Goal: Task Accomplishment & Management: Complete application form

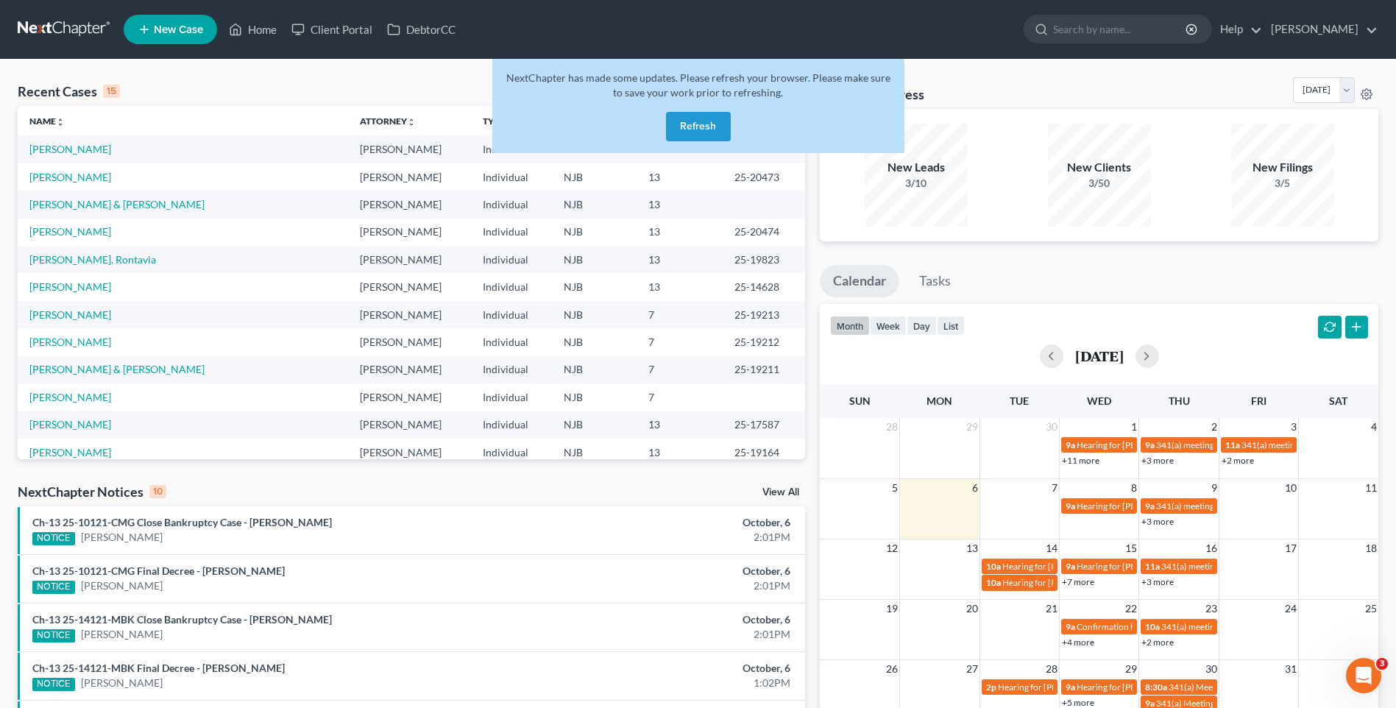
click at [704, 125] on button "Refresh" at bounding box center [698, 126] width 65 height 29
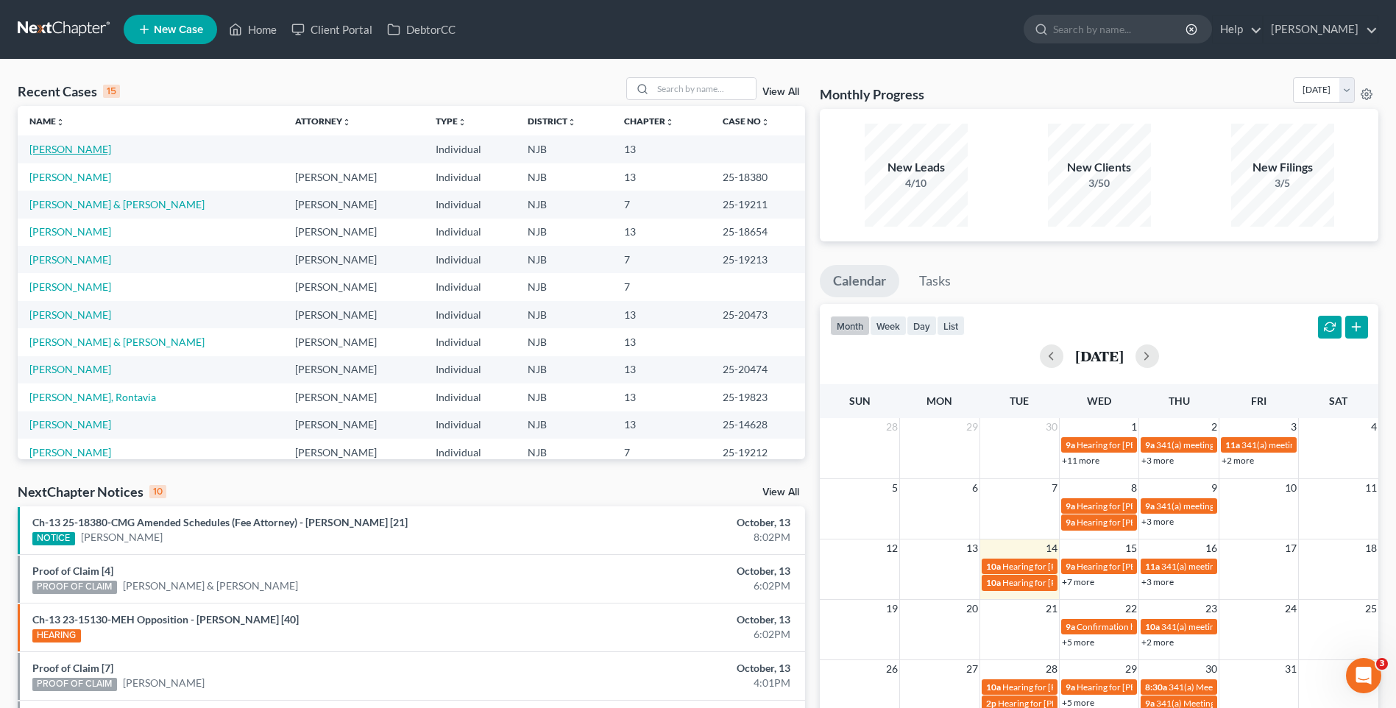
click at [92, 148] on link "[PERSON_NAME]" at bounding box center [70, 149] width 82 height 13
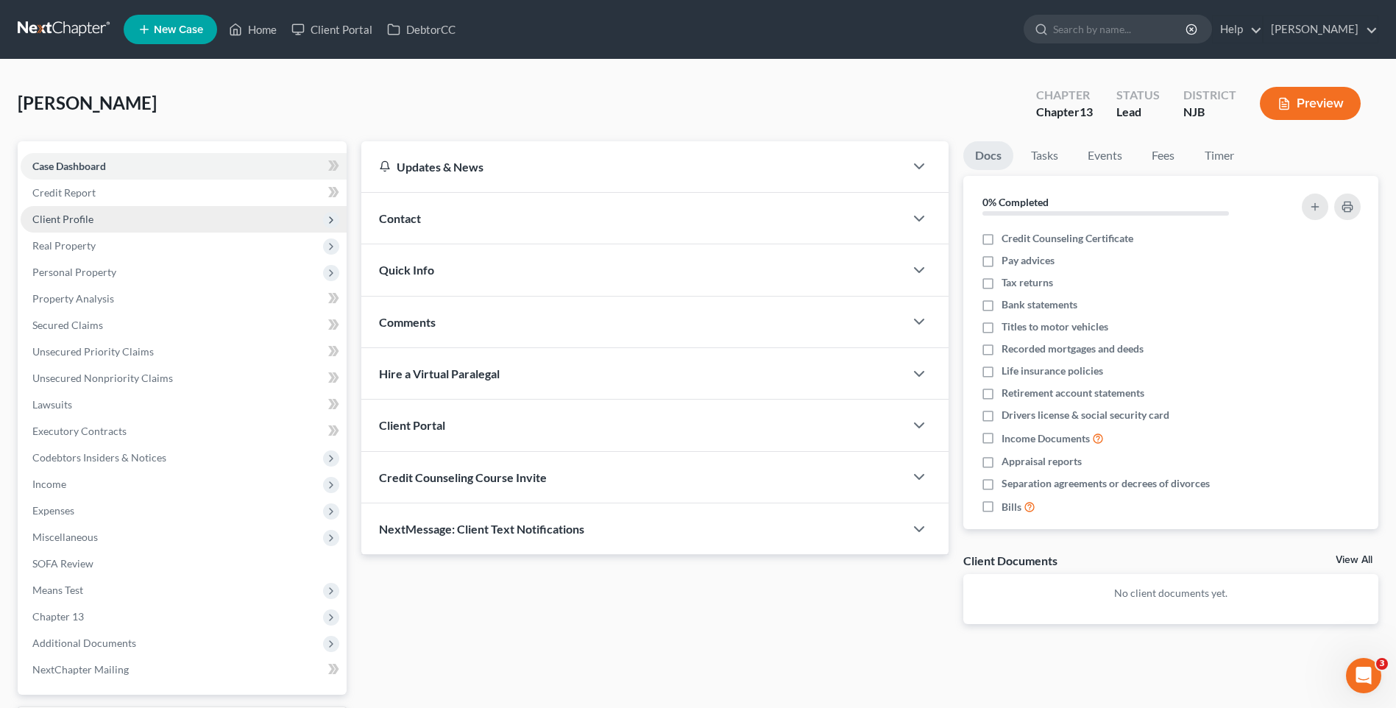
click at [160, 216] on span "Client Profile" at bounding box center [184, 219] width 326 height 26
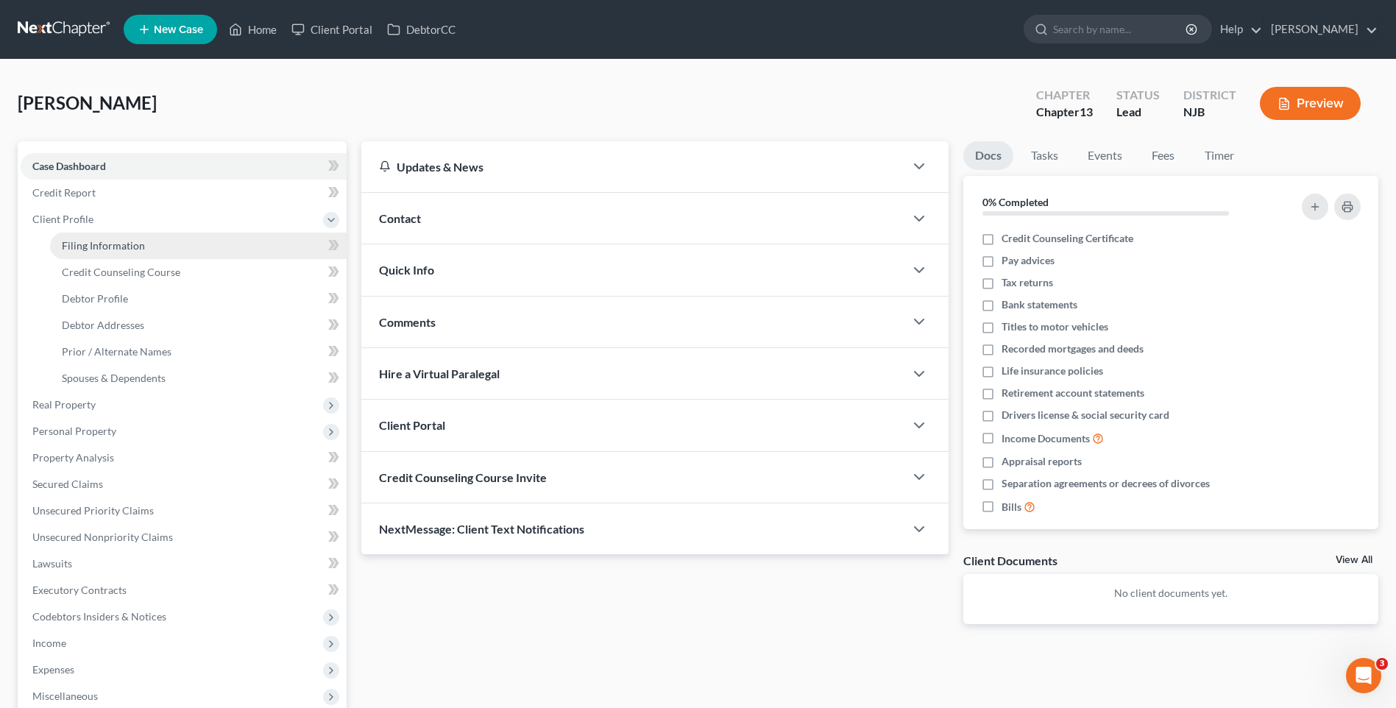
click at [172, 239] on link "Filing Information" at bounding box center [198, 246] width 297 height 26
select select "1"
select select "0"
select select "3"
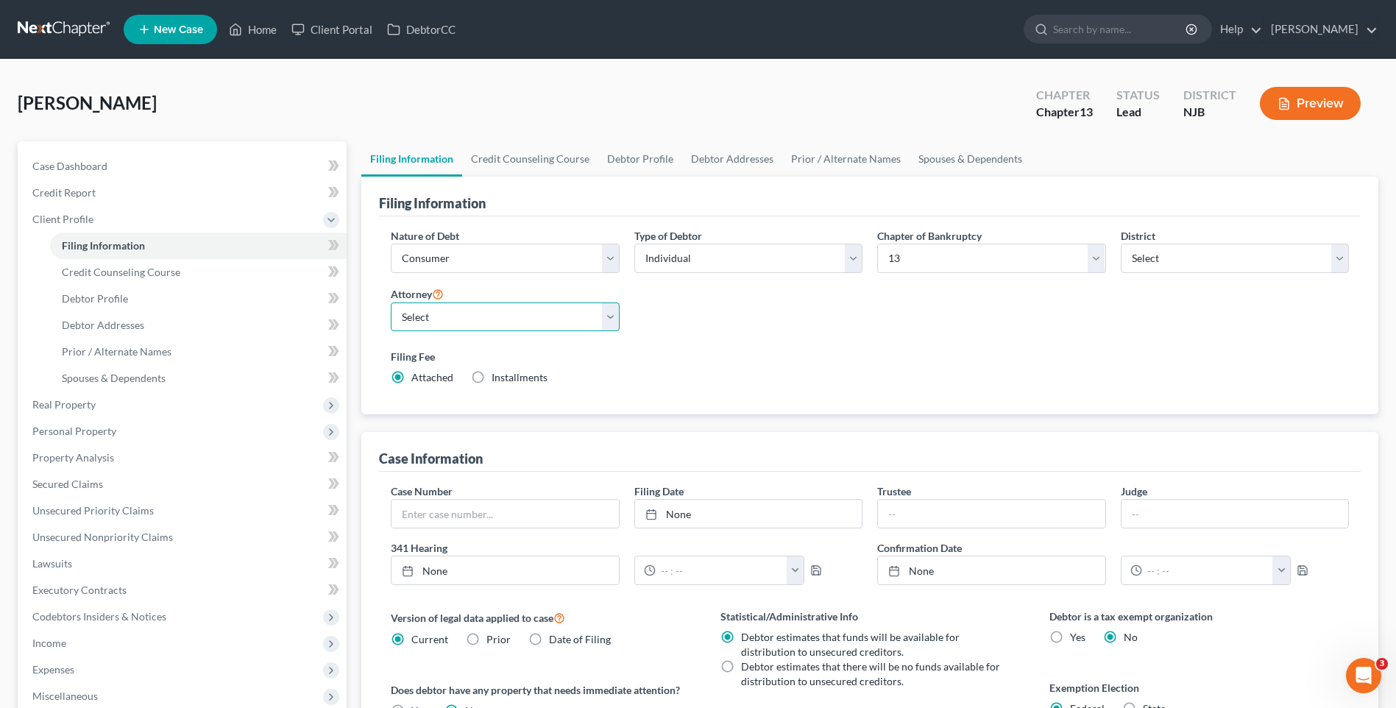
click at [609, 319] on select "Select [PERSON_NAME] - [GEOGRAPHIC_DATA]" at bounding box center [505, 317] width 228 height 29
select select "0"
click at [391, 303] on select "Select [PERSON_NAME] - [GEOGRAPHIC_DATA]" at bounding box center [505, 317] width 228 height 29
click at [766, 368] on div "Filing Fee Attached Installments Installments" at bounding box center [870, 367] width 958 height 36
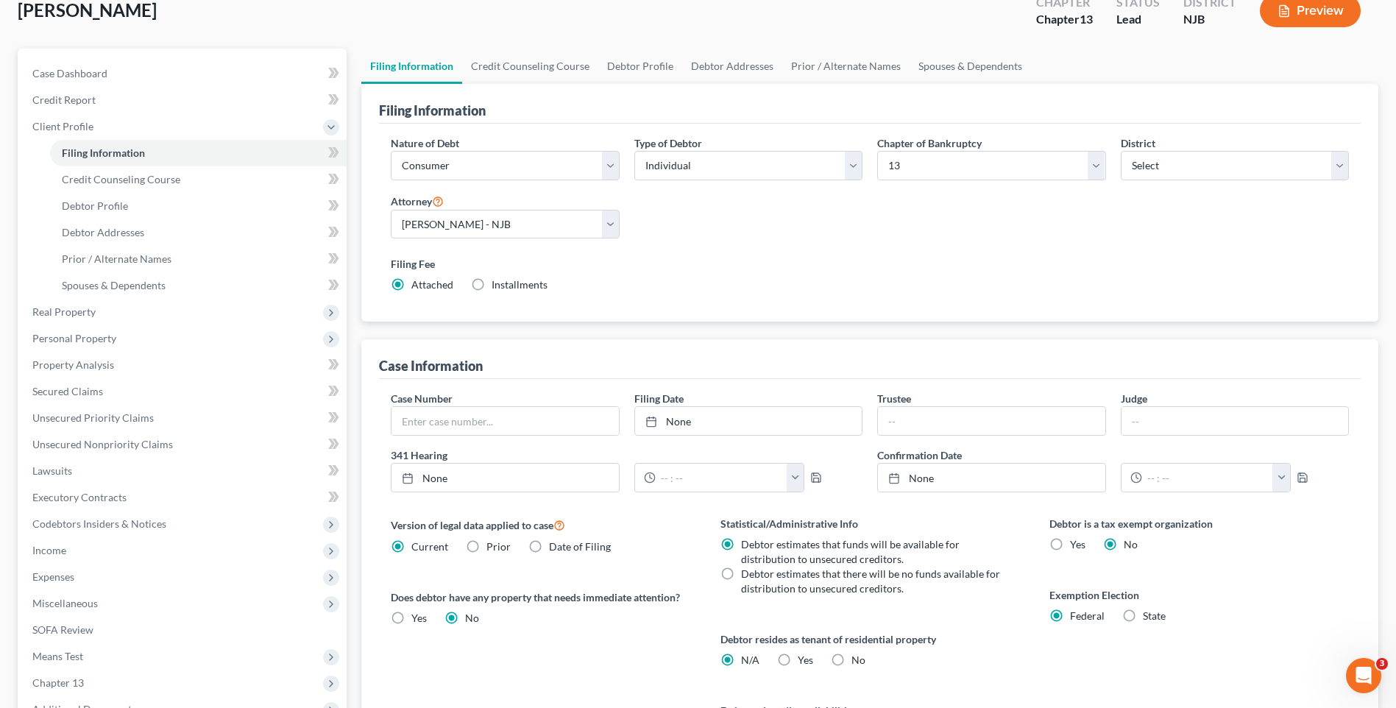
scroll to position [147, 0]
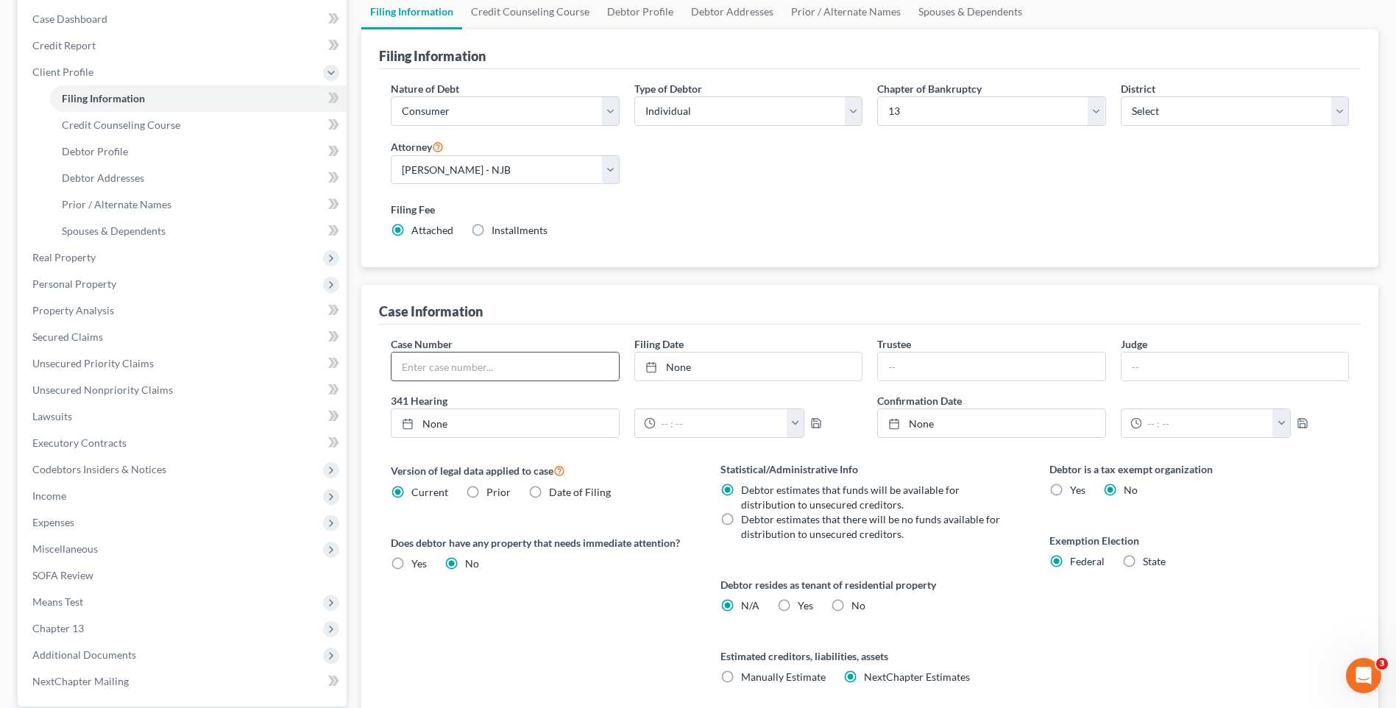
click at [409, 362] on input "text" at bounding box center [505, 367] width 227 height 28
type input "23-11934"
type input "[DATE]"
click at [669, 361] on link "[DATE]" at bounding box center [748, 367] width 227 height 28
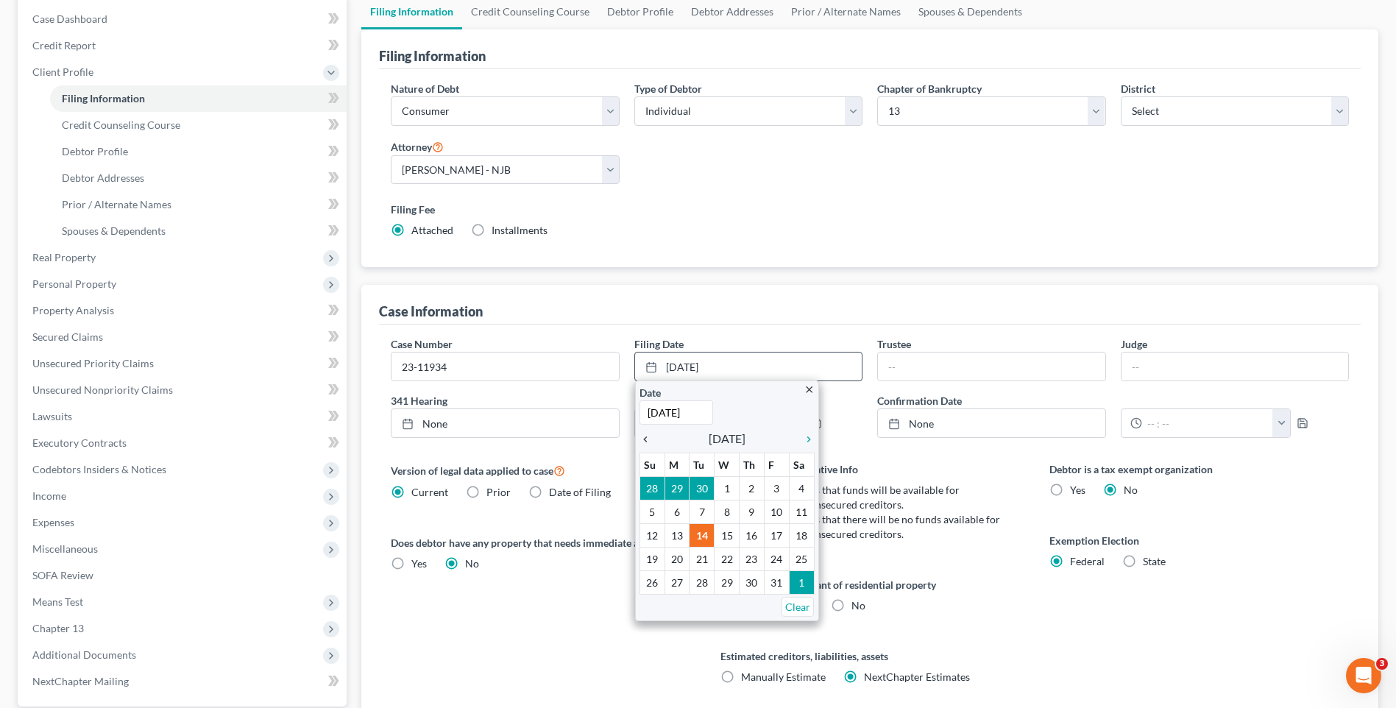
click at [646, 434] on icon "chevron_left" at bounding box center [649, 440] width 19 height 12
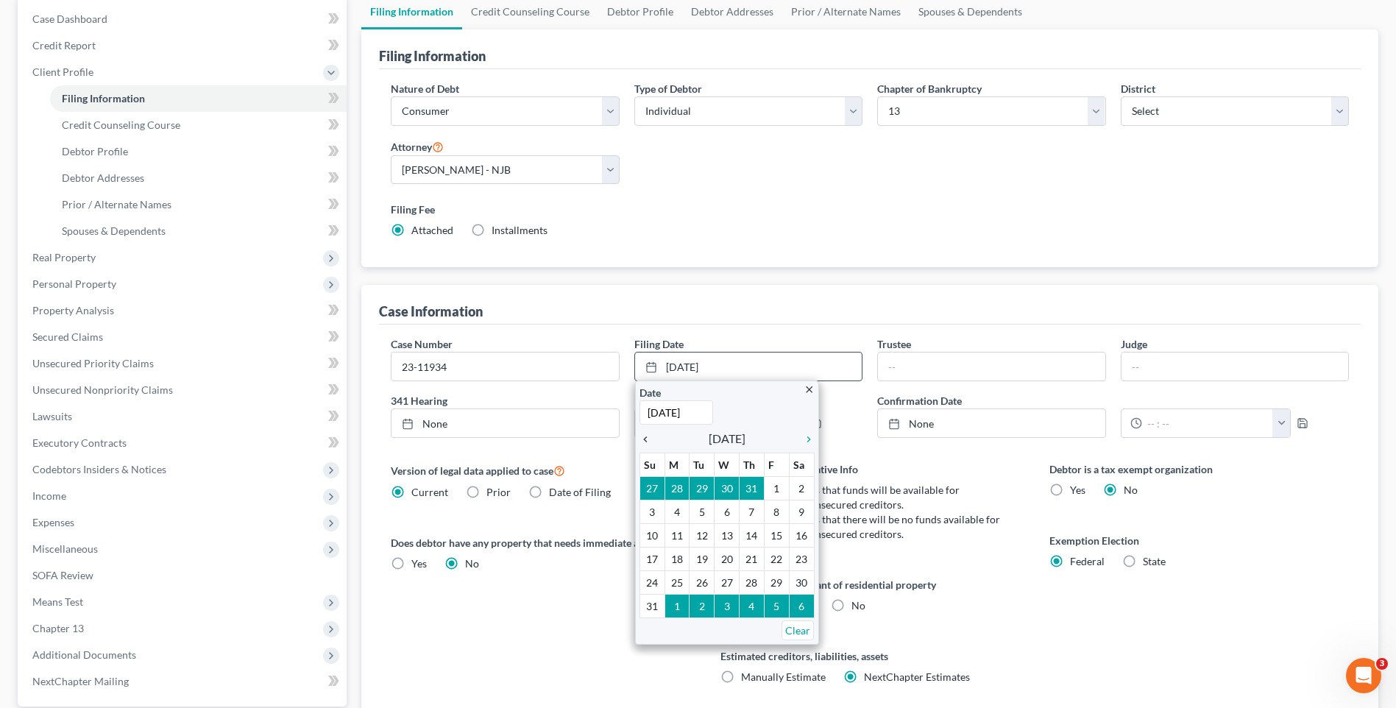
click at [646, 434] on icon "chevron_left" at bounding box center [649, 440] width 19 height 12
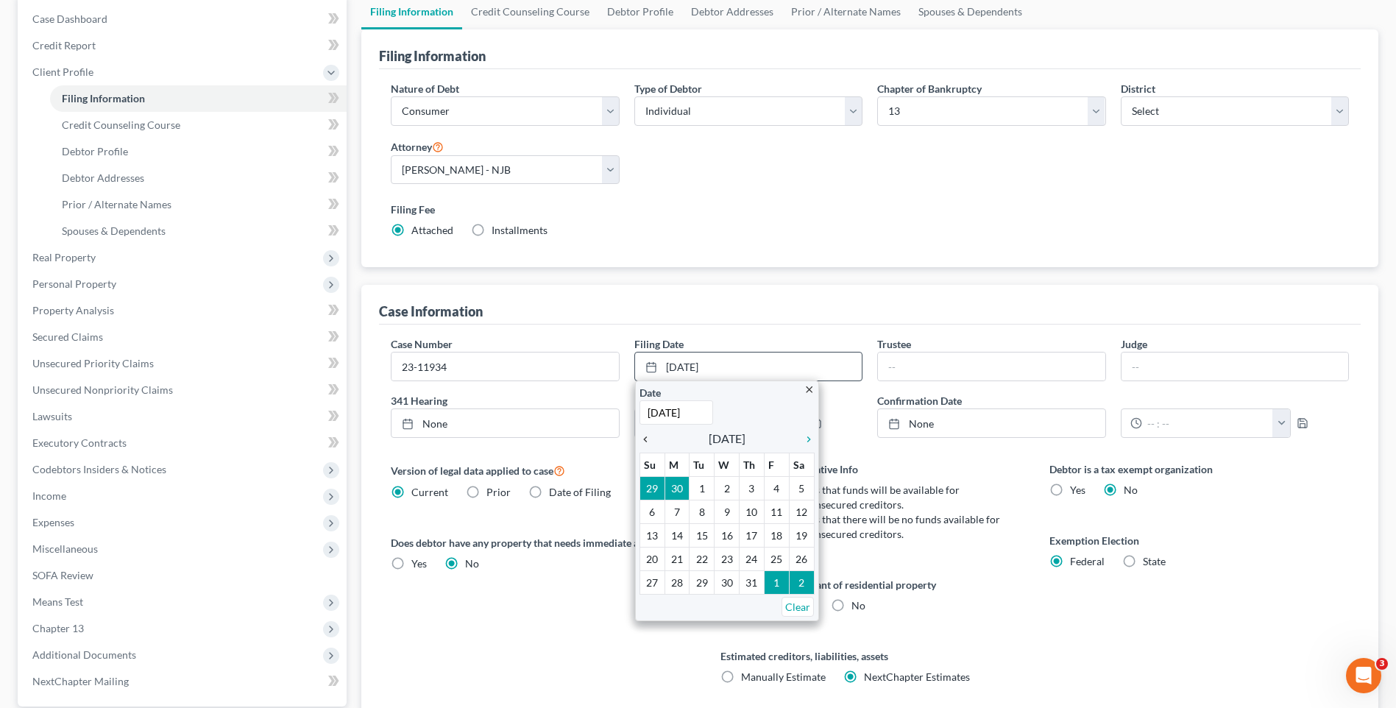
click at [646, 434] on icon "chevron_left" at bounding box center [649, 440] width 19 height 12
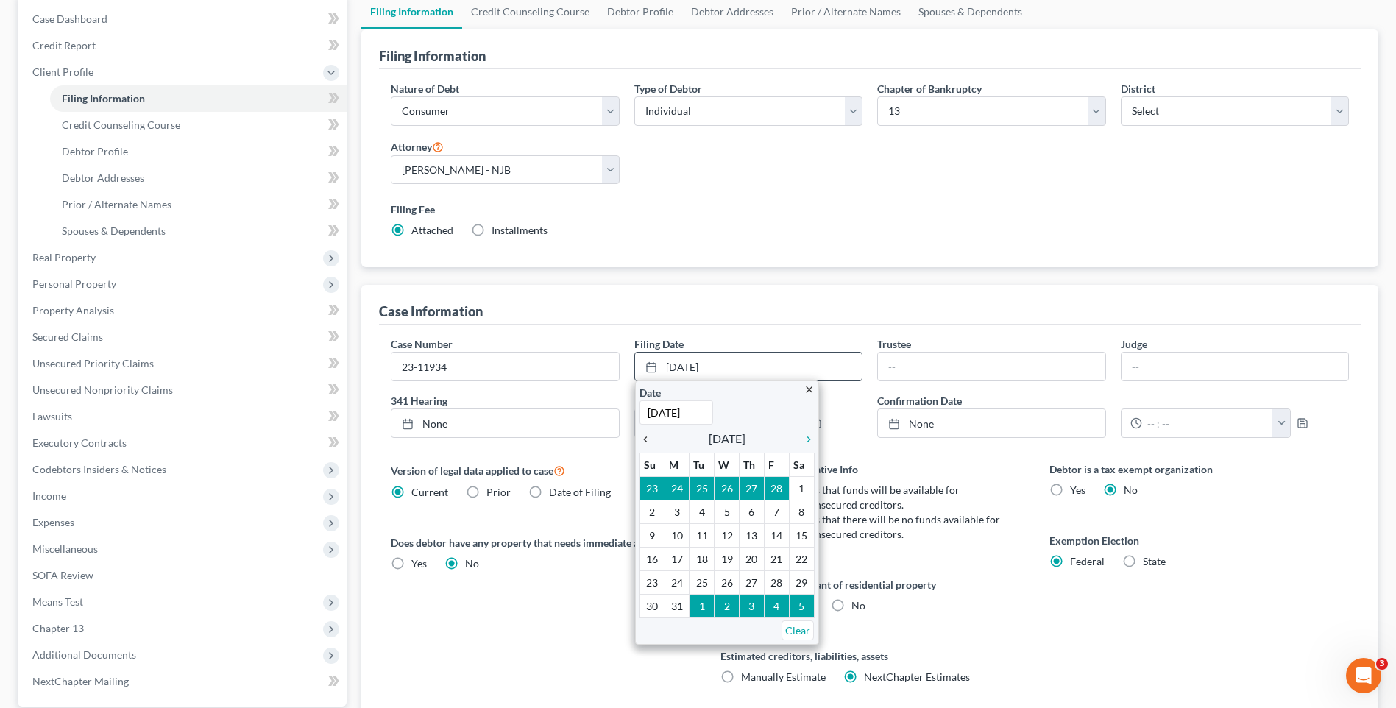
click at [646, 434] on icon "chevron_left" at bounding box center [649, 440] width 19 height 12
click at [657, 411] on input "[DATE]" at bounding box center [677, 412] width 74 height 24
click at [645, 442] on icon "chevron_left" at bounding box center [649, 440] width 19 height 12
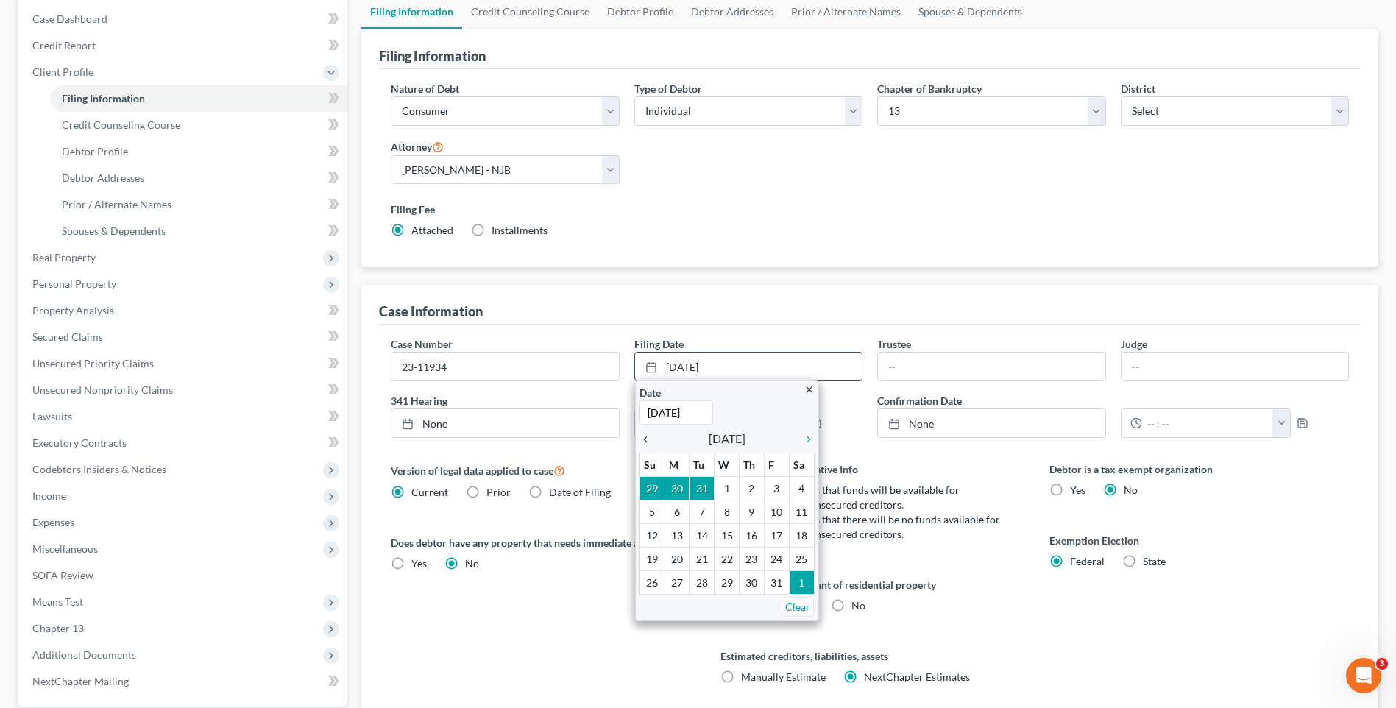
click at [645, 442] on icon "chevron_left" at bounding box center [649, 440] width 19 height 12
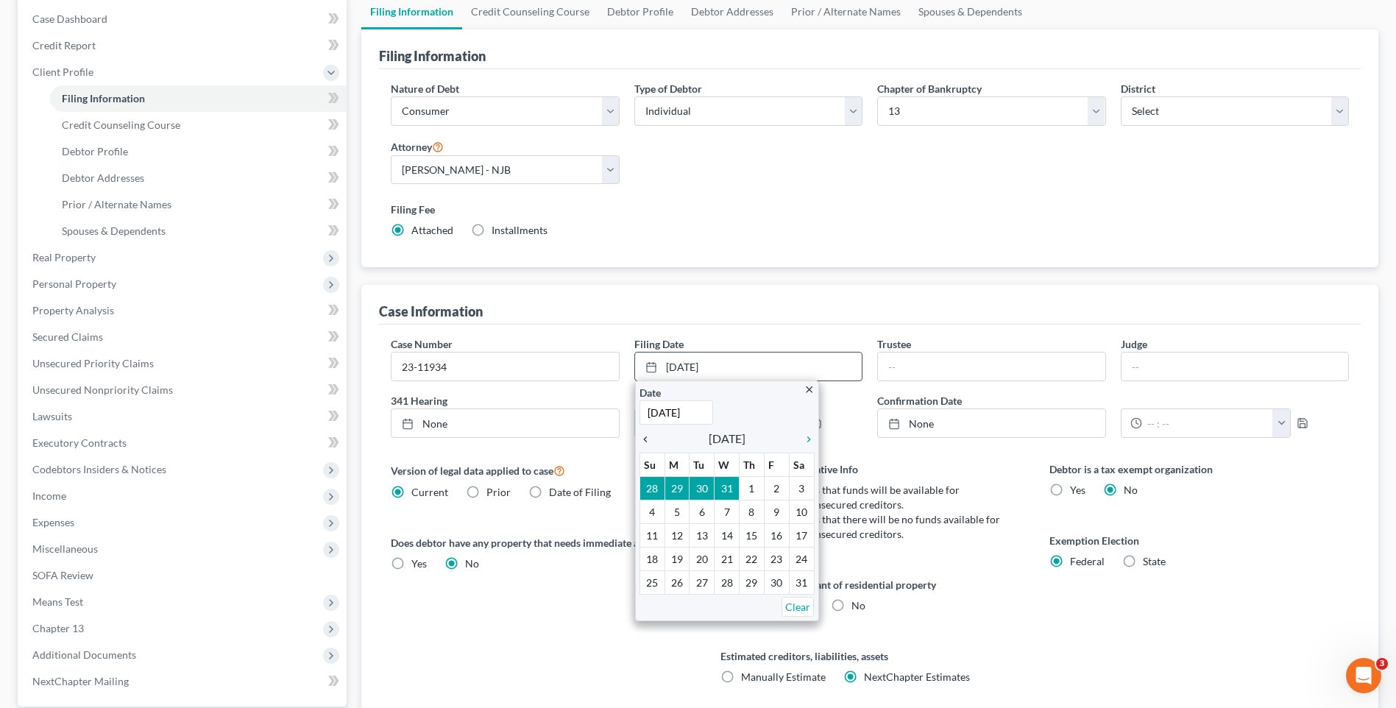
click at [645, 442] on icon "chevron_left" at bounding box center [649, 440] width 19 height 12
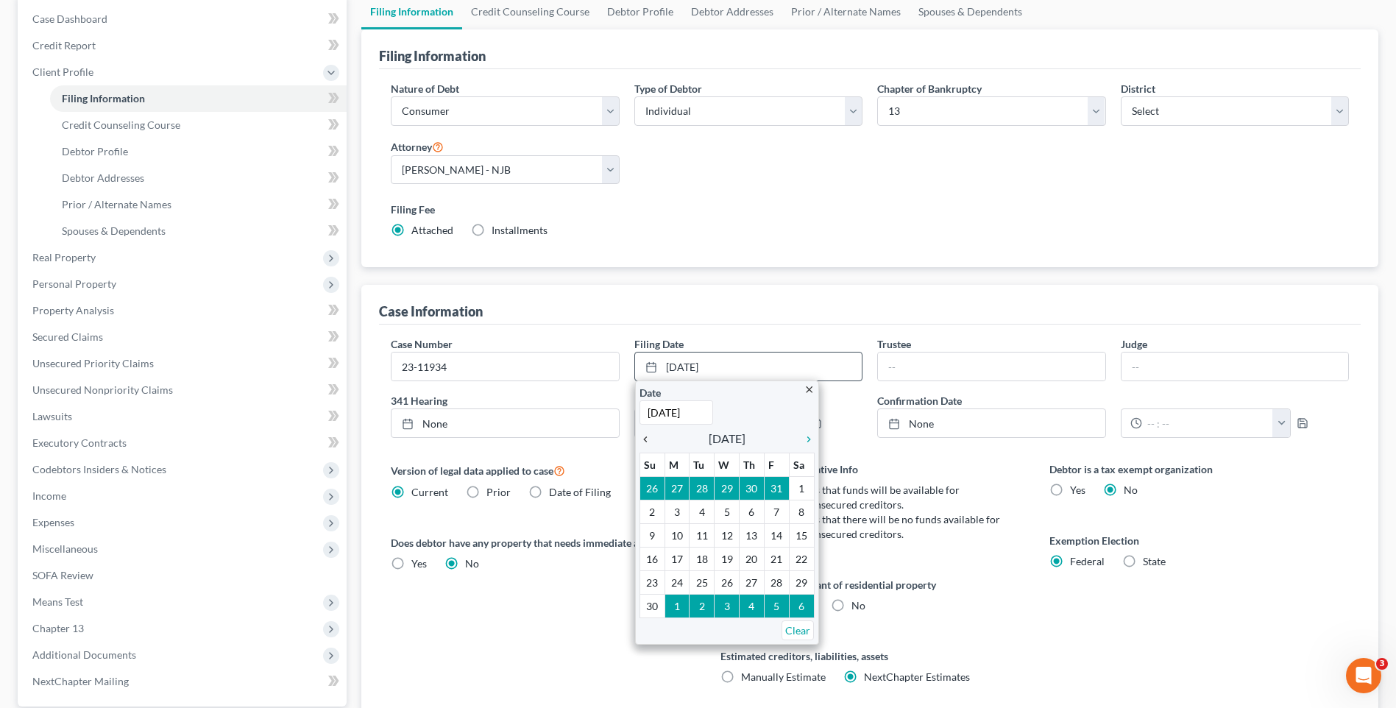
click at [645, 442] on icon "chevron_left" at bounding box center [649, 440] width 19 height 12
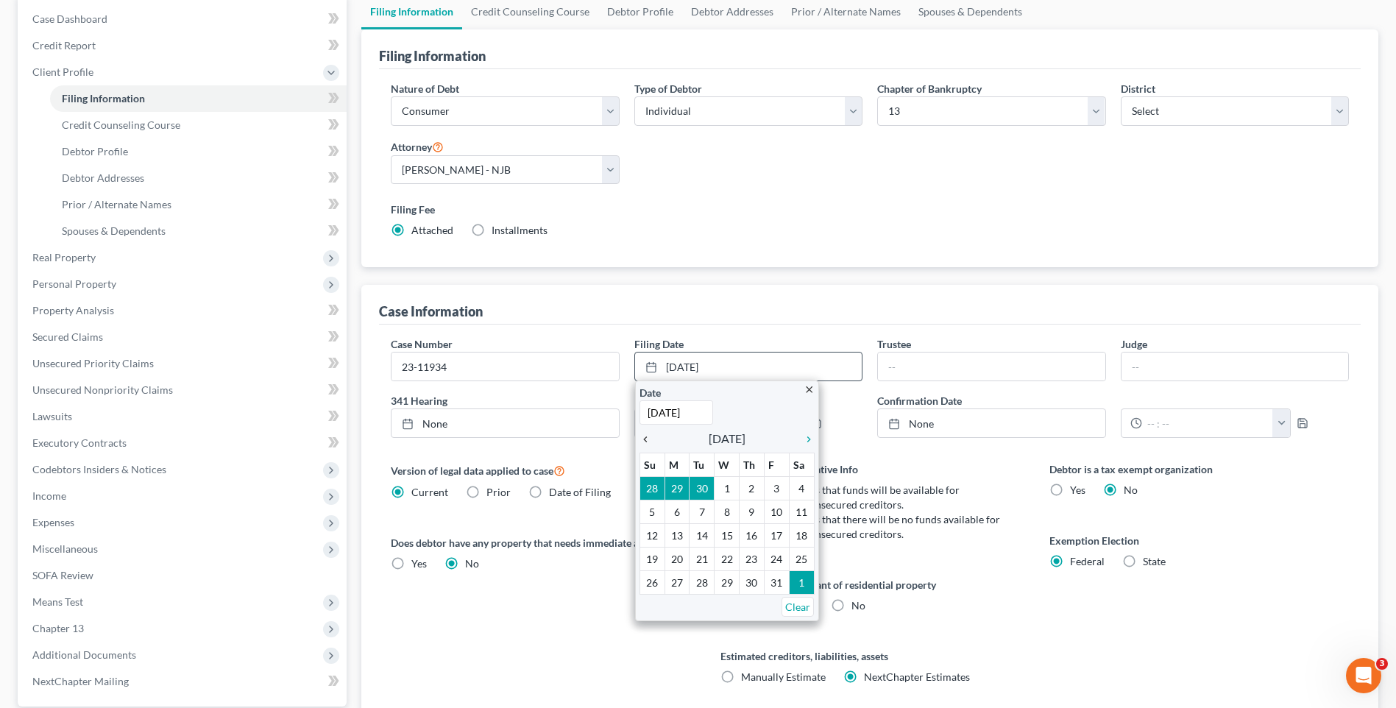
click at [645, 442] on icon "chevron_left" at bounding box center [649, 440] width 19 height 12
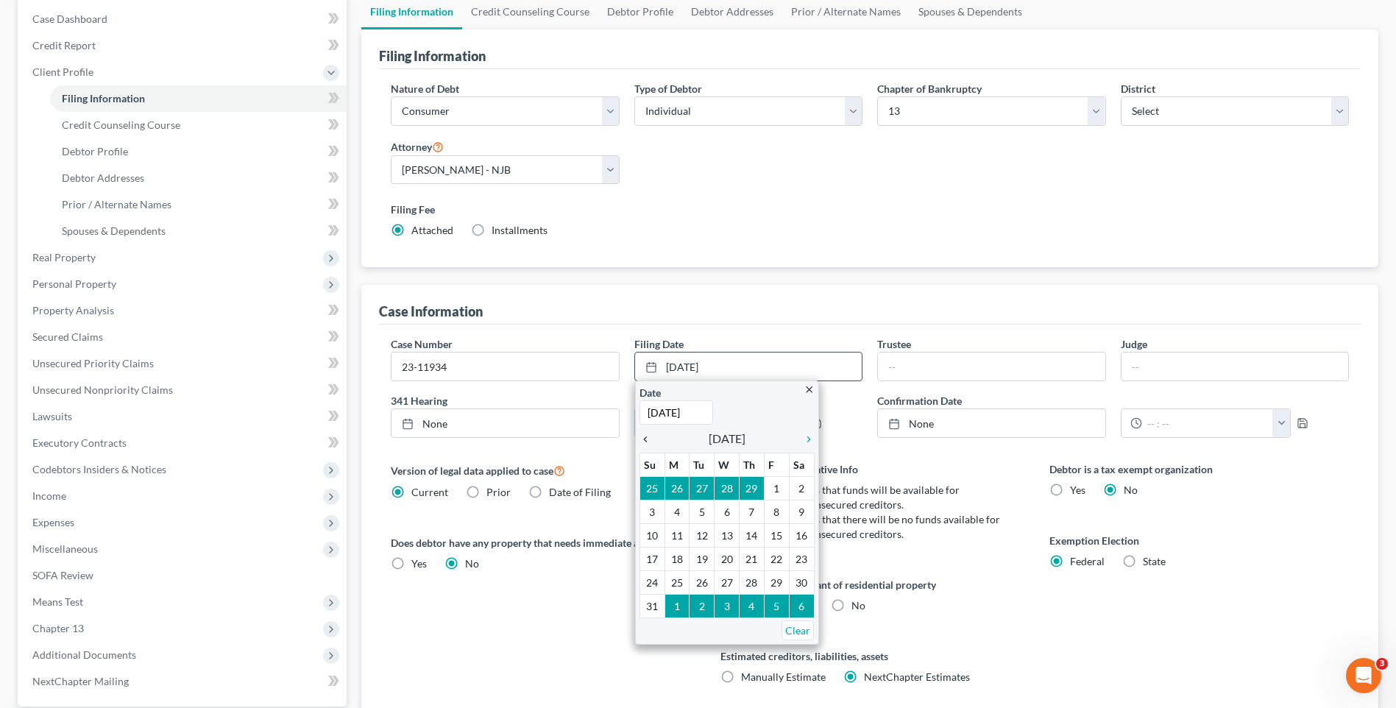
click at [645, 442] on icon "chevron_left" at bounding box center [649, 440] width 19 height 12
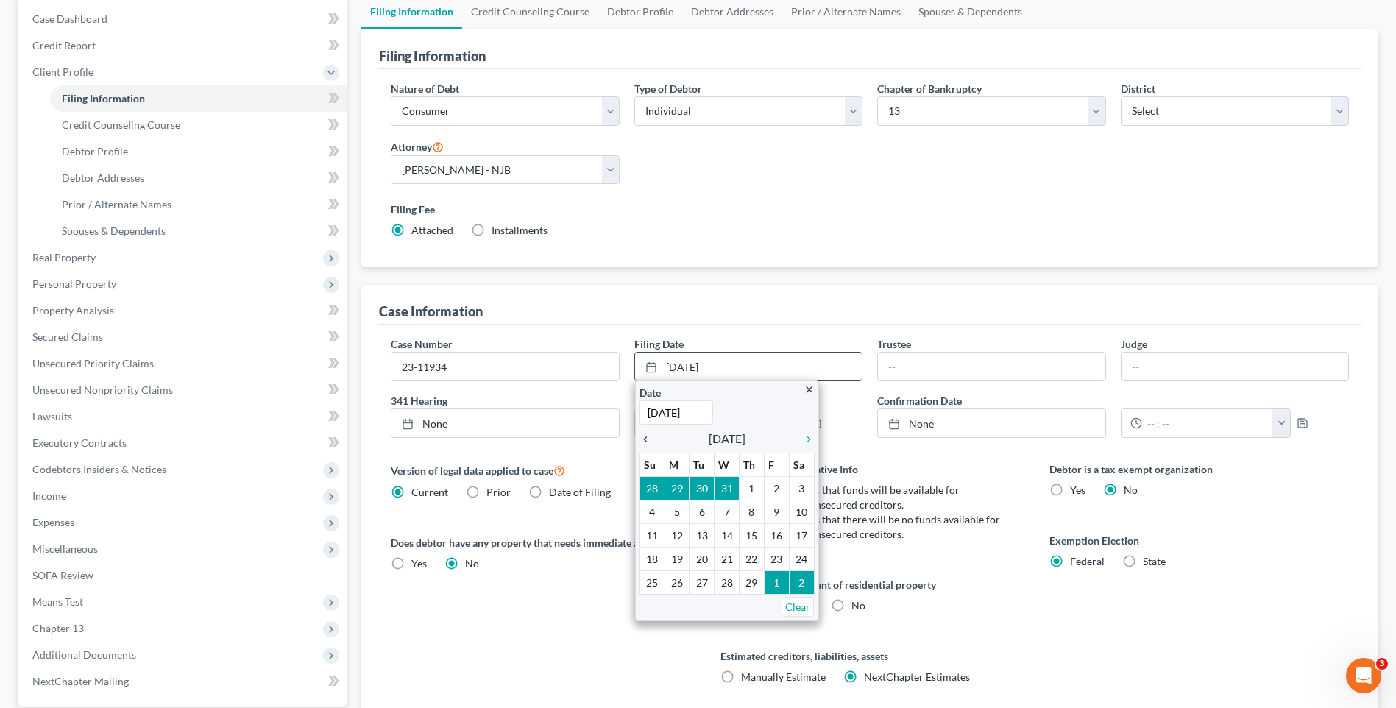
click at [645, 442] on icon "chevron_left" at bounding box center [649, 440] width 19 height 12
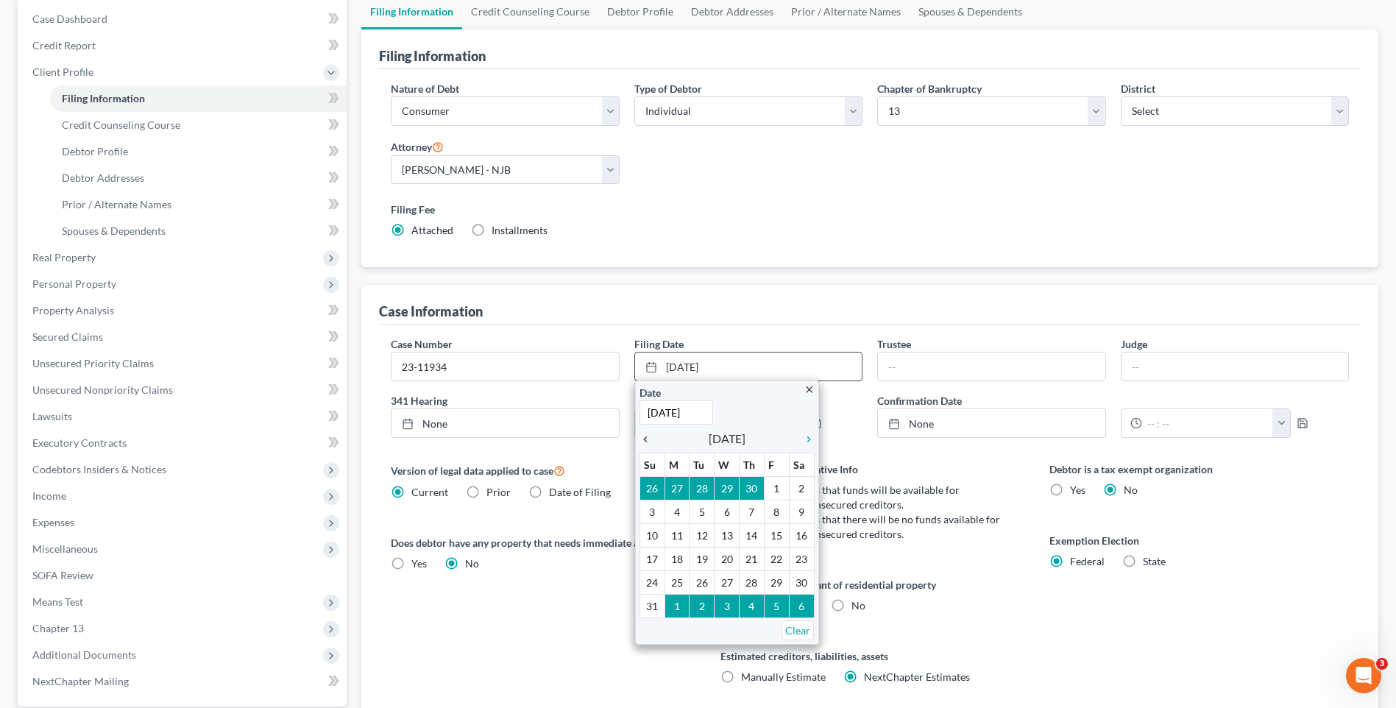
click at [645, 442] on icon "chevron_left" at bounding box center [649, 440] width 19 height 12
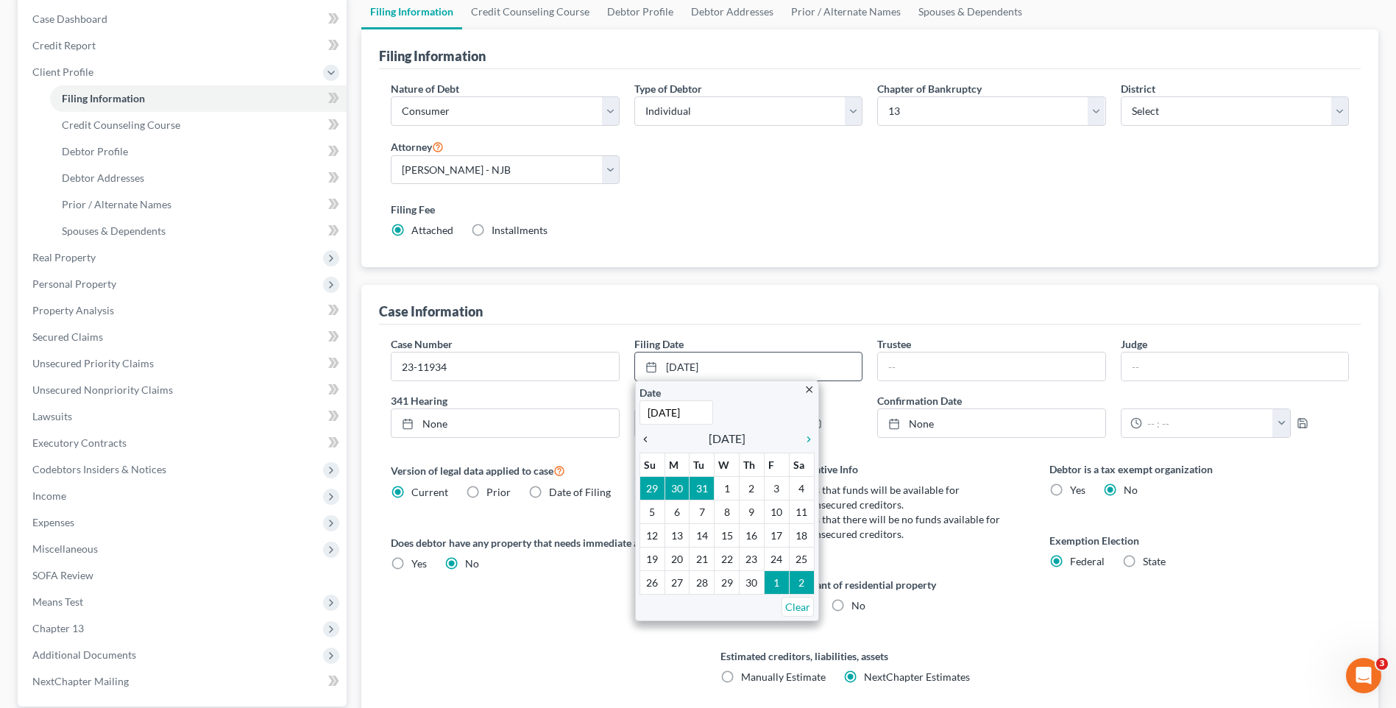
click at [645, 442] on icon "chevron_left" at bounding box center [649, 440] width 19 height 12
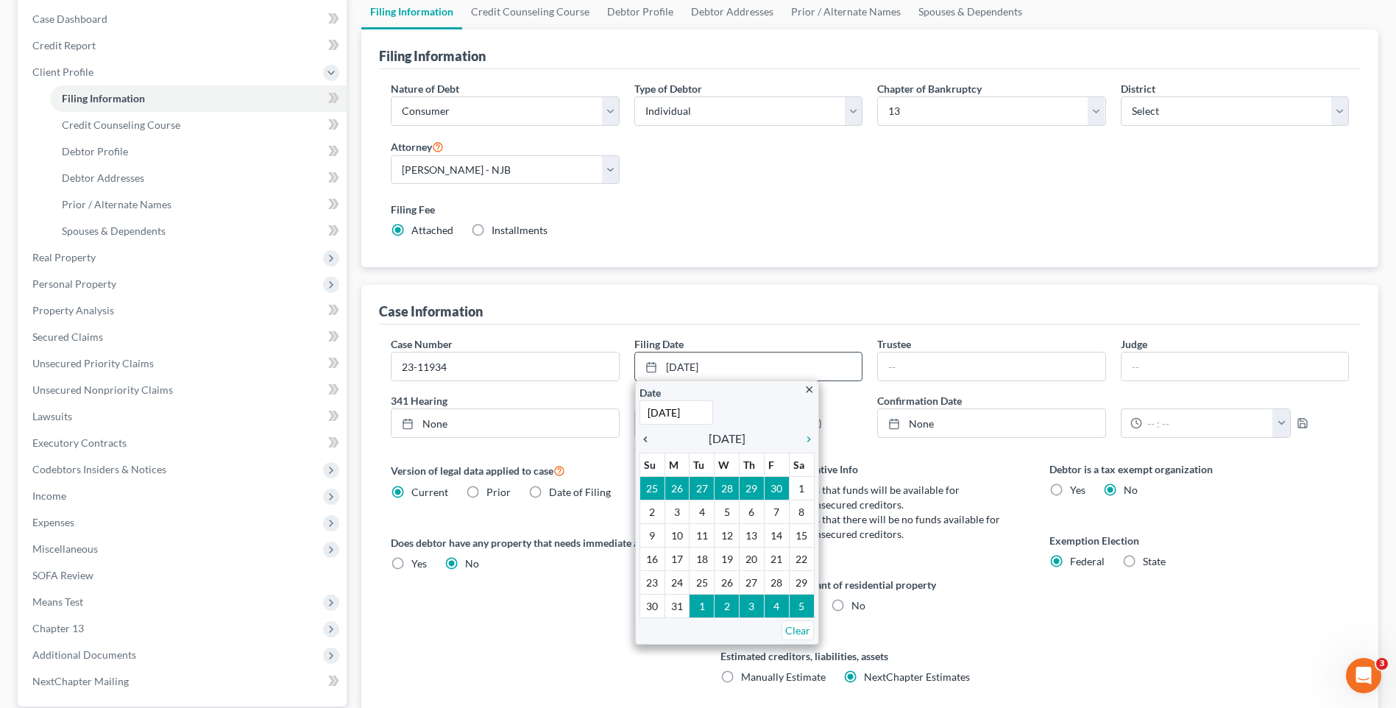
click at [645, 442] on icon "chevron_left" at bounding box center [649, 440] width 19 height 12
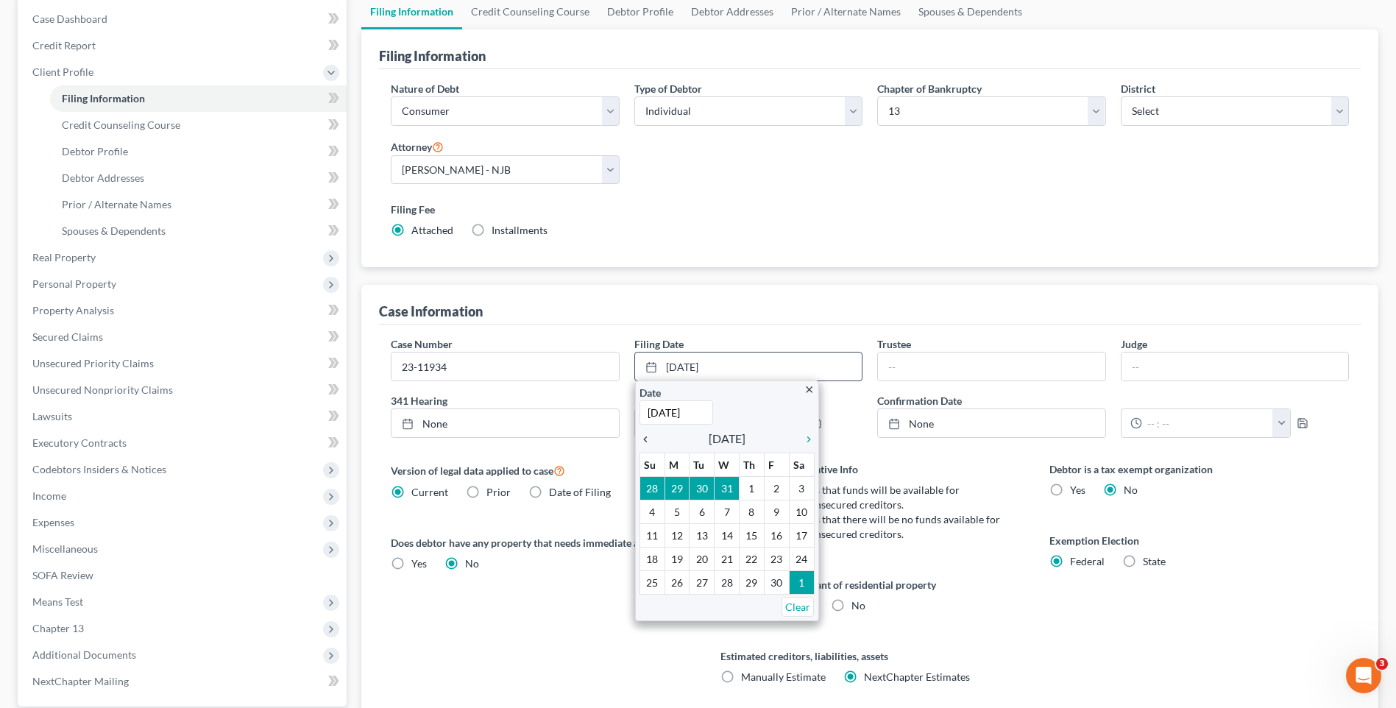
click at [645, 442] on icon "chevron_left" at bounding box center [649, 440] width 19 height 12
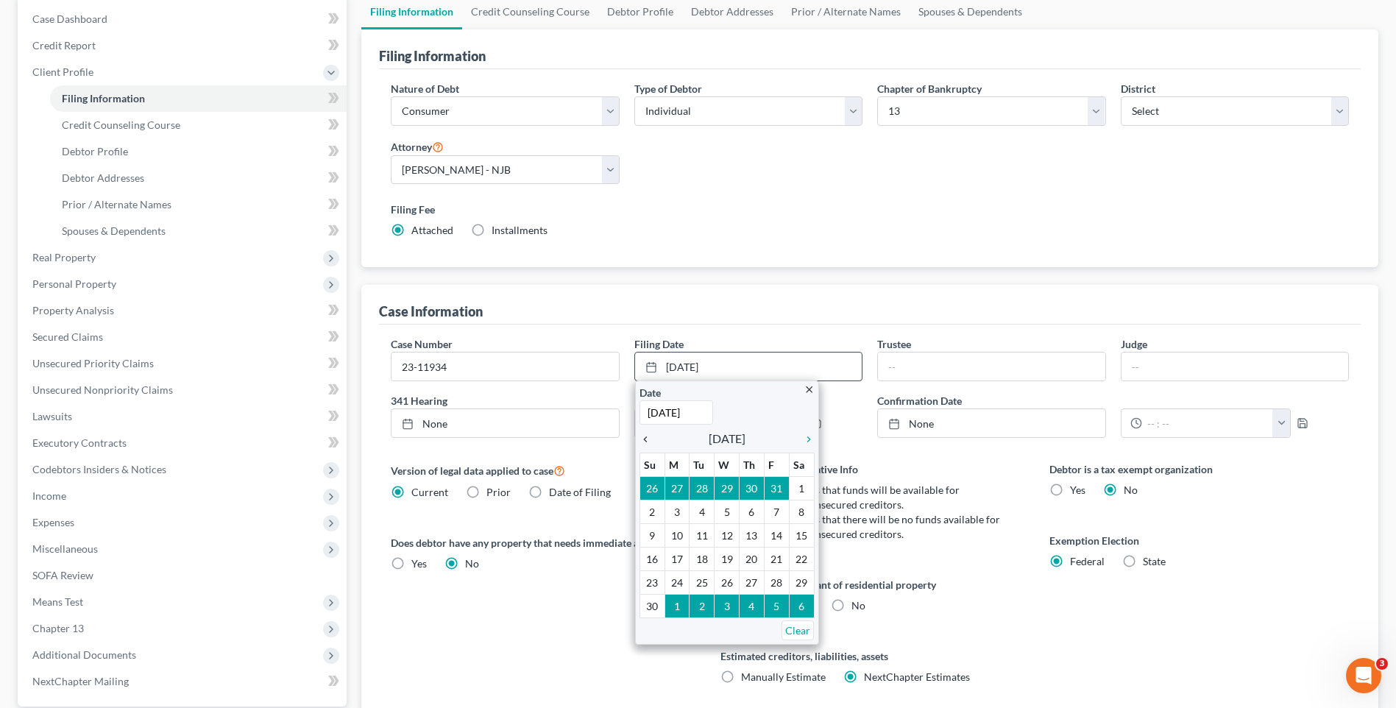
click at [645, 442] on icon "chevron_left" at bounding box center [649, 440] width 19 height 12
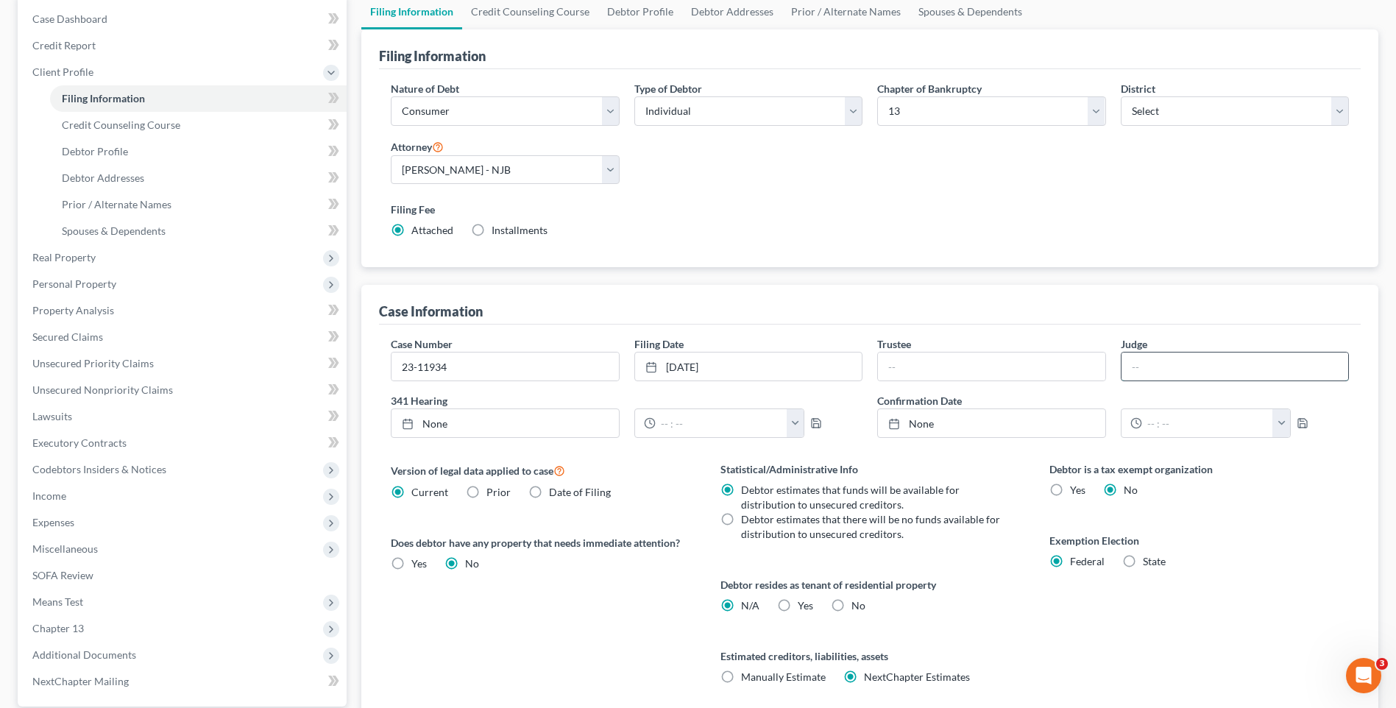
click at [1132, 359] on input "text" at bounding box center [1235, 367] width 227 height 28
type input "MBK"
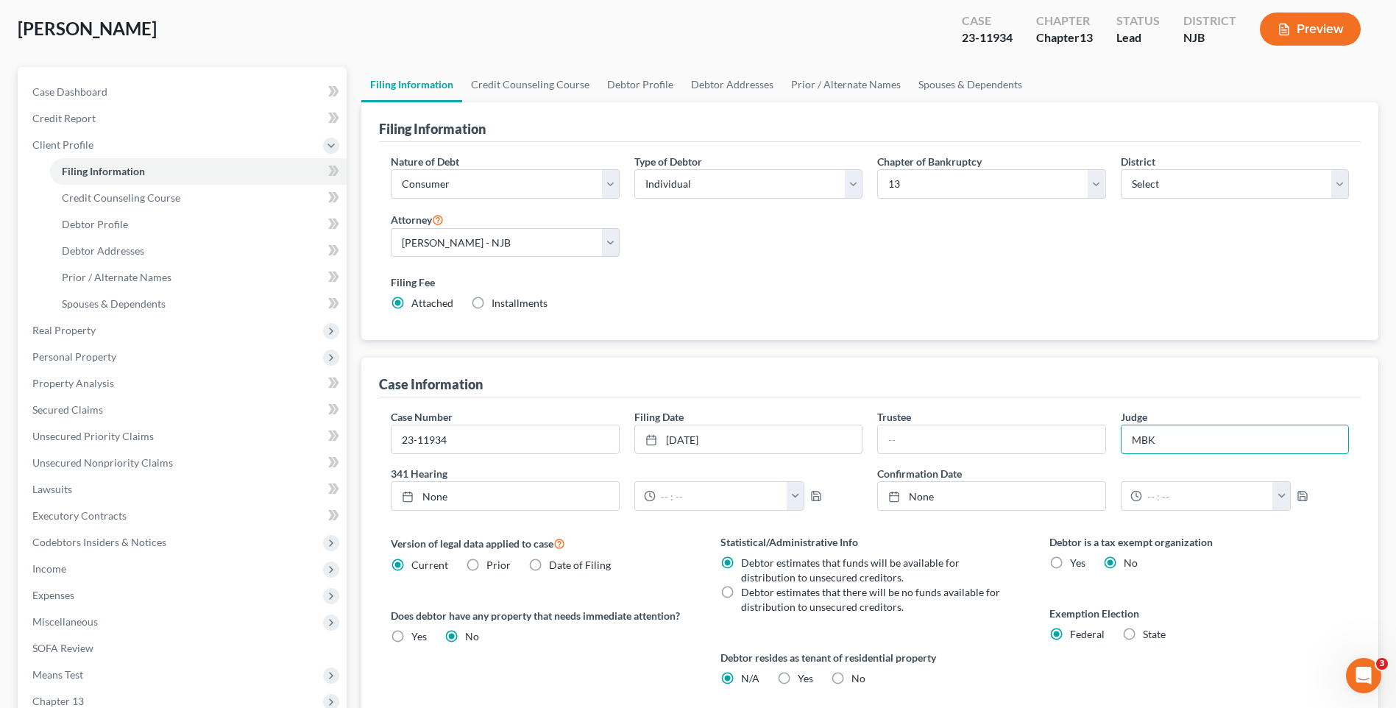
scroll to position [66, 0]
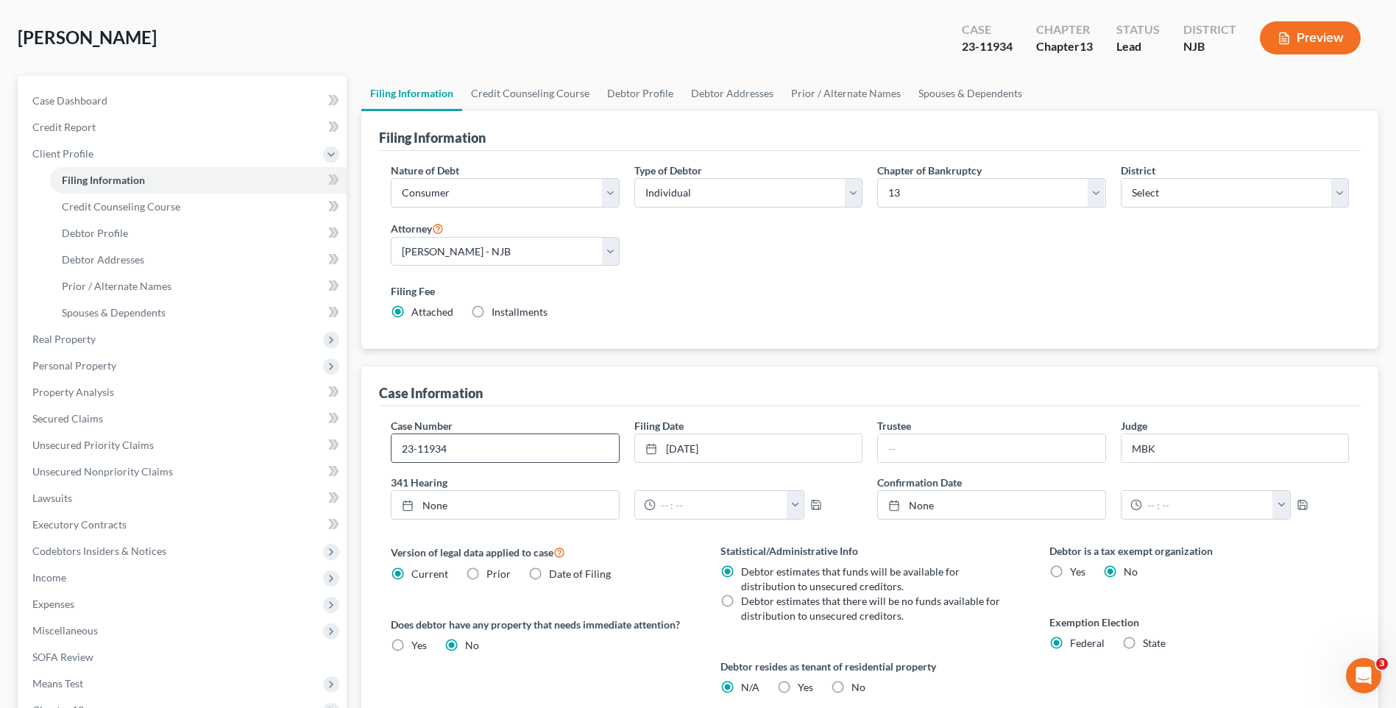
click at [485, 441] on input "23-11934" at bounding box center [505, 448] width 227 height 28
type input "2"
click at [734, 444] on link "[DATE]" at bounding box center [748, 448] width 227 height 28
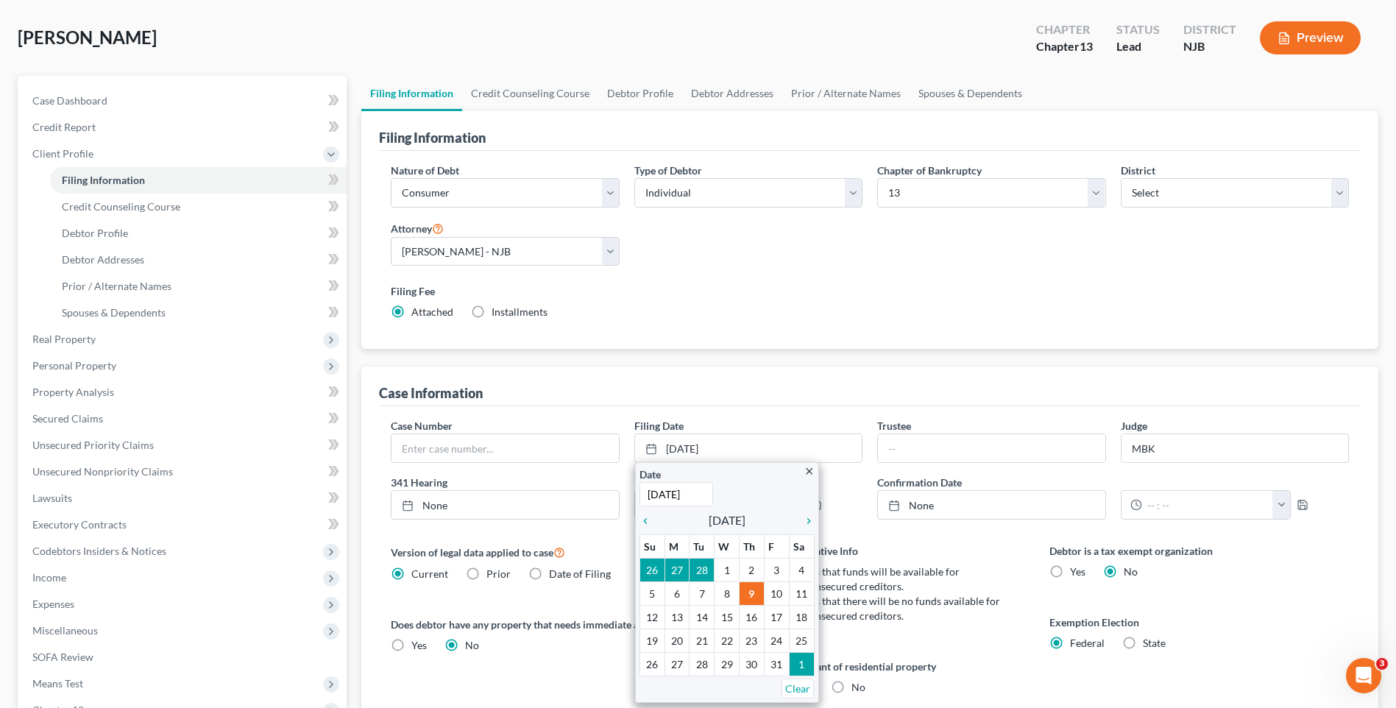
click at [748, 409] on div "Case Number Filing Date [DATE] close Date [DATE] Time 12:00 AM chevron_left [DA…" at bounding box center [870, 603] width 982 height 395
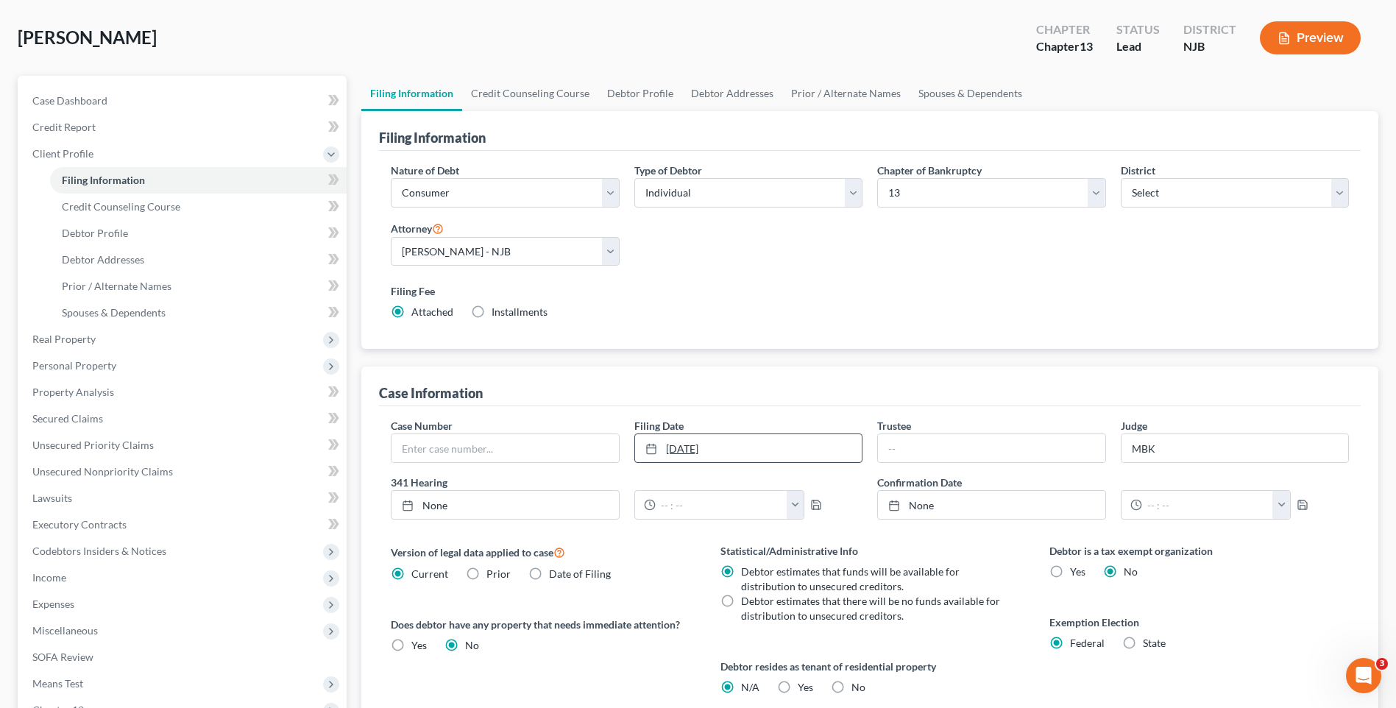
click at [717, 453] on link "[DATE]" at bounding box center [748, 448] width 227 height 28
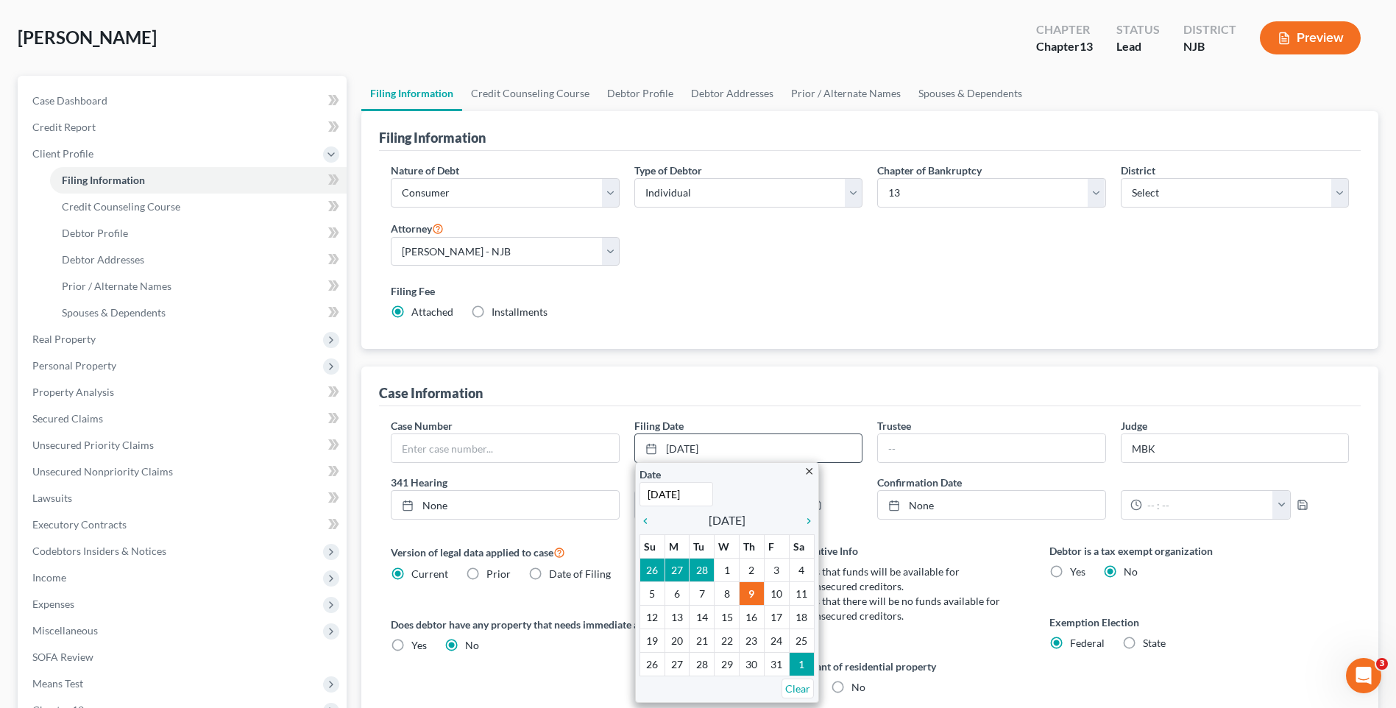
click at [810, 467] on icon "close" at bounding box center [809, 471] width 11 height 11
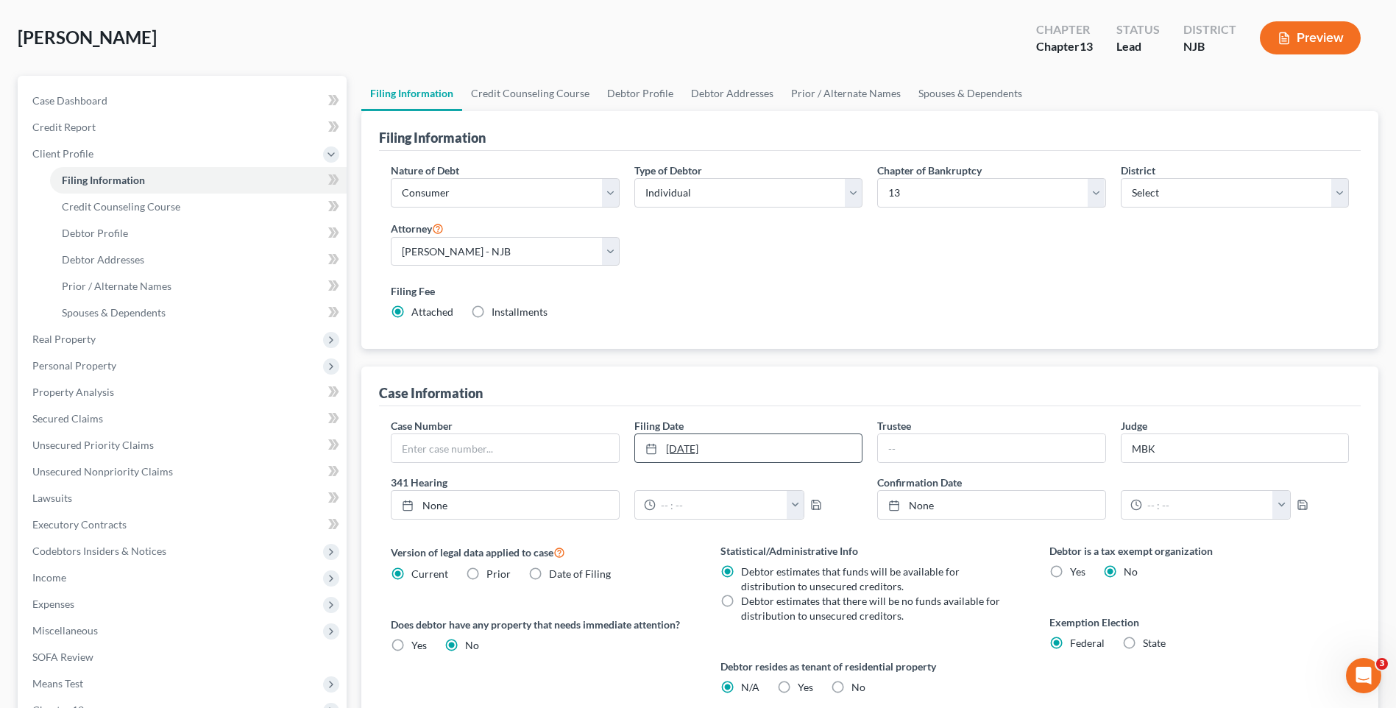
click at [687, 459] on link "[DATE]" at bounding box center [748, 448] width 227 height 28
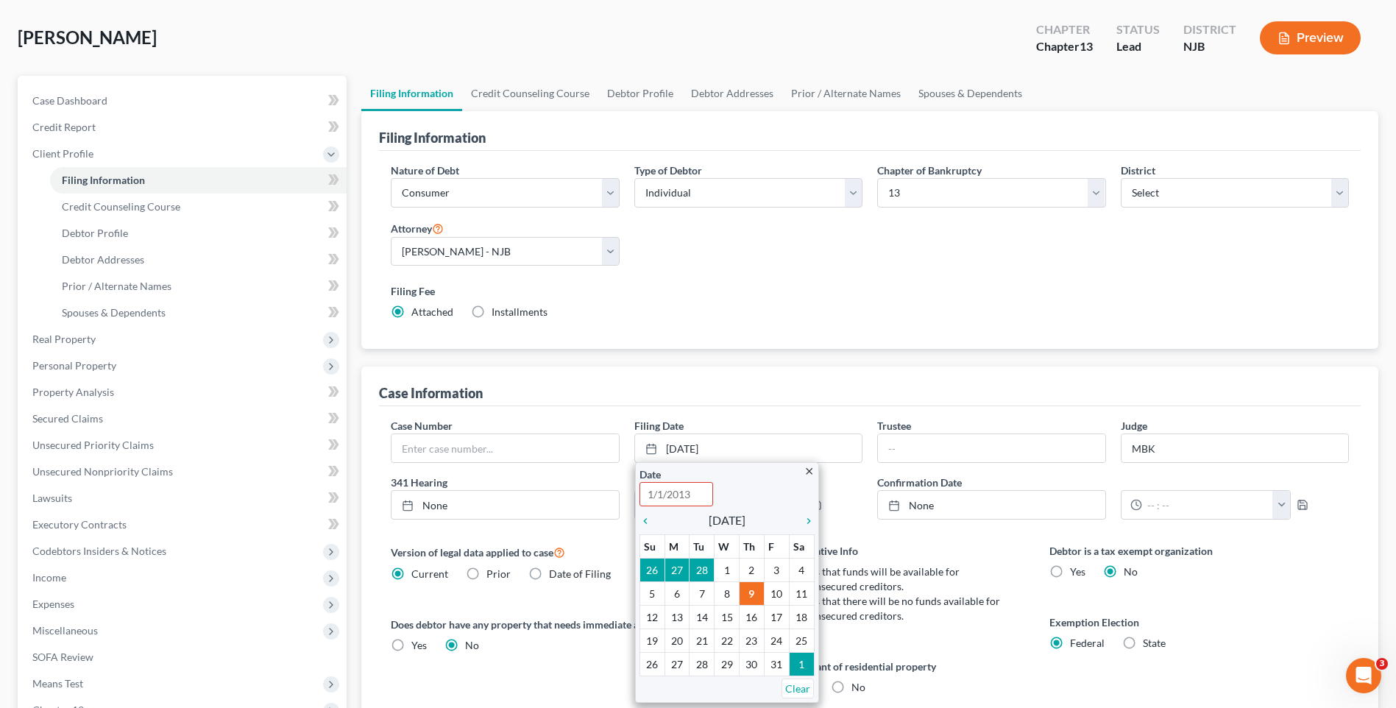
click at [771, 383] on div "Case Information" at bounding box center [870, 387] width 982 height 40
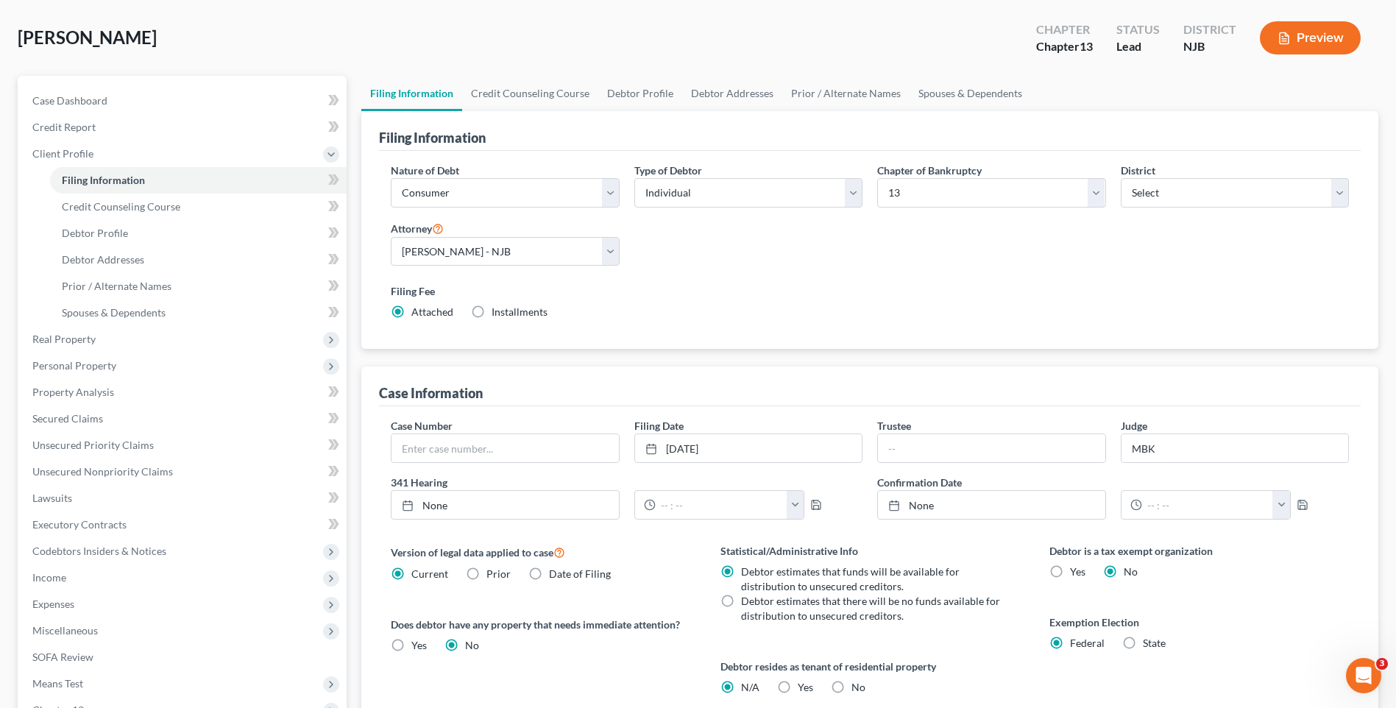
click at [787, 389] on div "Case Information" at bounding box center [870, 387] width 982 height 40
click at [1174, 445] on input "MBK" at bounding box center [1235, 448] width 227 height 28
type input "M"
click at [802, 390] on div "Case Information" at bounding box center [870, 387] width 982 height 40
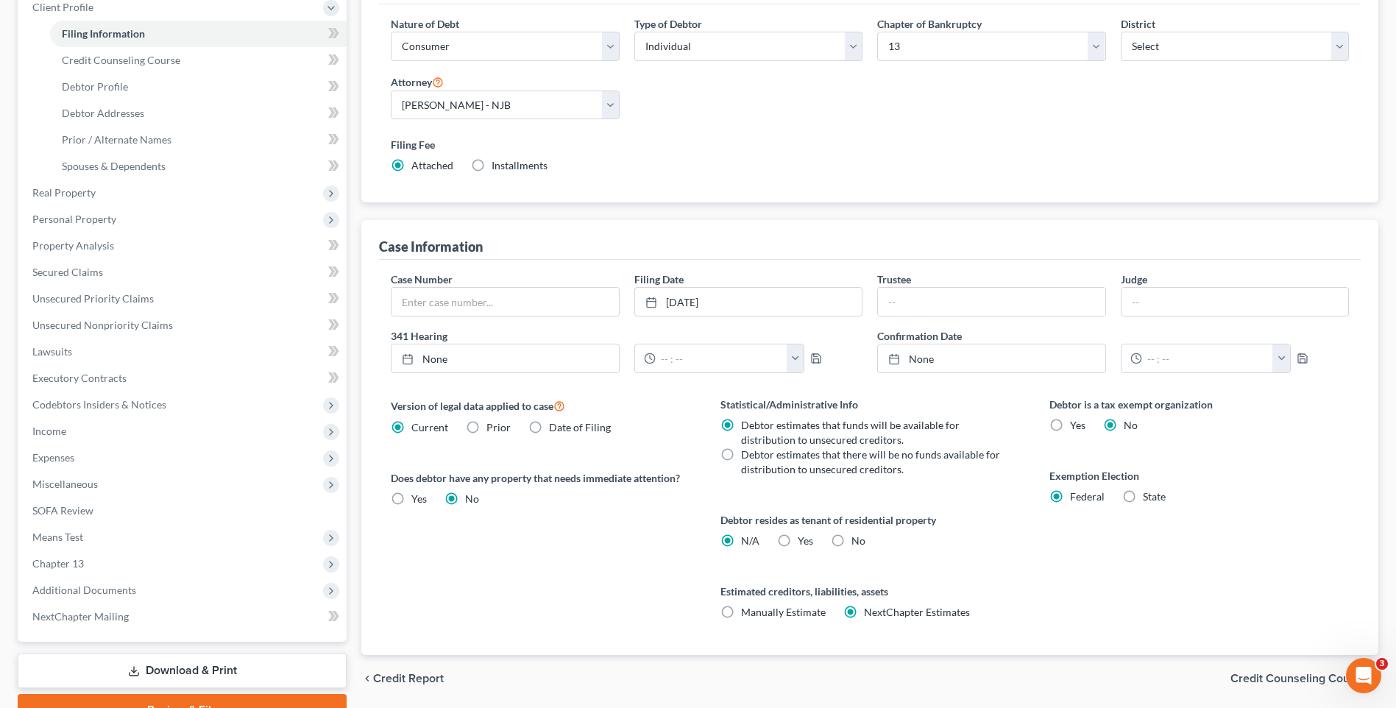
scroll to position [213, 0]
drag, startPoint x: 729, startPoint y: 296, endPoint x: 646, endPoint y: 301, distance: 83.3
click at [646, 301] on icon at bounding box center [652, 302] width 12 height 12
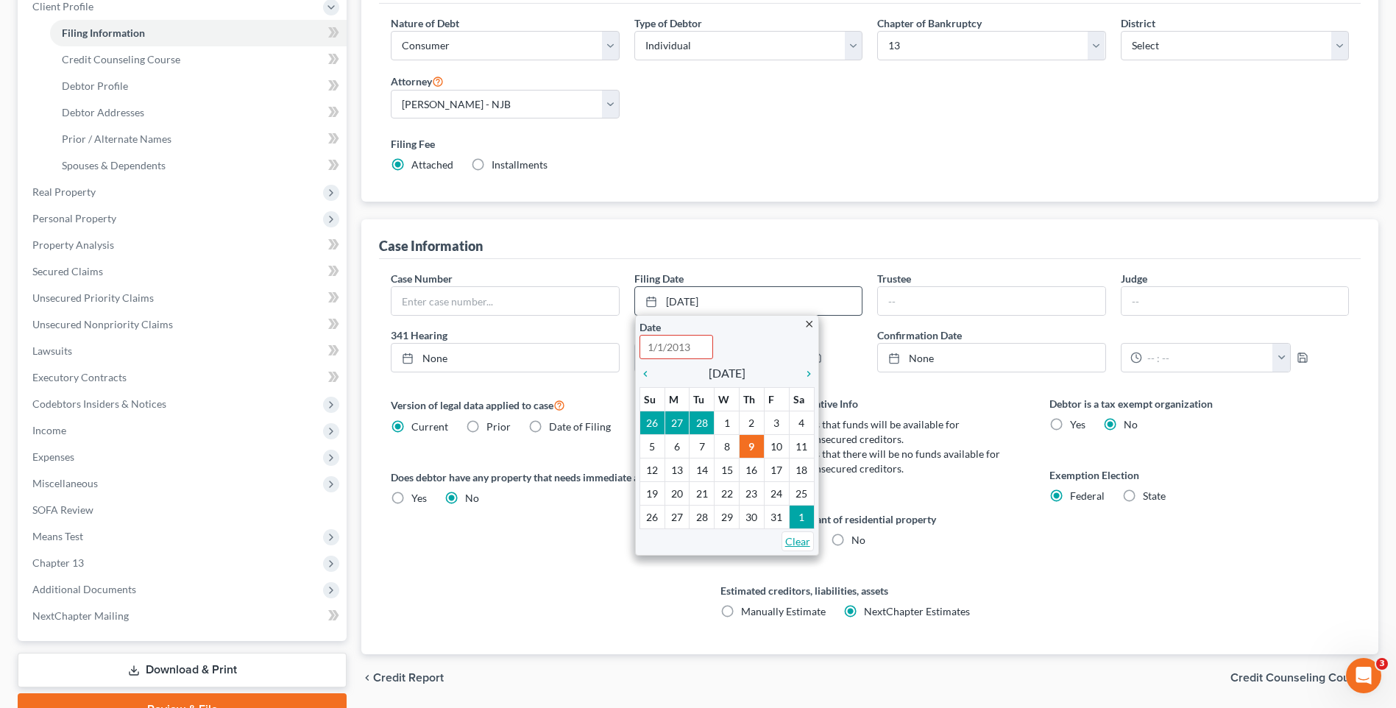
click at [797, 540] on link "Clear" at bounding box center [798, 541] width 32 height 20
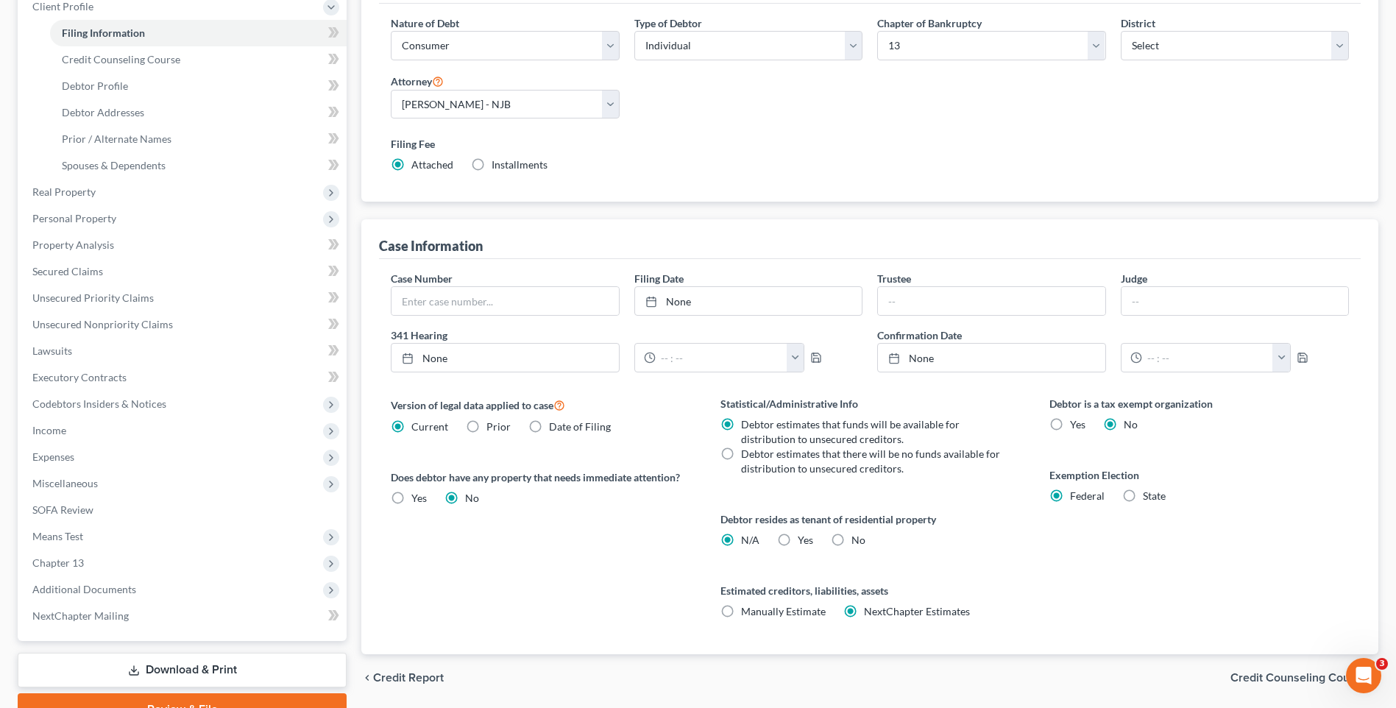
click at [670, 411] on label "Version of legal data applied to case" at bounding box center [541, 405] width 300 height 18
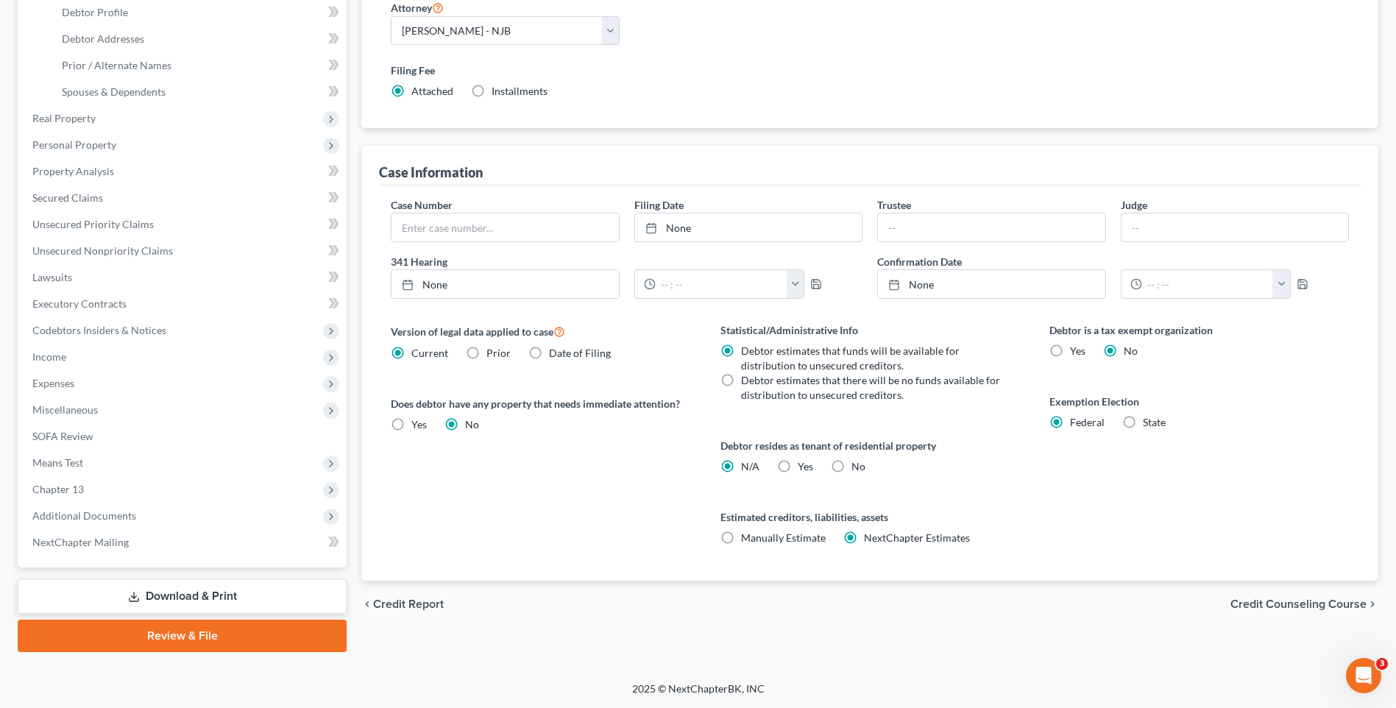
click at [1286, 604] on span "Credit Counseling Course" at bounding box center [1299, 604] width 136 height 12
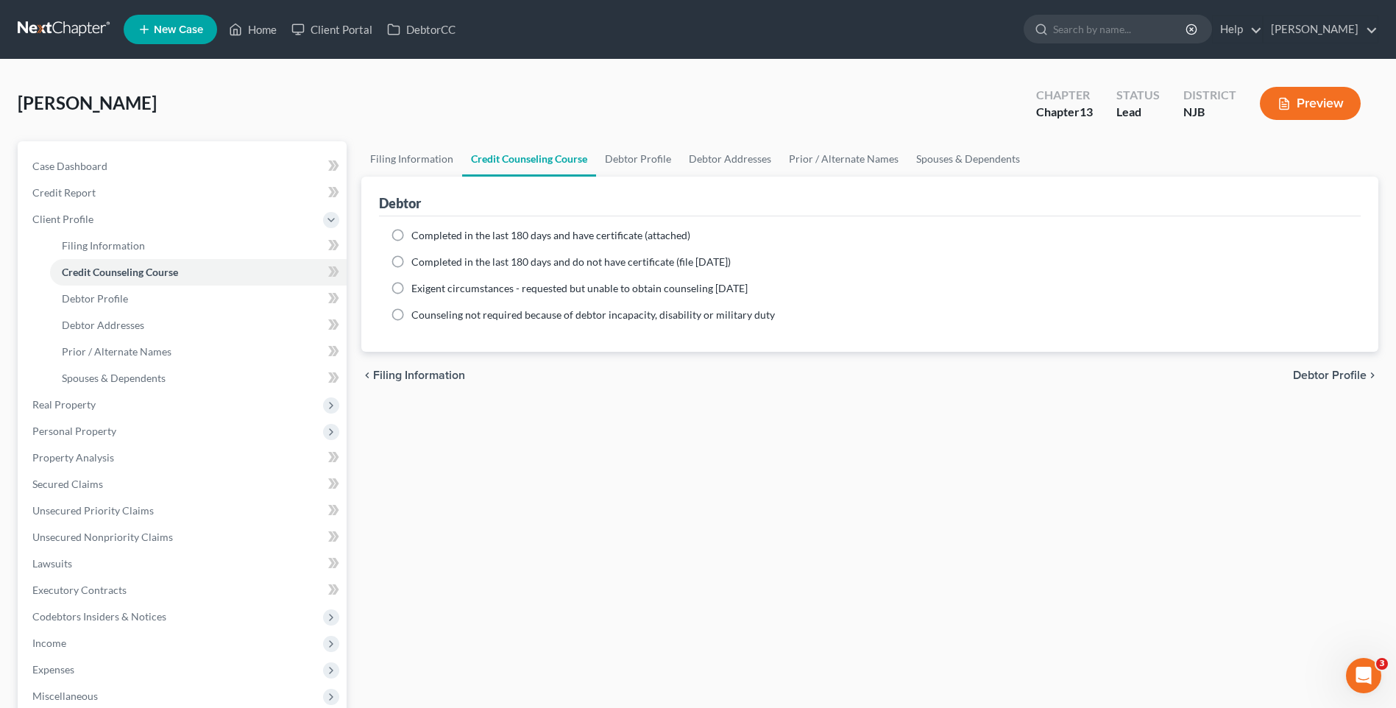
click at [1339, 377] on span "Debtor Profile" at bounding box center [1330, 376] width 74 height 12
select select "0"
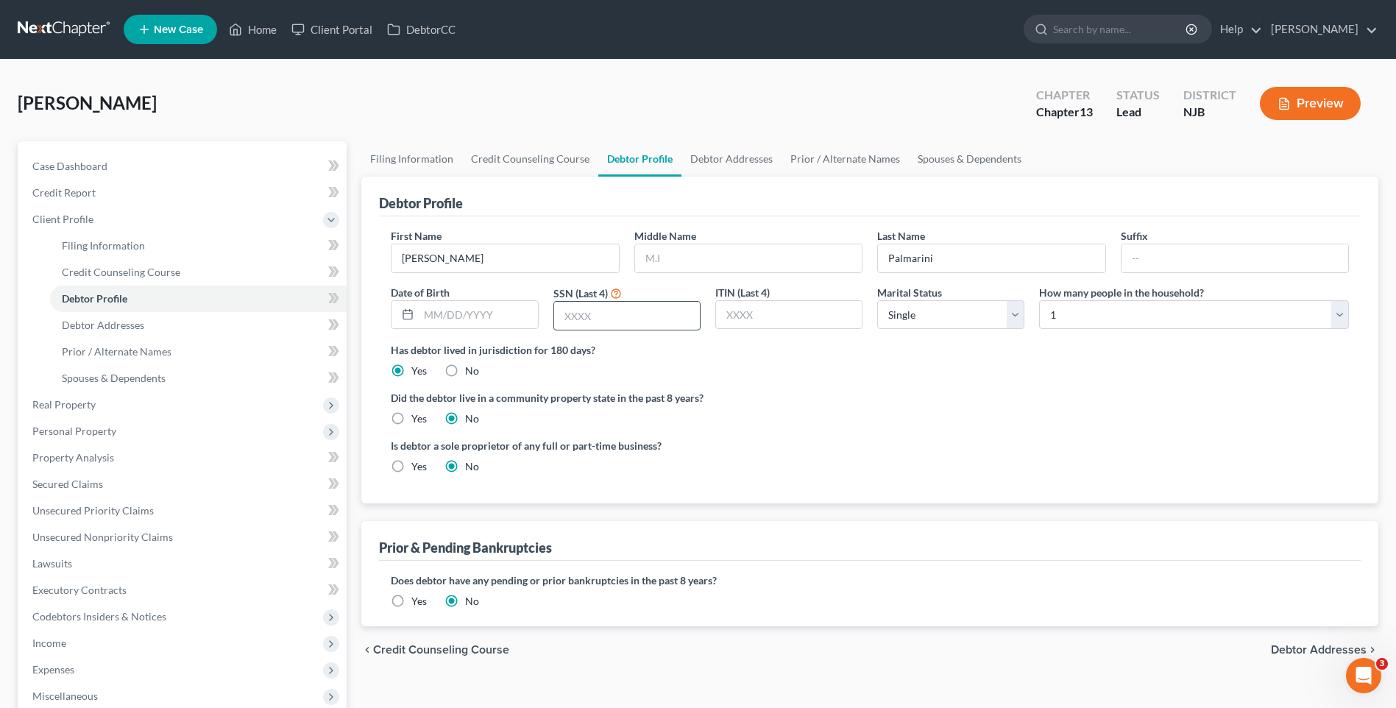
click at [562, 309] on input "text" at bounding box center [627, 316] width 146 height 28
type input "6338"
click at [875, 373] on div "Has debtor lived in jurisdiction for 180 days? Yes No Debtor must reside in jur…" at bounding box center [870, 360] width 958 height 36
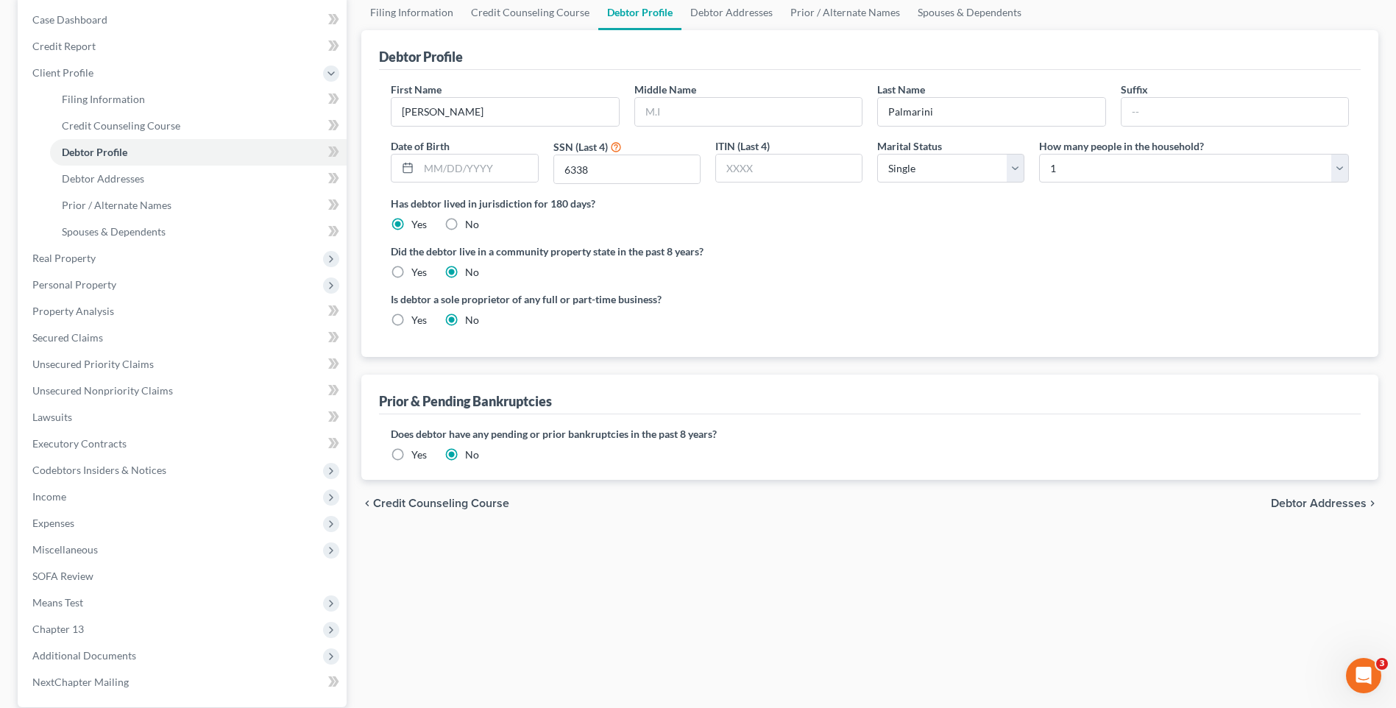
scroll to position [147, 0]
click at [411, 452] on label "Yes" at bounding box center [418, 454] width 15 height 15
click at [417, 452] on input "Yes" at bounding box center [422, 452] width 10 height 10
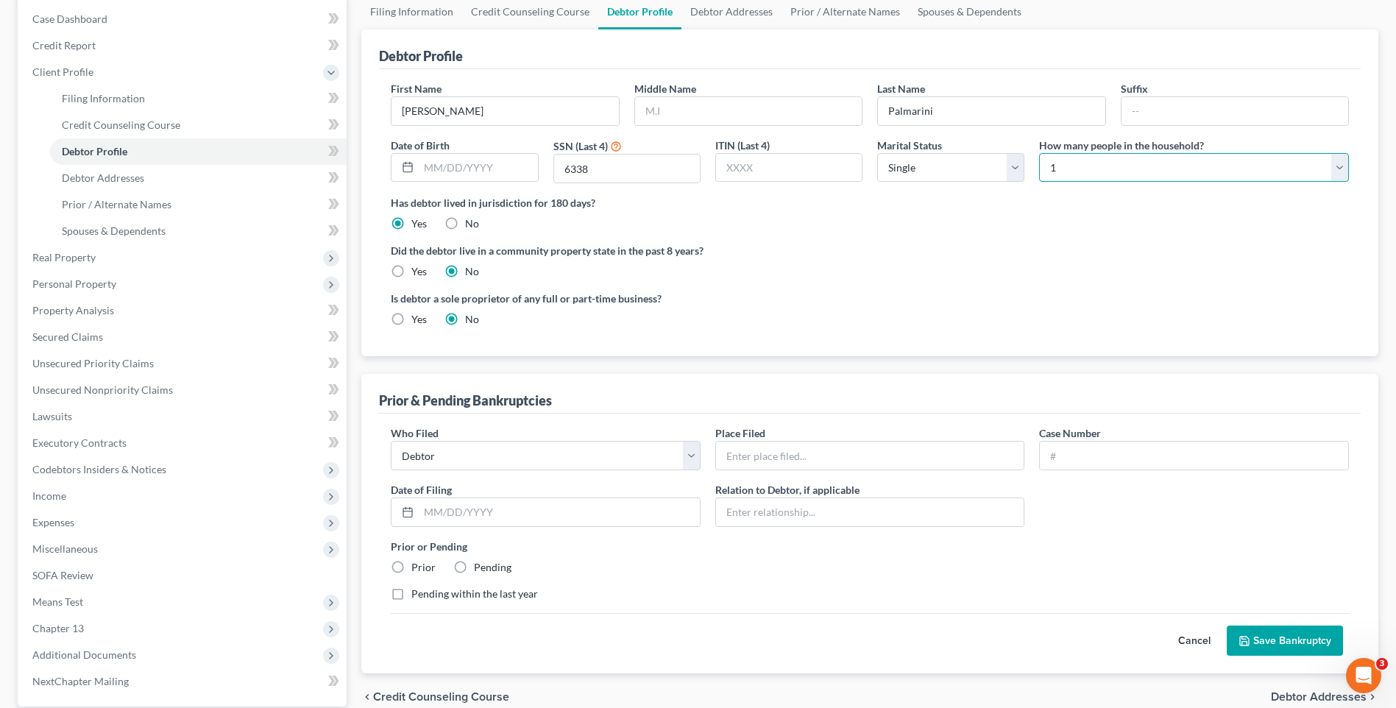
click at [1337, 169] on select "Select 1 2 3 4 5 6 7 8 9 10 11 12 13 14 15 16 17 18 19 20" at bounding box center [1194, 167] width 310 height 29
select select "3"
click at [1039, 153] on select "Select 1 2 3 4 5 6 7 8 9 10 11 12 13 14 15 16 17 18 19 20" at bounding box center [1194, 167] width 310 height 29
click at [894, 289] on ng-include "First Name [PERSON_NAME] Middle Name Last Name [PERSON_NAME] Suffix Date of Bir…" at bounding box center [870, 210] width 958 height 258
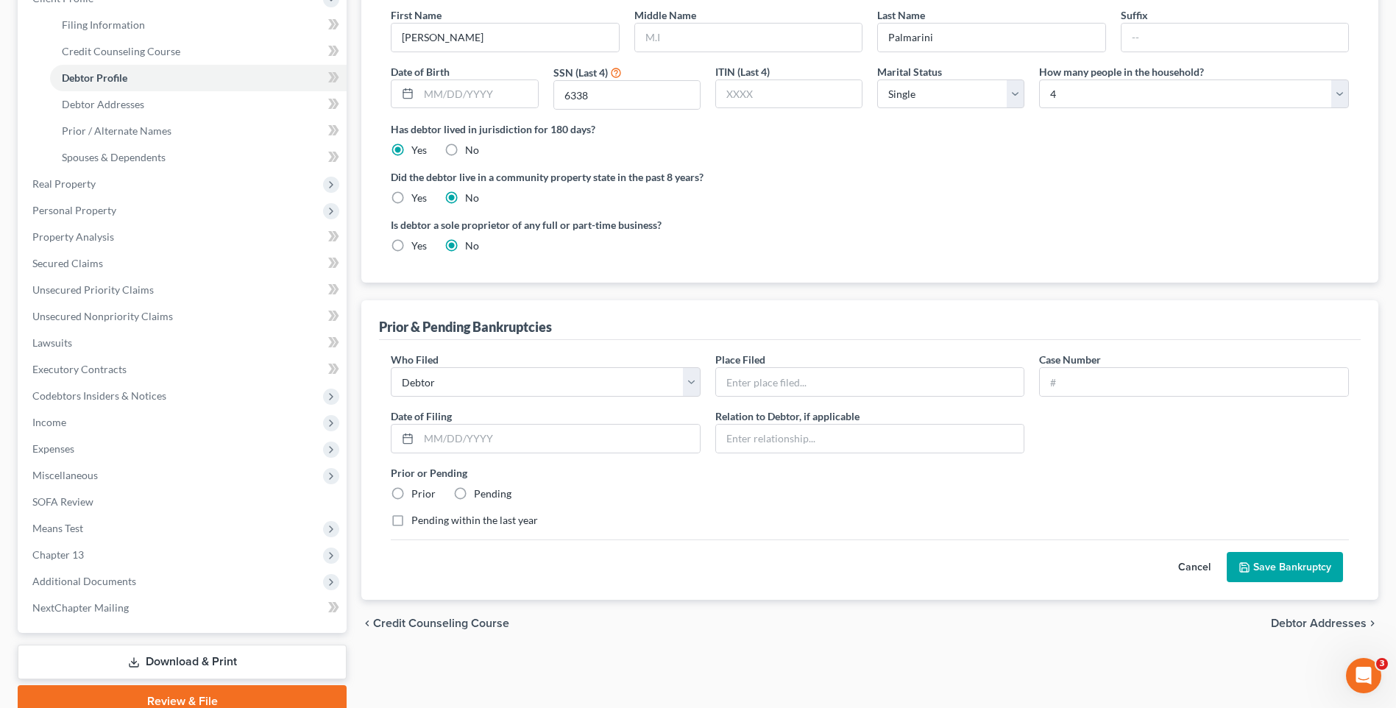
scroll to position [286, 0]
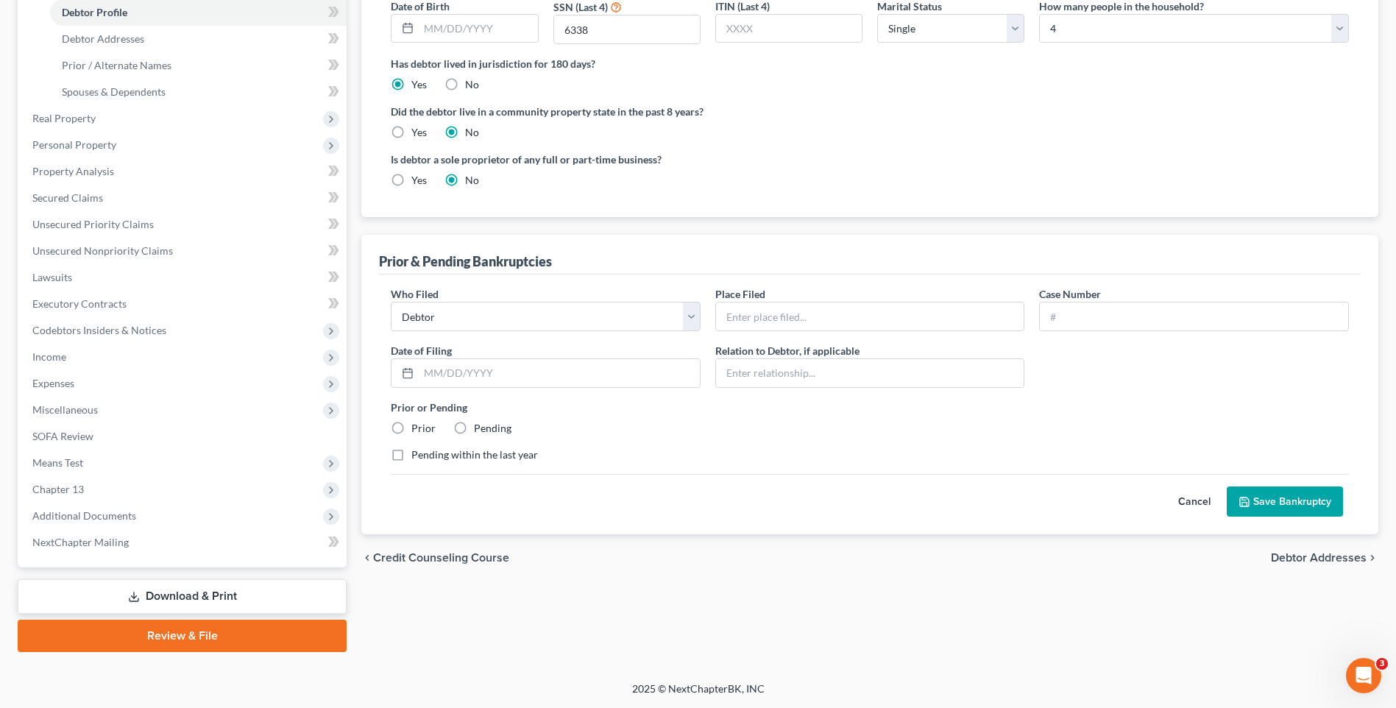
click at [411, 427] on label "Prior" at bounding box center [423, 428] width 24 height 15
click at [417, 427] on input "Prior" at bounding box center [422, 426] width 10 height 10
radio input "true"
click at [690, 440] on div "Who Filed * Debtor Other Place Filed * Case Number Date of [GEOGRAPHIC_DATA] * …" at bounding box center [869, 380] width 973 height 188
click at [737, 314] on input "text" at bounding box center [870, 317] width 308 height 28
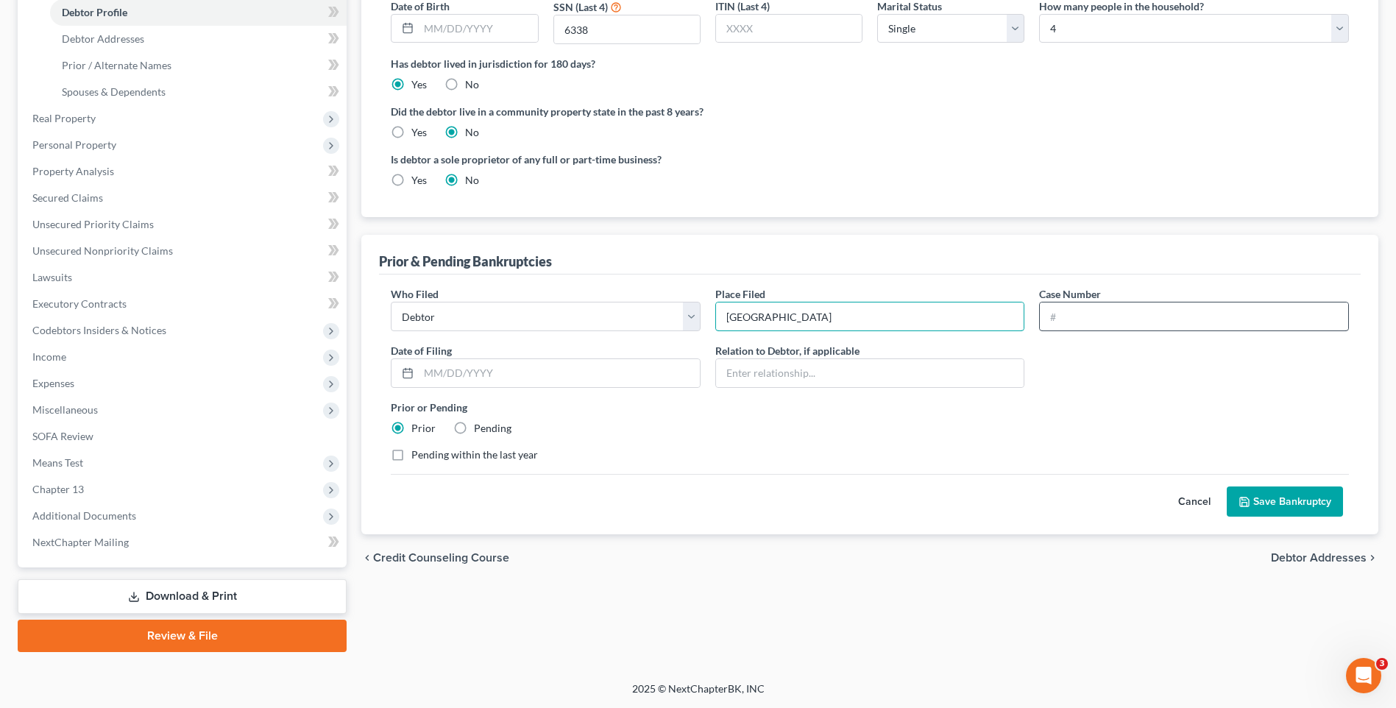
type input "[GEOGRAPHIC_DATA]"
click at [1055, 319] on input "text" at bounding box center [1194, 317] width 308 height 28
click at [1066, 319] on input "text" at bounding box center [1194, 317] width 308 height 28
type input "23-11934"
click at [427, 375] on input "text" at bounding box center [559, 373] width 281 height 28
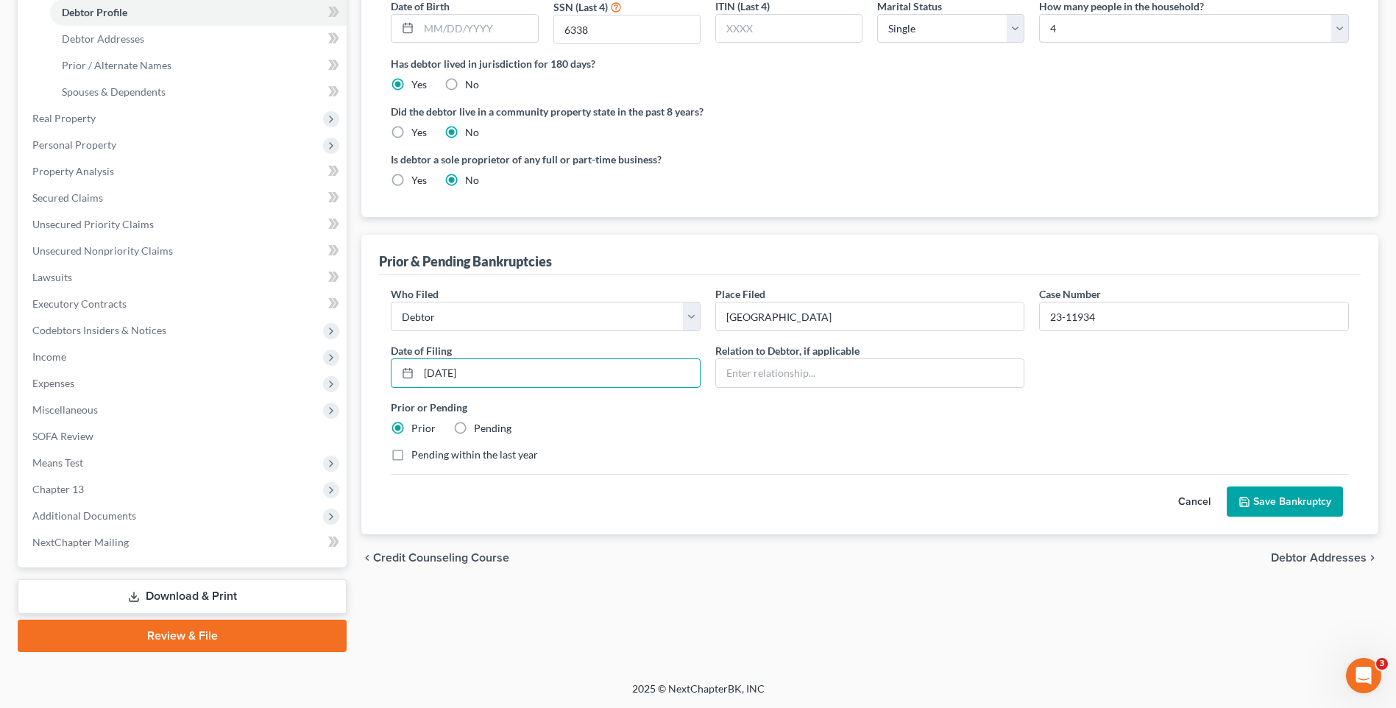
type input "[DATE]"
click at [411, 456] on label "Pending within the last year" at bounding box center [474, 455] width 127 height 15
click at [417, 456] on input "Pending within the last year" at bounding box center [422, 453] width 10 height 10
checkbox input "true"
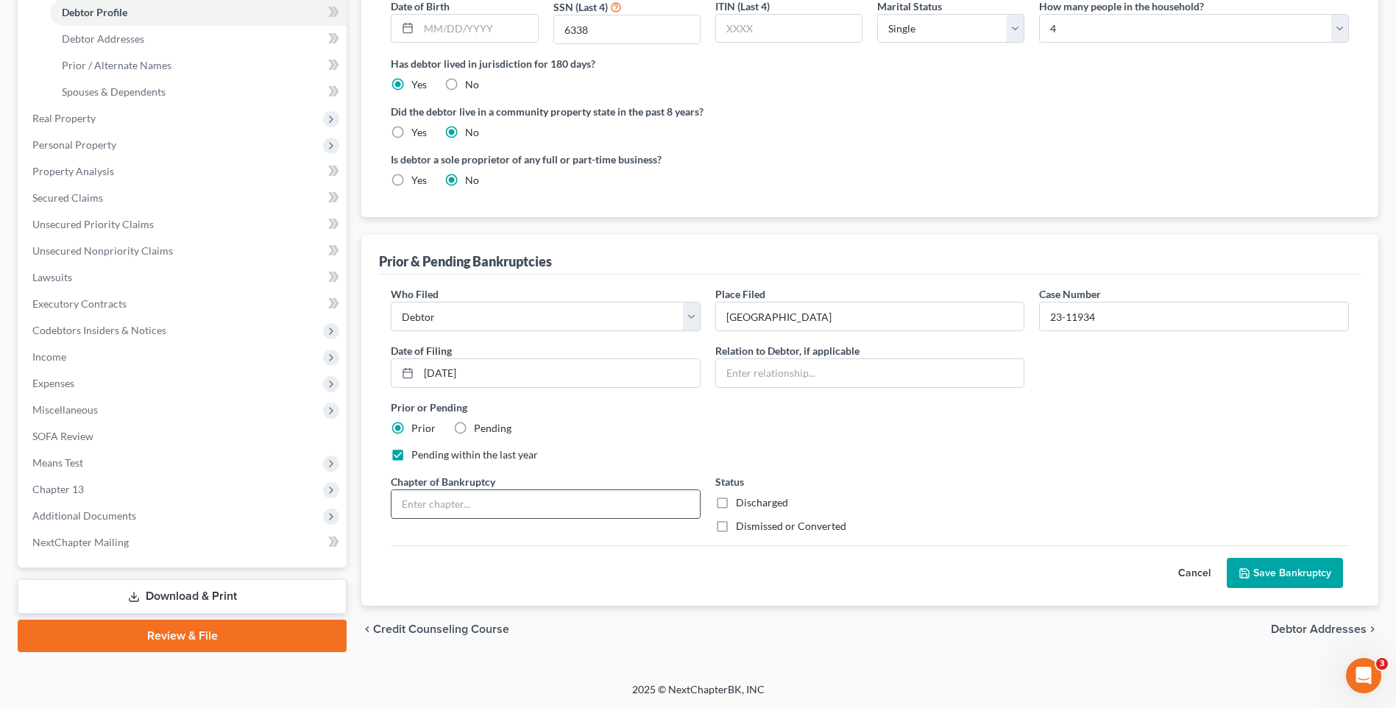
click at [453, 510] on input "text" at bounding box center [546, 504] width 308 height 28
type input "13"
click at [736, 523] on label "Dismissed or Converted" at bounding box center [791, 526] width 110 height 15
click at [742, 523] on input "Dismissed or Converted" at bounding box center [747, 524] width 10 height 10
checkbox input "true"
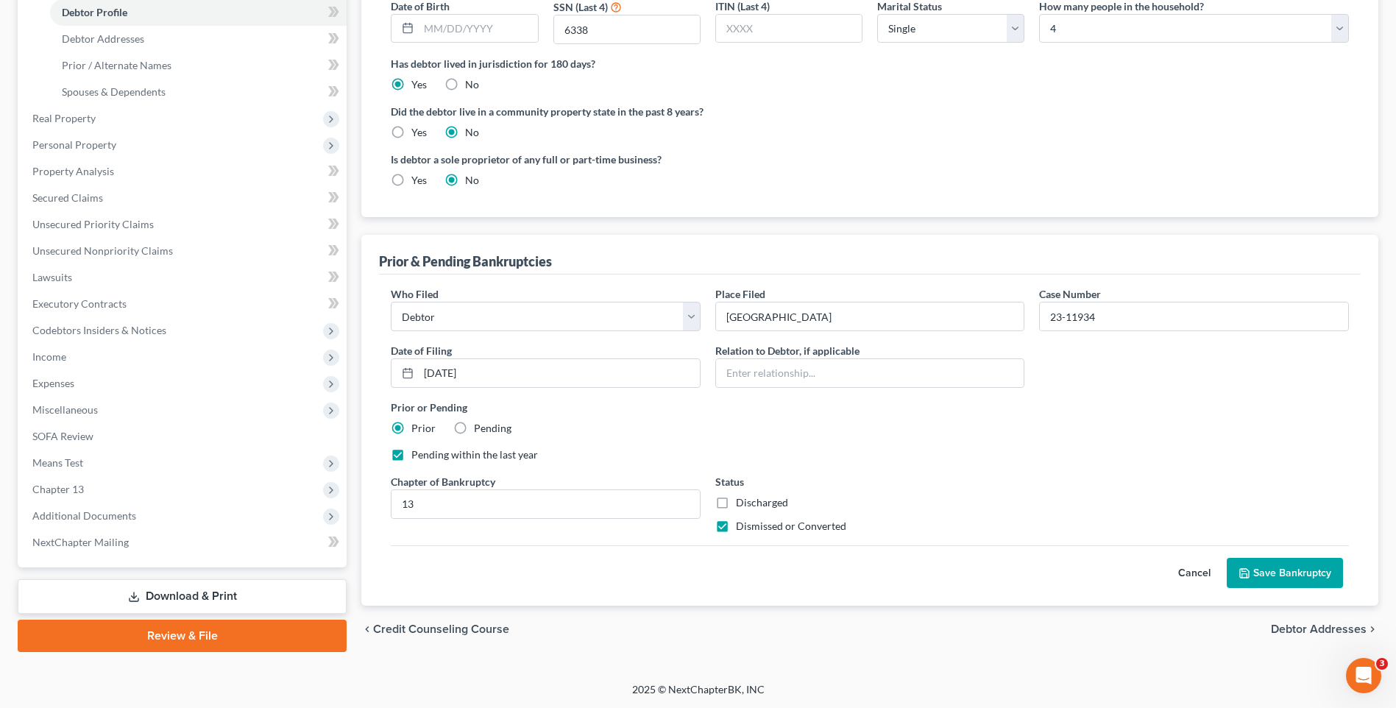
click at [1046, 495] on div "Who Filed * Debtor Other Place Filed * Trenton Case Number 23-11934 Date of Fil…" at bounding box center [869, 415] width 973 height 259
click at [1290, 573] on button "Save Bankruptcy" at bounding box center [1285, 573] width 116 height 31
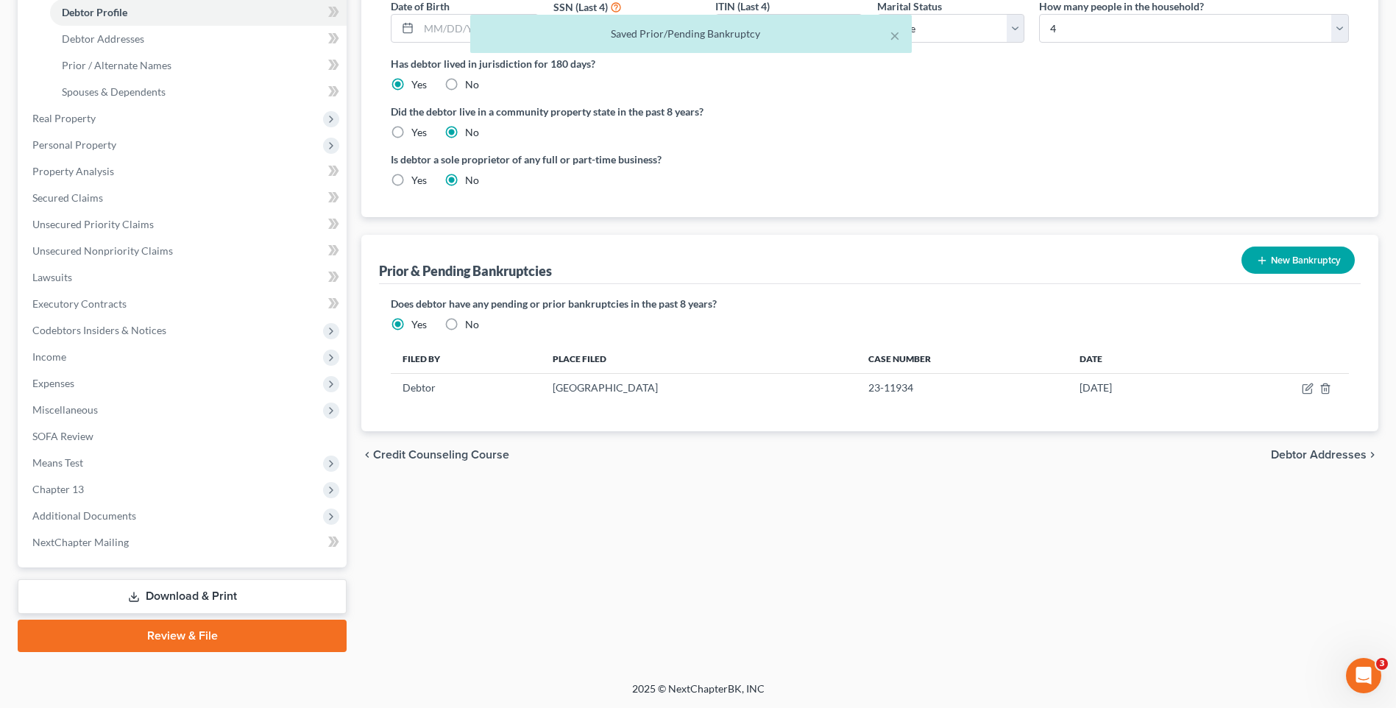
click at [1301, 456] on span "Debtor Addresses" at bounding box center [1319, 455] width 96 height 12
select select "0"
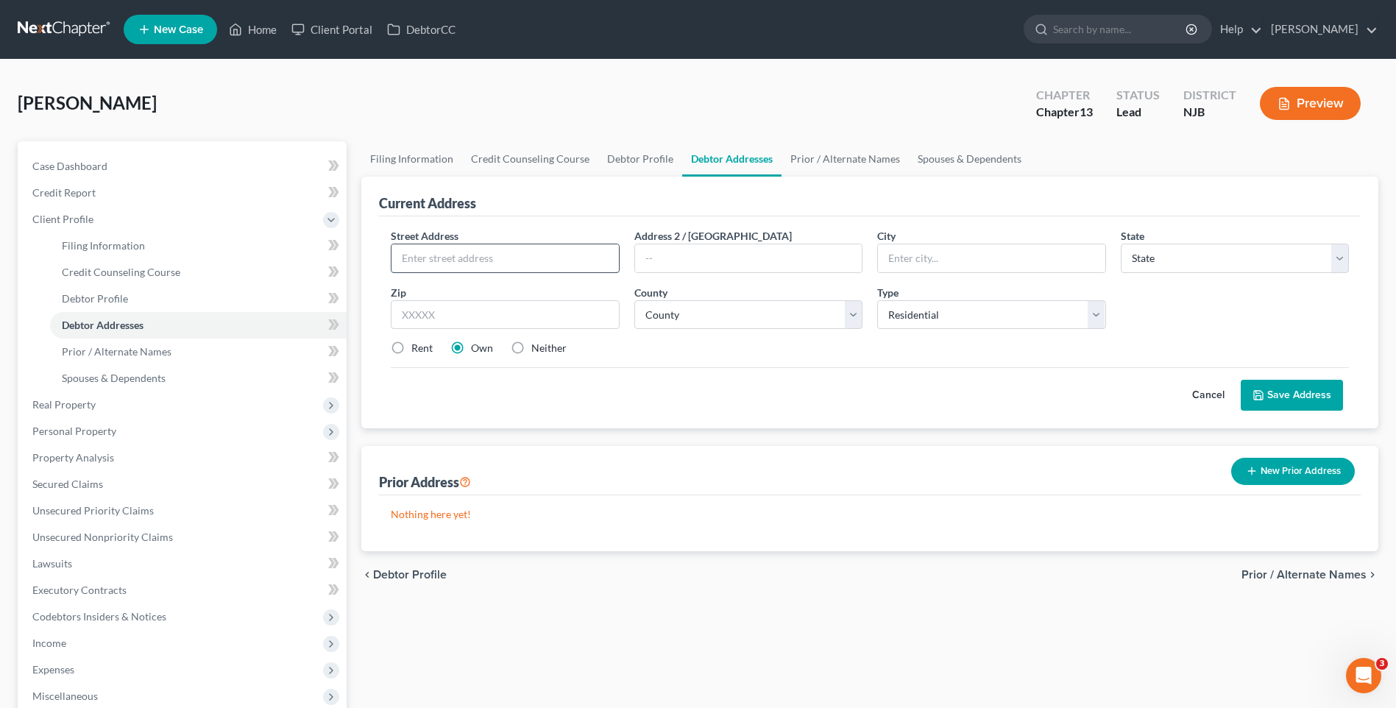
click at [431, 250] on input "text" at bounding box center [505, 258] width 227 height 28
type input "[STREET_ADDRESS]"
type input "Browns [PERSON_NAME]"
select select "33"
type input "08015"
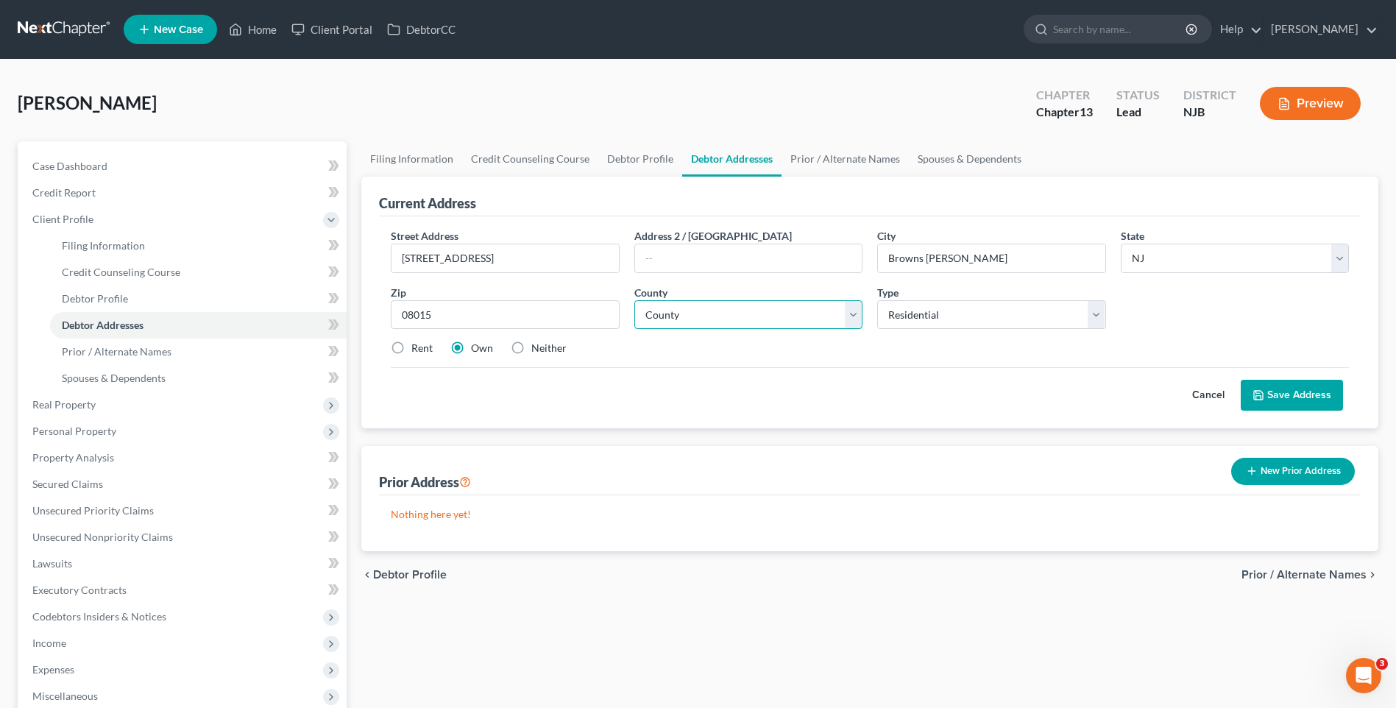
click at [849, 317] on select "County [GEOGRAPHIC_DATA] [GEOGRAPHIC_DATA] [GEOGRAPHIC_DATA] [GEOGRAPHIC_DATA] …" at bounding box center [748, 314] width 228 height 29
select select "2"
click at [634, 300] on select "County [GEOGRAPHIC_DATA] [GEOGRAPHIC_DATA] [GEOGRAPHIC_DATA] [GEOGRAPHIC_DATA] …" at bounding box center [748, 314] width 228 height 29
click at [730, 361] on div "Street Address * [STREET_ADDRESS] Address 2 / [GEOGRAPHIC_DATA] * [GEOGRAPHIC_D…" at bounding box center [869, 298] width 973 height 140
click at [1277, 576] on span "Prior / Alternate Names" at bounding box center [1304, 575] width 125 height 12
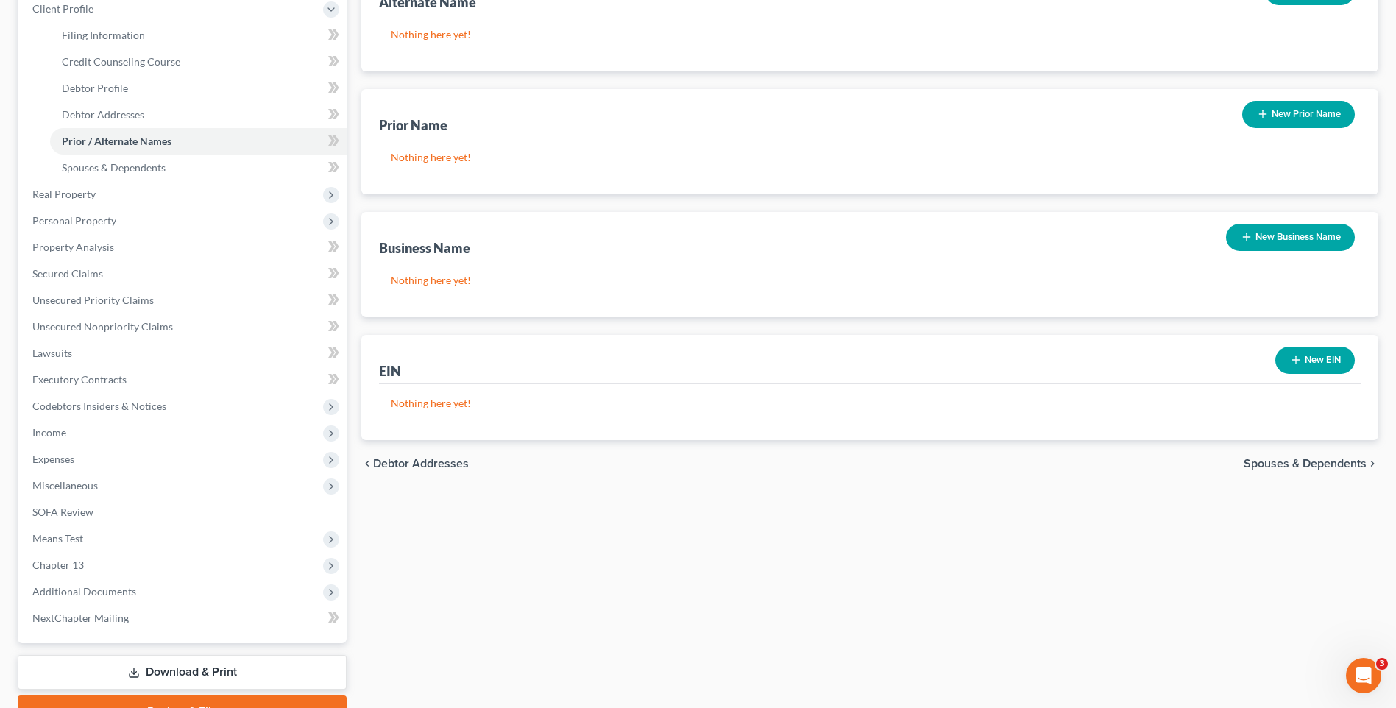
scroll to position [221, 0]
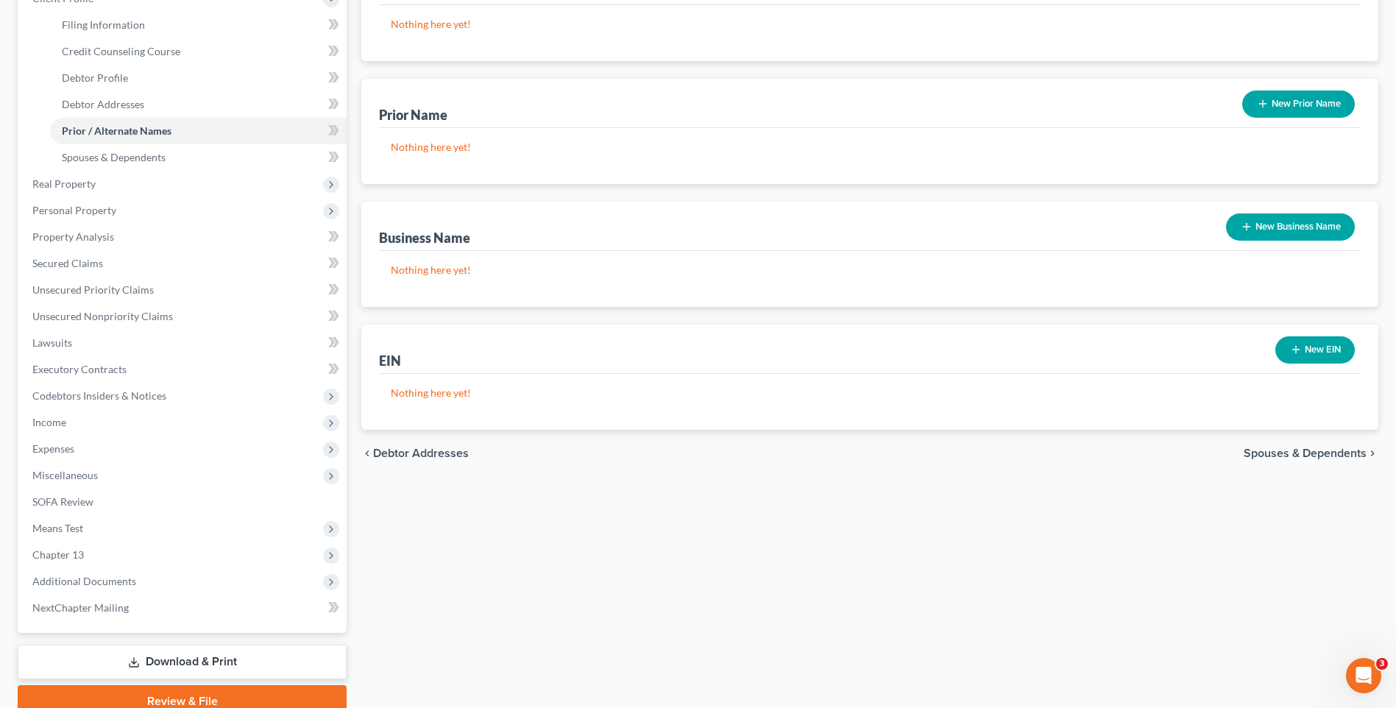
click at [1278, 450] on span "Spouses & Dependents" at bounding box center [1305, 454] width 123 height 12
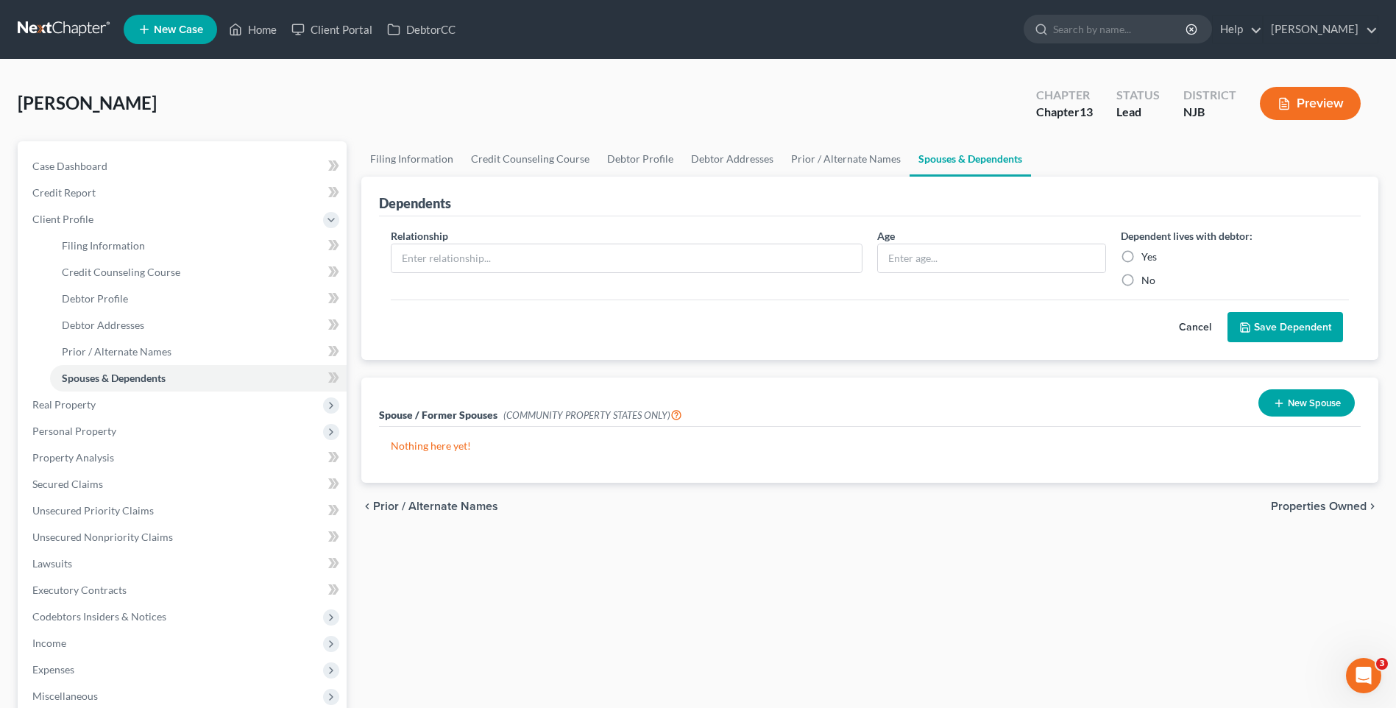
click at [1297, 503] on span "Properties Owned" at bounding box center [1319, 507] width 96 height 12
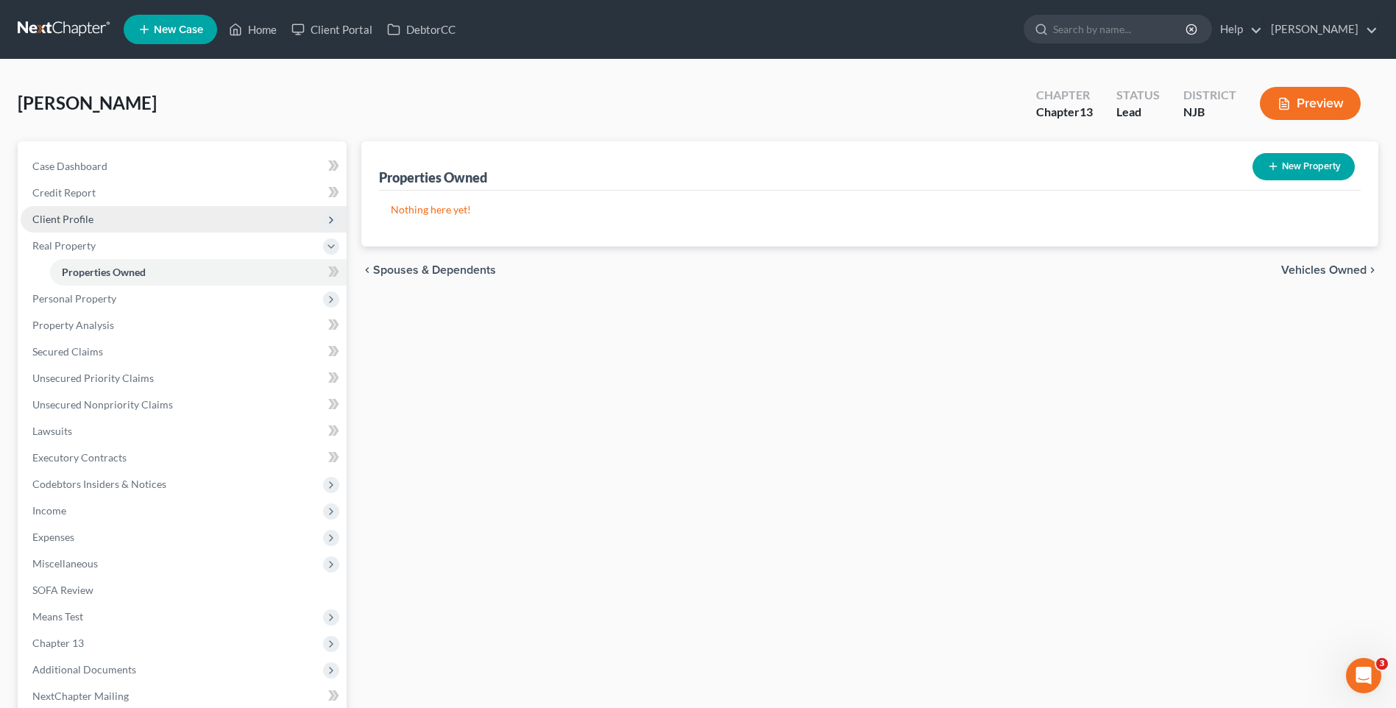
click at [74, 219] on span "Client Profile" at bounding box center [62, 219] width 61 height 13
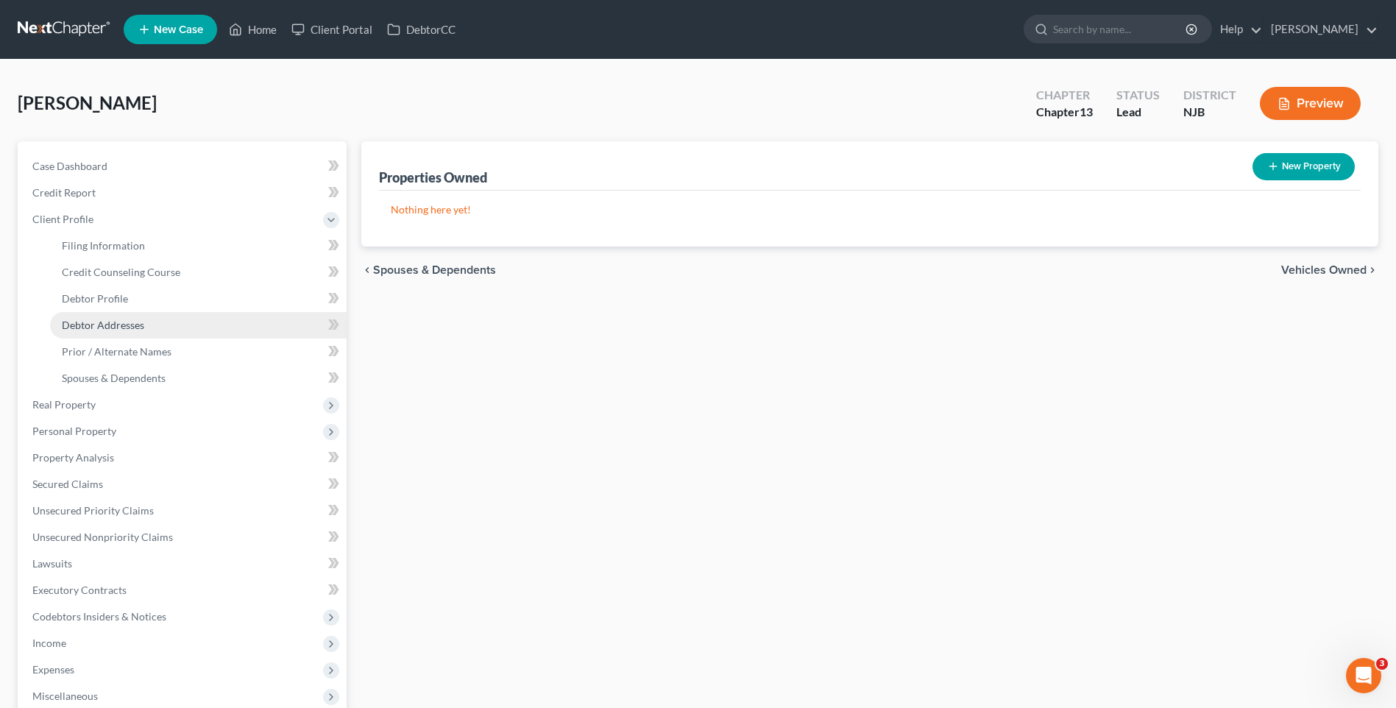
click at [139, 321] on span "Debtor Addresses" at bounding box center [103, 325] width 82 height 13
select select "0"
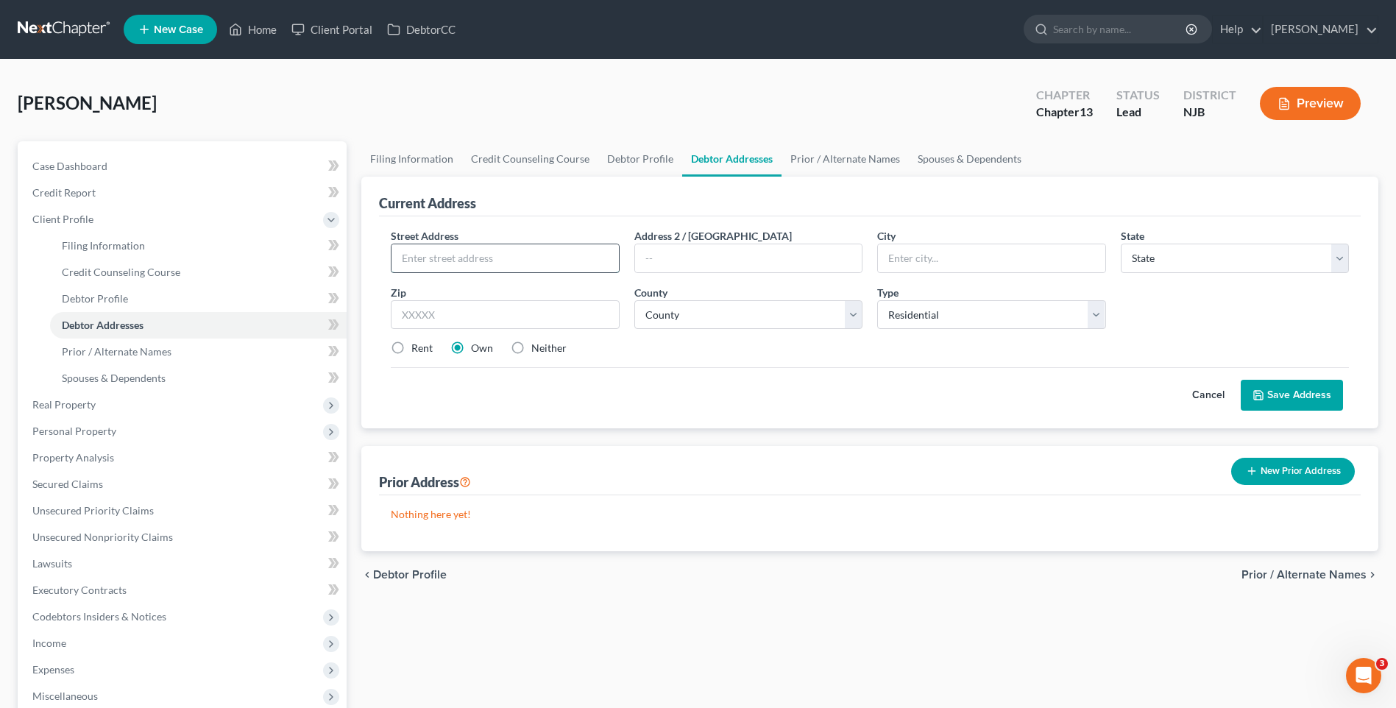
click at [410, 258] on input "text" at bounding box center [505, 258] width 227 height 28
type input "[STREET_ADDRESS]"
type input "Browns [PERSON_NAME]"
select select "33"
type input "08015"
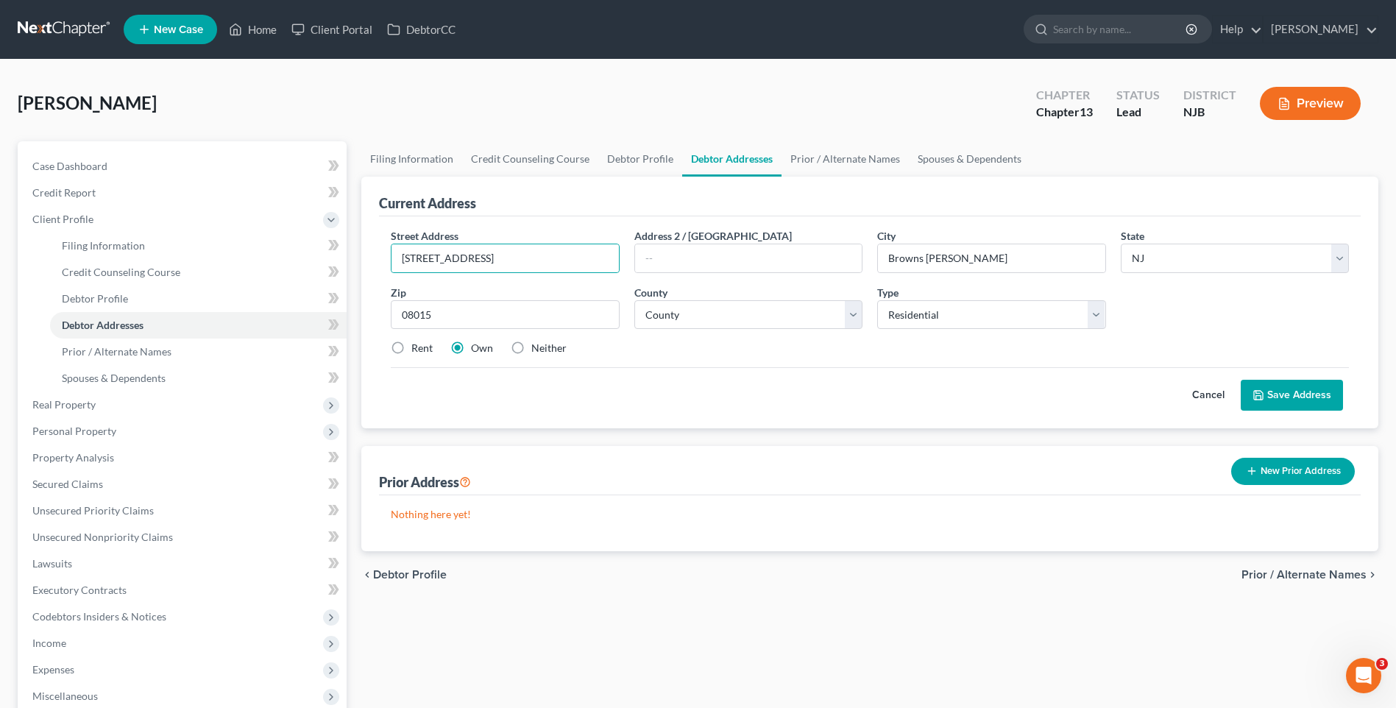
click at [1295, 387] on button "Save Address" at bounding box center [1292, 395] width 102 height 31
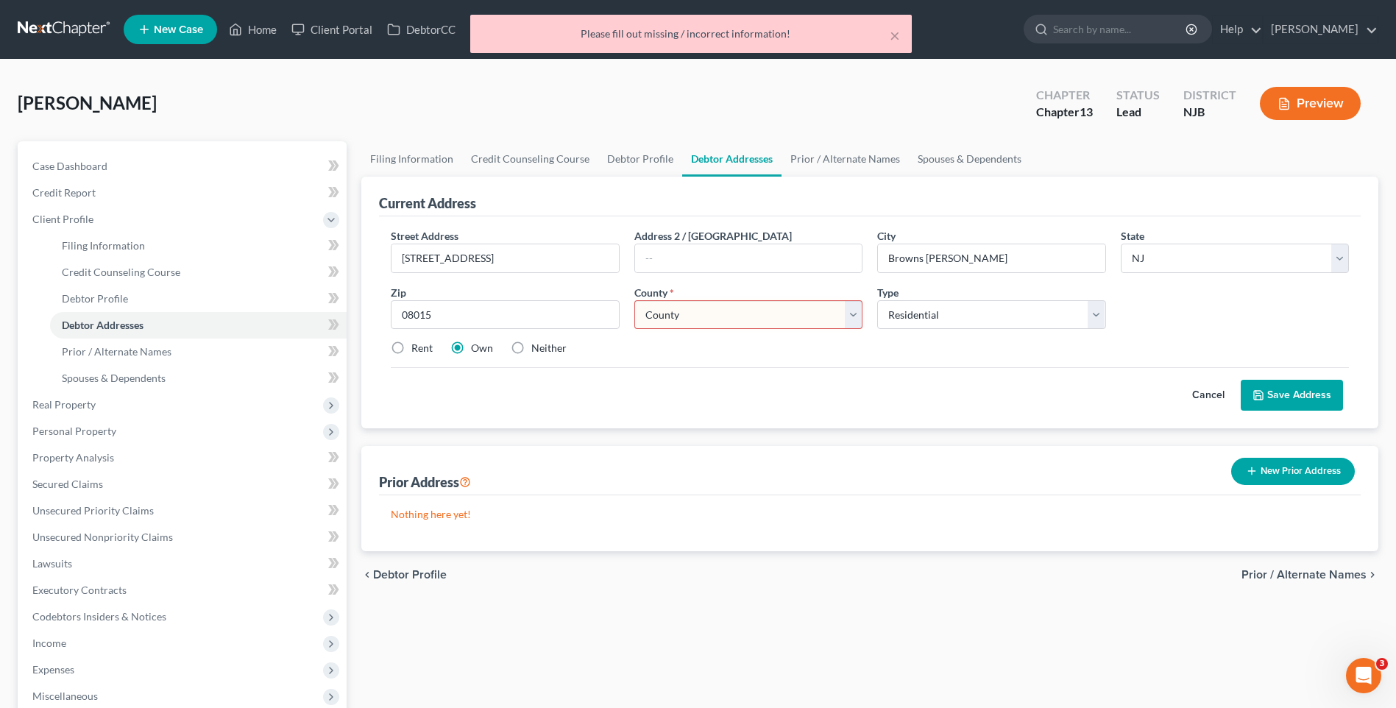
click at [846, 309] on select "County [GEOGRAPHIC_DATA] [GEOGRAPHIC_DATA] [GEOGRAPHIC_DATA] [GEOGRAPHIC_DATA] …" at bounding box center [748, 314] width 228 height 29
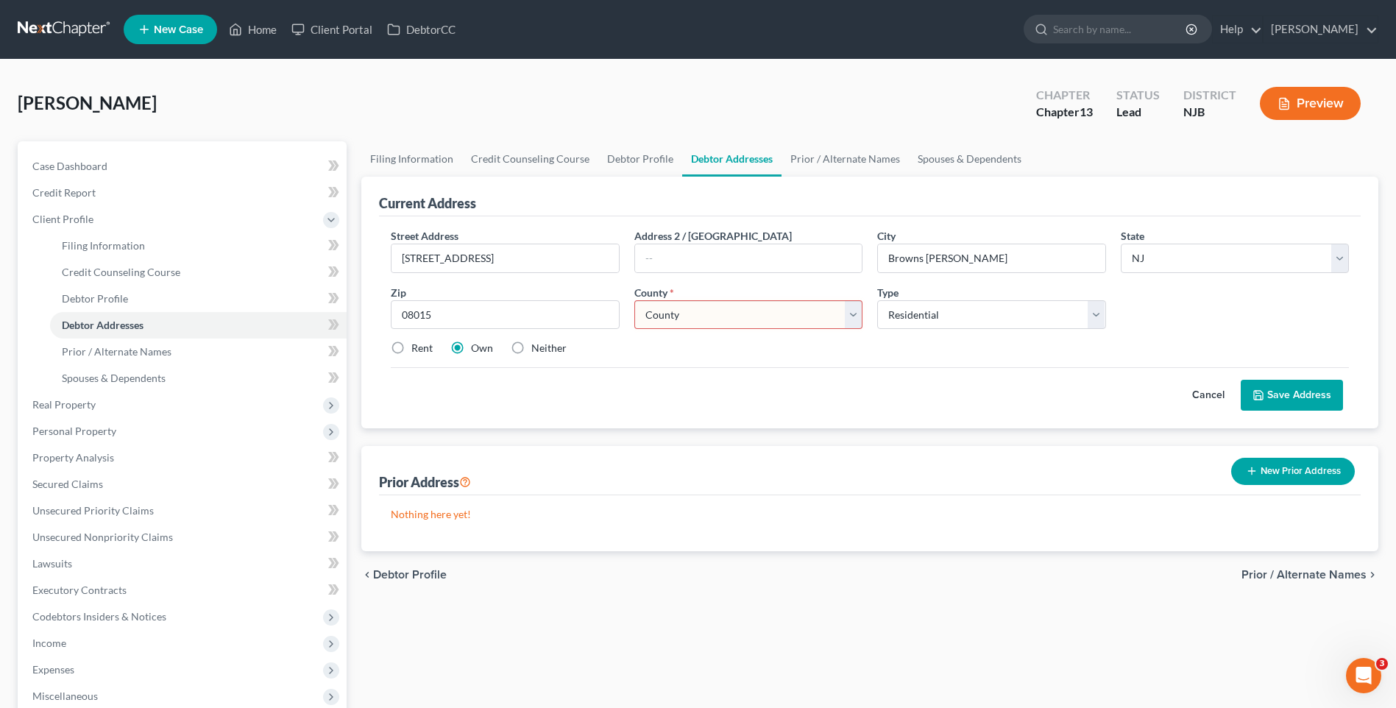
select select "2"
click at [634, 300] on select "County [GEOGRAPHIC_DATA] [GEOGRAPHIC_DATA] [GEOGRAPHIC_DATA] [GEOGRAPHIC_DATA] …" at bounding box center [748, 314] width 228 height 29
click at [918, 370] on div "Cancel Save Address" at bounding box center [870, 388] width 958 height 43
click at [1279, 395] on button "Save Address" at bounding box center [1292, 395] width 102 height 31
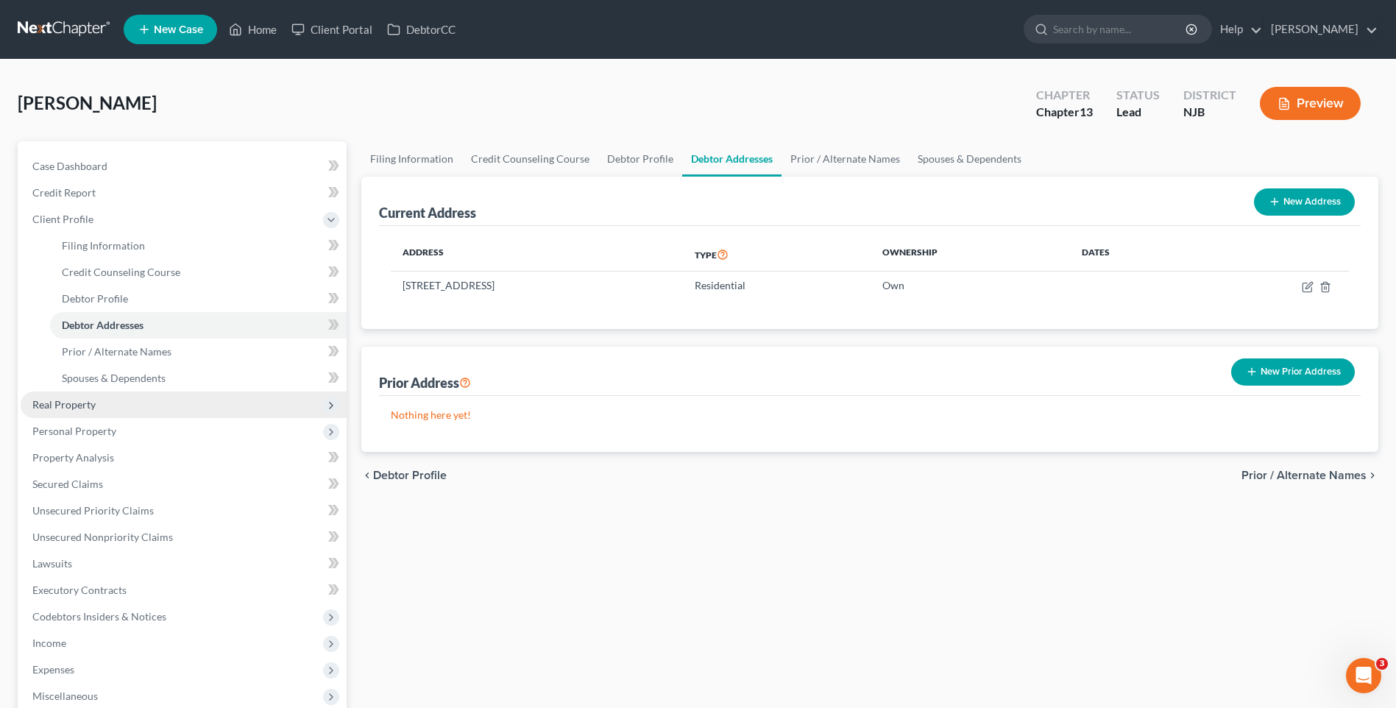
click at [169, 407] on span "Real Property" at bounding box center [184, 405] width 326 height 26
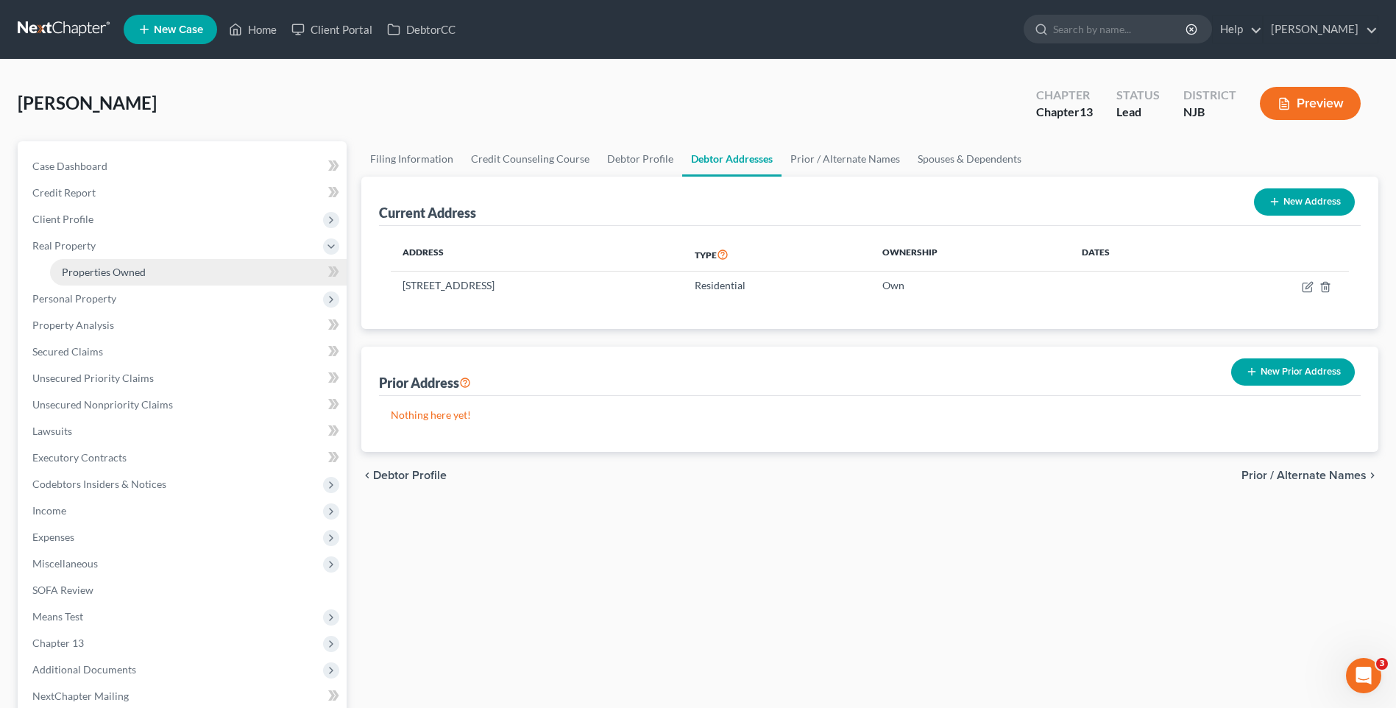
click at [152, 268] on link "Properties Owned" at bounding box center [198, 272] width 297 height 26
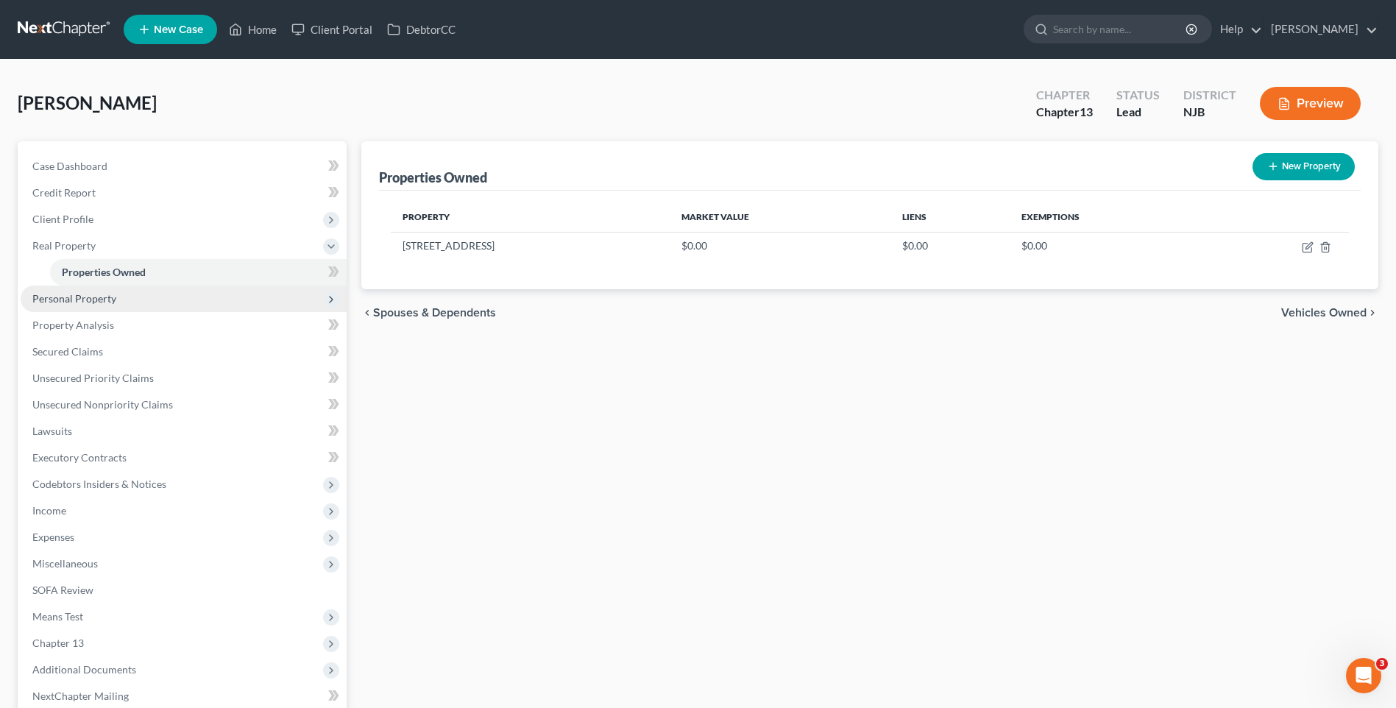
click at [189, 299] on span "Personal Property" at bounding box center [184, 299] width 326 height 26
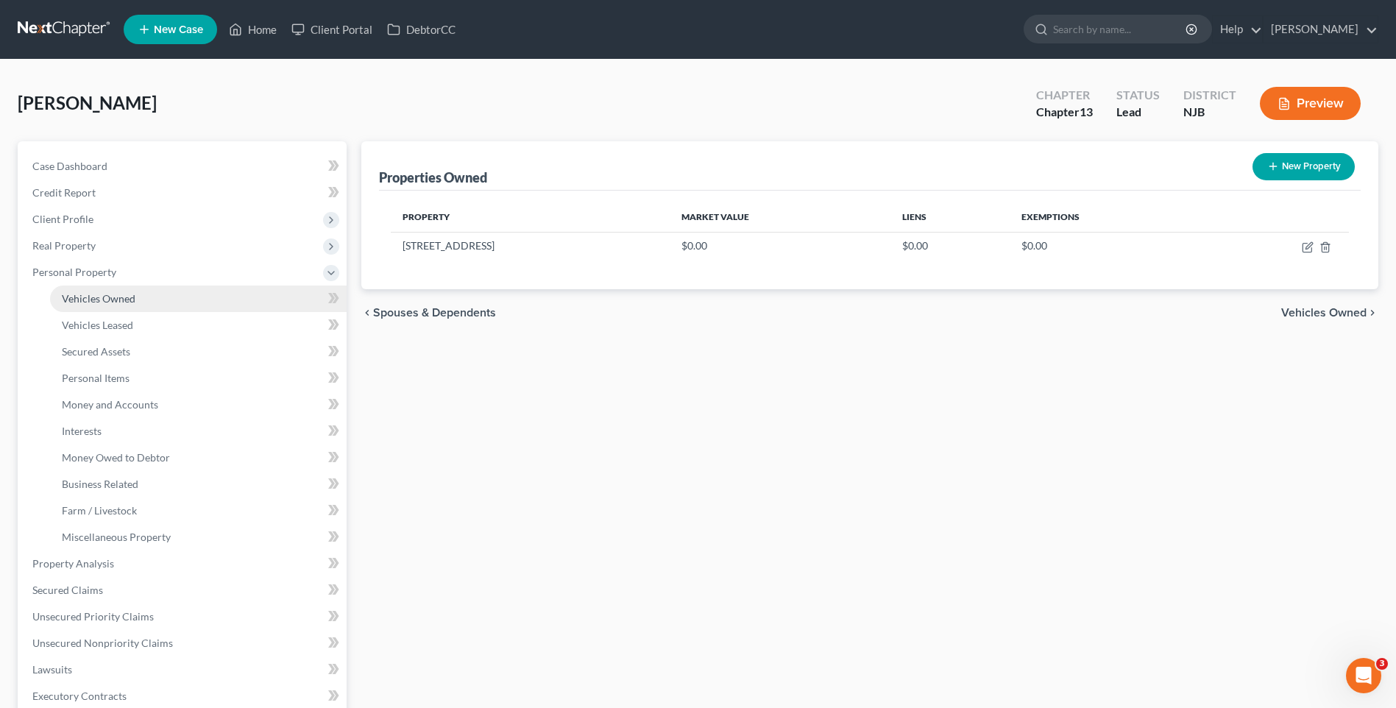
click at [186, 300] on link "Vehicles Owned" at bounding box center [198, 299] width 297 height 26
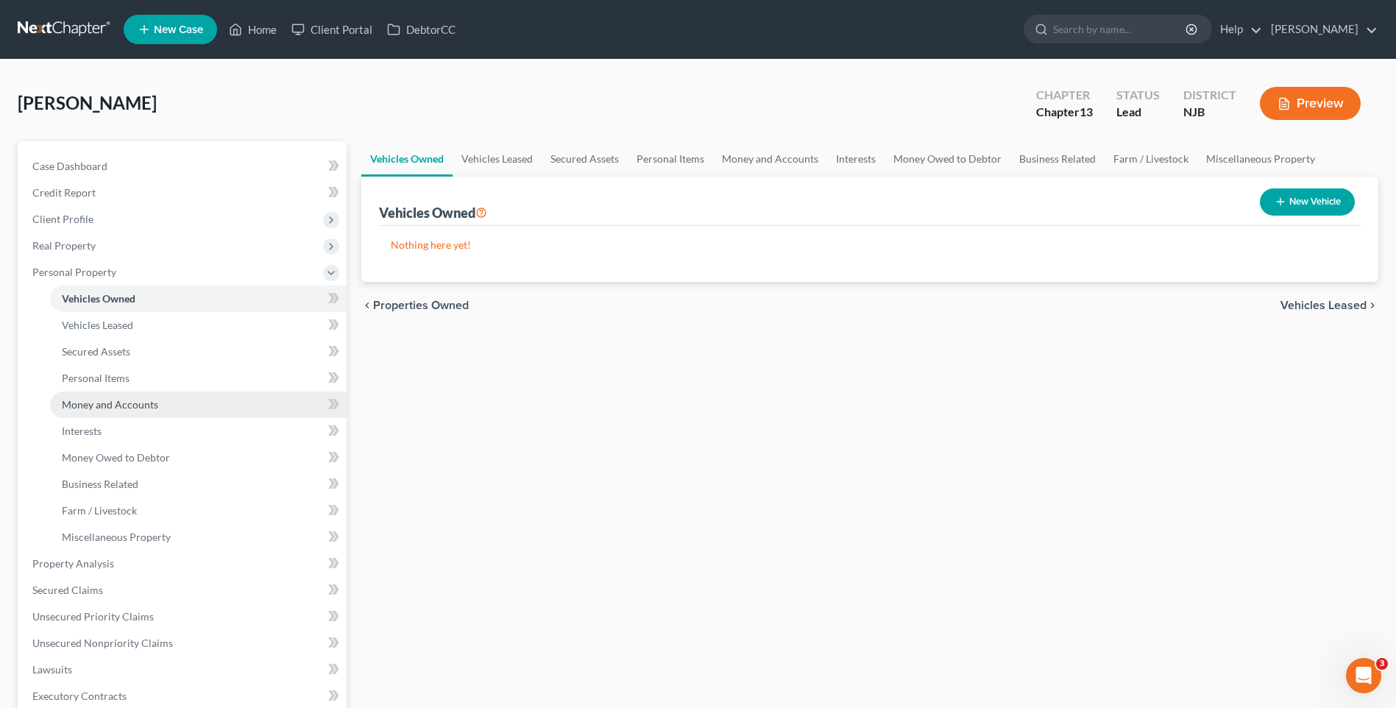
click at [216, 406] on link "Money and Accounts" at bounding box center [198, 405] width 297 height 26
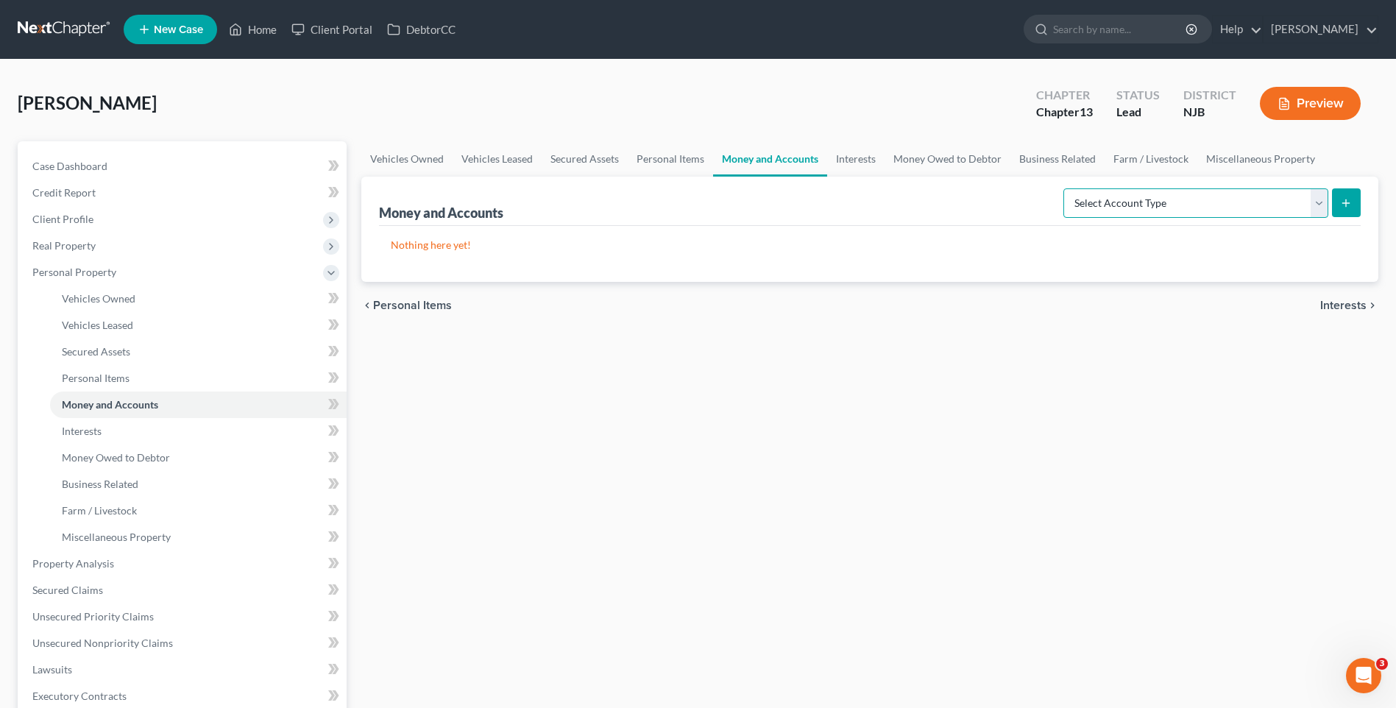
click at [1318, 203] on select "Select Account Type Brokerage Cash on Hand Certificates of Deposit Checking Acc…" at bounding box center [1196, 202] width 265 height 29
select select "checking"
click at [1067, 188] on select "Select Account Type Brokerage Cash on Hand Certificates of Deposit Checking Acc…" at bounding box center [1196, 202] width 265 height 29
click at [1345, 195] on button "submit" at bounding box center [1346, 202] width 29 height 29
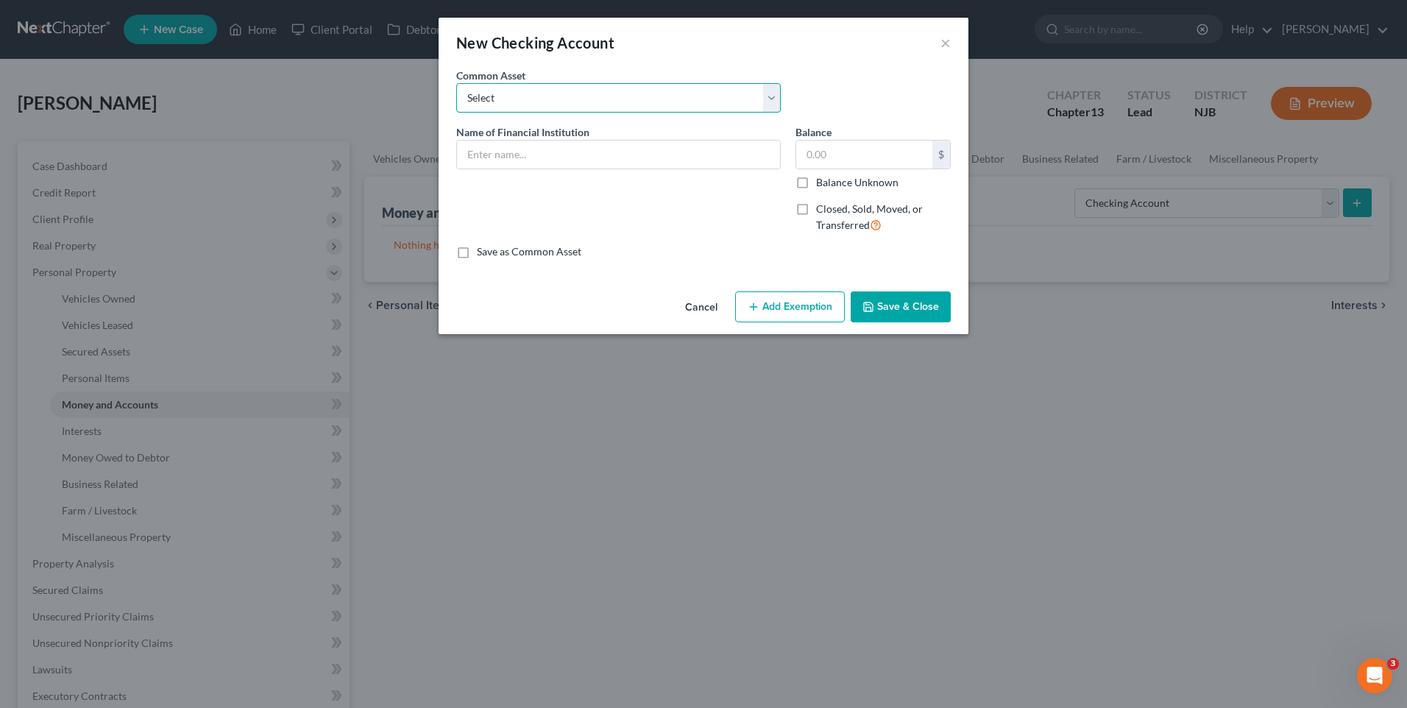
click at [769, 101] on select "Select Bank of America [GEOGRAPHIC_DATA] Manasquan Bank PNC TD Bank Chase Bank …" at bounding box center [618, 97] width 325 height 29
select select "13"
click at [456, 83] on select "Select Bank of America [GEOGRAPHIC_DATA] Manasquan Bank PNC TD Bank Chase Bank …" at bounding box center [618, 97] width 325 height 29
type input "Ocean First Bank"
click at [840, 153] on input "6,400.00" at bounding box center [864, 155] width 136 height 28
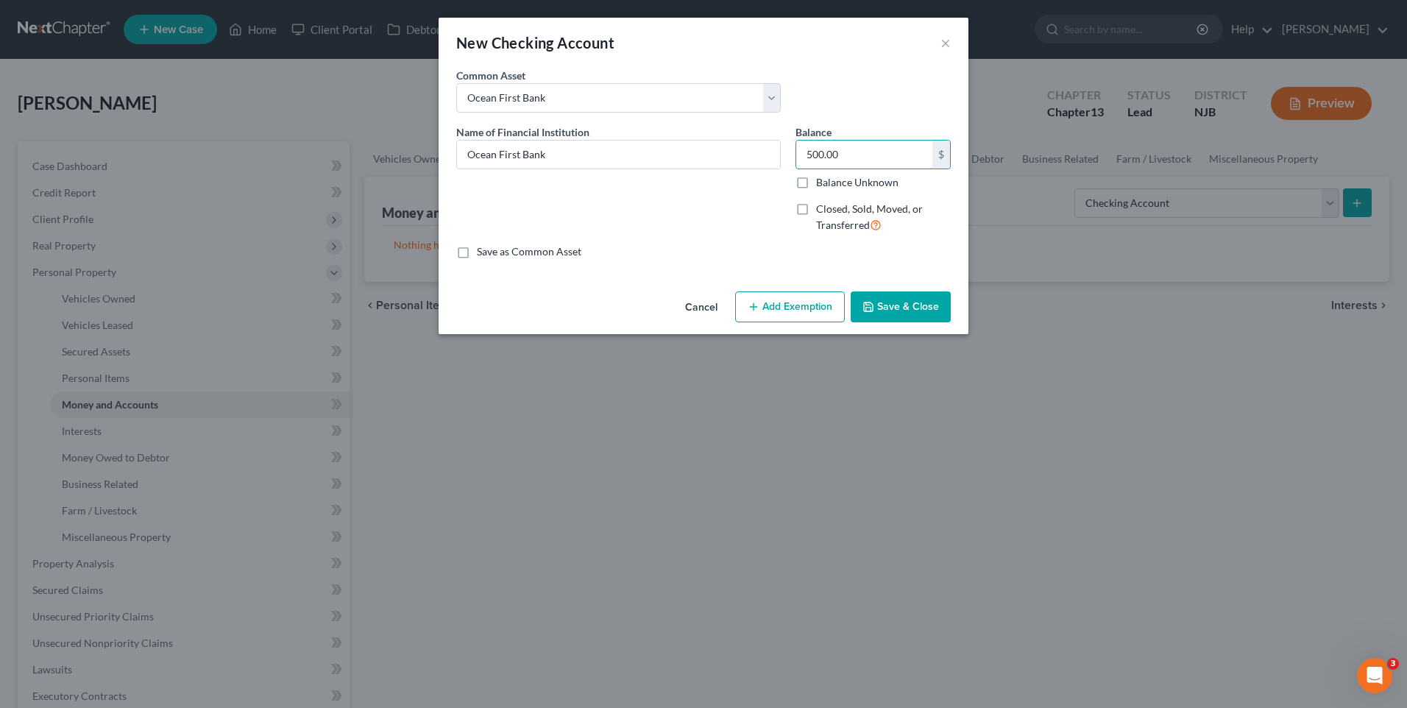
type input "500.00"
click at [707, 250] on div "Save as Common Asset" at bounding box center [703, 251] width 495 height 15
click at [915, 305] on button "Save & Close" at bounding box center [901, 306] width 100 height 31
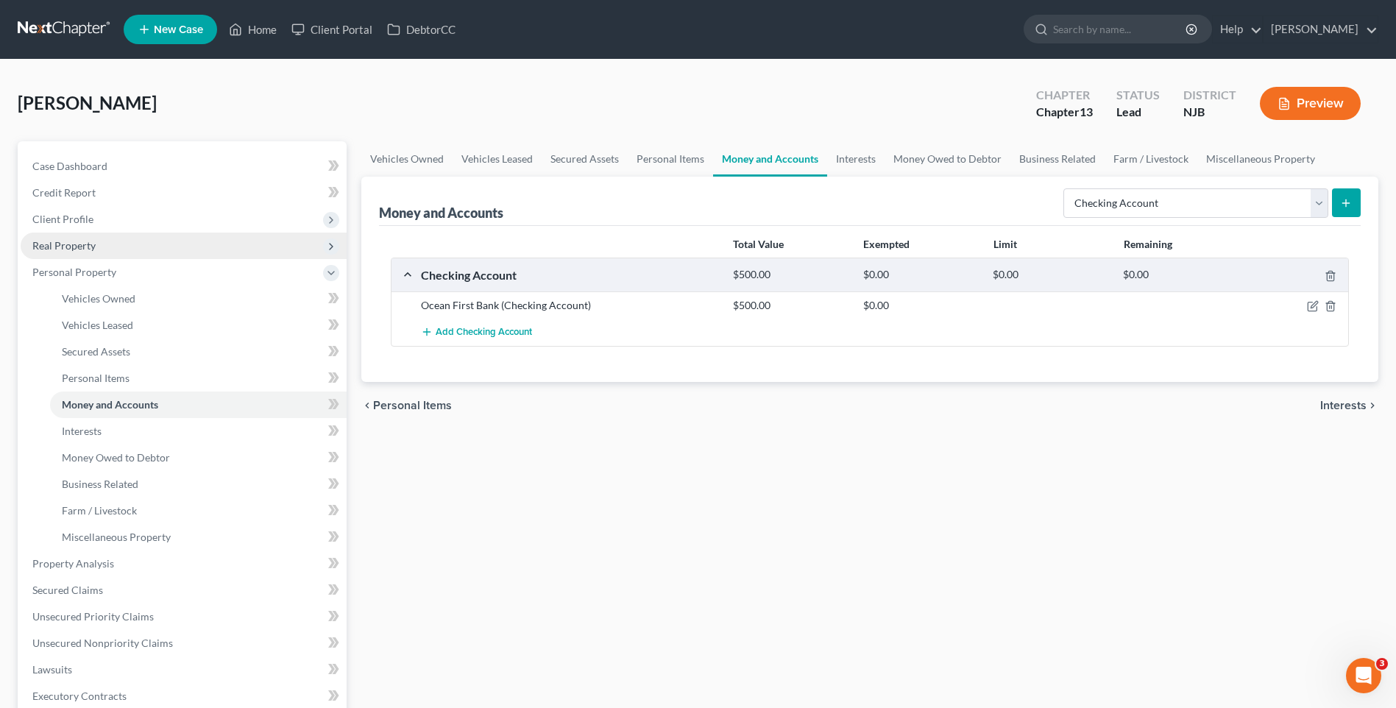
click at [120, 237] on span "Real Property" at bounding box center [184, 246] width 326 height 26
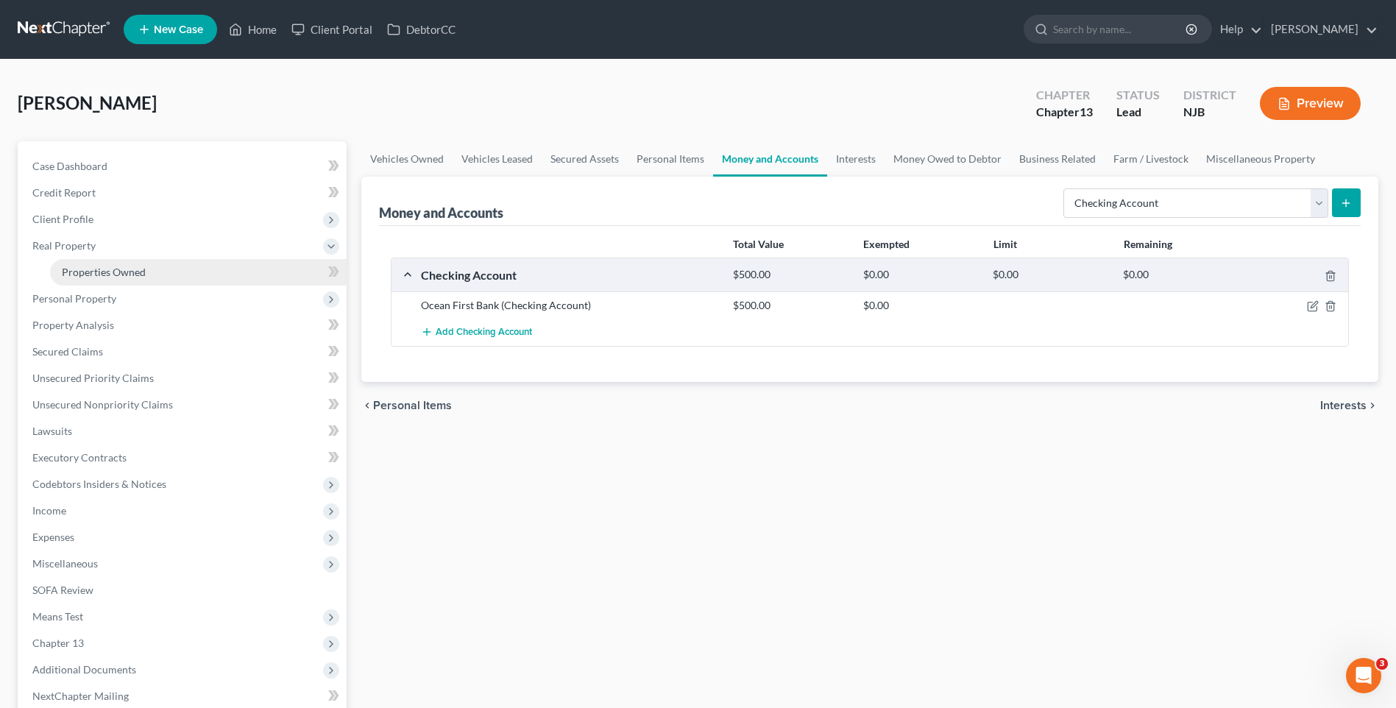
click at [152, 267] on link "Properties Owned" at bounding box center [198, 272] width 297 height 26
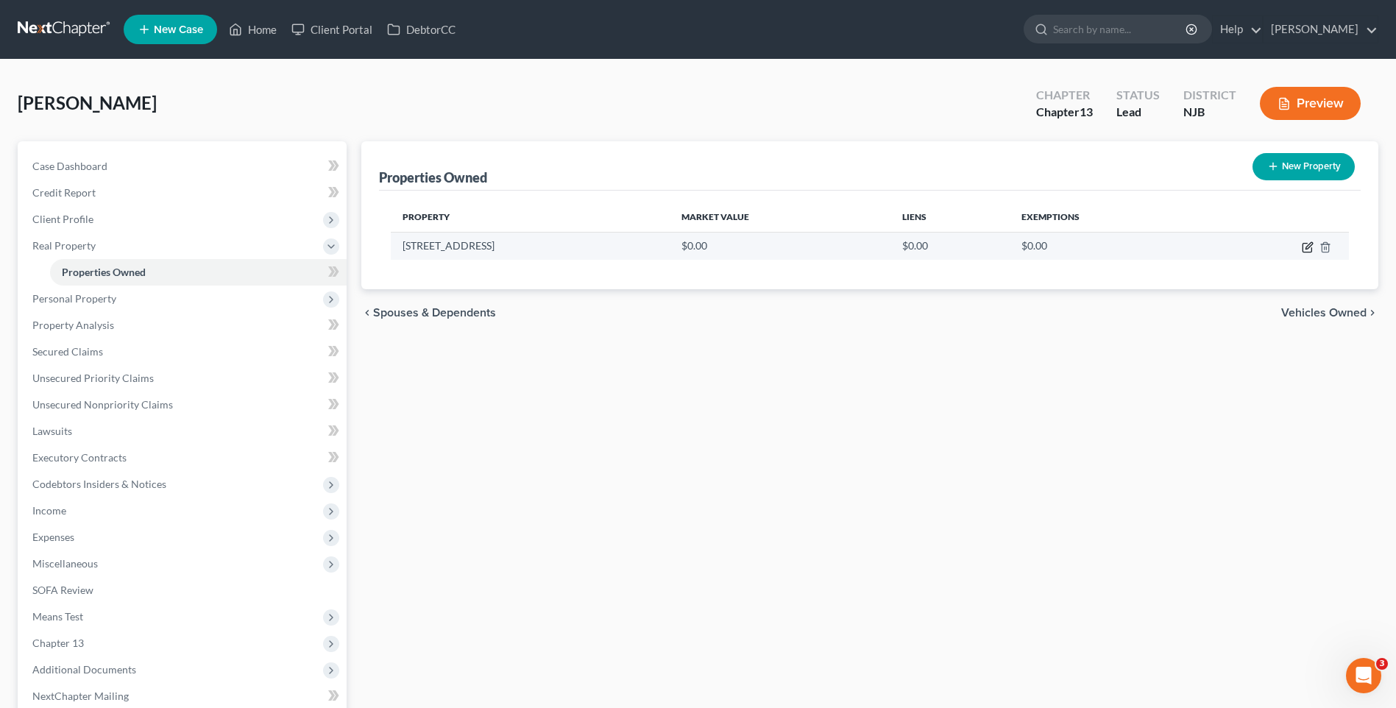
click at [1304, 249] on icon "button" at bounding box center [1308, 247] width 12 height 12
select select "33"
select select "2"
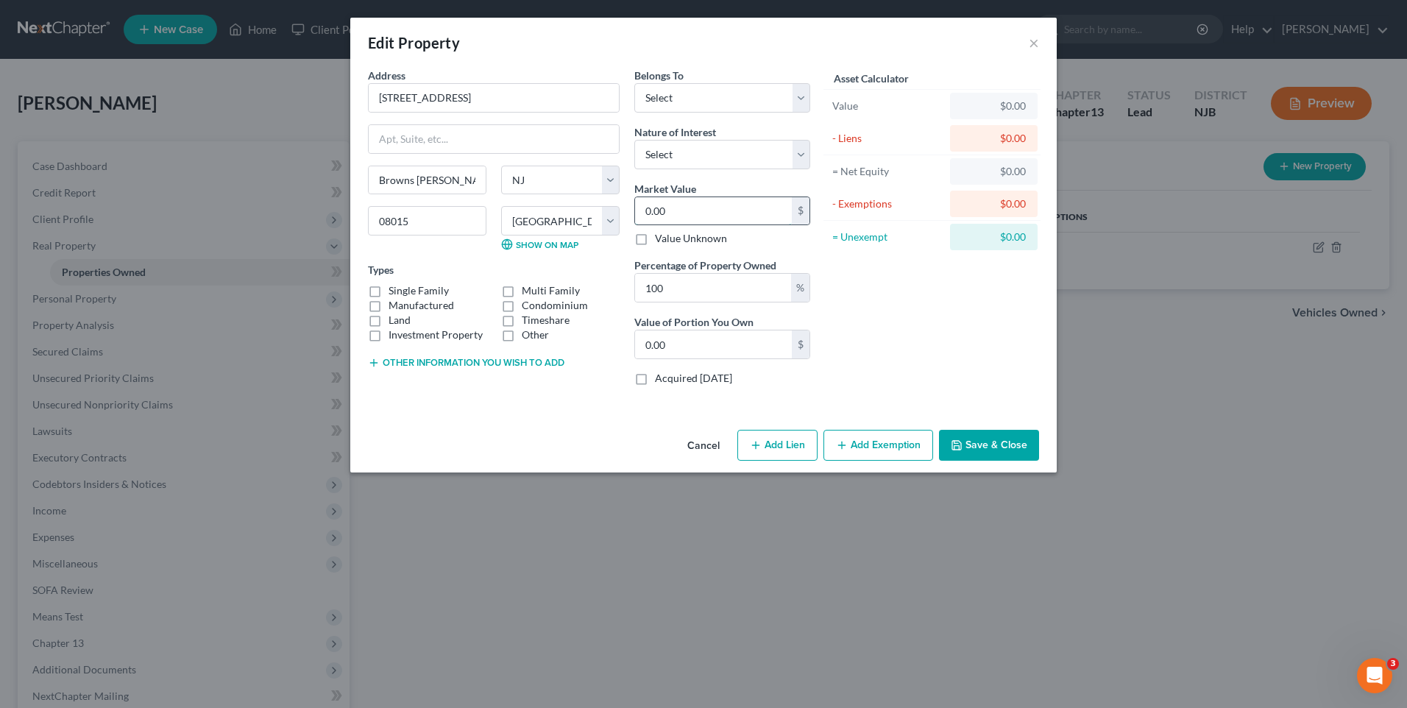
click at [651, 208] on input "0.00" at bounding box center [713, 211] width 157 height 28
type input "2"
type input "2.00"
type input "26"
type input "26.00"
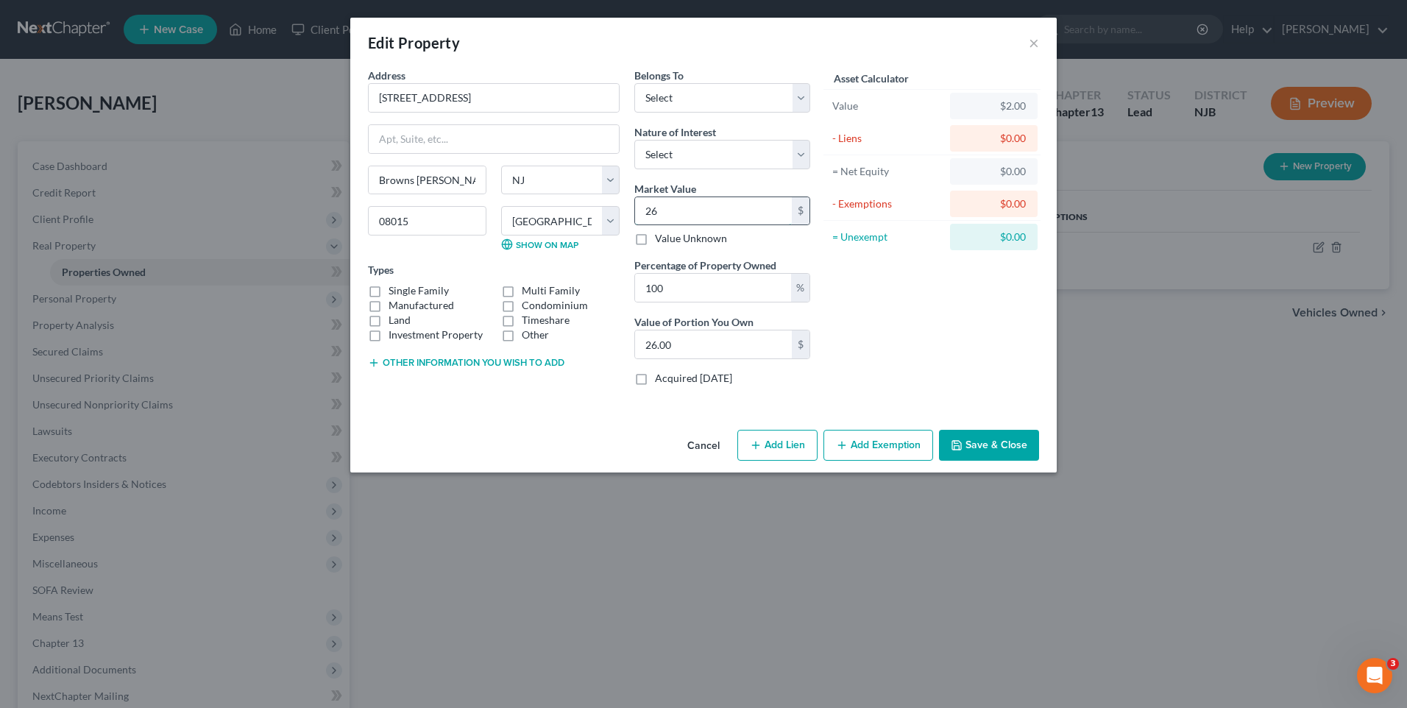
type input "261"
type input "261.00"
type input "2610"
type input "2,610.00"
type input "2,6100"
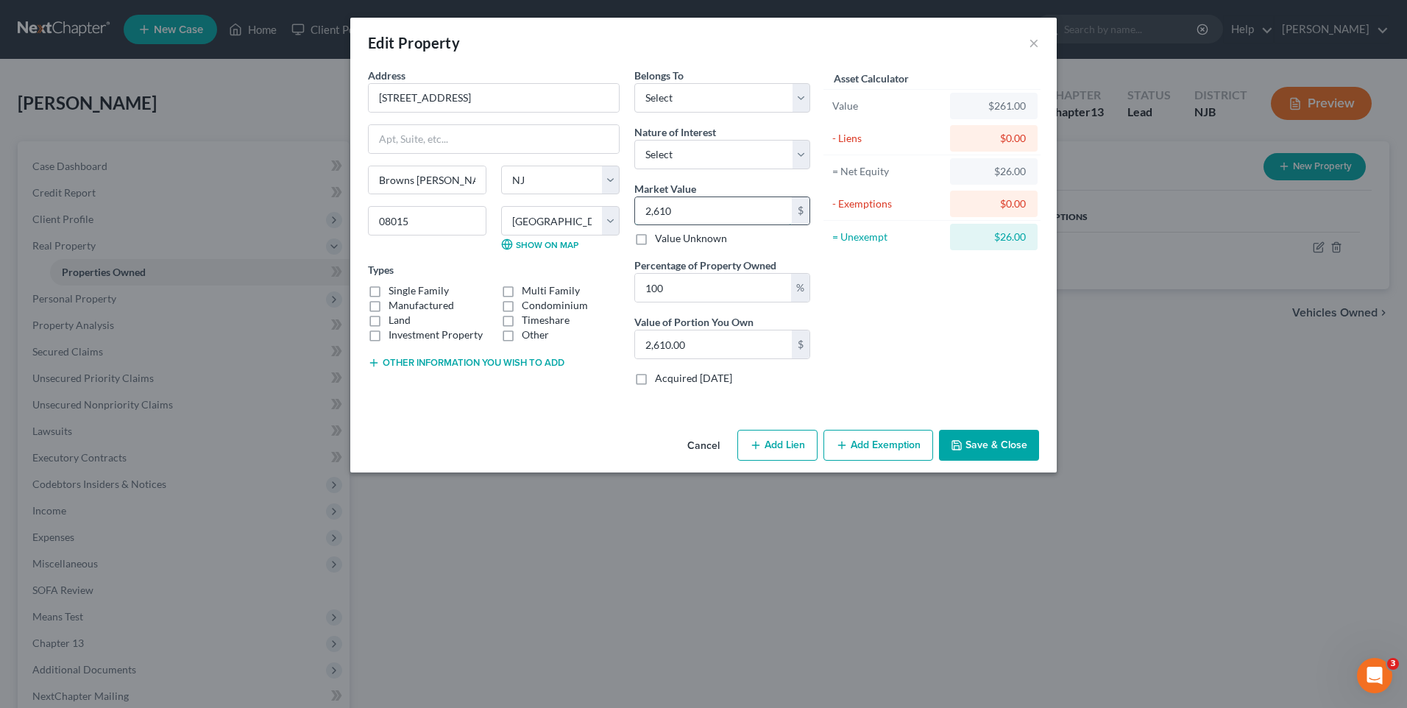
type input "26,100.00"
type input "26,1000"
type input "261,000.00"
type input "261,000"
click at [927, 349] on div "Asset Calculator Value $261,000.00 - Liens $0.00 = Net Equity $26,100.00 - Exem…" at bounding box center [932, 233] width 229 height 330
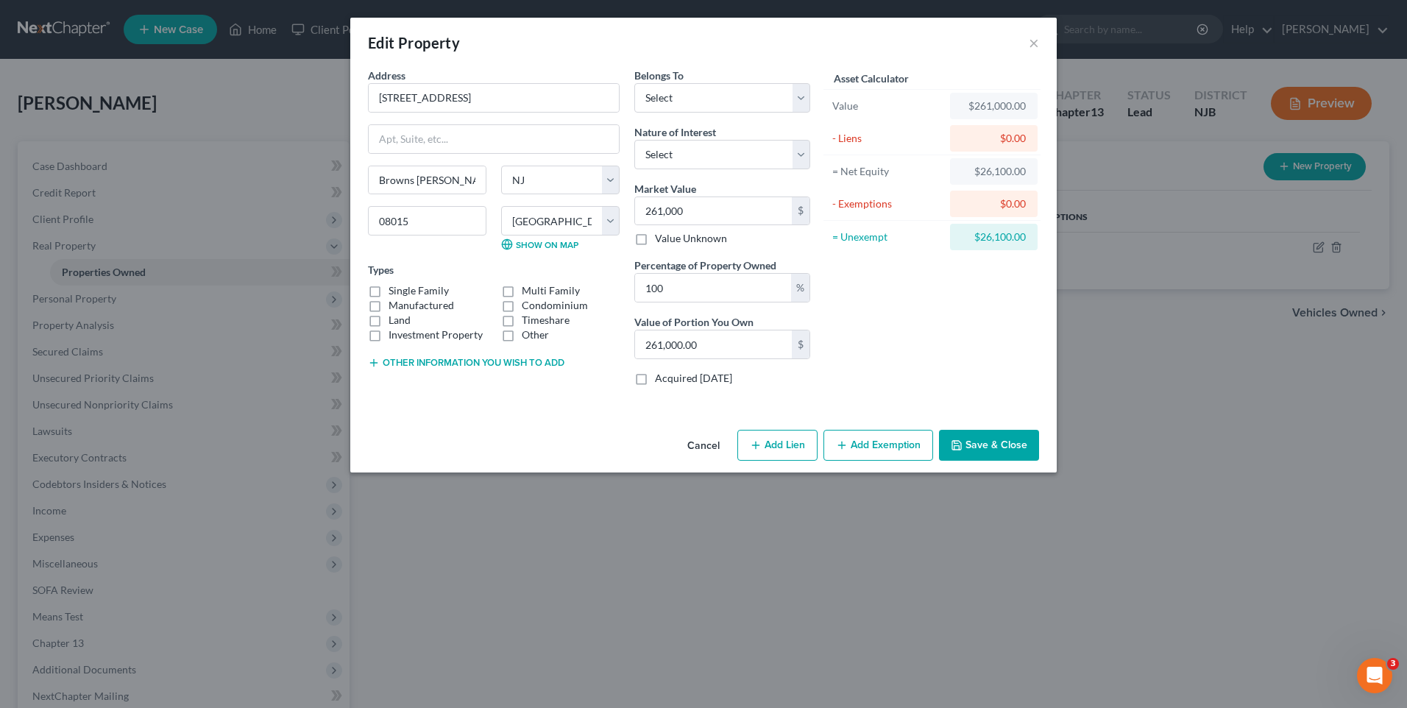
click at [1005, 438] on button "Save & Close" at bounding box center [989, 445] width 100 height 31
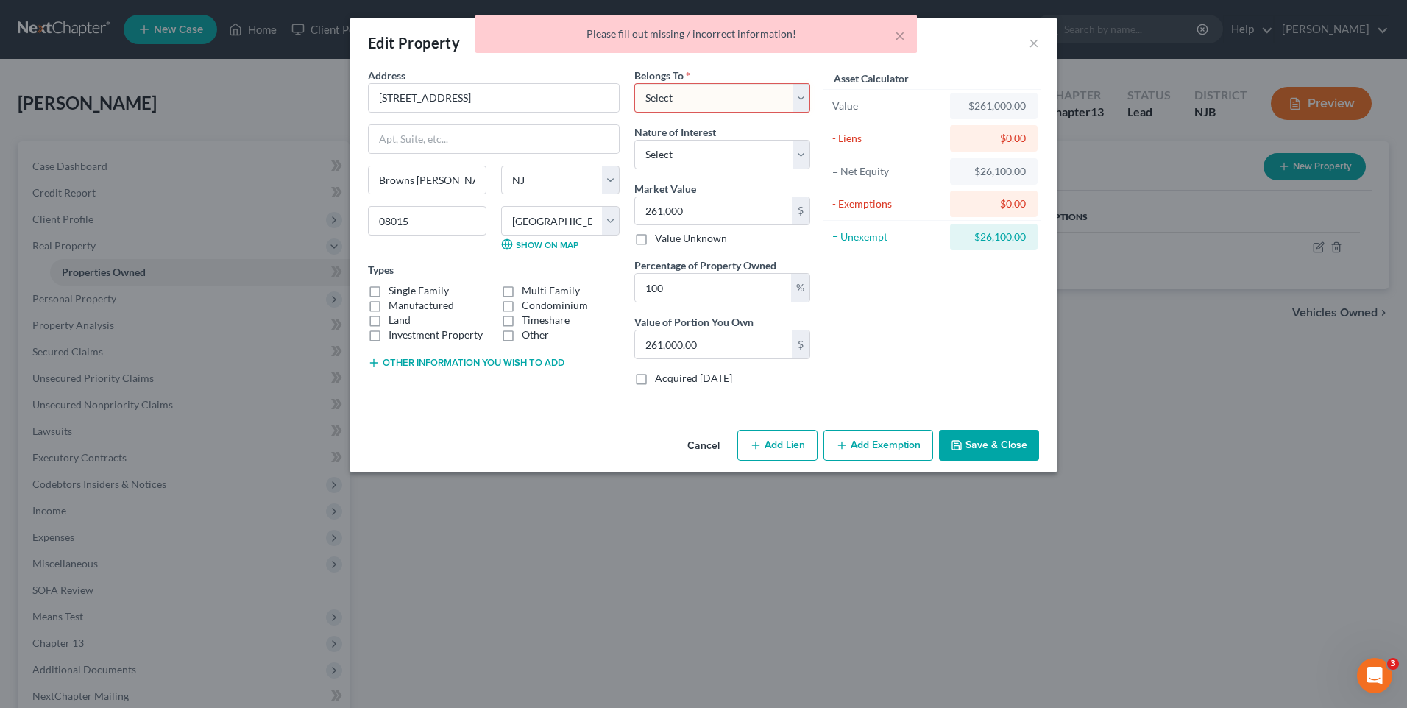
click at [970, 350] on div "Asset Calculator Value $261,000.00 - Liens $0.00 = Net Equity $26,100.00 - Exem…" at bounding box center [932, 233] width 229 height 330
click at [791, 95] on select "Select Debtor 1 Only Debtor 2 Only Debtor 1 And Debtor 2 Only At Least One Of T…" at bounding box center [722, 97] width 176 height 29
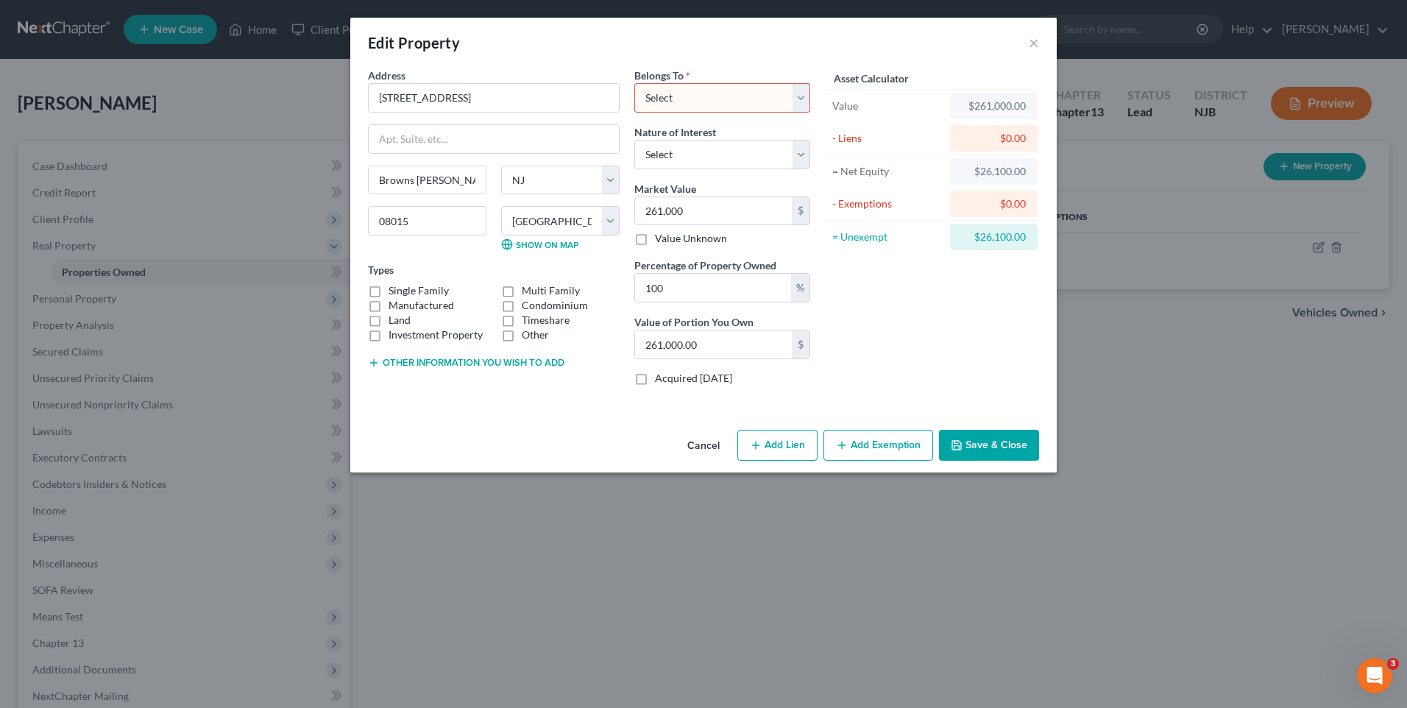
select select "0"
click at [634, 83] on select "Select Debtor 1 Only Debtor 2 Only Debtor 1 And Debtor 2 Only At Least One Of T…" at bounding box center [722, 97] width 176 height 29
click at [803, 156] on select "Select Fee Simple Joint Tenant Life Estate Equitable Interest Future Interest T…" at bounding box center [722, 154] width 176 height 29
select select "0"
click at [634, 140] on select "Select Fee Simple Joint Tenant Life Estate Equitable Interest Future Interest T…" at bounding box center [722, 154] width 176 height 29
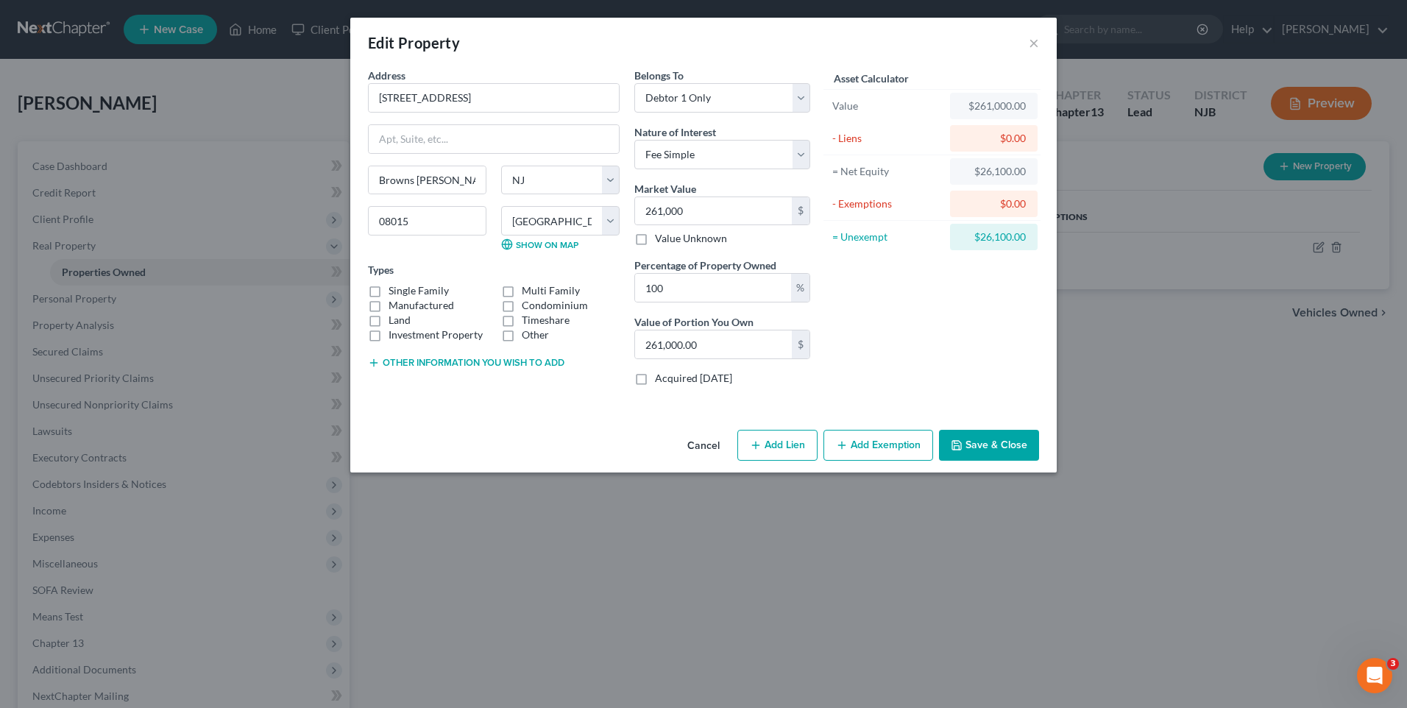
click at [869, 310] on div "Asset Calculator Value $261,000.00 - Liens $0.00 = Net Equity $26,100.00 - Exem…" at bounding box center [932, 233] width 229 height 330
click at [389, 291] on label "Single Family" at bounding box center [419, 290] width 60 height 15
click at [395, 291] on input "Single Family" at bounding box center [400, 288] width 10 height 10
checkbox input "true"
click at [986, 439] on button "Save & Close" at bounding box center [989, 445] width 100 height 31
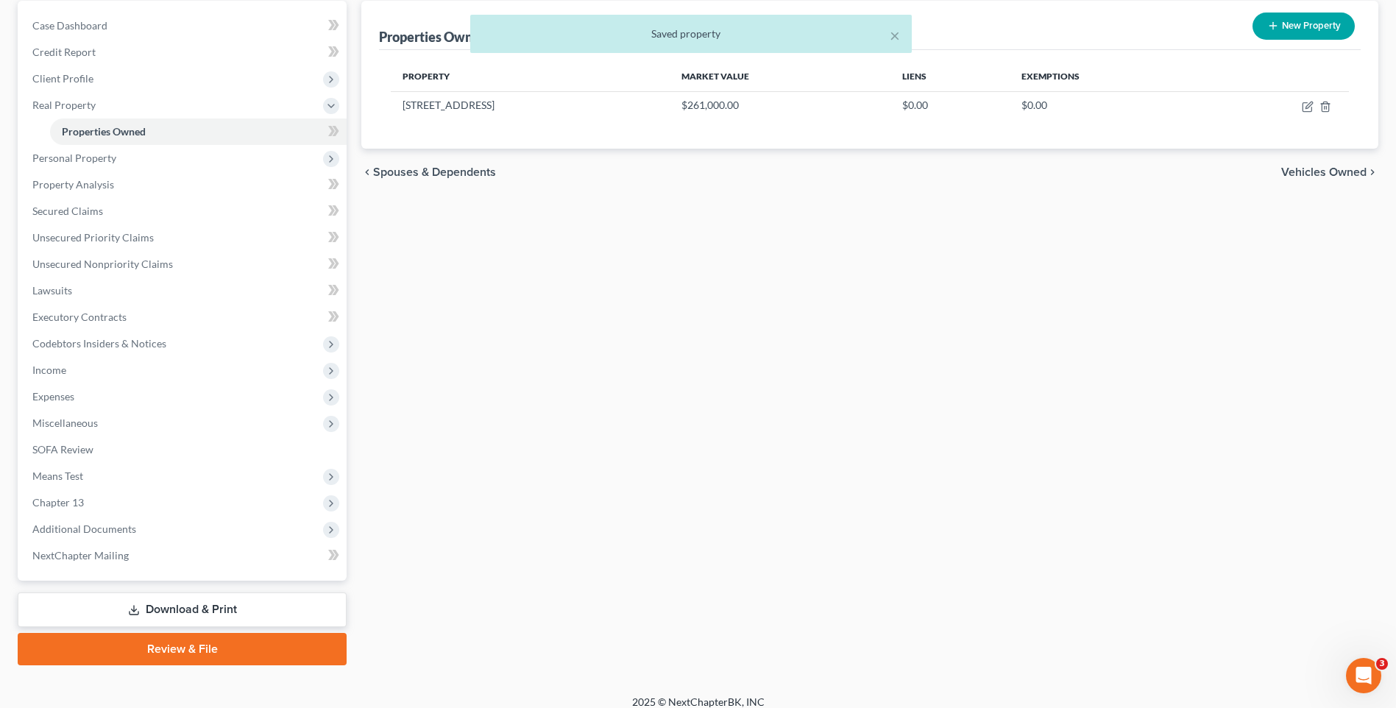
scroll to position [147, 0]
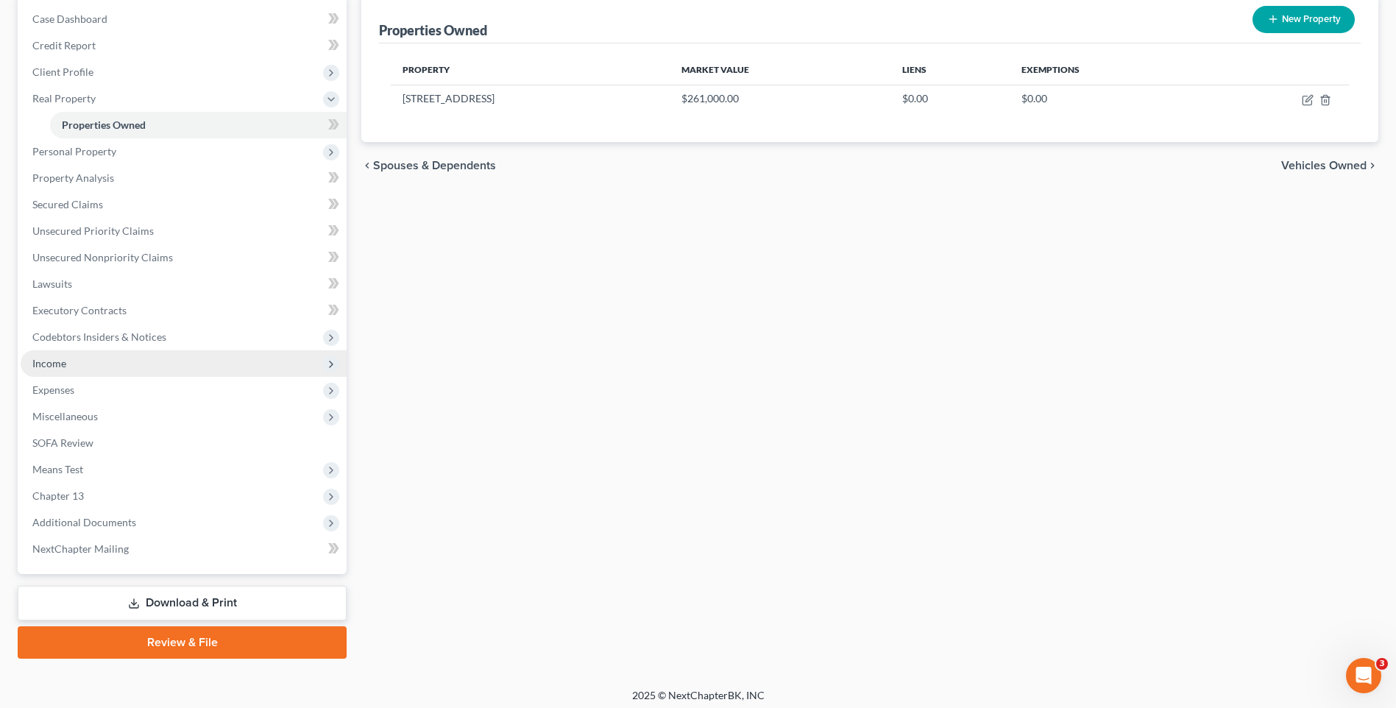
click at [226, 361] on span "Income" at bounding box center [184, 363] width 326 height 26
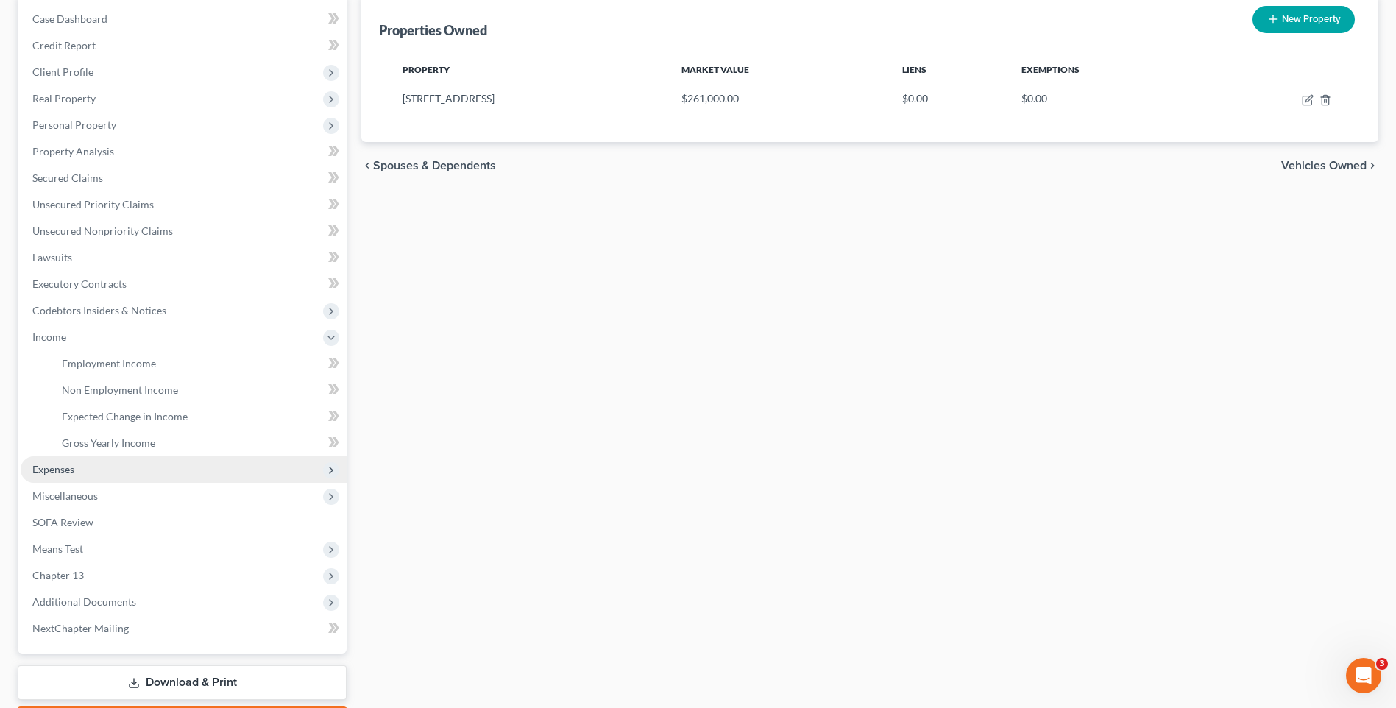
click at [155, 469] on span "Expenses" at bounding box center [184, 469] width 326 height 26
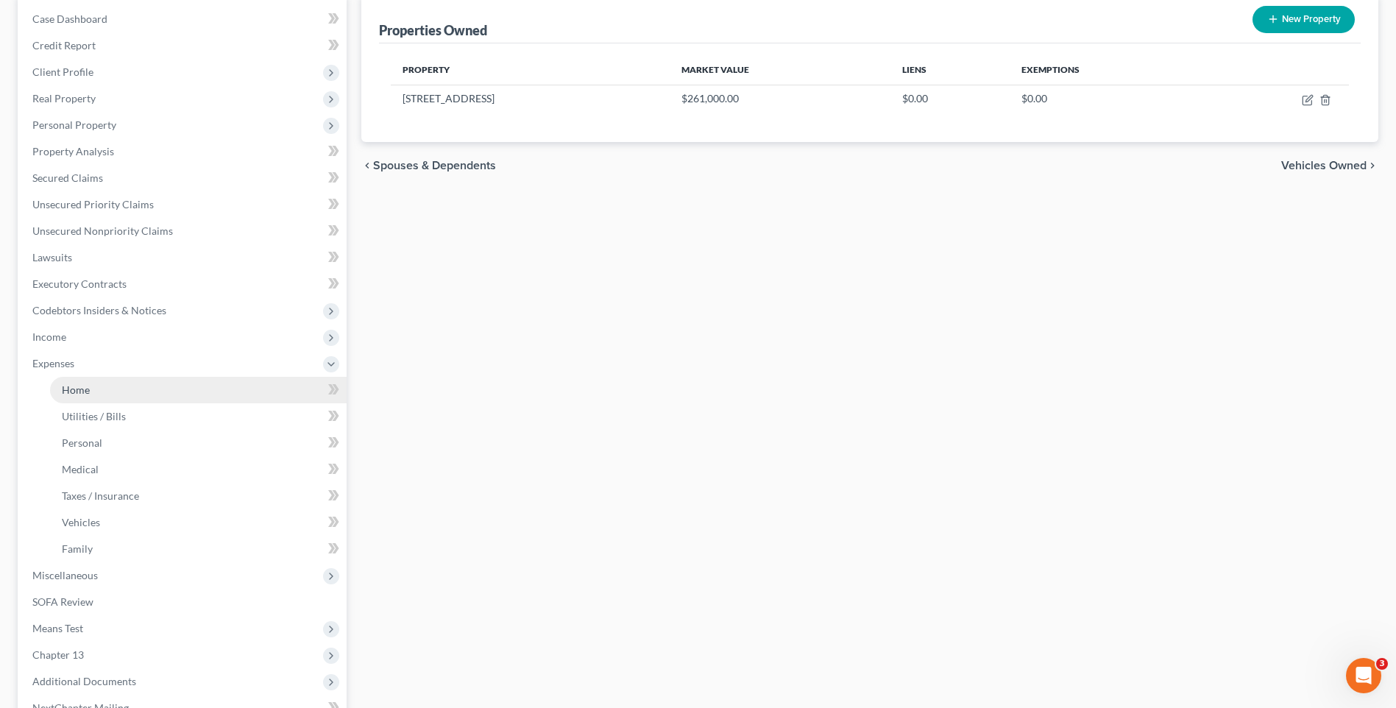
click at [192, 393] on link "Home" at bounding box center [198, 390] width 297 height 26
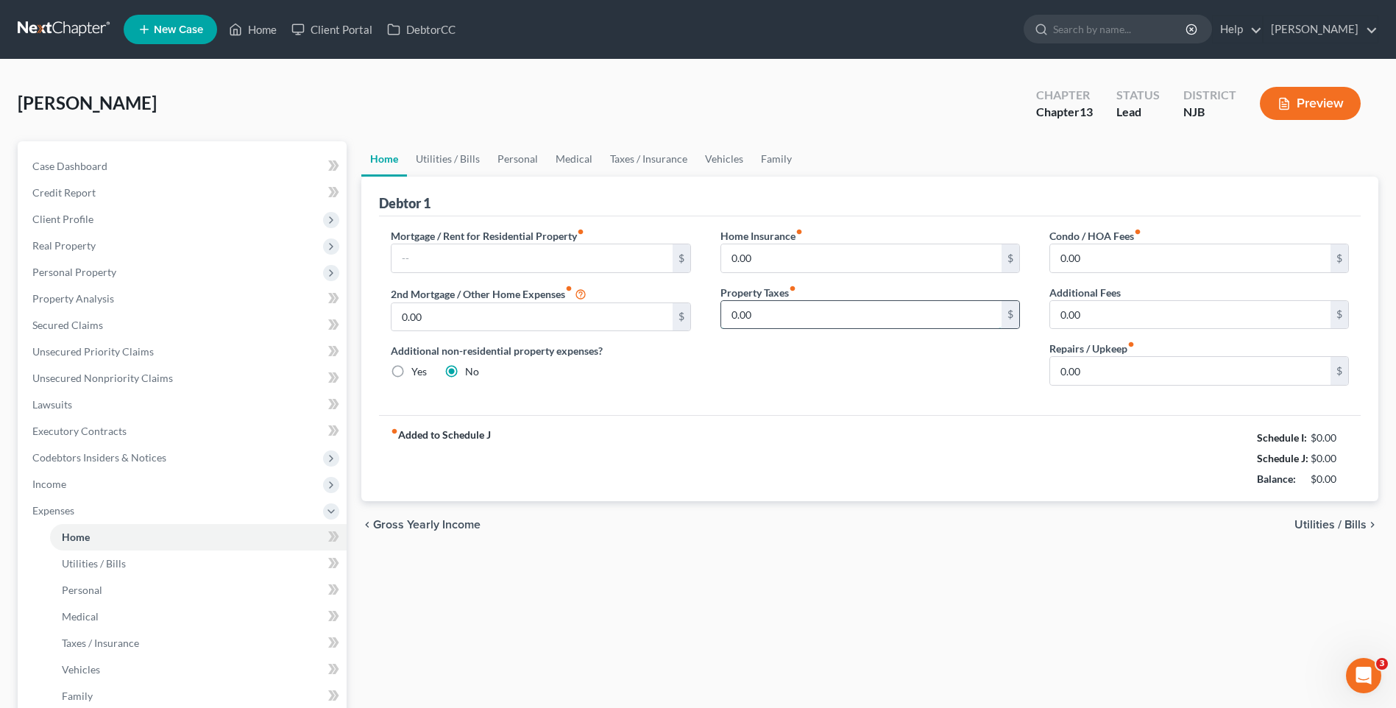
click at [738, 311] on input "0.00" at bounding box center [861, 315] width 280 height 28
type input "340.00"
click at [728, 396] on div "Home Insurance fiber_manual_record 0.00 $ Property Taxes fiber_manual_record 34…" at bounding box center [870, 312] width 329 height 169
click at [1079, 367] on input "0.00" at bounding box center [1190, 371] width 280 height 28
type input "250.00"
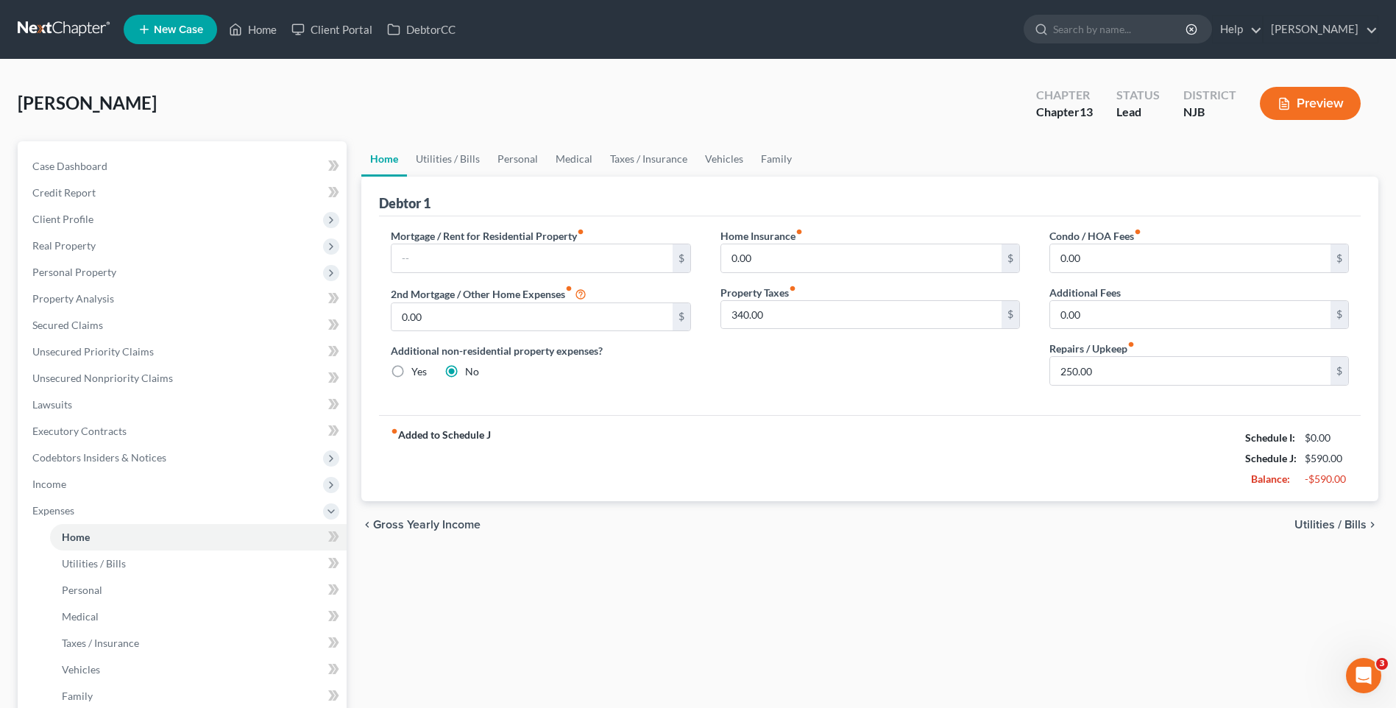
click at [792, 448] on div "fiber_manual_record Added to Schedule J Schedule I: $0.00 Schedule J: $590.00 B…" at bounding box center [870, 458] width 982 height 86
click at [1326, 525] on span "Utilities / Bills" at bounding box center [1331, 525] width 72 height 12
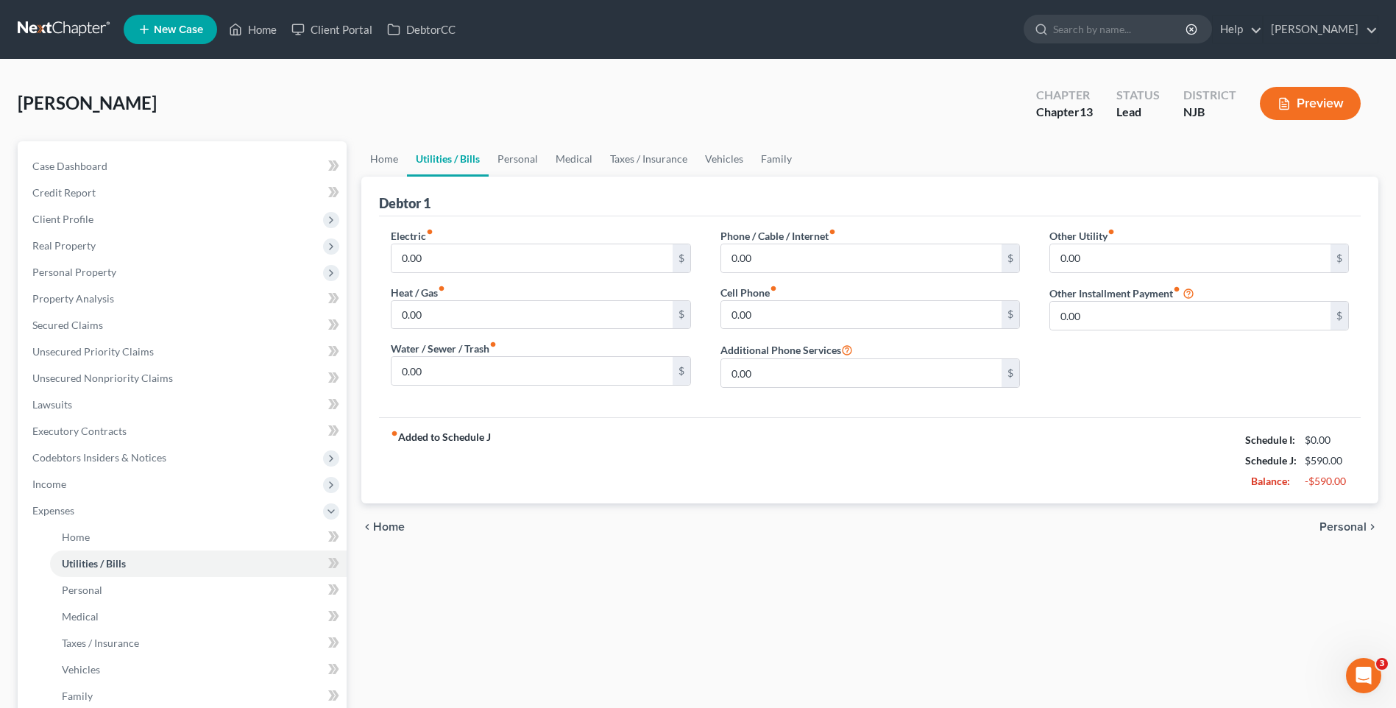
click at [1333, 526] on span "Personal" at bounding box center [1343, 527] width 47 height 12
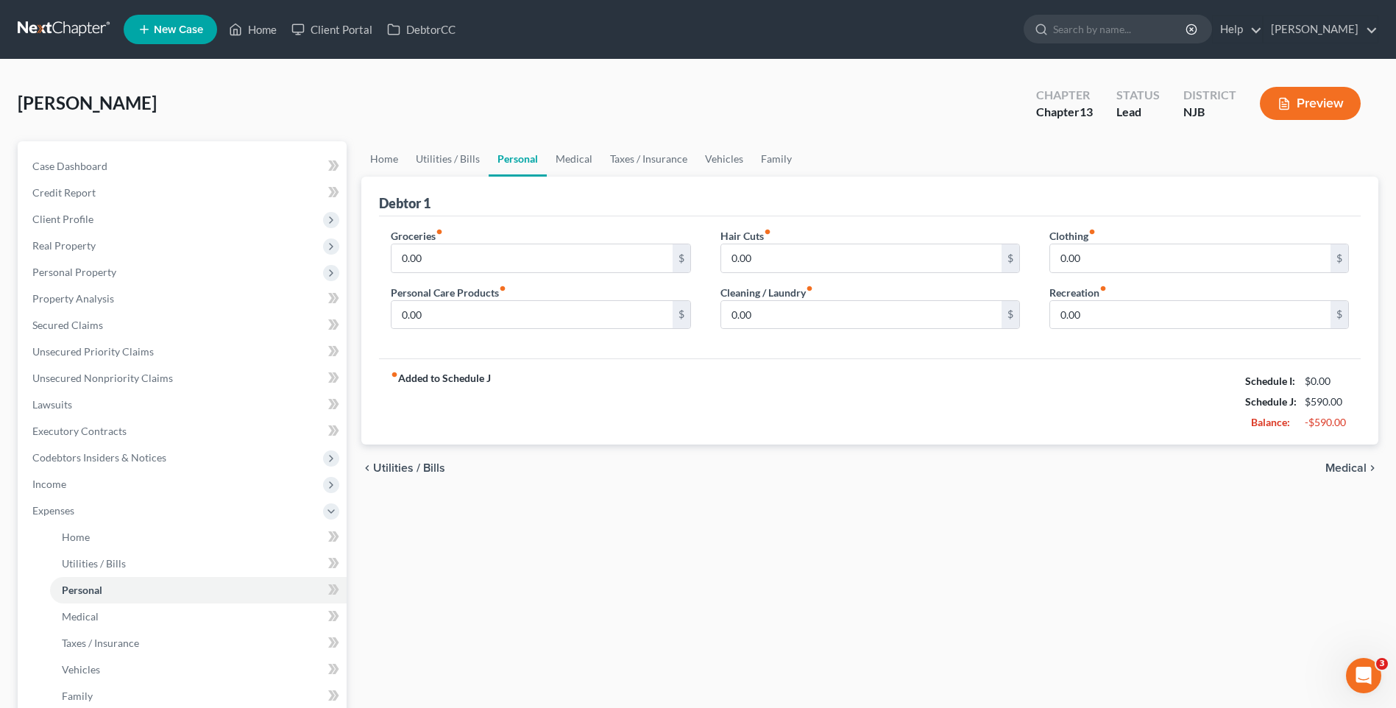
click at [1340, 470] on span "Medical" at bounding box center [1346, 468] width 41 height 12
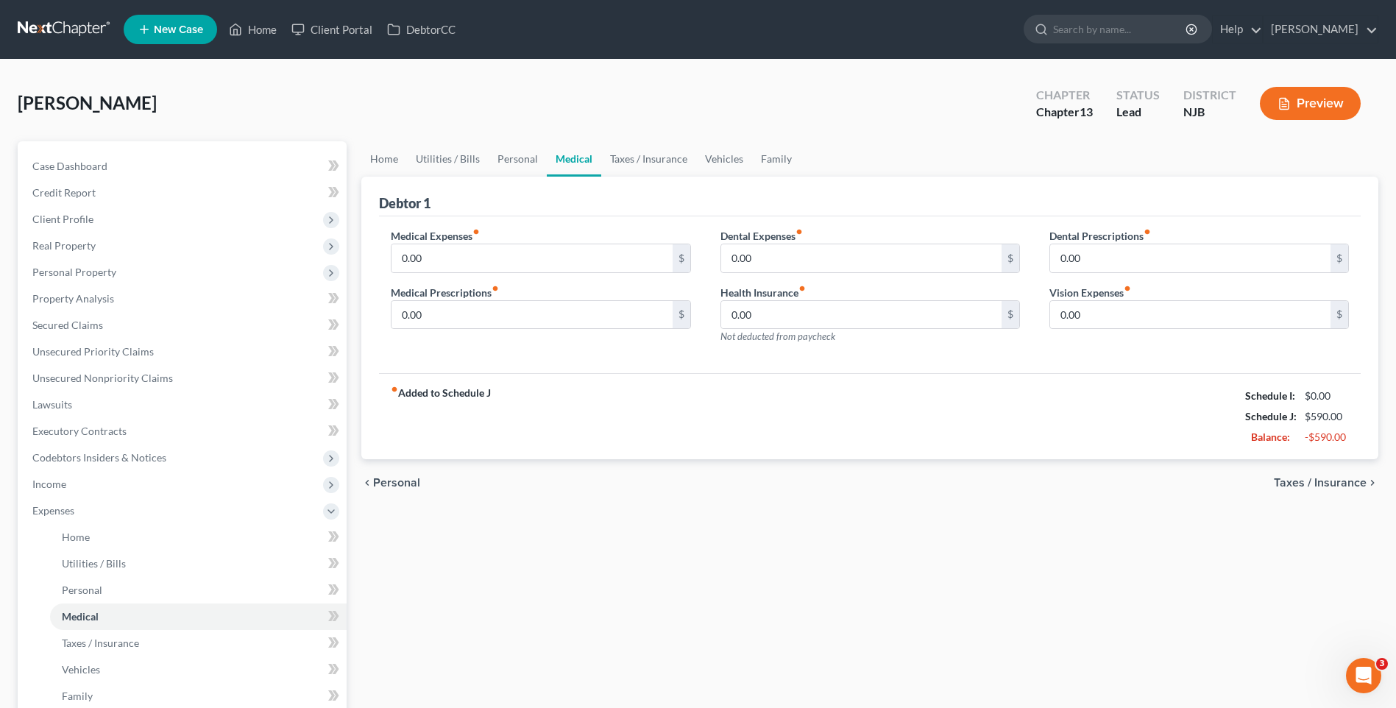
click at [1293, 484] on span "Taxes / Insurance" at bounding box center [1320, 483] width 93 height 12
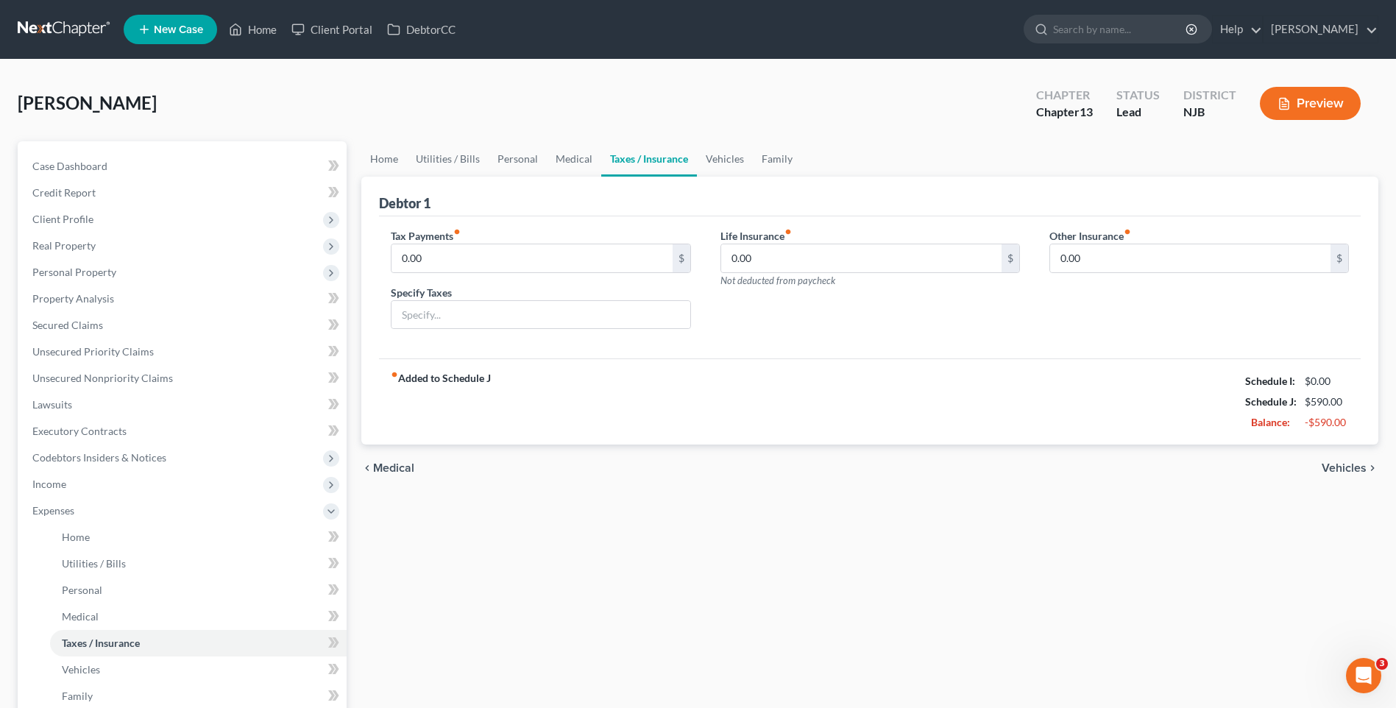
click at [1343, 464] on span "Vehicles" at bounding box center [1344, 468] width 45 height 12
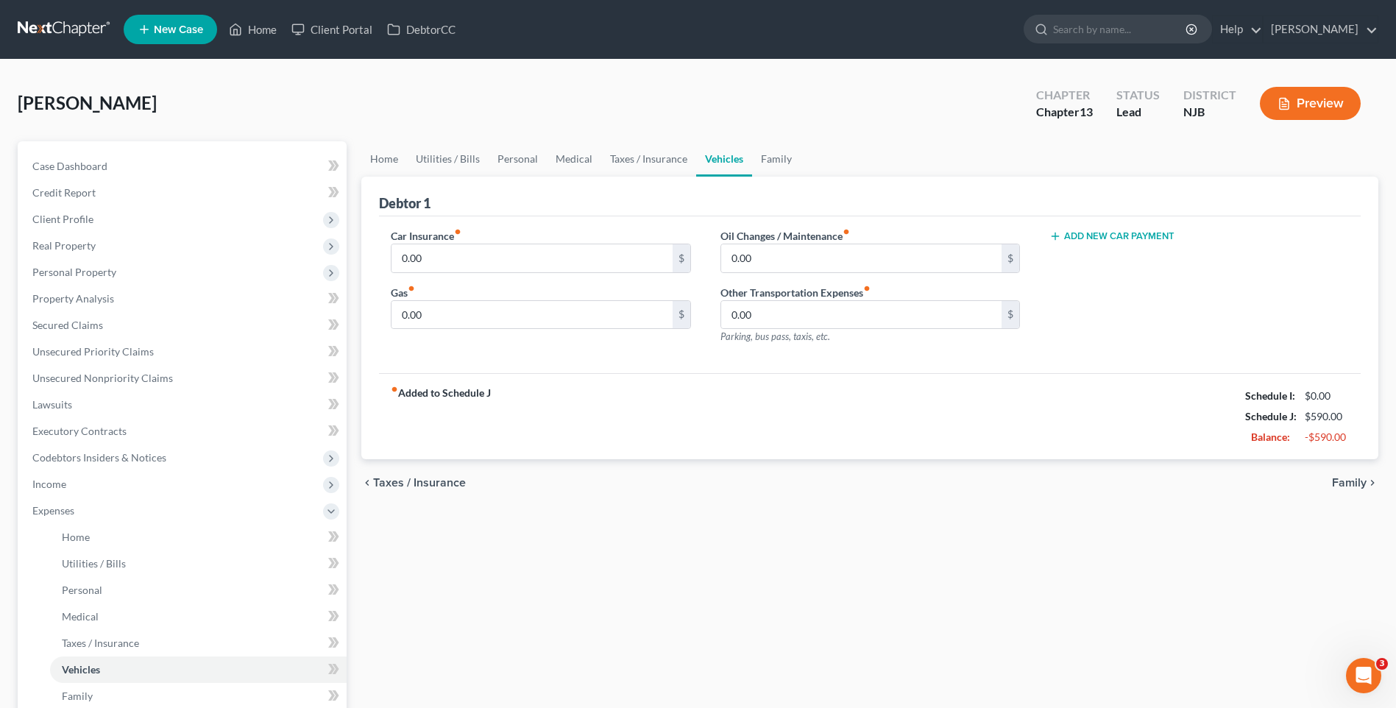
click at [1348, 478] on span "Family" at bounding box center [1349, 483] width 35 height 12
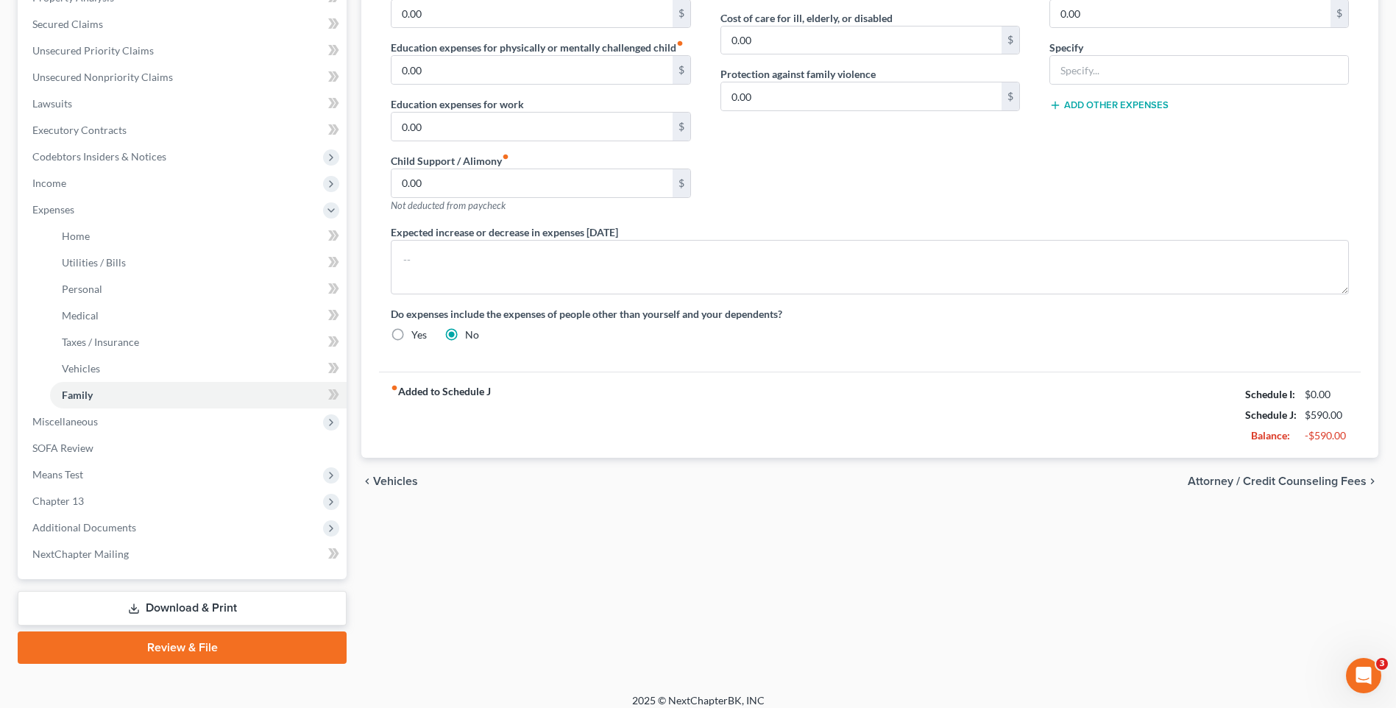
scroll to position [313, 0]
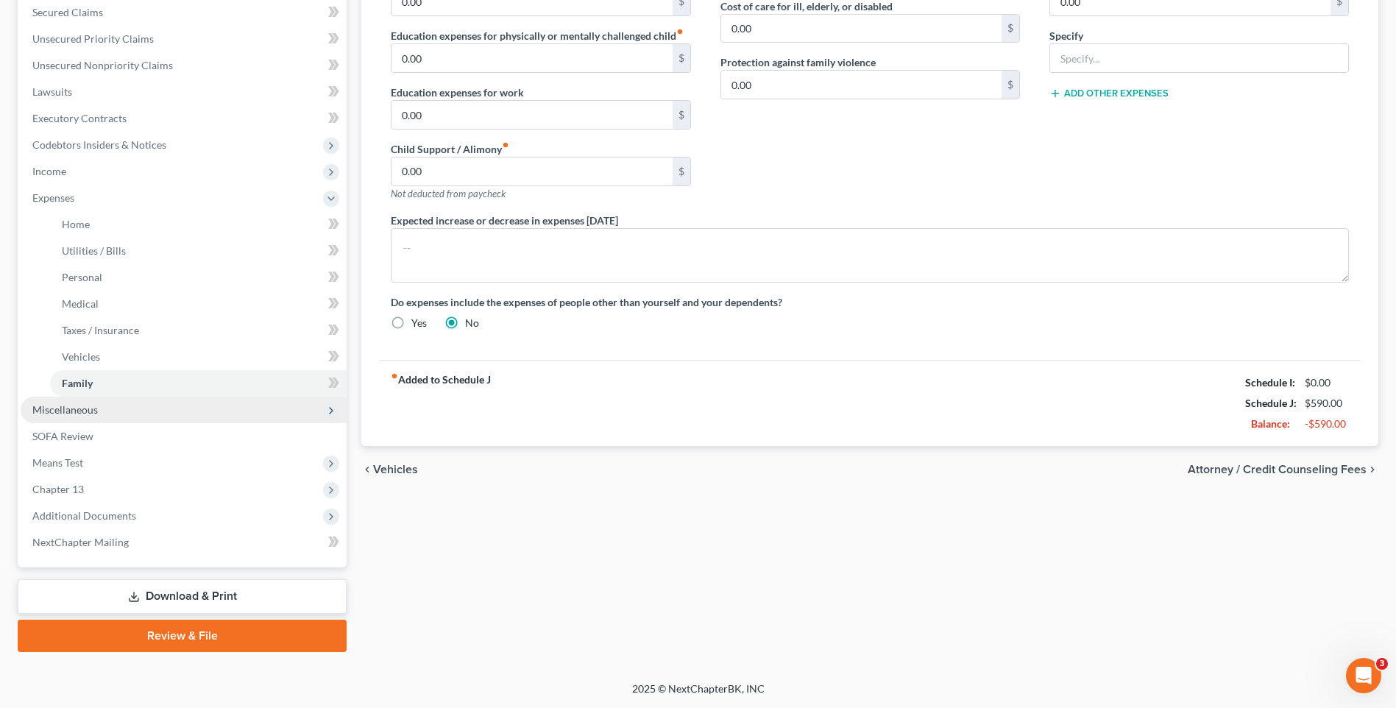
click at [183, 411] on span "Miscellaneous" at bounding box center [184, 410] width 326 height 26
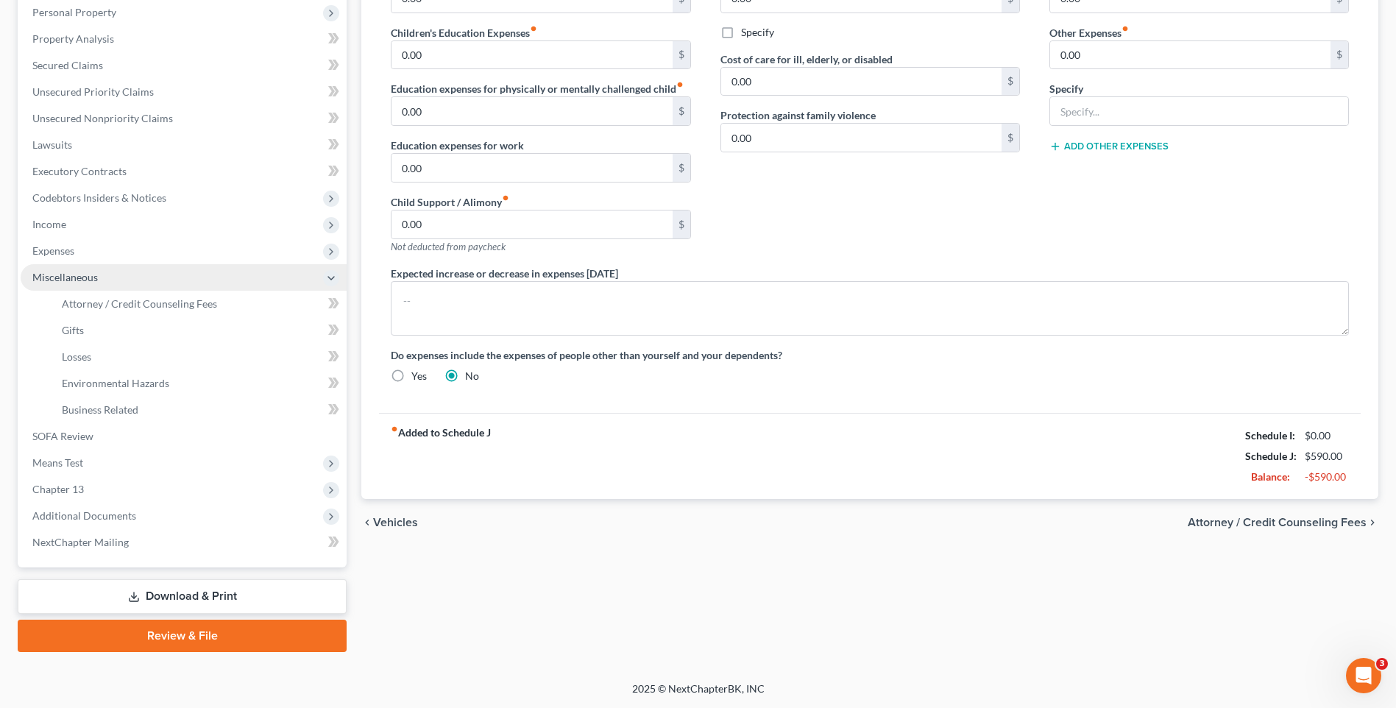
scroll to position [260, 0]
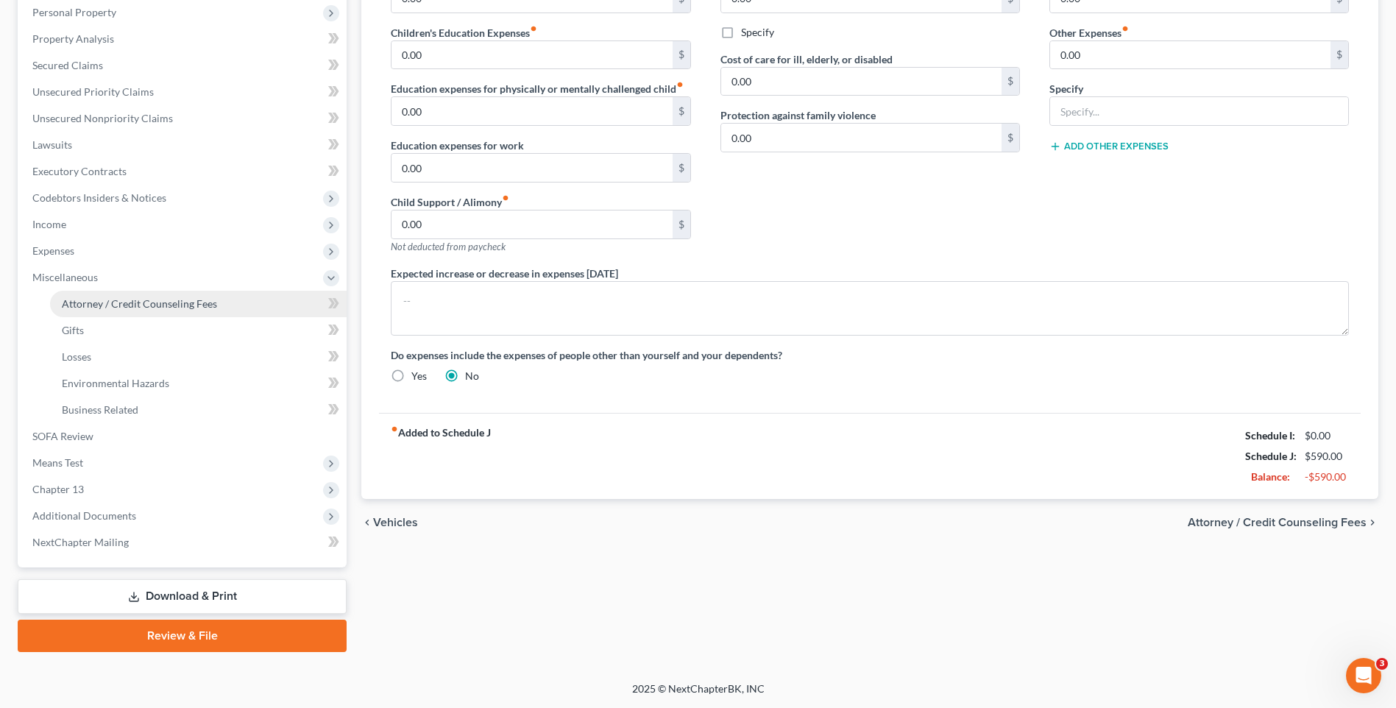
click at [198, 305] on span "Attorney / Credit Counseling Fees" at bounding box center [139, 303] width 155 height 13
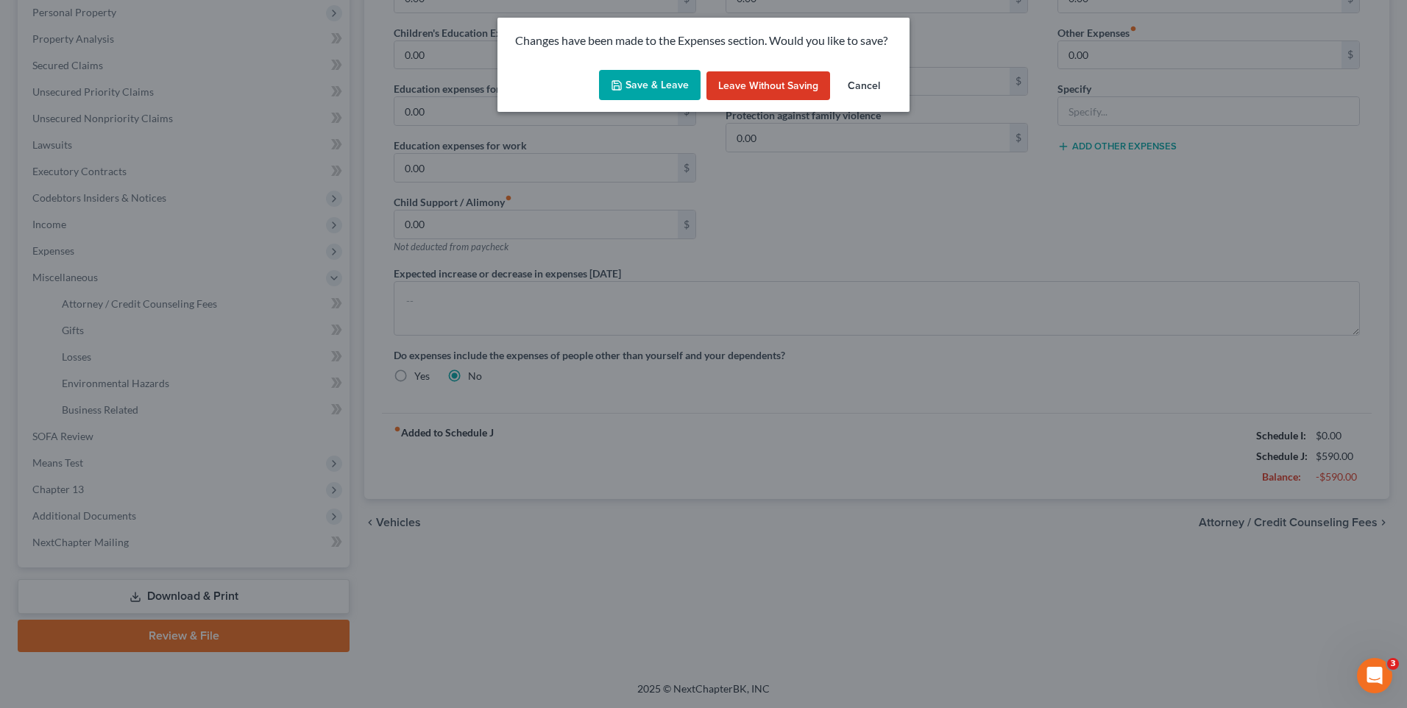
click at [656, 85] on button "Save & Leave" at bounding box center [650, 85] width 102 height 31
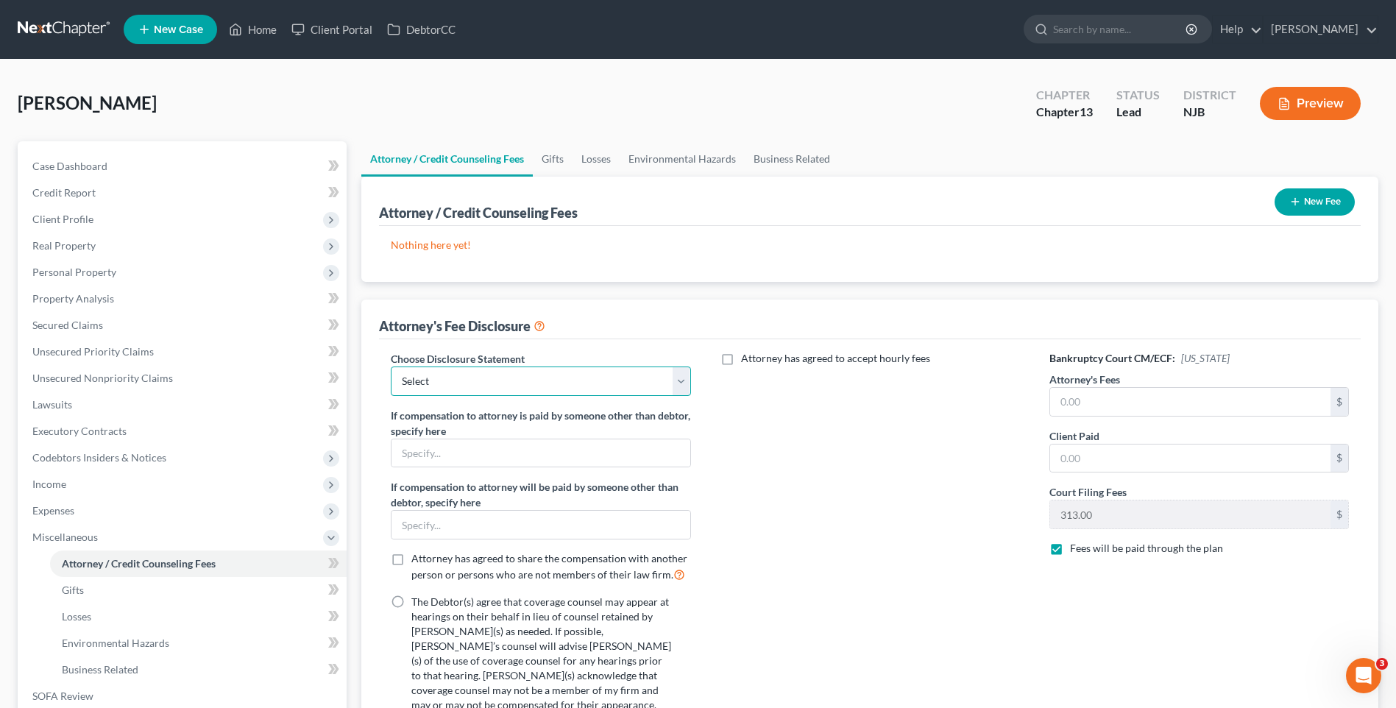
click at [681, 384] on select "Select Attorney Attorney" at bounding box center [541, 381] width 300 height 29
select select "0"
click at [391, 367] on select "Select Attorney Attorney" at bounding box center [541, 381] width 300 height 29
click at [807, 456] on div "Attorney has agreed to accept hourly fees" at bounding box center [870, 582] width 329 height 462
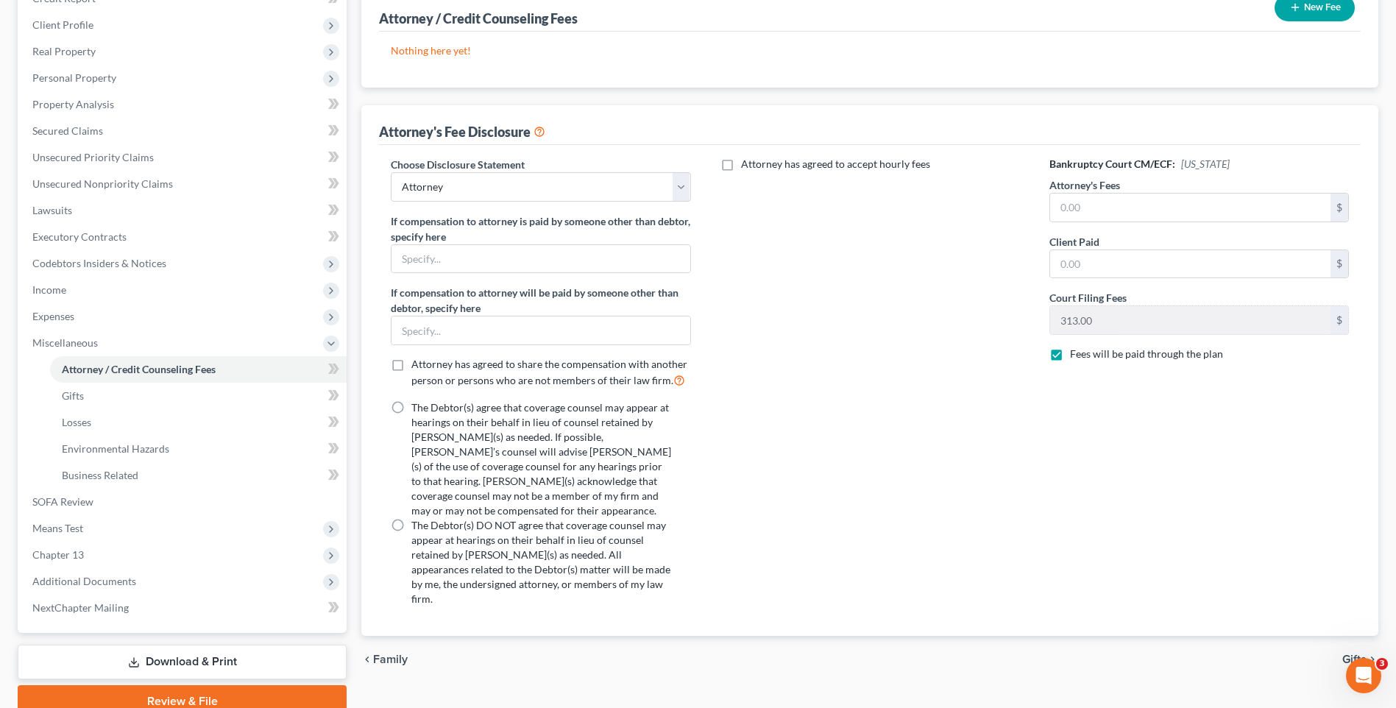
scroll to position [221, 0]
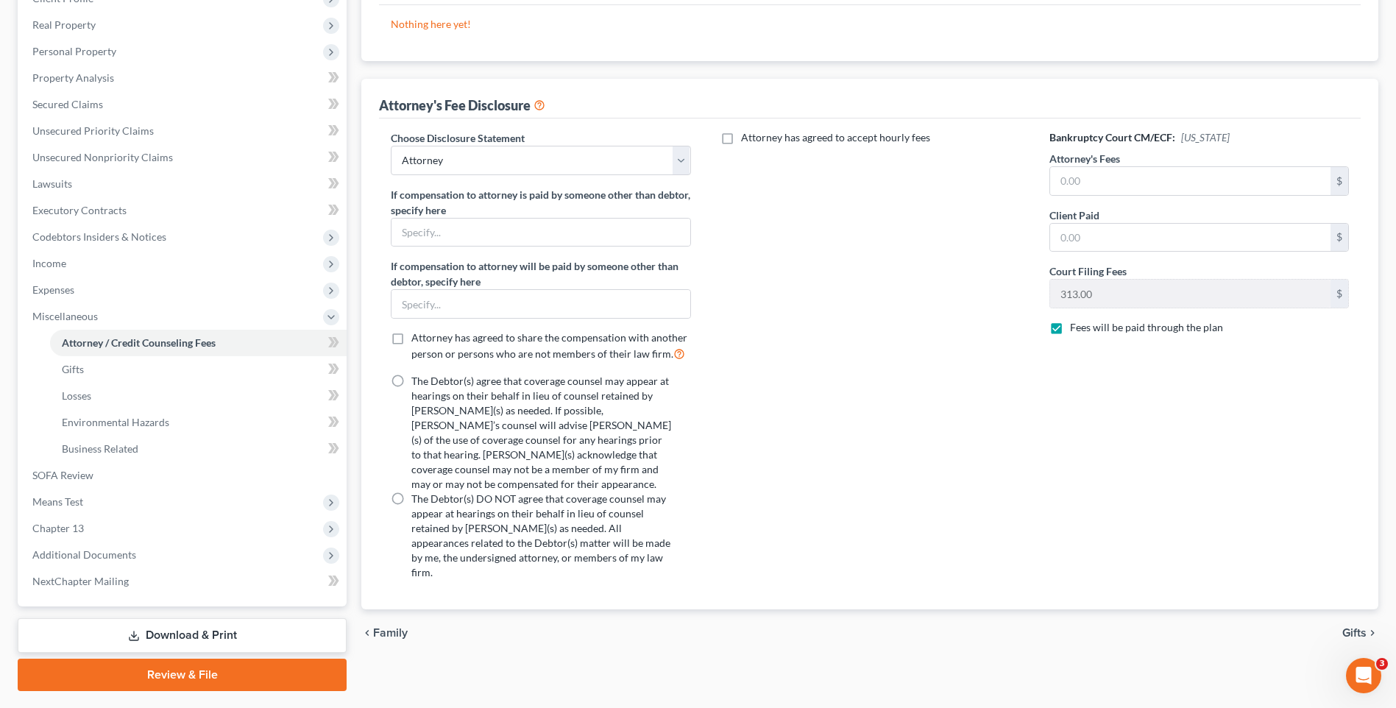
click at [411, 376] on label "The Debtor(s) agree that coverage counsel may appear at hearings on their behal…" at bounding box center [541, 433] width 261 height 118
click at [417, 376] on input "The Debtor(s) agree that coverage counsel may appear at hearings on their behal…" at bounding box center [422, 379] width 10 height 10
radio input "true"
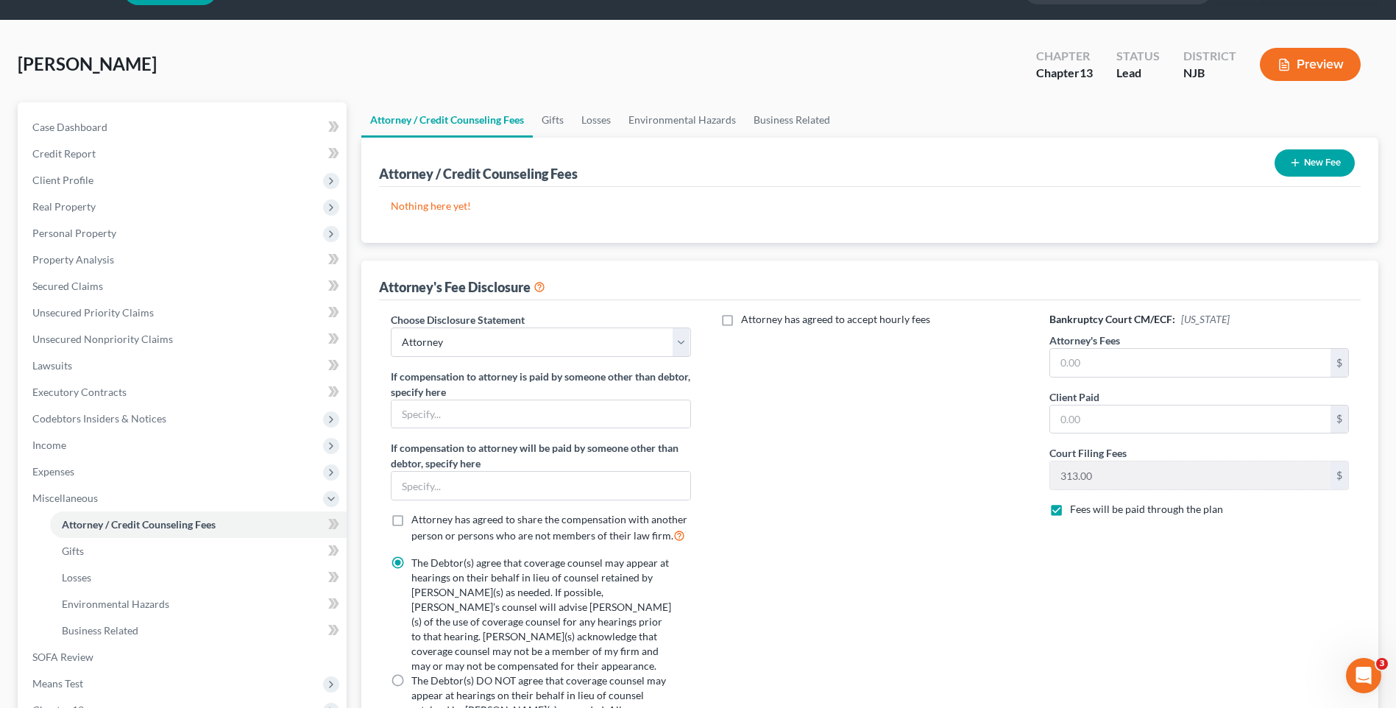
scroll to position [74, 0]
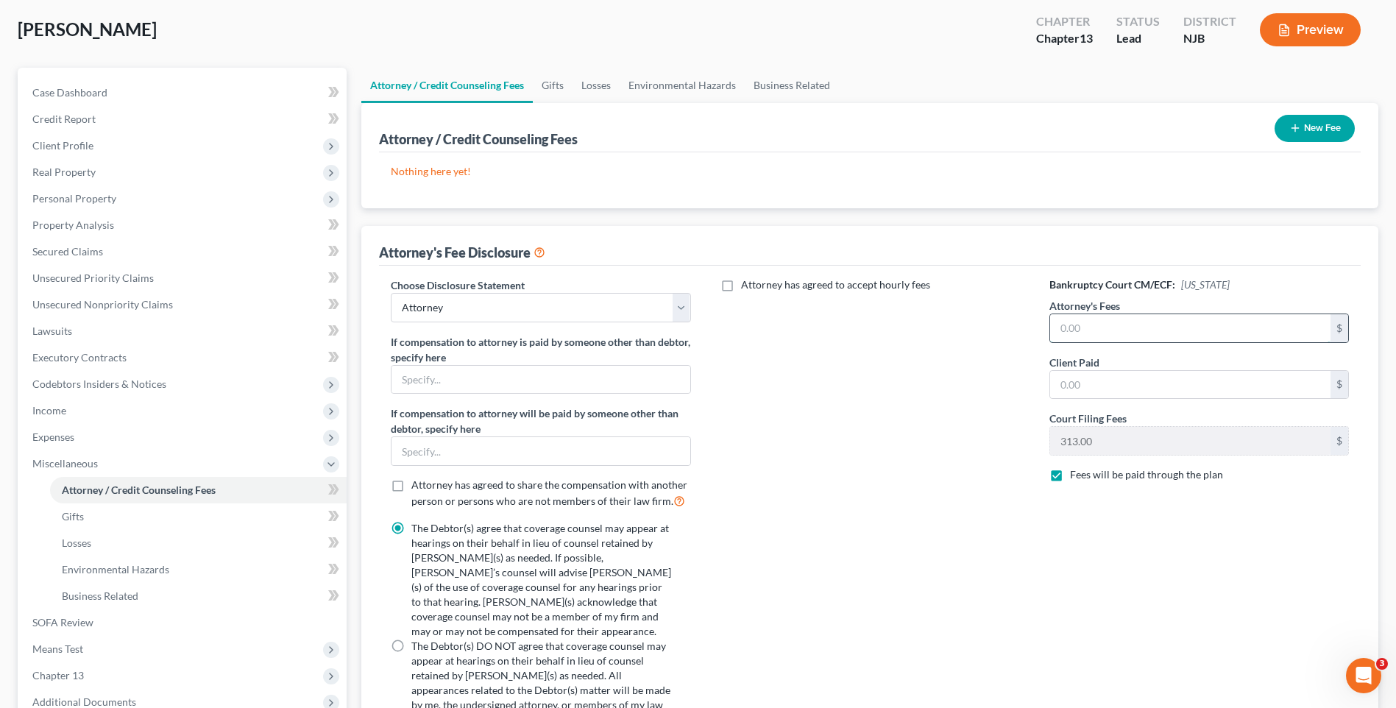
click at [1055, 322] on input "text" at bounding box center [1190, 328] width 280 height 28
type input "4,750.00"
drag, startPoint x: 1063, startPoint y: 379, endPoint x: 1020, endPoint y: 391, distance: 44.3
click at [1060, 381] on input "text" at bounding box center [1190, 385] width 280 height 28
type input "500.00"
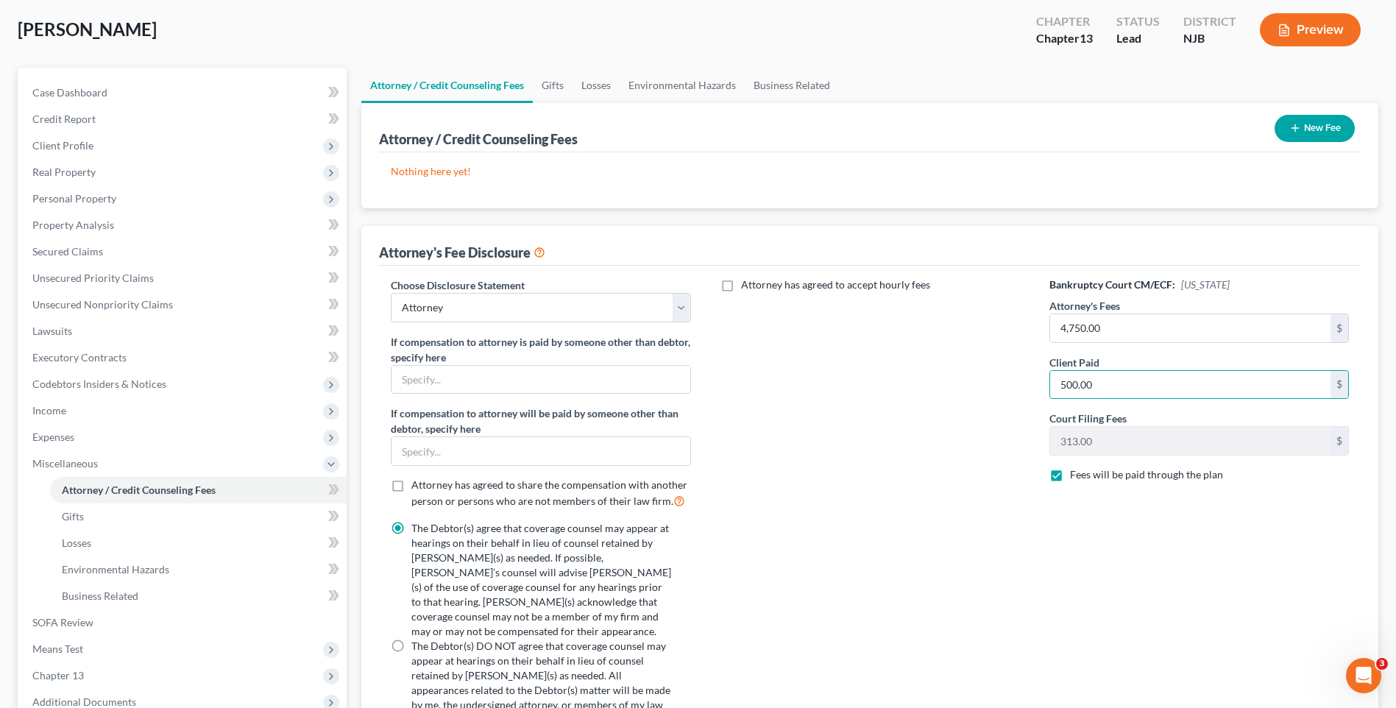
click at [991, 379] on div "Attorney has agreed to accept hourly fees" at bounding box center [870, 508] width 329 height 462
click at [1314, 129] on button "New Fee" at bounding box center [1315, 128] width 80 height 27
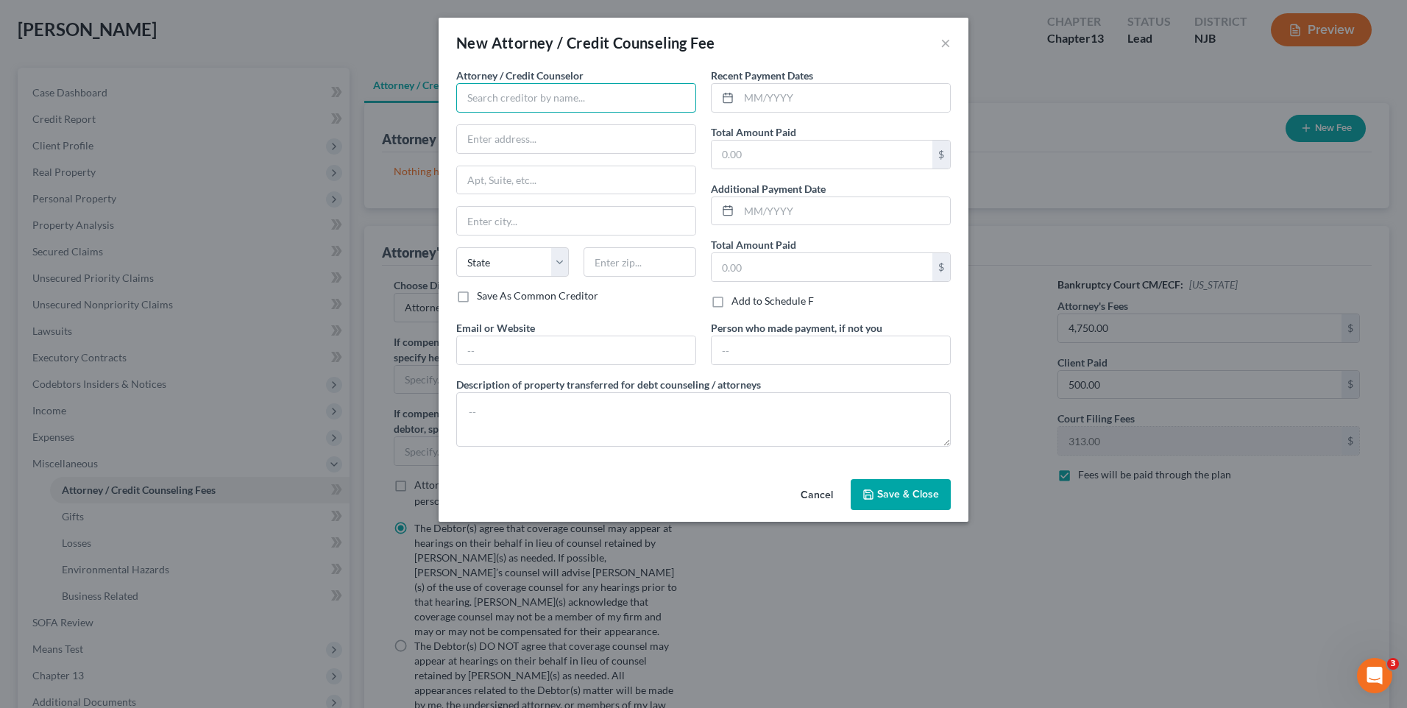
click at [468, 99] on input "text" at bounding box center [576, 97] width 240 height 29
type input "[PERSON_NAME], Esq."
type input "[STREET_ADDRESS][PERSON_NAME]"
type input "Suite 206"
type input "[GEOGRAPHIC_DATA]"
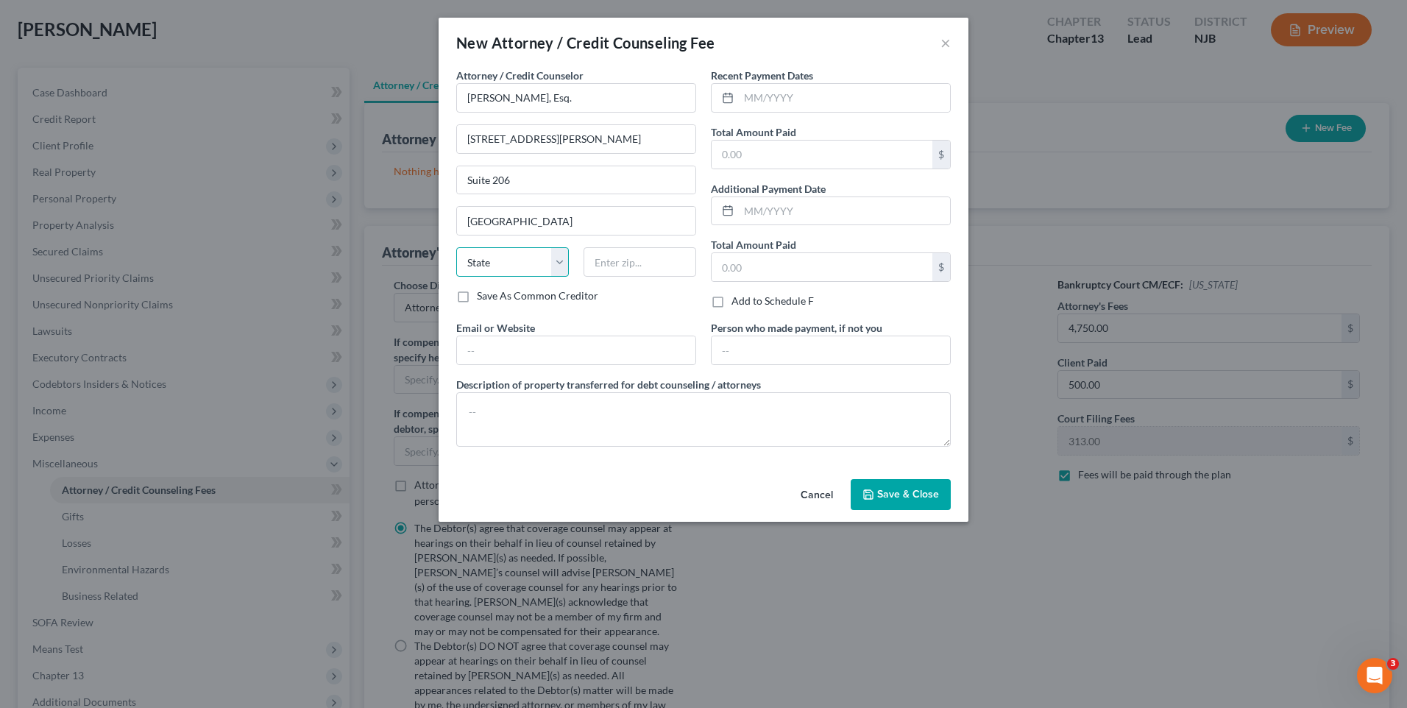
select select "33"
type input "07719"
type input "1,500.00"
type input "Belmar"
click at [766, 146] on input "1,500.00" at bounding box center [822, 155] width 221 height 28
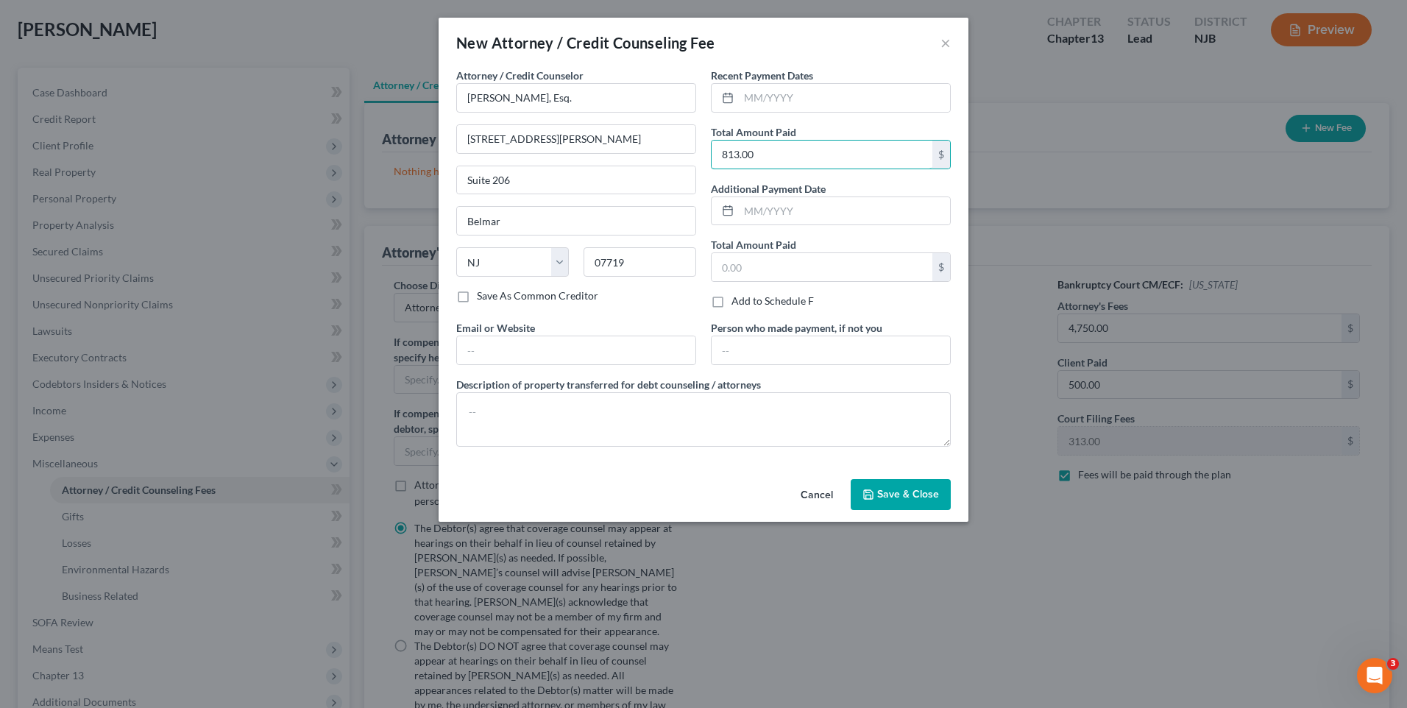
type input "813.00"
click at [922, 492] on span "Save & Close" at bounding box center [908, 494] width 62 height 13
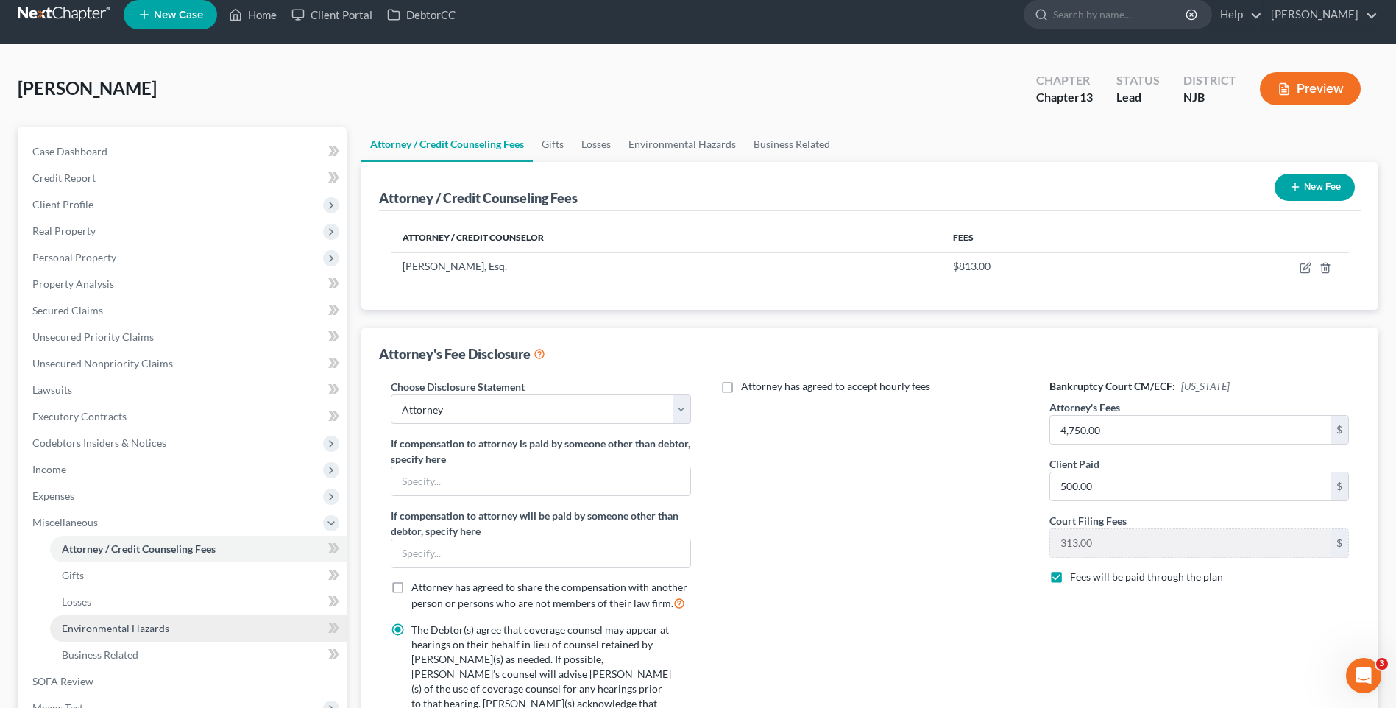
scroll to position [0, 0]
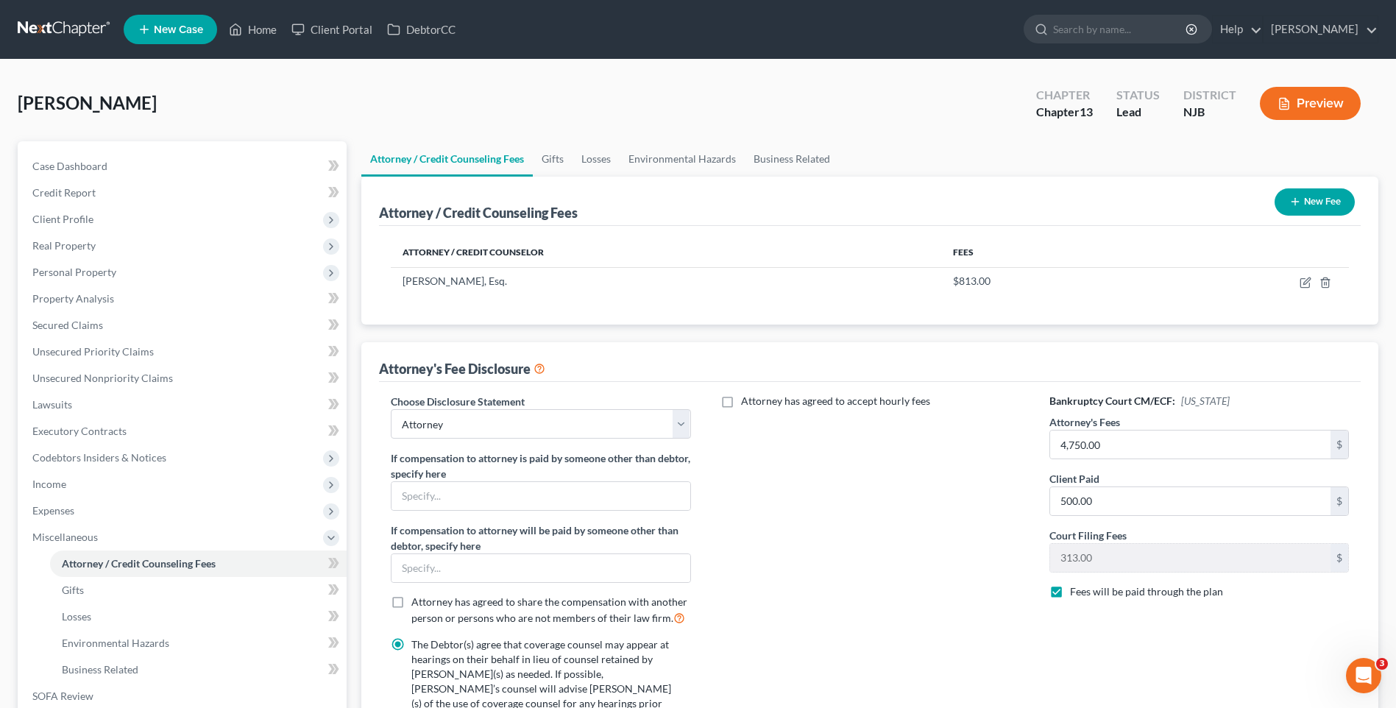
click at [922, 124] on div "[PERSON_NAME] Upgraded Chapter Chapter 13 Status [GEOGRAPHIC_DATA] NJB Preview" at bounding box center [698, 109] width 1361 height 64
click at [152, 163] on link "Case Dashboard" at bounding box center [184, 166] width 326 height 26
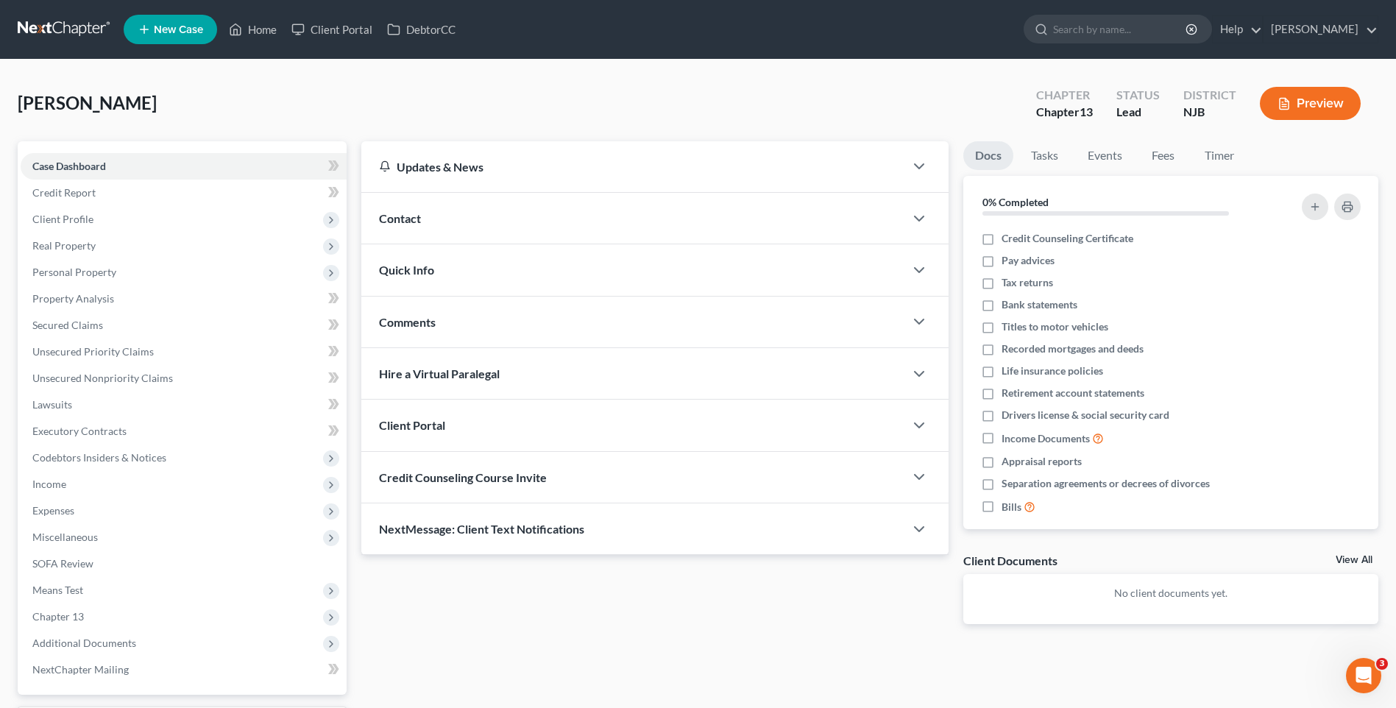
click at [248, 102] on div "[PERSON_NAME] Upgraded Chapter Chapter 13 Status [GEOGRAPHIC_DATA] NJB Preview" at bounding box center [698, 109] width 1361 height 64
click at [265, 28] on link "Home" at bounding box center [253, 29] width 63 height 26
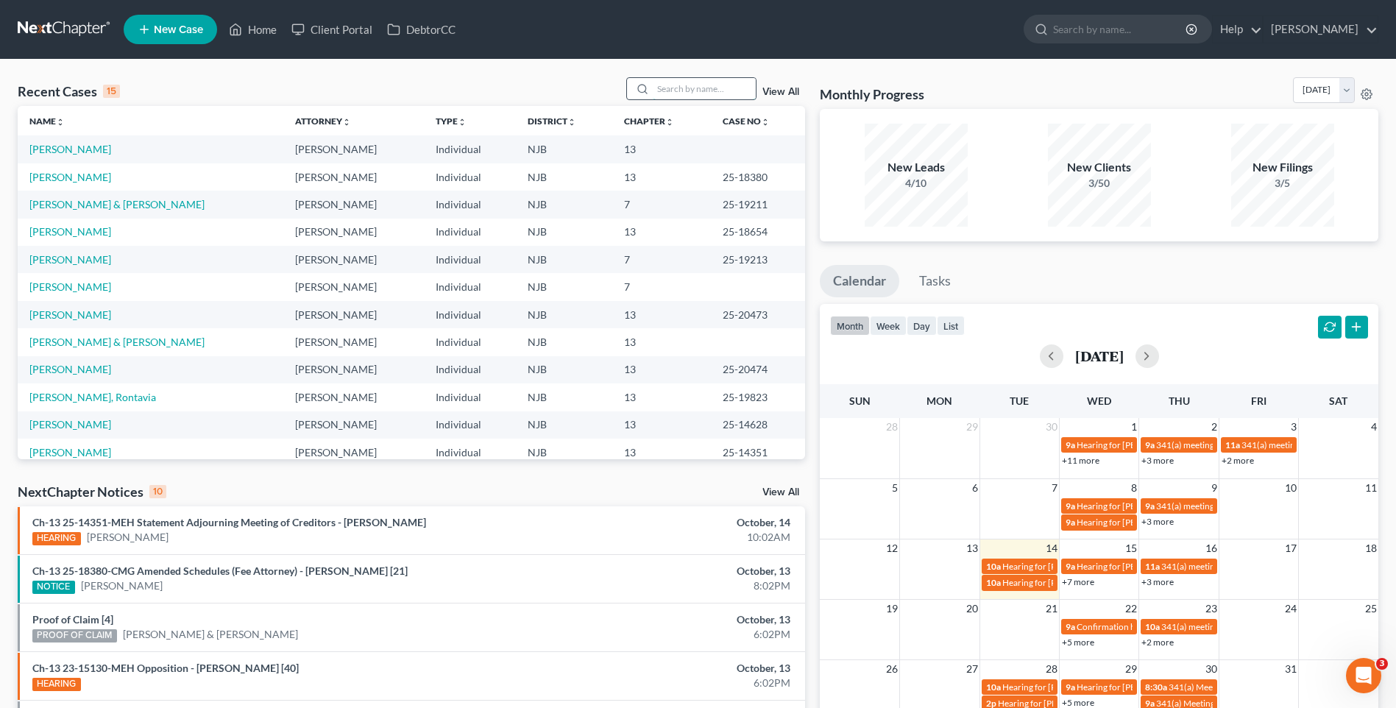
click at [687, 88] on input "search" at bounding box center [704, 88] width 103 height 21
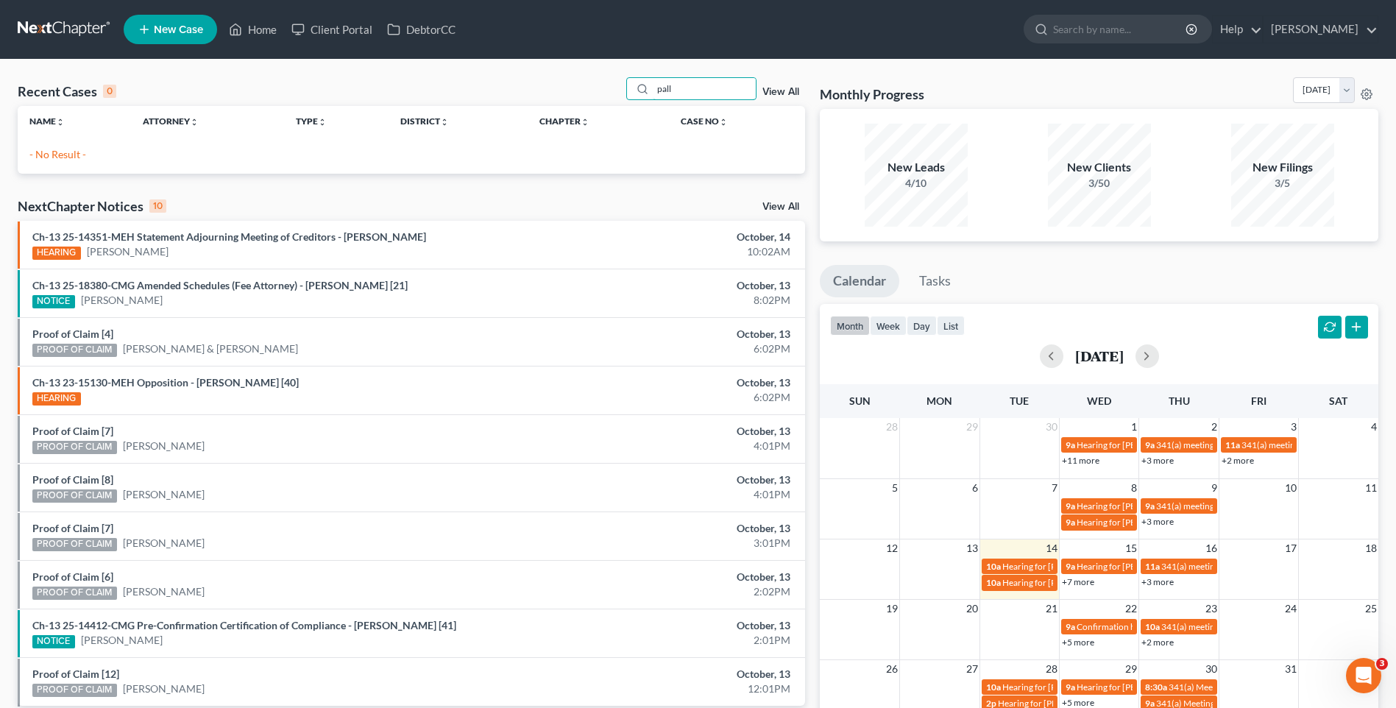
type input "pall"
click at [423, 86] on div "Recent Cases 0 pall View All" at bounding box center [412, 91] width 788 height 29
click at [177, 32] on span "New Case" at bounding box center [178, 29] width 49 height 11
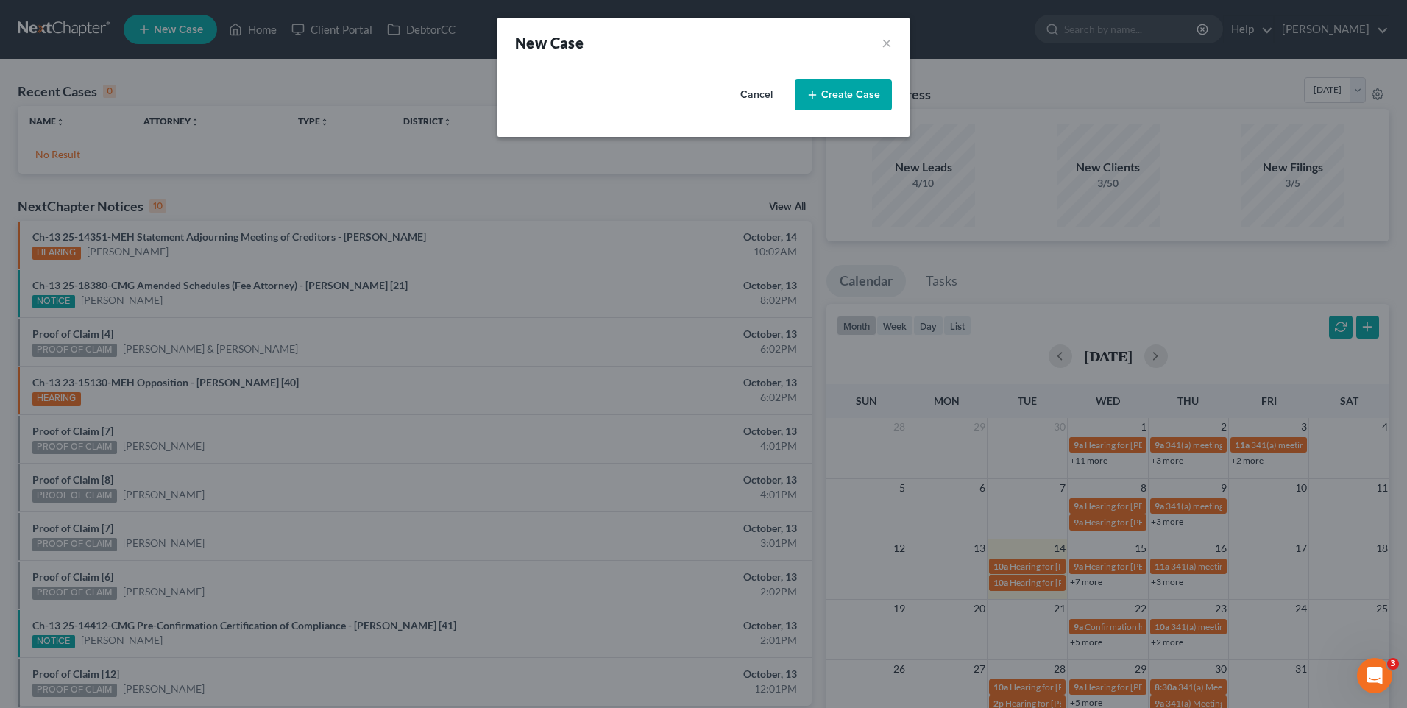
select select "51"
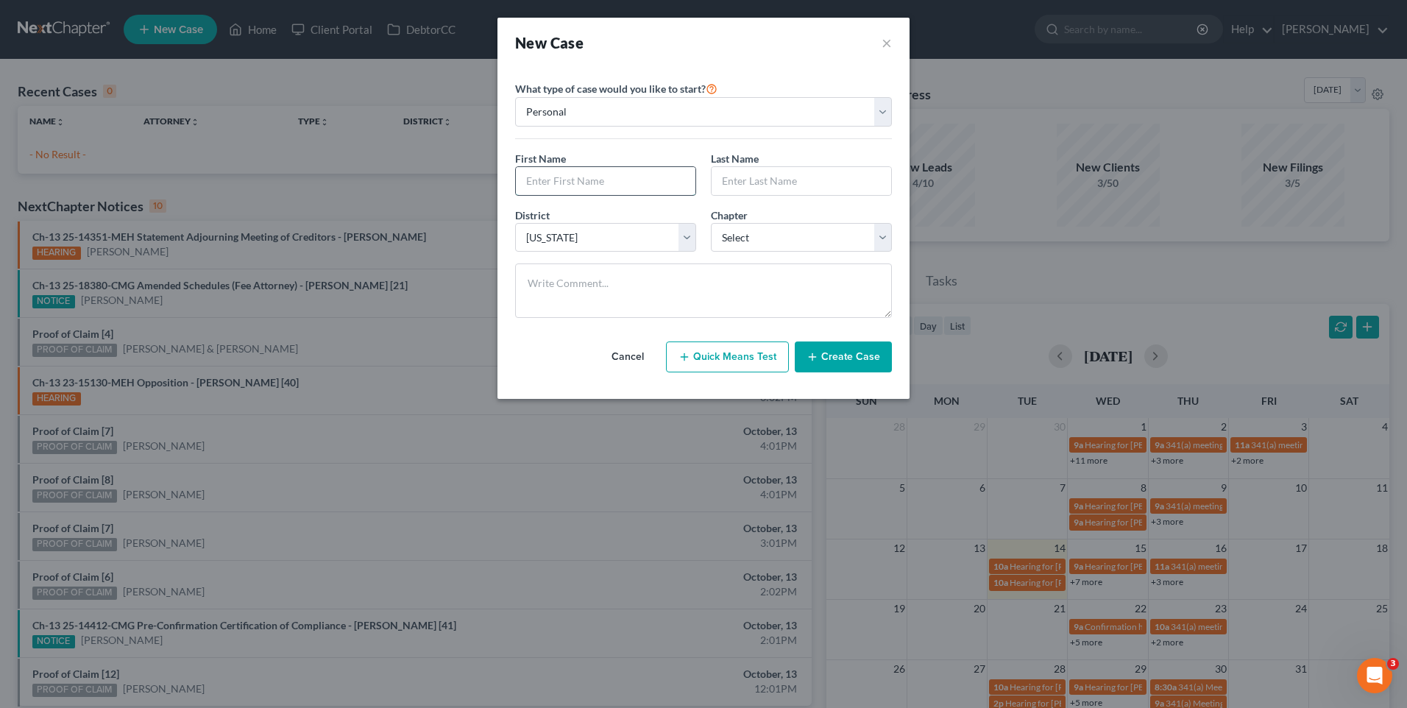
click at [567, 183] on input "text" at bounding box center [606, 181] width 180 height 28
type input "[PERSON_NAME]"
click at [725, 182] on input "text" at bounding box center [802, 181] width 180 height 28
type input "Pallito"
click at [887, 231] on select "Select 7 11 12 13" at bounding box center [801, 237] width 181 height 29
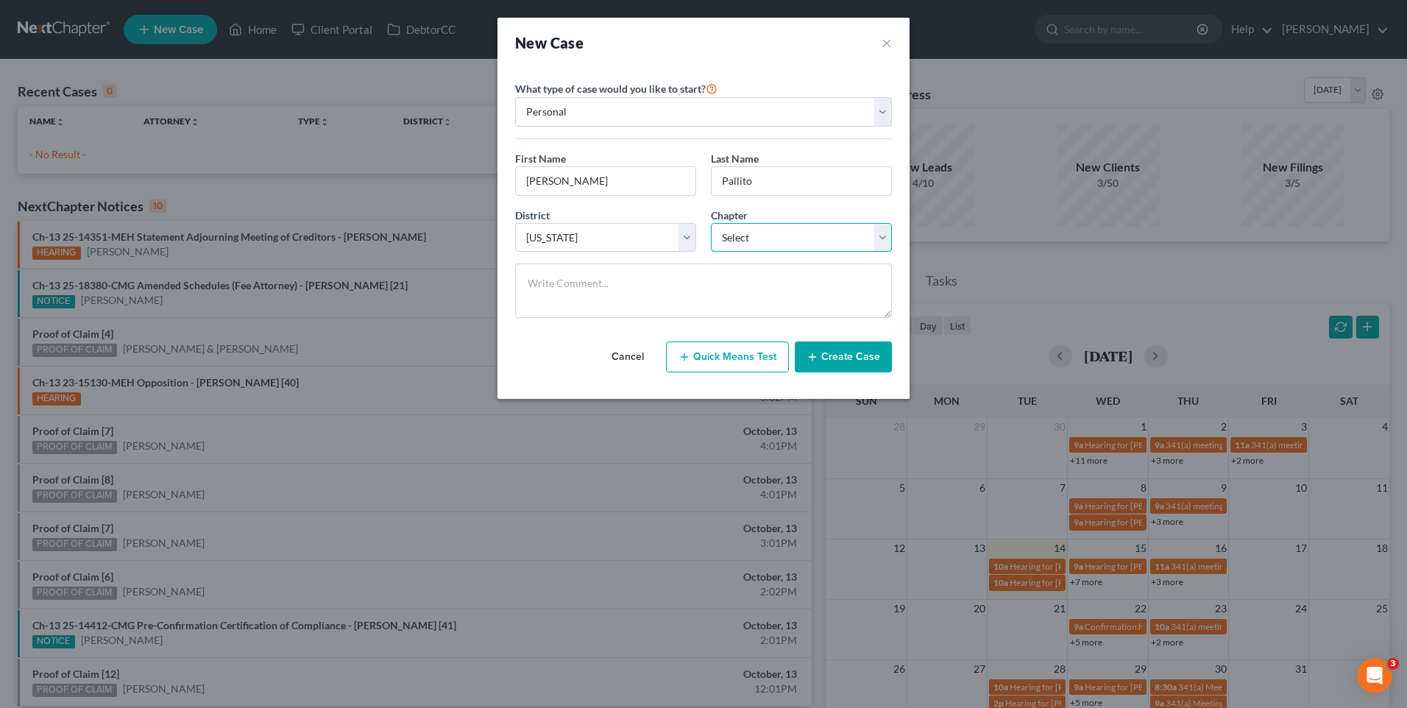
select select "3"
click at [711, 223] on select "Select 7 11 12 13" at bounding box center [801, 237] width 181 height 29
click at [850, 353] on button "Create Case" at bounding box center [843, 357] width 97 height 31
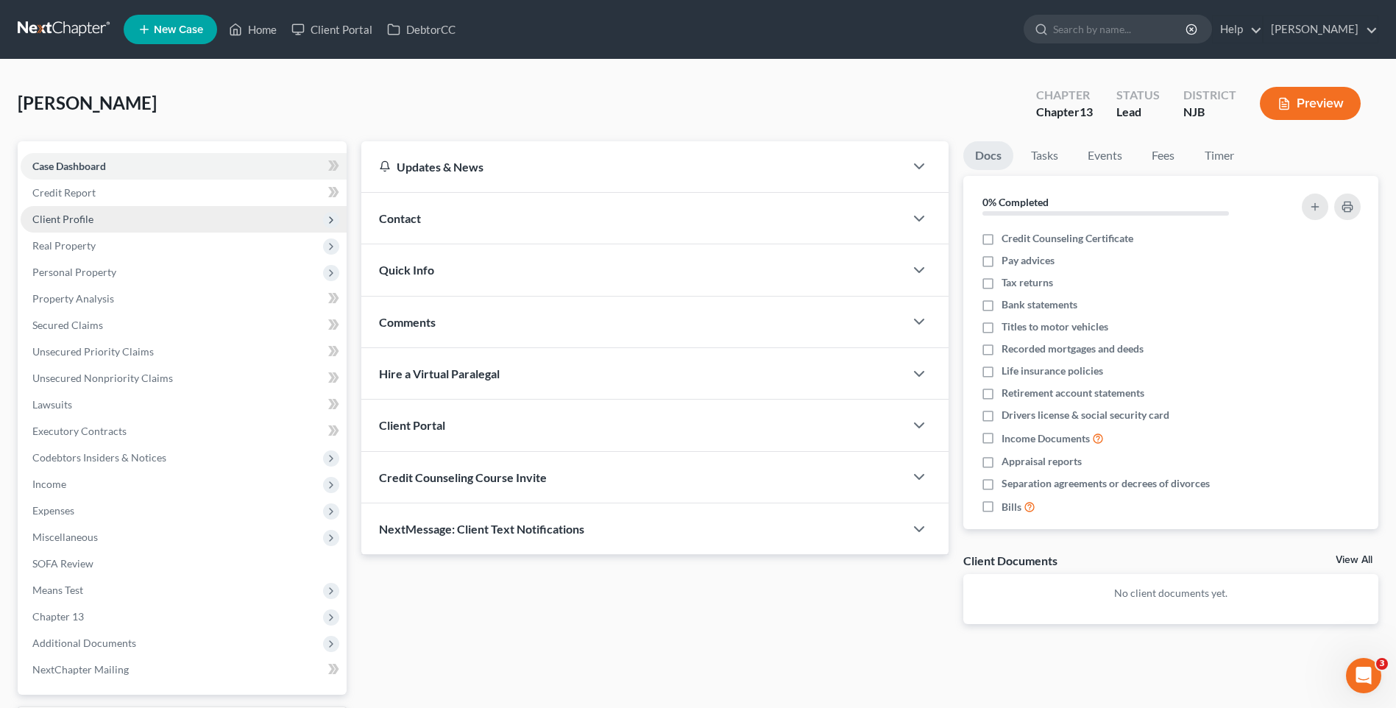
click at [264, 226] on span "Client Profile" at bounding box center [184, 219] width 326 height 26
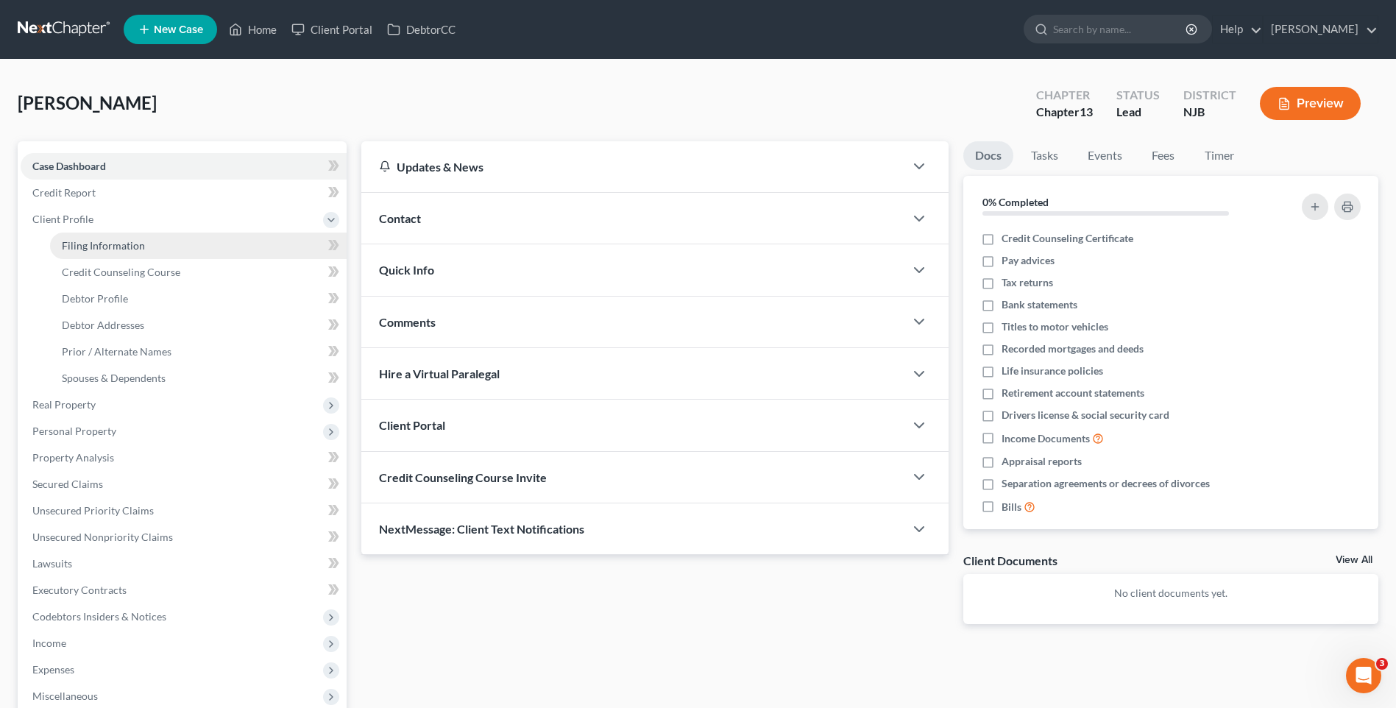
click at [261, 251] on link "Filing Information" at bounding box center [198, 246] width 297 height 26
select select "1"
select select "0"
select select "3"
select select "51"
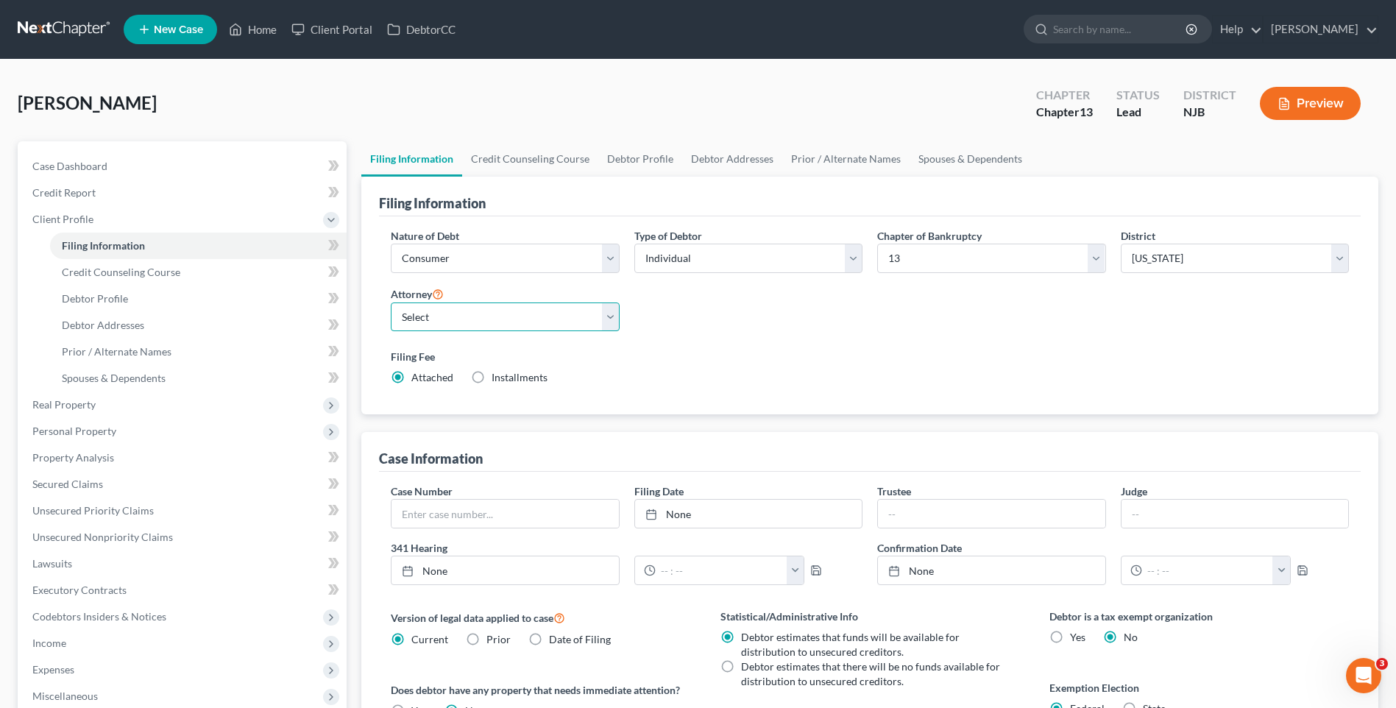
click at [612, 314] on select "Select [PERSON_NAME] - [GEOGRAPHIC_DATA]" at bounding box center [505, 317] width 228 height 29
select select "0"
click at [391, 303] on select "Select [PERSON_NAME] - [GEOGRAPHIC_DATA]" at bounding box center [505, 317] width 228 height 29
click at [704, 345] on div "Filing Fee Attached Installments Installments" at bounding box center [869, 370] width 973 height 54
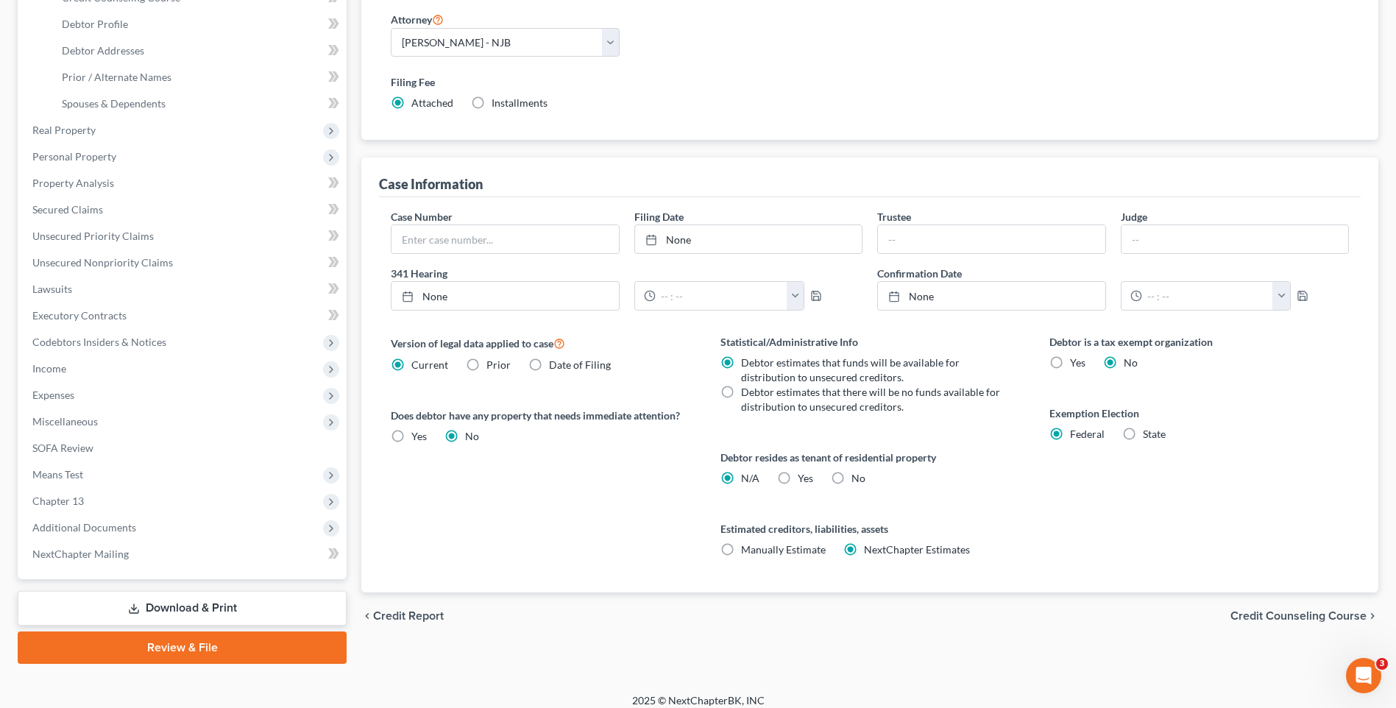
scroll to position [286, 0]
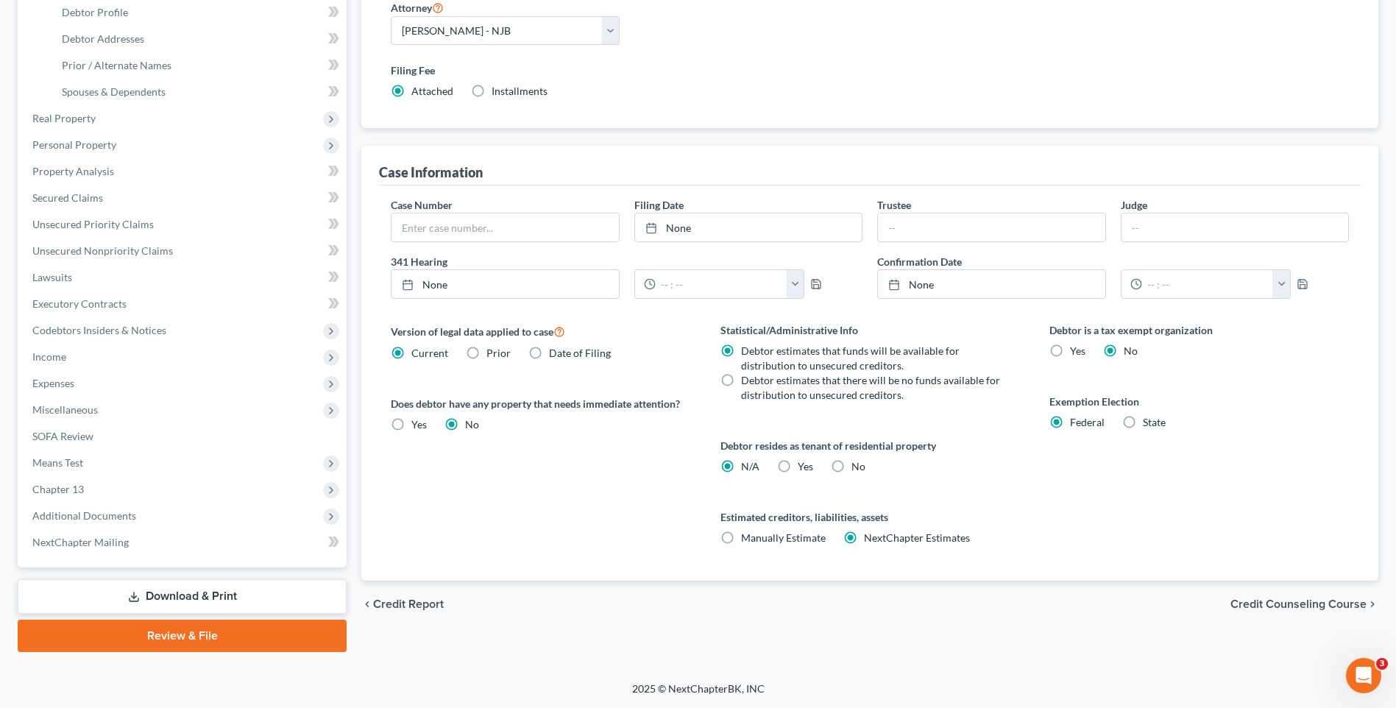
click at [1263, 600] on span "Credit Counseling Course" at bounding box center [1299, 604] width 136 height 12
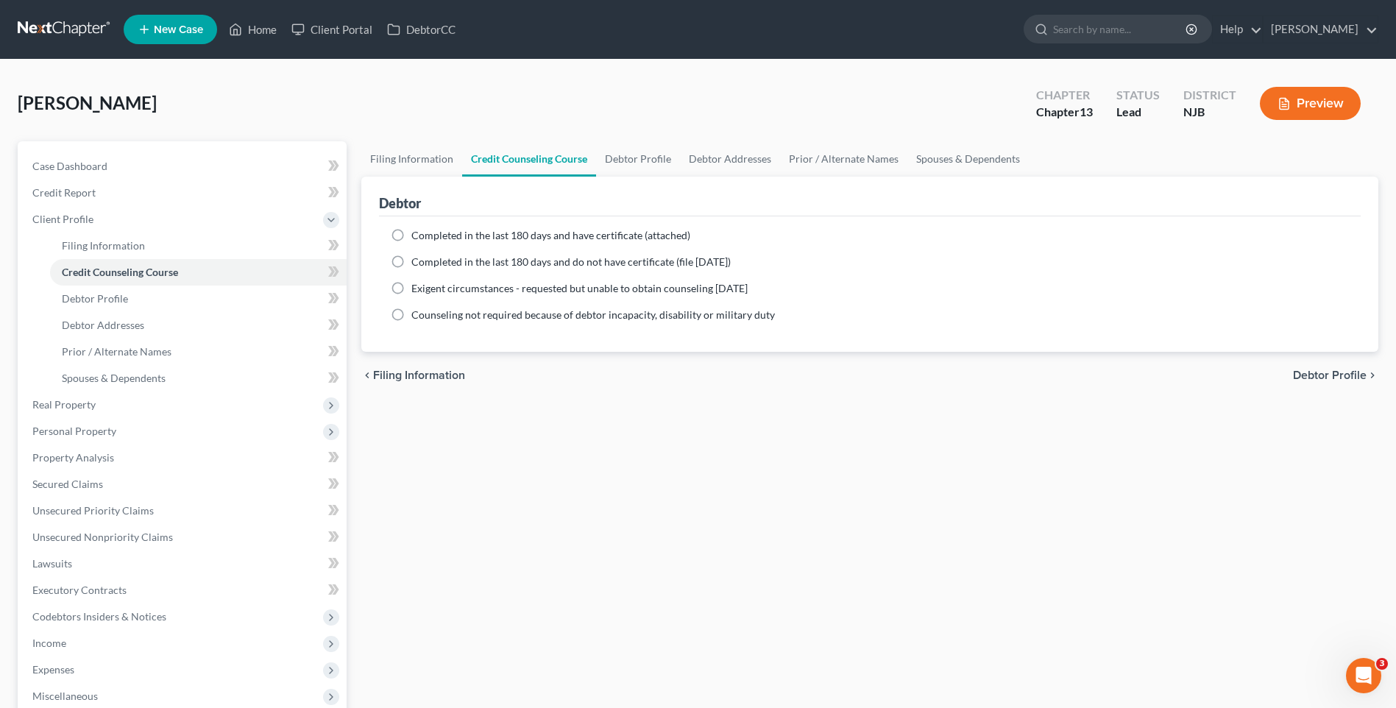
click at [1320, 370] on span "Debtor Profile" at bounding box center [1330, 376] width 74 height 12
select select "0"
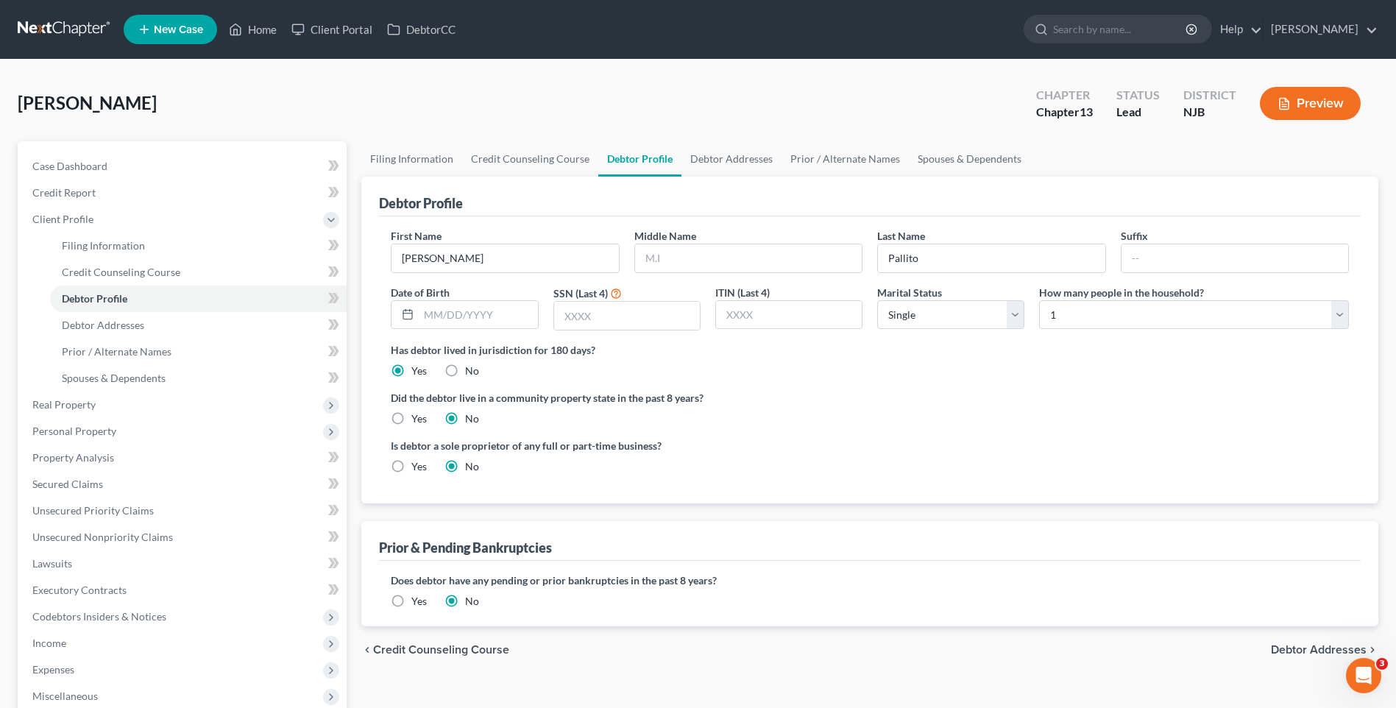
click at [810, 453] on label "Is debtor a sole proprietor of any full or part-time business?" at bounding box center [627, 445] width 472 height 15
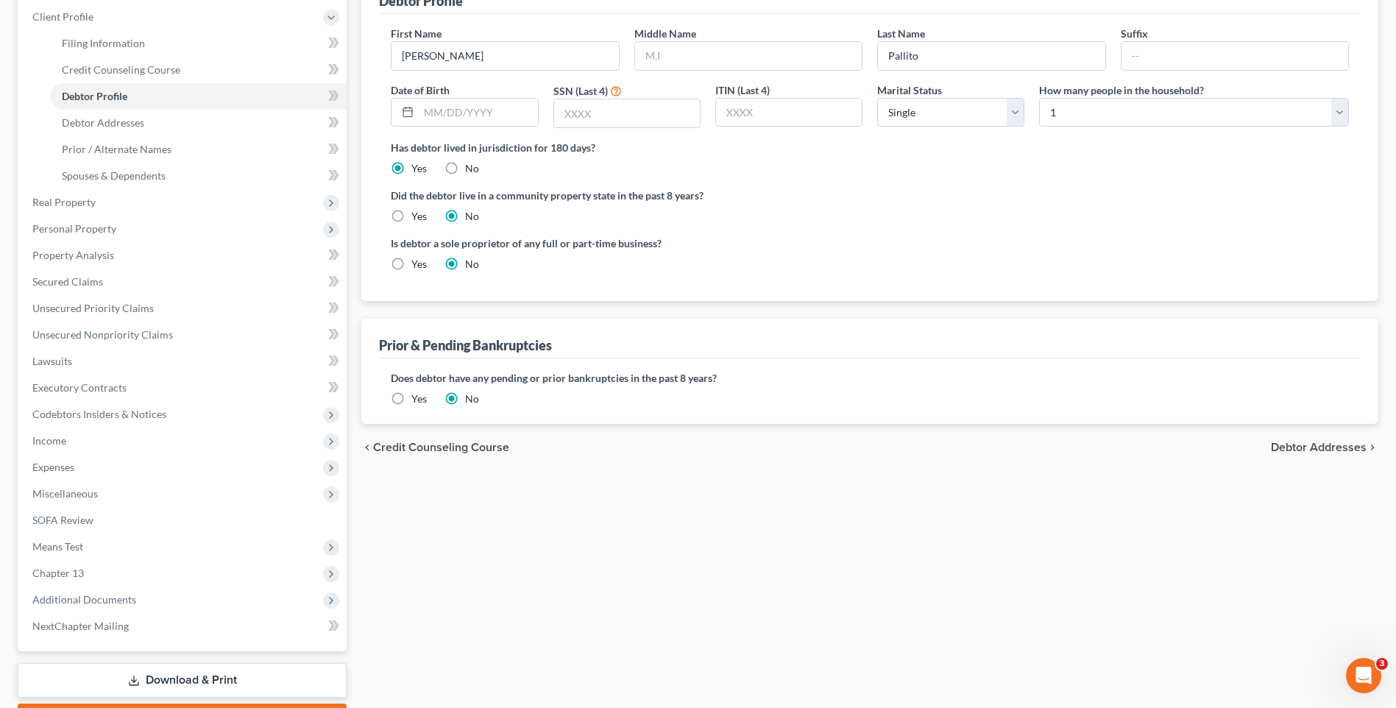
scroll to position [221, 0]
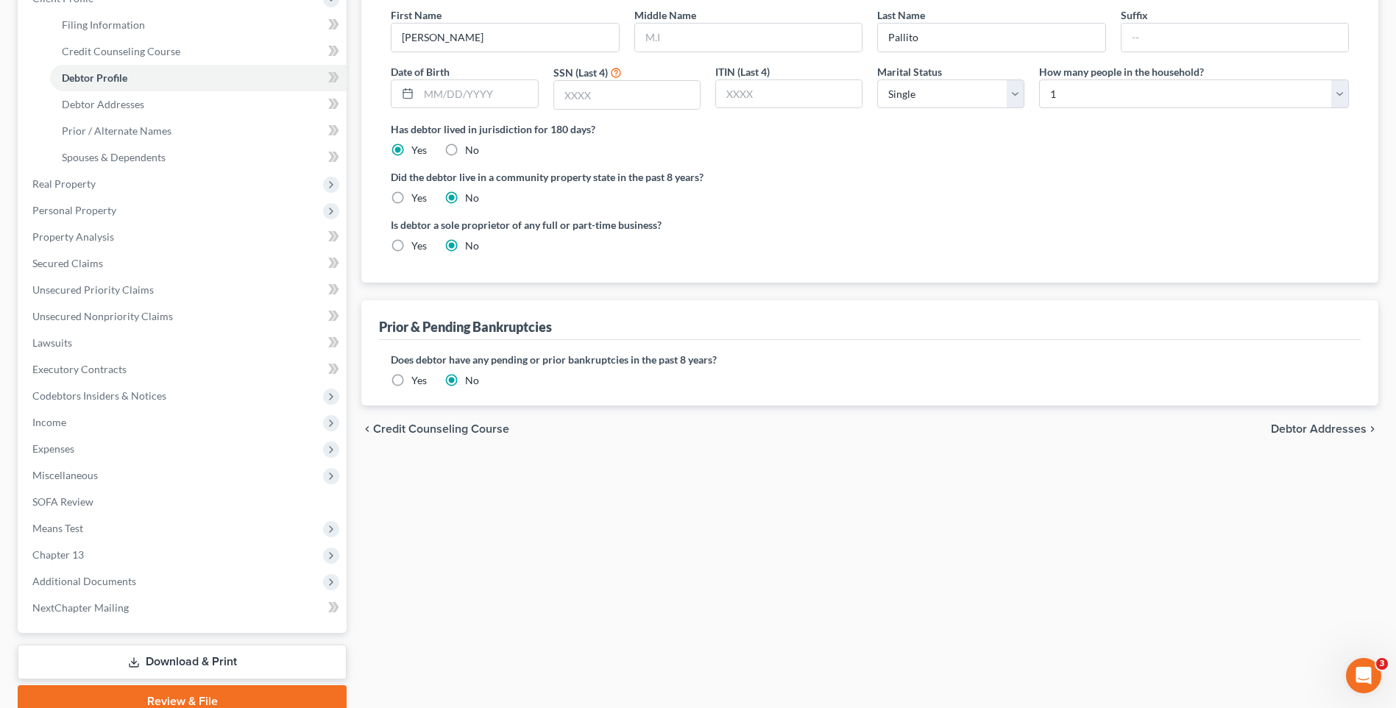
click at [411, 380] on label "Yes" at bounding box center [418, 380] width 15 height 15
click at [417, 380] on input "Yes" at bounding box center [422, 378] width 10 height 10
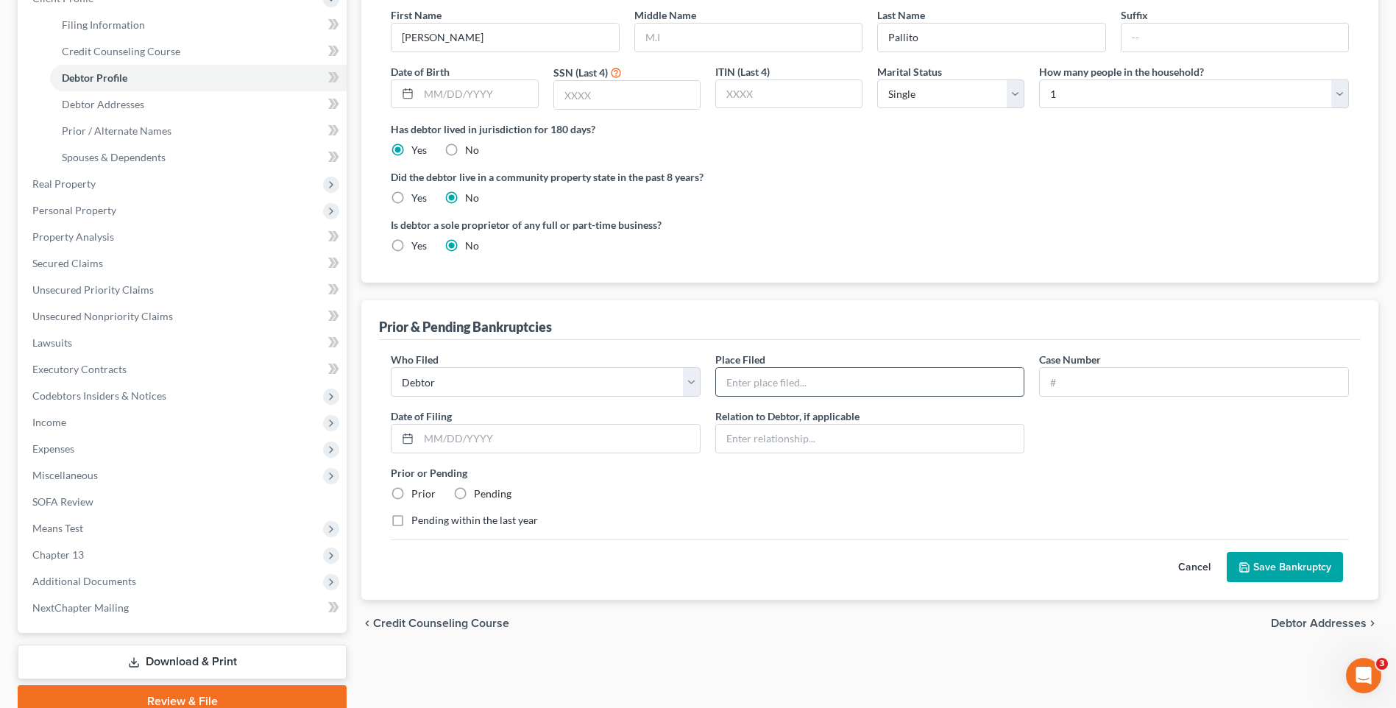
click at [785, 375] on input "text" at bounding box center [870, 382] width 308 height 28
type input "[GEOGRAPHIC_DATA]"
click at [1045, 380] on input "text" at bounding box center [1194, 382] width 308 height 28
type input "18-12495"
click at [411, 491] on label "Prior" at bounding box center [423, 494] width 24 height 15
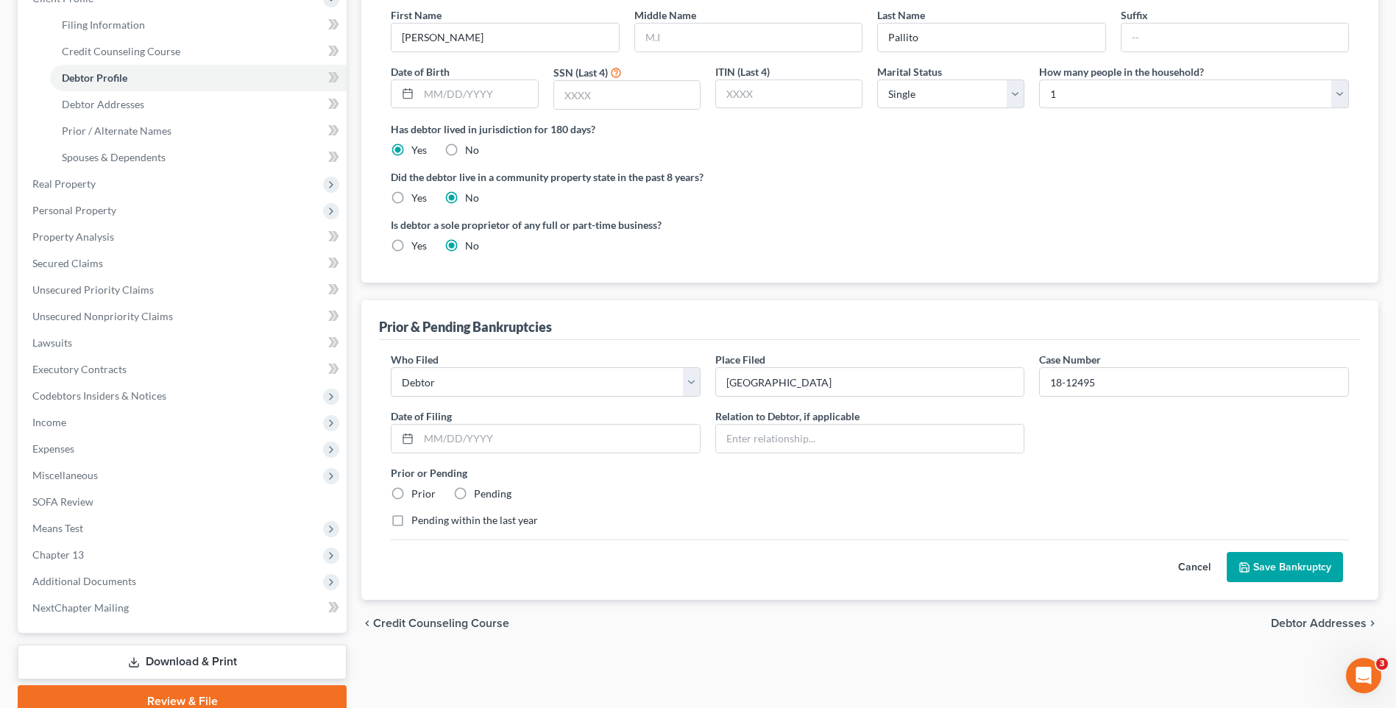
click at [417, 491] on input "Prior" at bounding box center [422, 492] width 10 height 10
radio input "true"
click at [419, 434] on input "text" at bounding box center [559, 439] width 281 height 28
type input "[DATE]"
click at [741, 513] on div "Pending within the last year" at bounding box center [870, 520] width 958 height 15
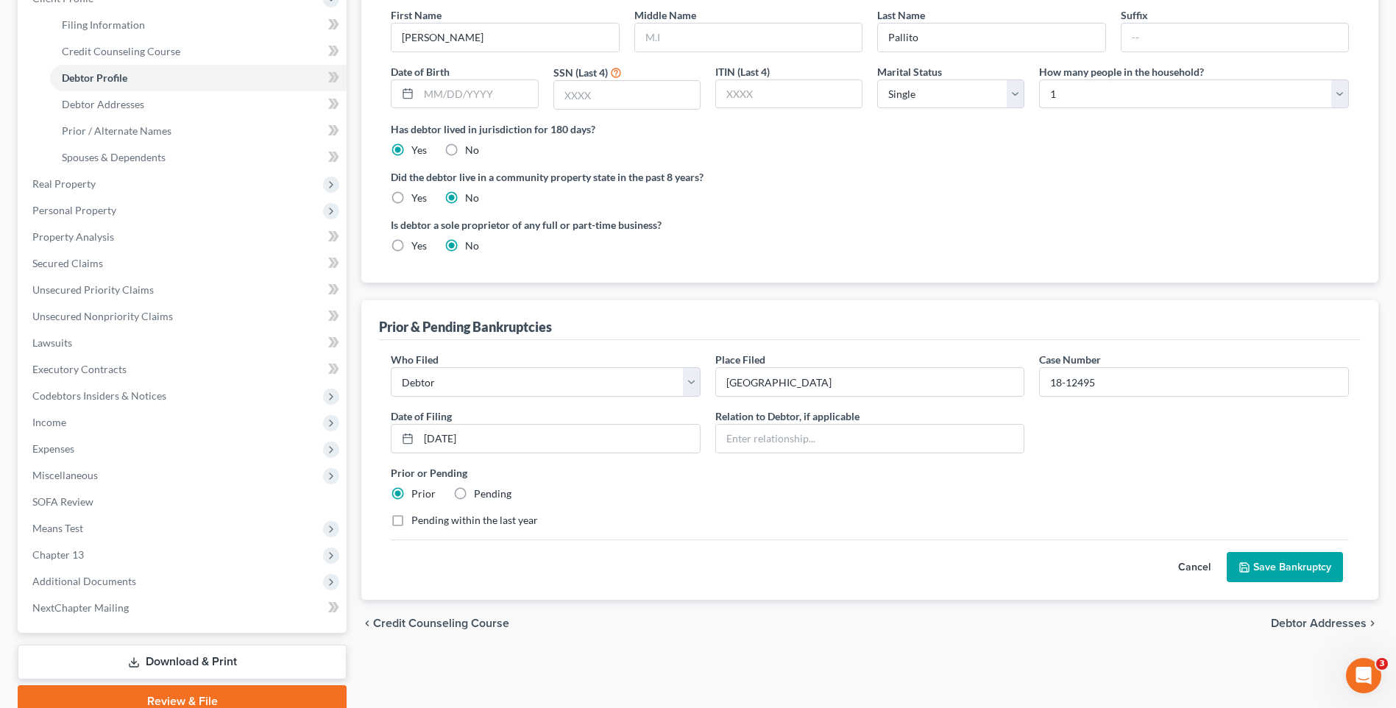
click at [1285, 569] on button "Save Bankruptcy" at bounding box center [1285, 567] width 116 height 31
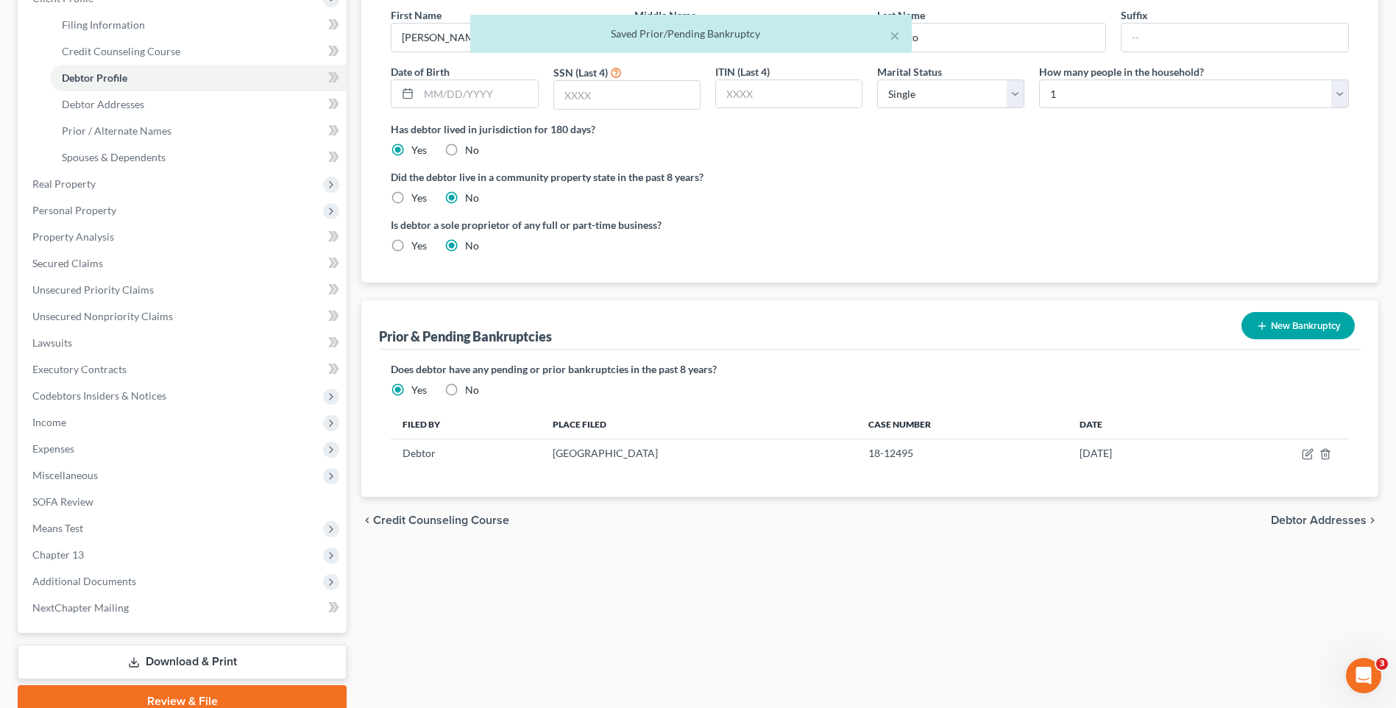
click at [1295, 519] on span "Debtor Addresses" at bounding box center [1319, 521] width 96 height 12
select select "0"
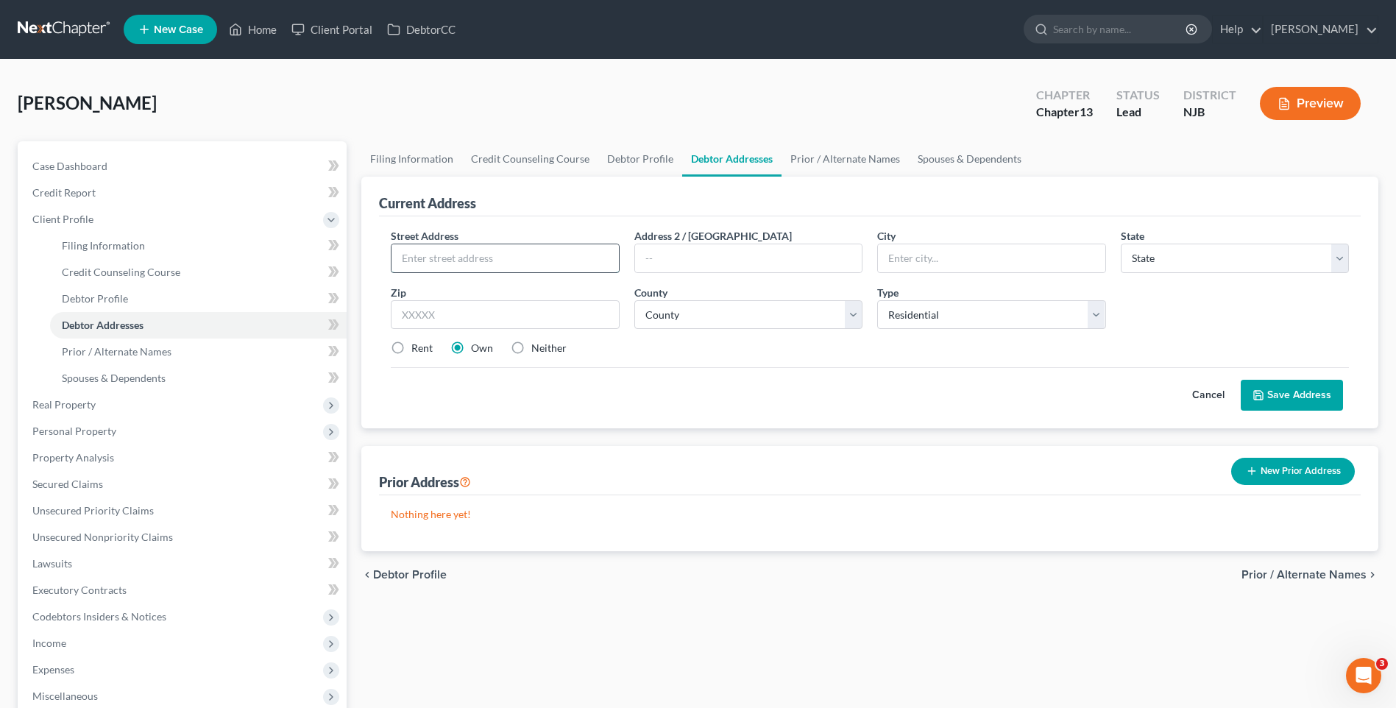
click at [429, 250] on input "text" at bounding box center [505, 258] width 227 height 28
click at [445, 252] on input "text" at bounding box center [505, 258] width 227 height 28
type input "[STREET_ADDRESS]"
drag, startPoint x: 891, startPoint y: 258, endPoint x: 916, endPoint y: 237, distance: 32.3
click at [891, 258] on input "text" at bounding box center [991, 258] width 227 height 28
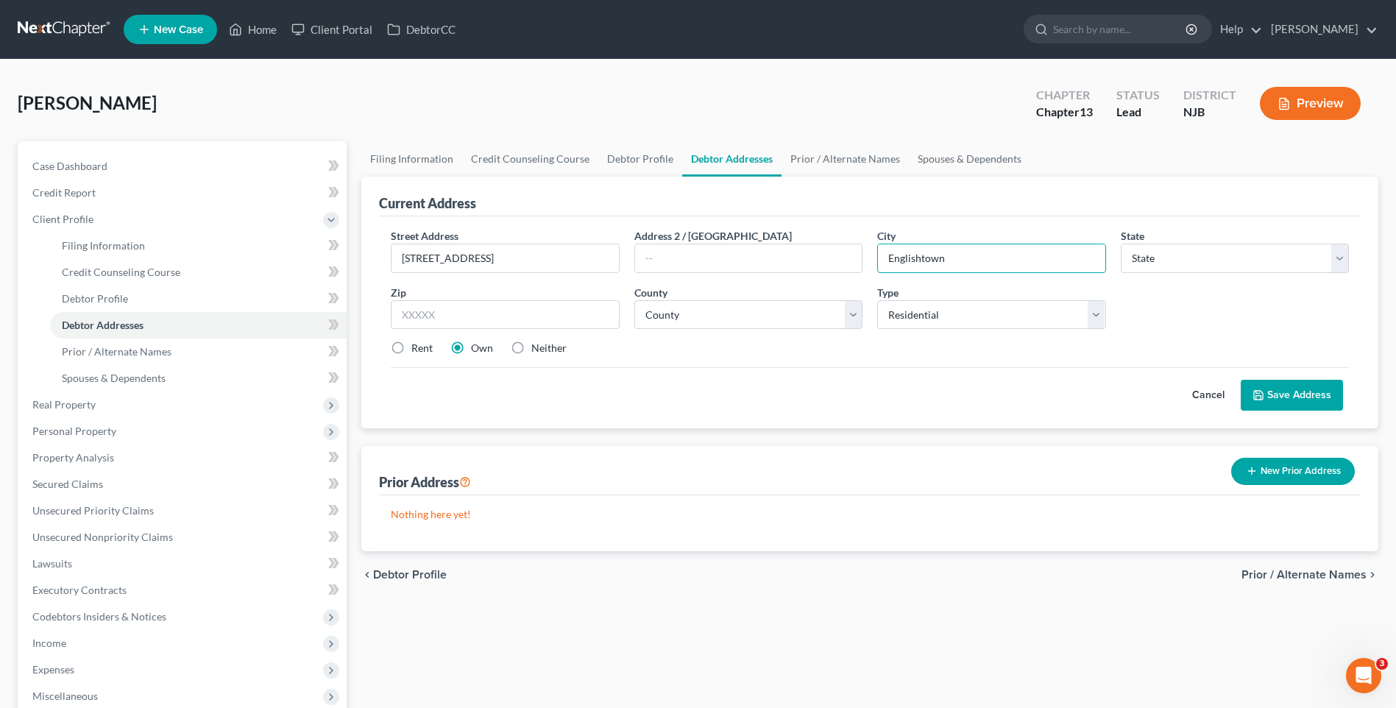
type input "Englishtown"
select select "33"
type input "07726"
click at [849, 318] on select "County [GEOGRAPHIC_DATA] [GEOGRAPHIC_DATA] [GEOGRAPHIC_DATA] [GEOGRAPHIC_DATA] …" at bounding box center [748, 314] width 228 height 29
select select "12"
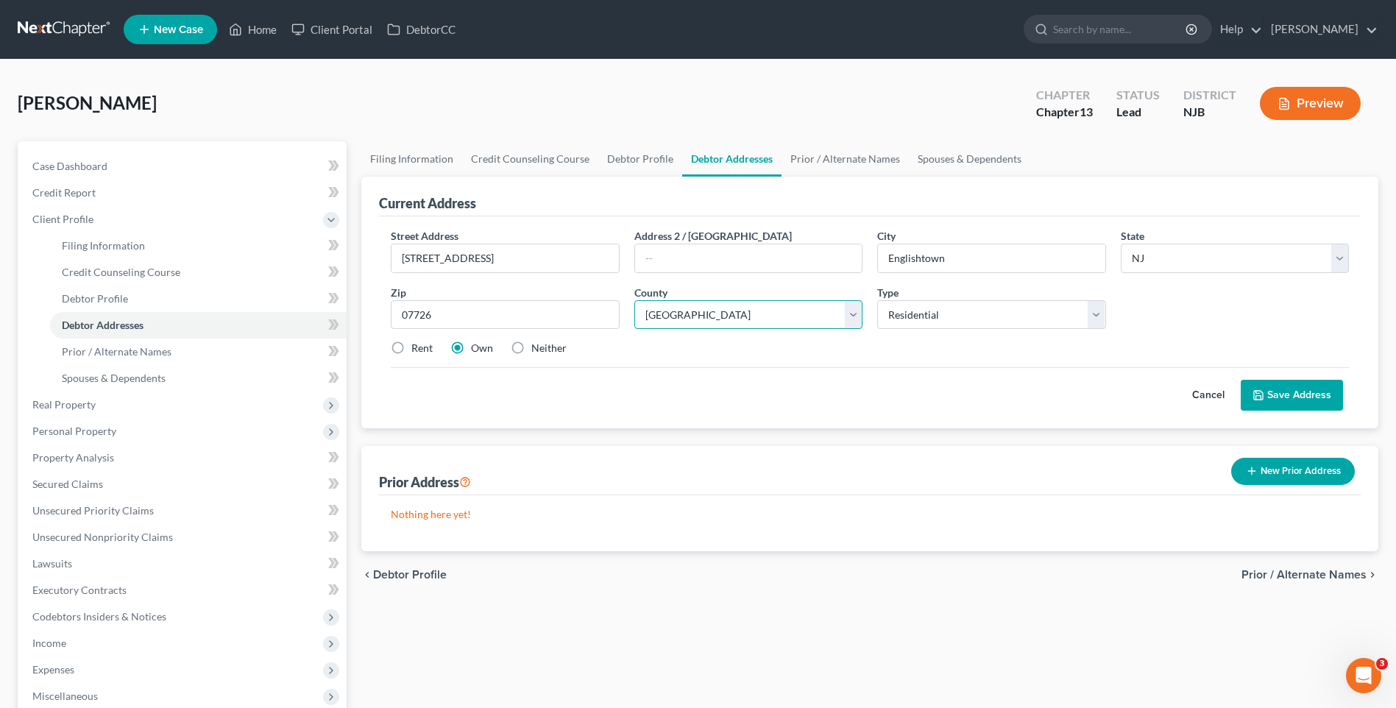
click at [634, 300] on select "County [GEOGRAPHIC_DATA] [GEOGRAPHIC_DATA] [GEOGRAPHIC_DATA] [GEOGRAPHIC_DATA] …" at bounding box center [748, 314] width 228 height 29
click at [411, 344] on label "Rent" at bounding box center [421, 348] width 21 height 15
click at [417, 344] on input "Rent" at bounding box center [422, 346] width 10 height 10
radio input "true"
click at [1295, 393] on button "Save Address" at bounding box center [1292, 395] width 102 height 31
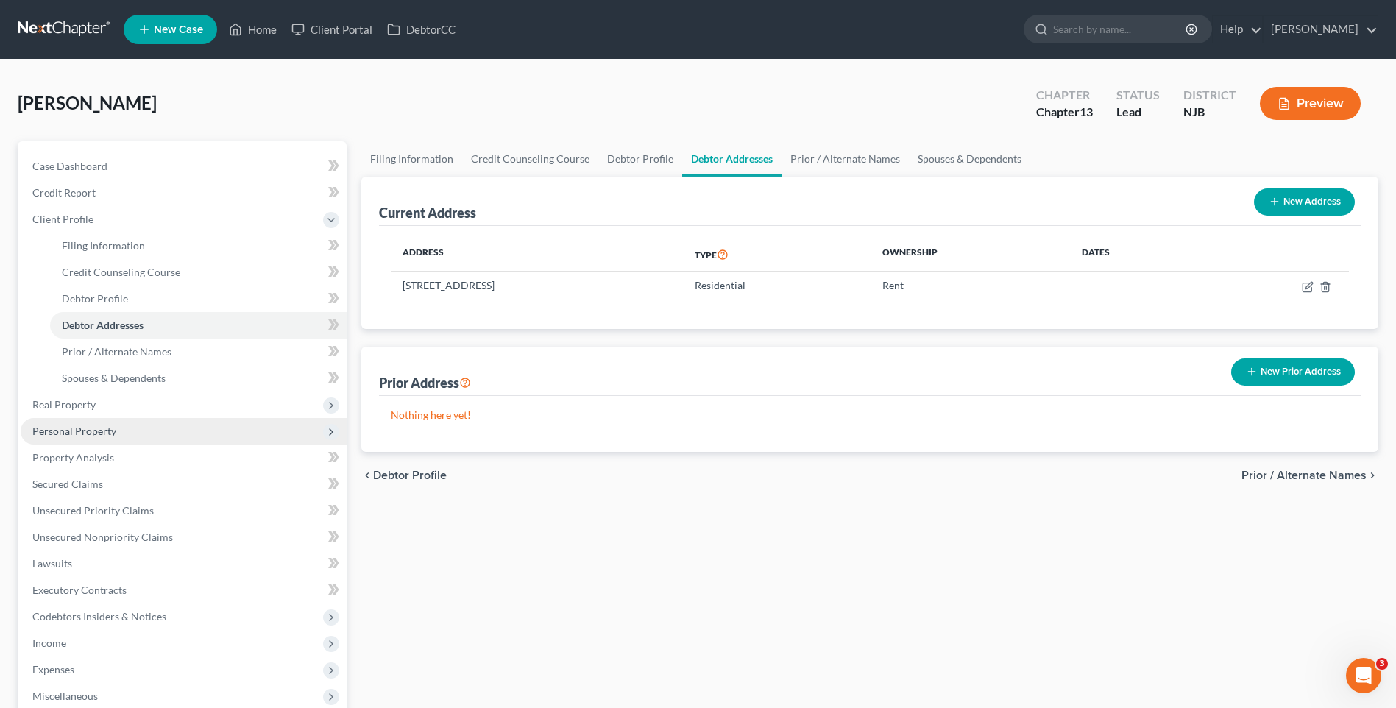
click at [149, 434] on span "Personal Property" at bounding box center [184, 431] width 326 height 26
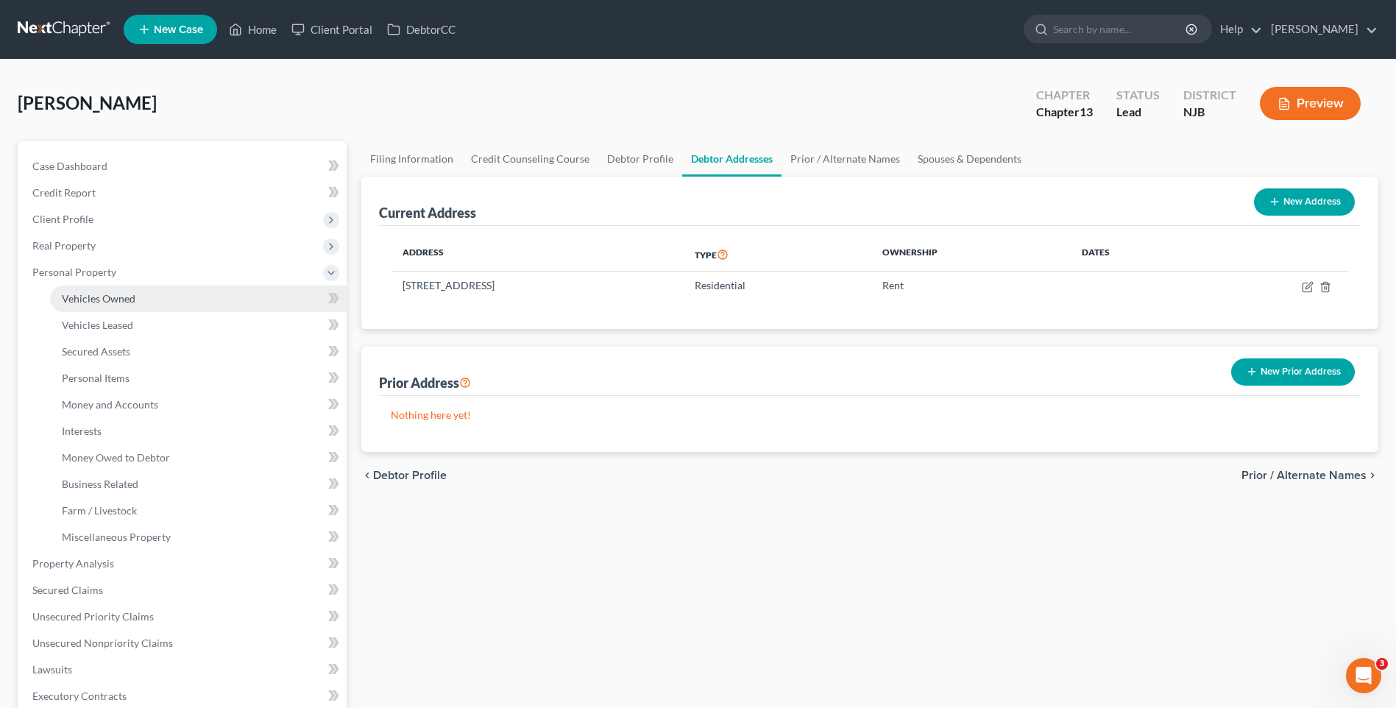
click at [165, 296] on link "Vehicles Owned" at bounding box center [198, 299] width 297 height 26
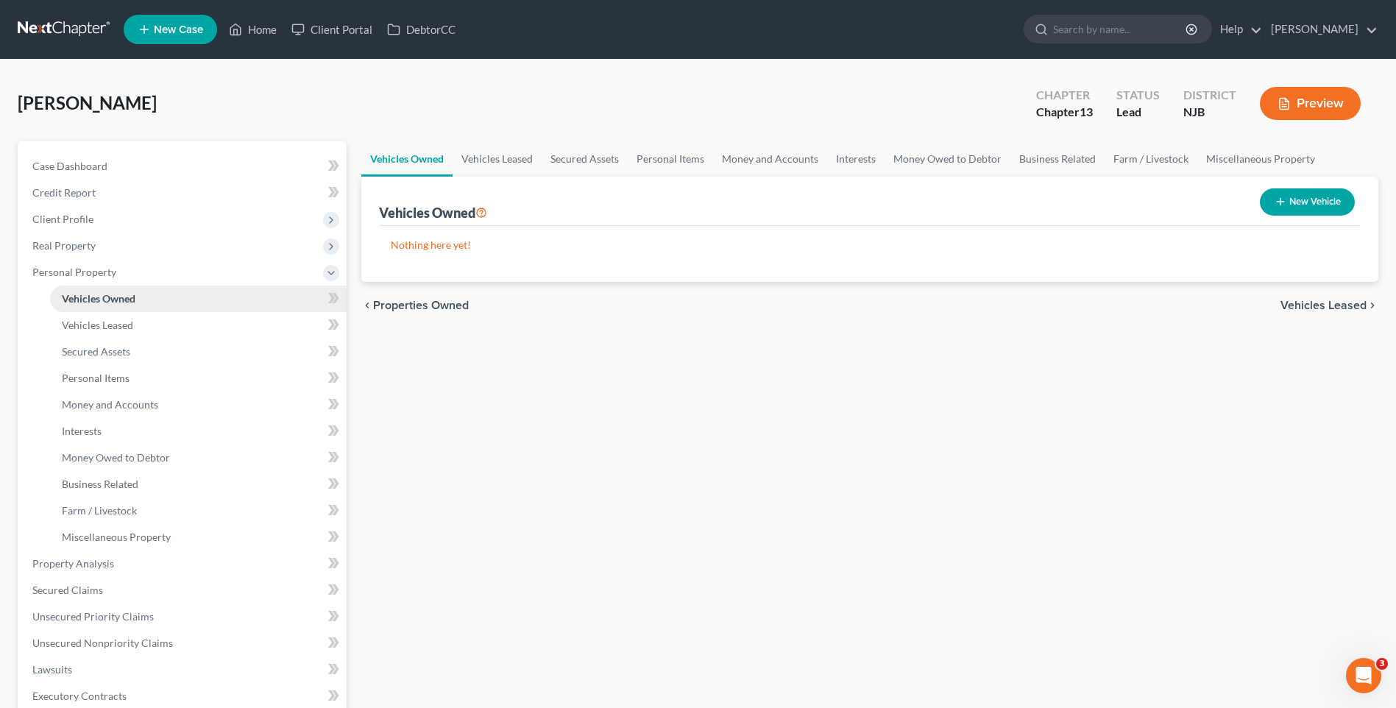
click at [129, 299] on span "Vehicles Owned" at bounding box center [99, 298] width 74 height 13
click at [1307, 197] on button "New Vehicle" at bounding box center [1307, 201] width 95 height 27
select select "0"
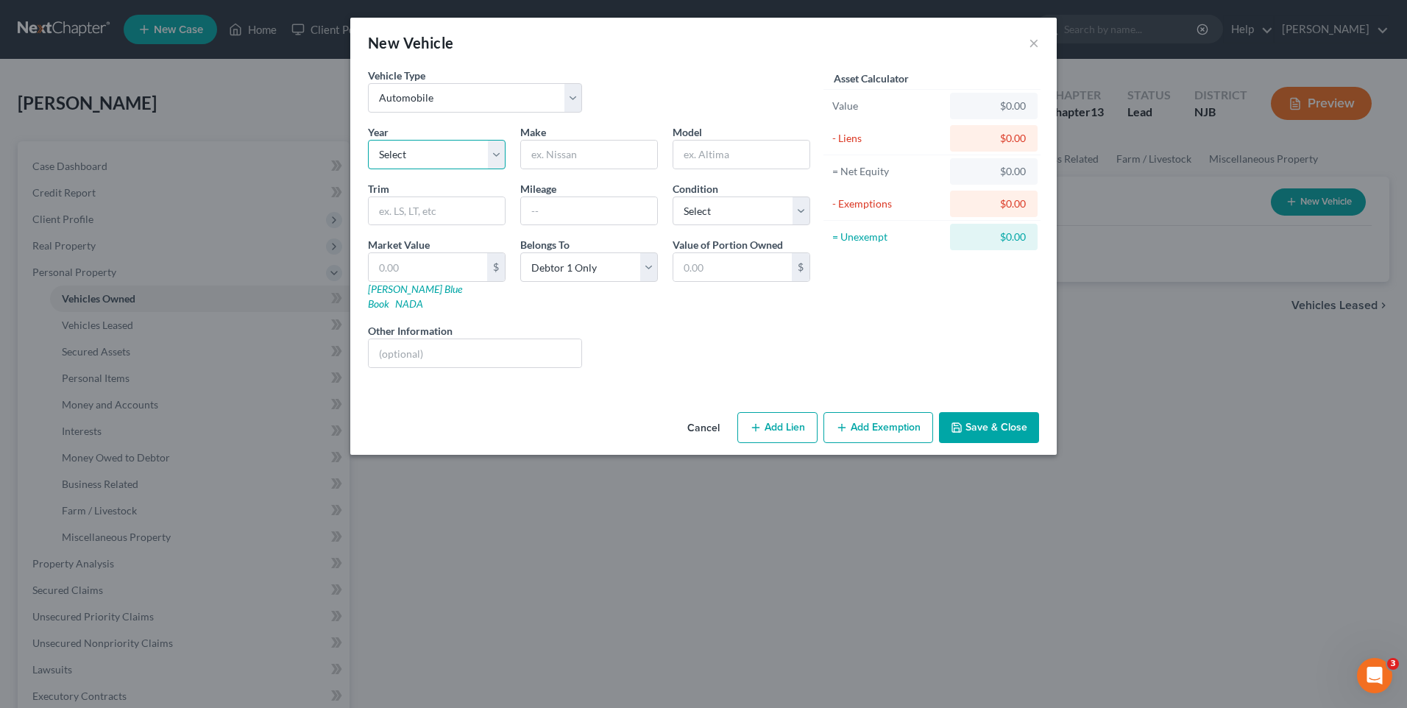
click at [491, 158] on select "Select 2026 2025 2024 2023 2022 2021 2020 2019 2018 2017 2016 2015 2014 2013 20…" at bounding box center [437, 154] width 138 height 29
select select "11"
click at [368, 140] on select "Select 2026 2025 2024 2023 2022 2021 2020 2019 2018 2017 2016 2015 2014 2013 20…" at bounding box center [437, 154] width 138 height 29
click at [569, 158] on input "text" at bounding box center [589, 155] width 136 height 28
type input "Hyundai"
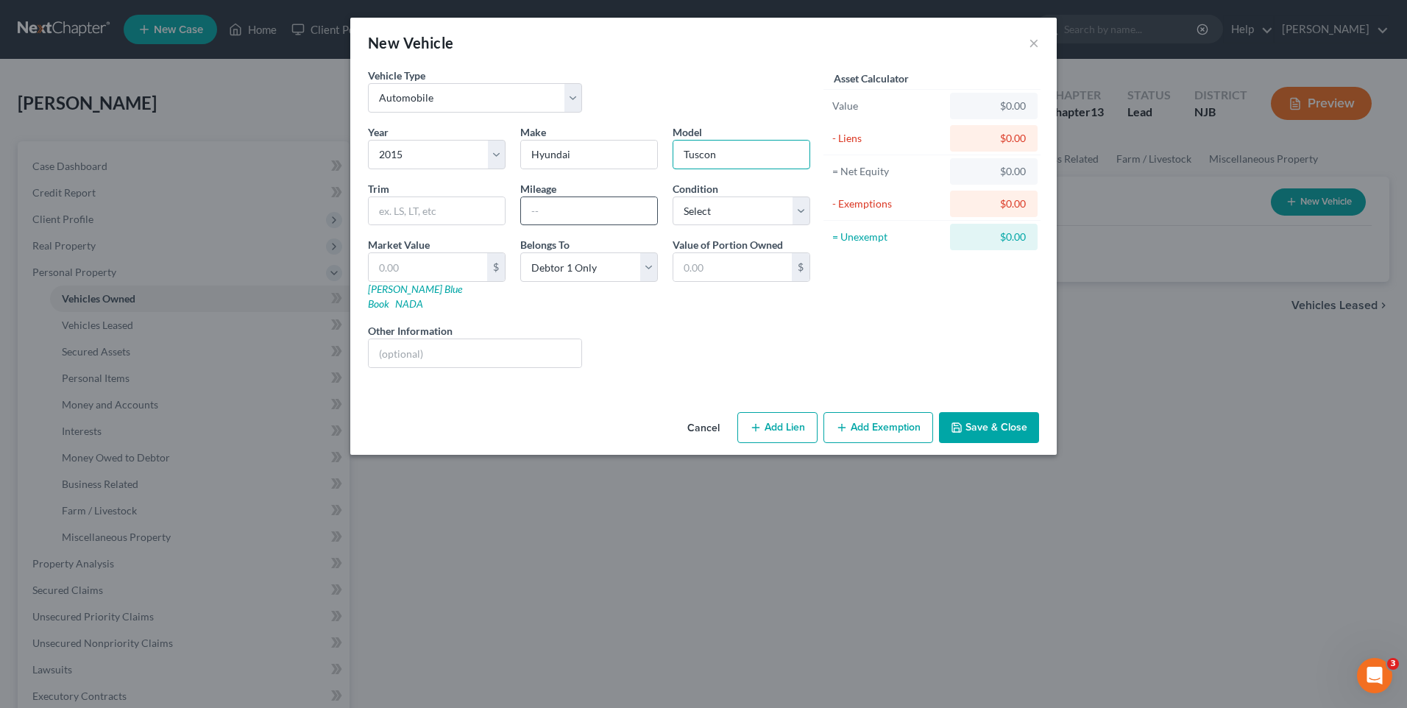
type input "Tuscon"
click at [534, 208] on input "text" at bounding box center [589, 211] width 136 height 28
type input "140000"
click at [802, 209] on select "Select Excellent Very Good Good Fair Poor" at bounding box center [742, 211] width 138 height 29
select select "2"
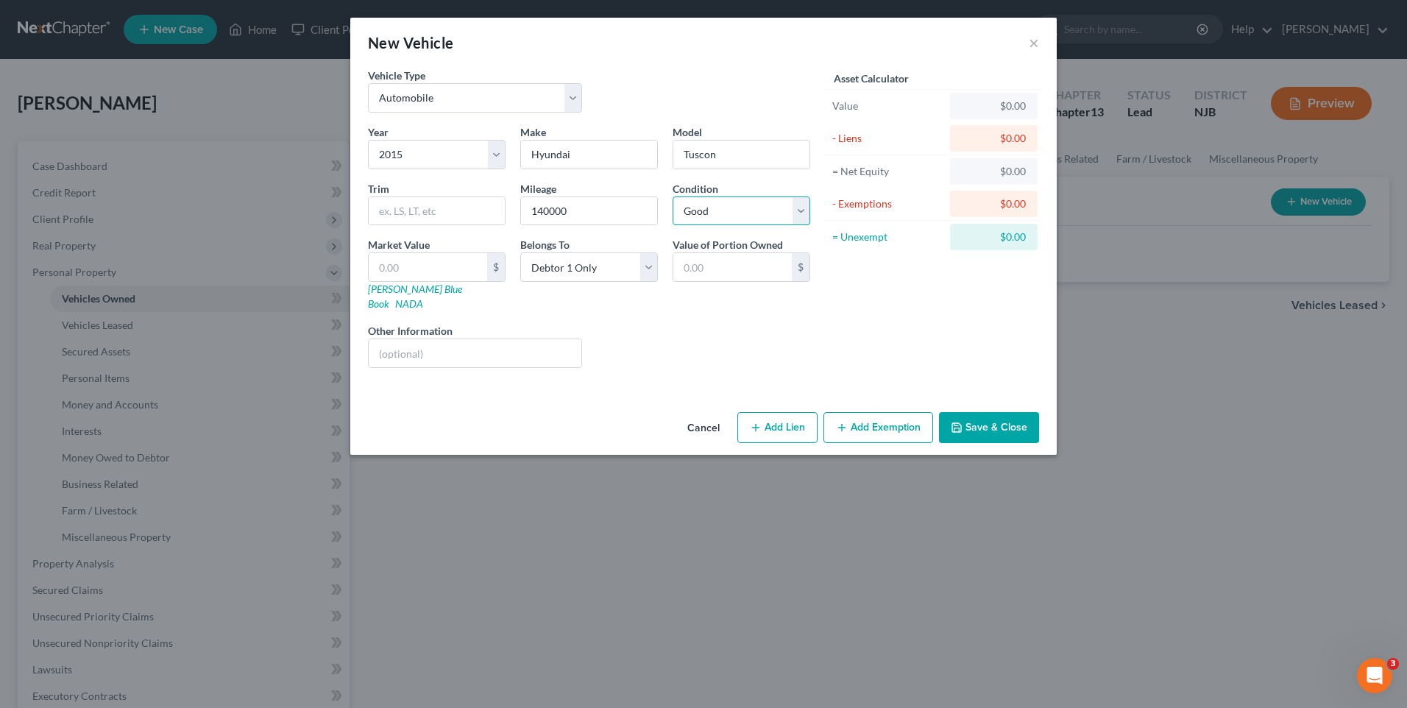
click at [673, 197] on select "Select Excellent Very Good Good Fair Poor" at bounding box center [742, 211] width 138 height 29
click at [636, 325] on div "Liens Select" at bounding box center [704, 345] width 229 height 45
click at [395, 262] on input "text" at bounding box center [428, 267] width 119 height 28
type input "3"
type input "3.00"
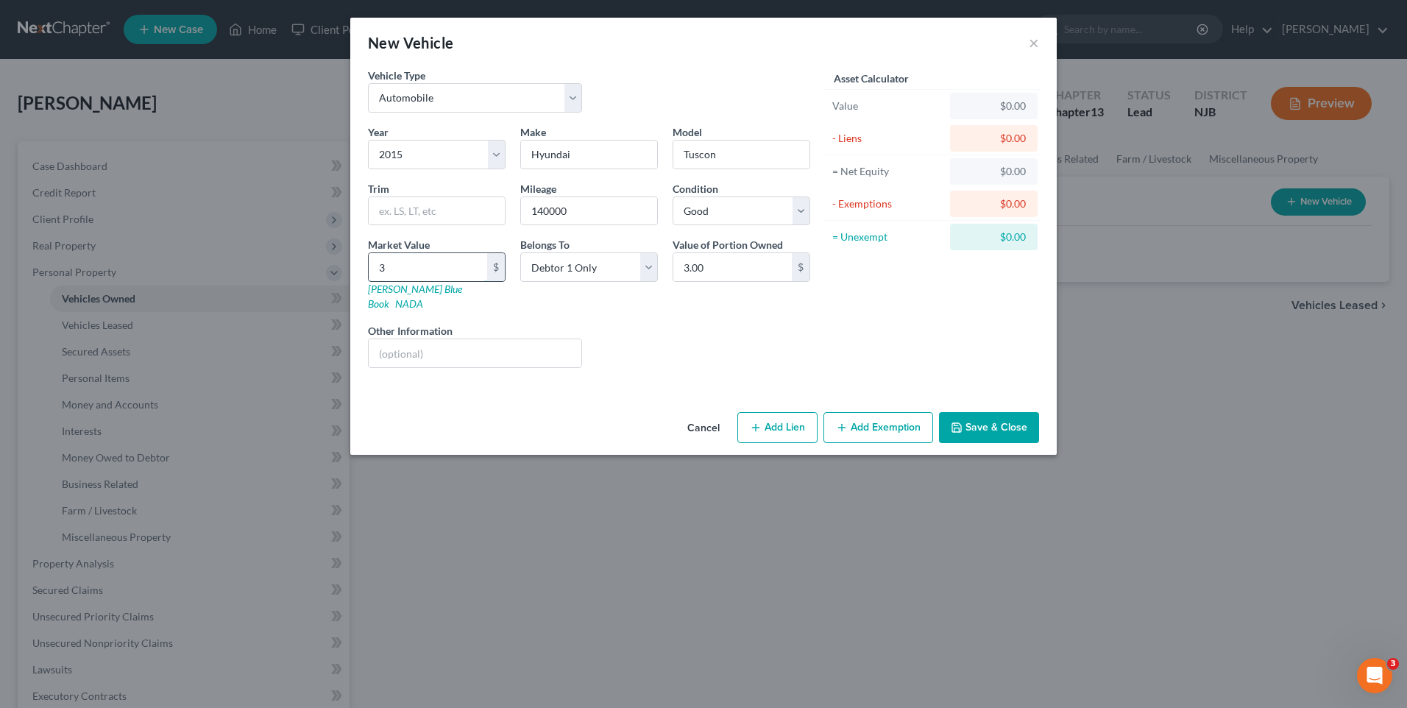
type input "30"
type input "30.00"
type input "300"
type input "300.00"
type input "3000"
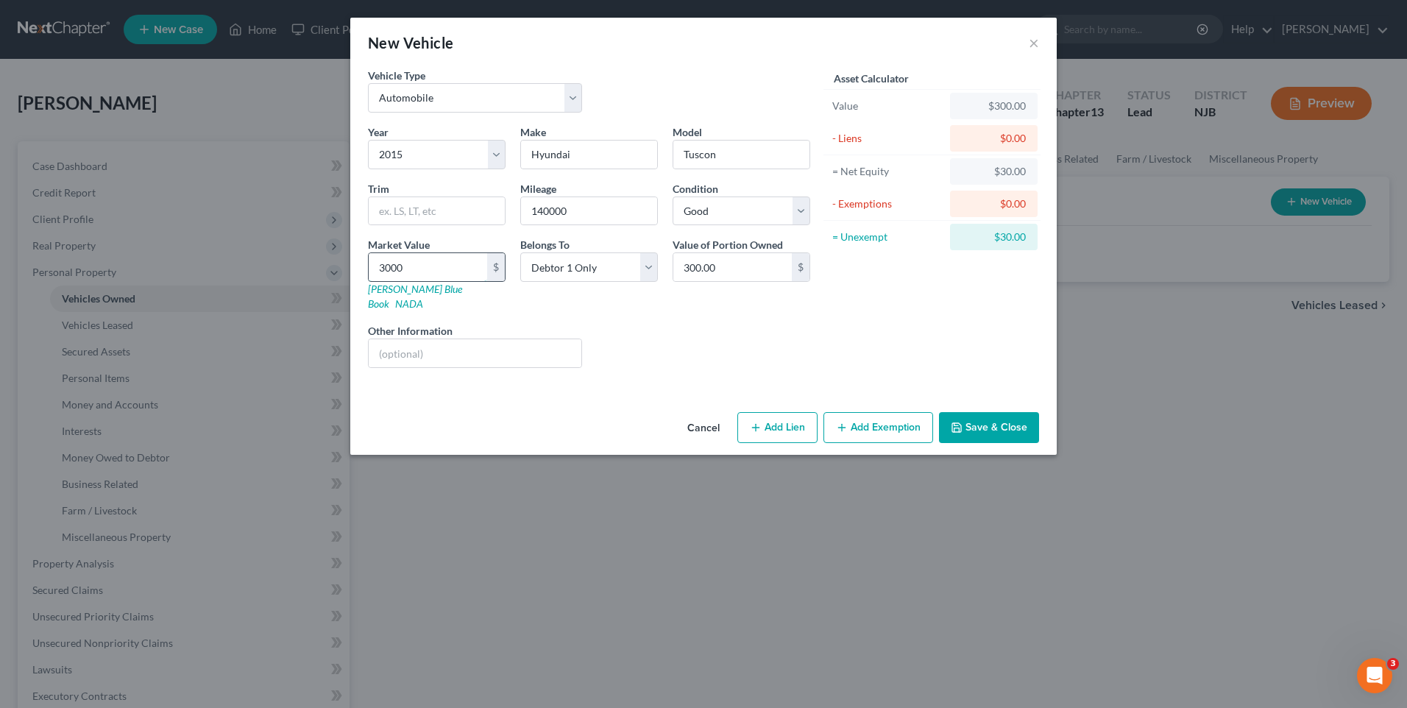
type input "3,000.00"
type input "3,000"
click at [682, 323] on div "Liens Select" at bounding box center [704, 345] width 229 height 45
click at [729, 323] on div "Liens Select" at bounding box center [704, 345] width 229 height 45
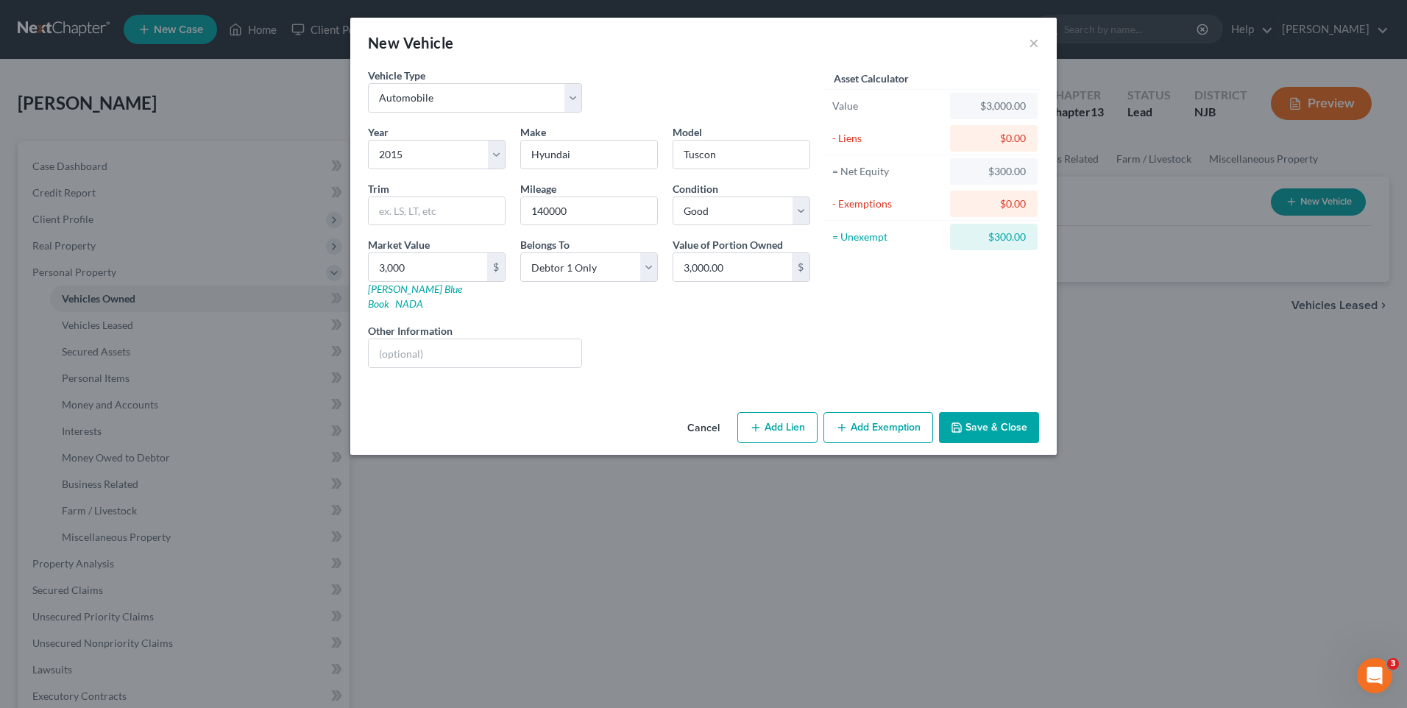
click at [994, 413] on button "Save & Close" at bounding box center [989, 427] width 100 height 31
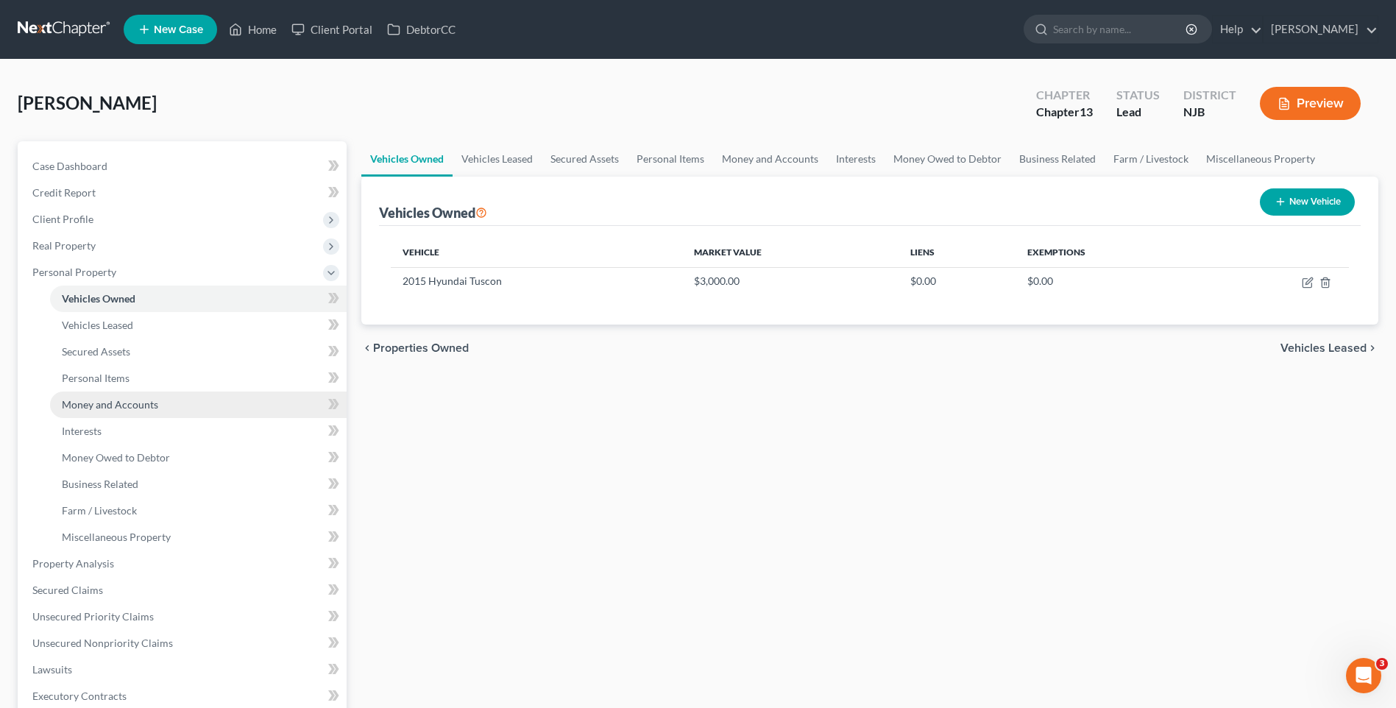
click at [188, 407] on link "Money and Accounts" at bounding box center [198, 405] width 297 height 26
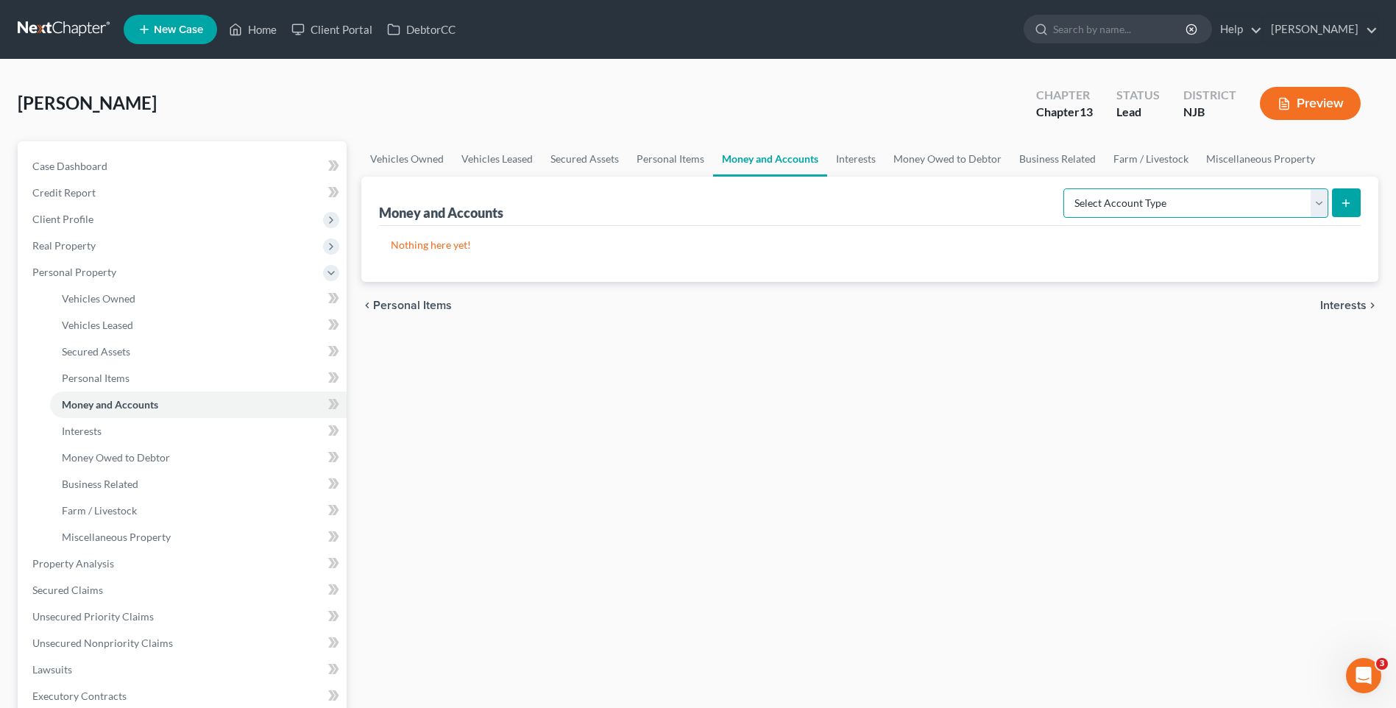
click at [1320, 207] on select "Select Account Type Brokerage Cash on Hand Certificates of Deposit Checking Acc…" at bounding box center [1196, 202] width 265 height 29
select select "checking"
click at [1067, 188] on select "Select Account Type Brokerage Cash on Hand Certificates of Deposit Checking Acc…" at bounding box center [1196, 202] width 265 height 29
click at [1345, 199] on icon "submit" at bounding box center [1346, 203] width 12 height 12
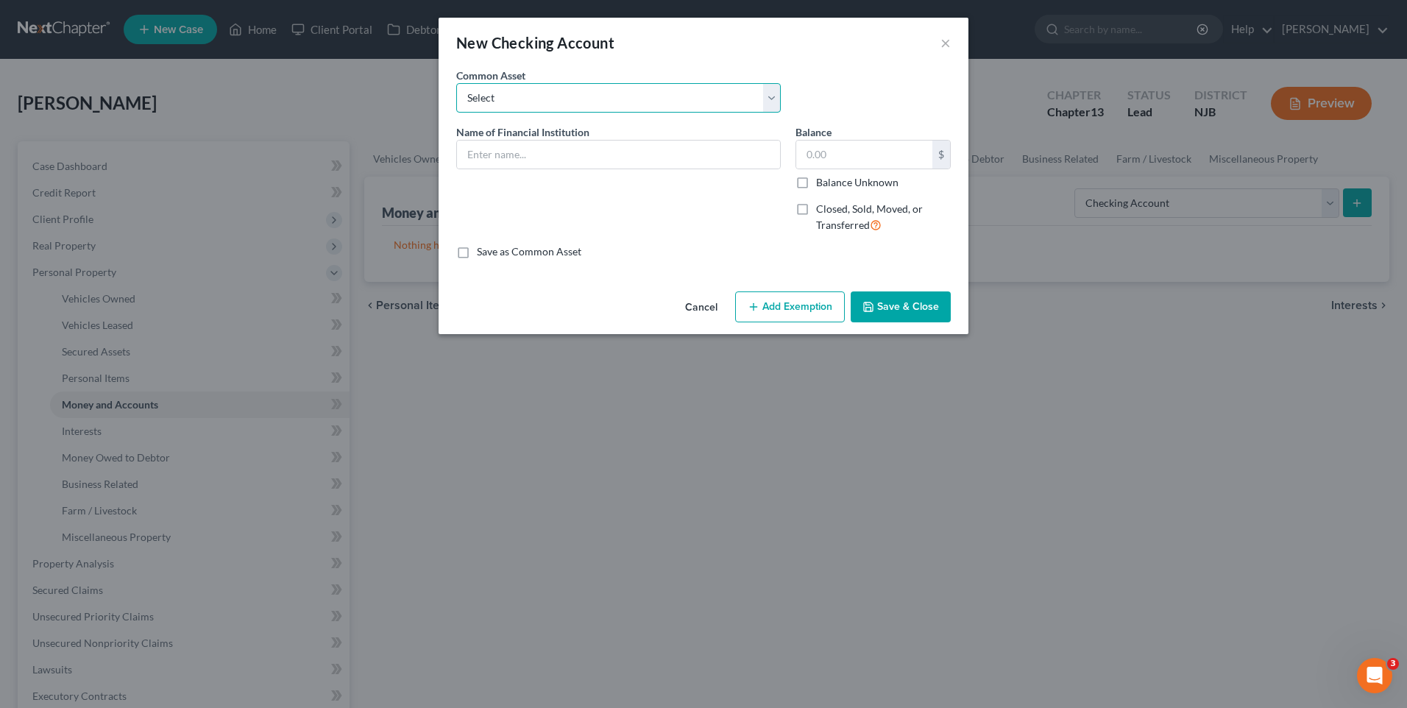
click at [773, 93] on select "Select Bank of America [GEOGRAPHIC_DATA] Manasquan Bank PNC TD Bank Chase Bank …" at bounding box center [618, 97] width 325 height 29
select select "5"
click at [456, 83] on select "Select Bank of America [GEOGRAPHIC_DATA] Manasquan Bank PNC TD Bank Chase Bank …" at bounding box center [618, 97] width 325 height 29
type input "Chase"
type input "40.00"
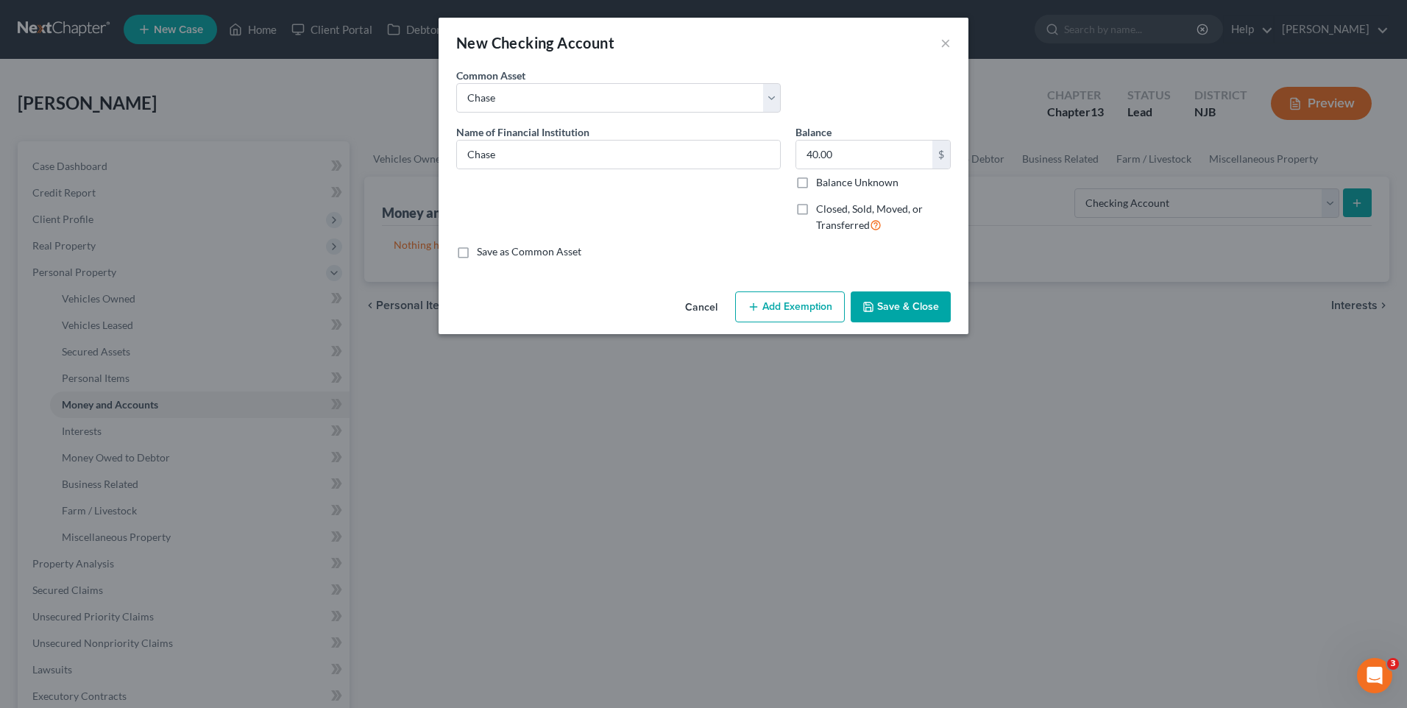
click at [910, 306] on button "Save & Close" at bounding box center [901, 306] width 100 height 31
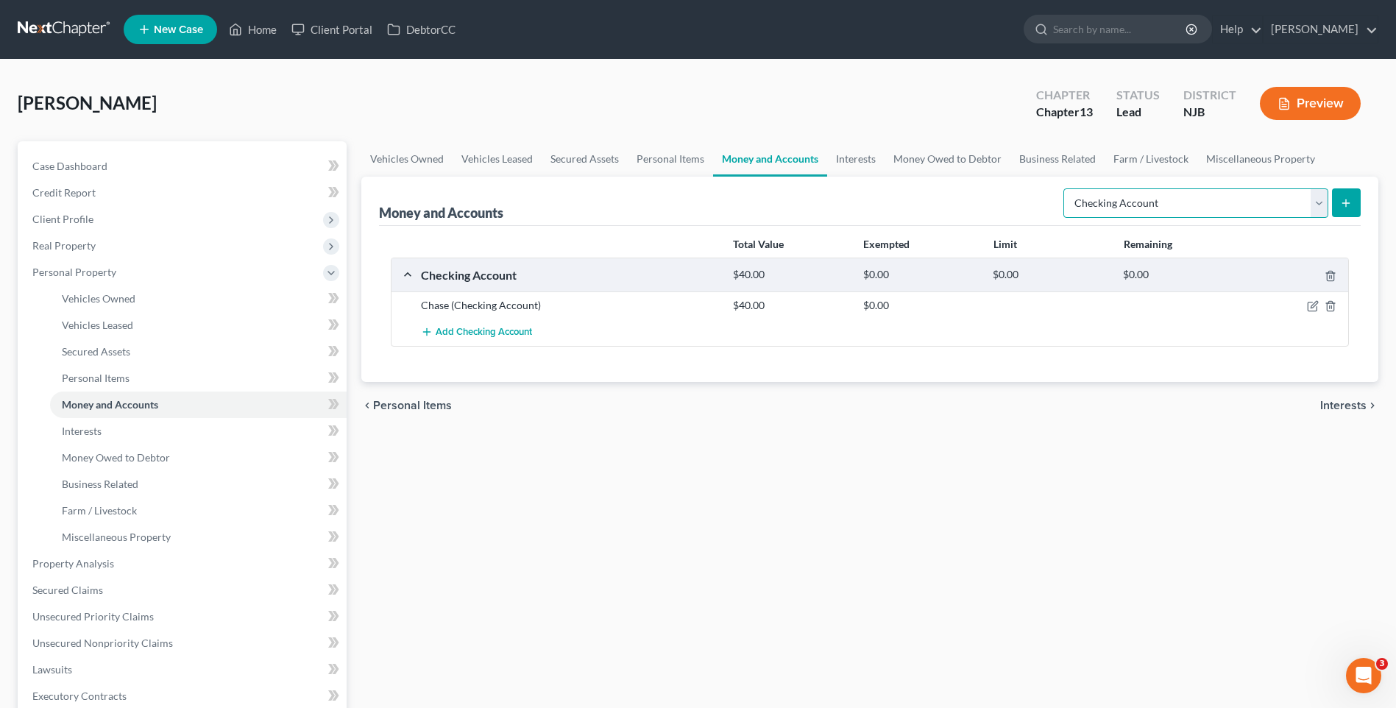
click at [1313, 204] on select "Select Account Type Brokerage Cash on Hand Certificates of Deposit Checking Acc…" at bounding box center [1196, 202] width 265 height 29
select select "savings"
click at [1067, 188] on select "Select Account Type Brokerage Cash on Hand Certificates of Deposit Checking Acc…" at bounding box center [1196, 202] width 265 height 29
click at [1349, 199] on icon "submit" at bounding box center [1346, 203] width 12 height 12
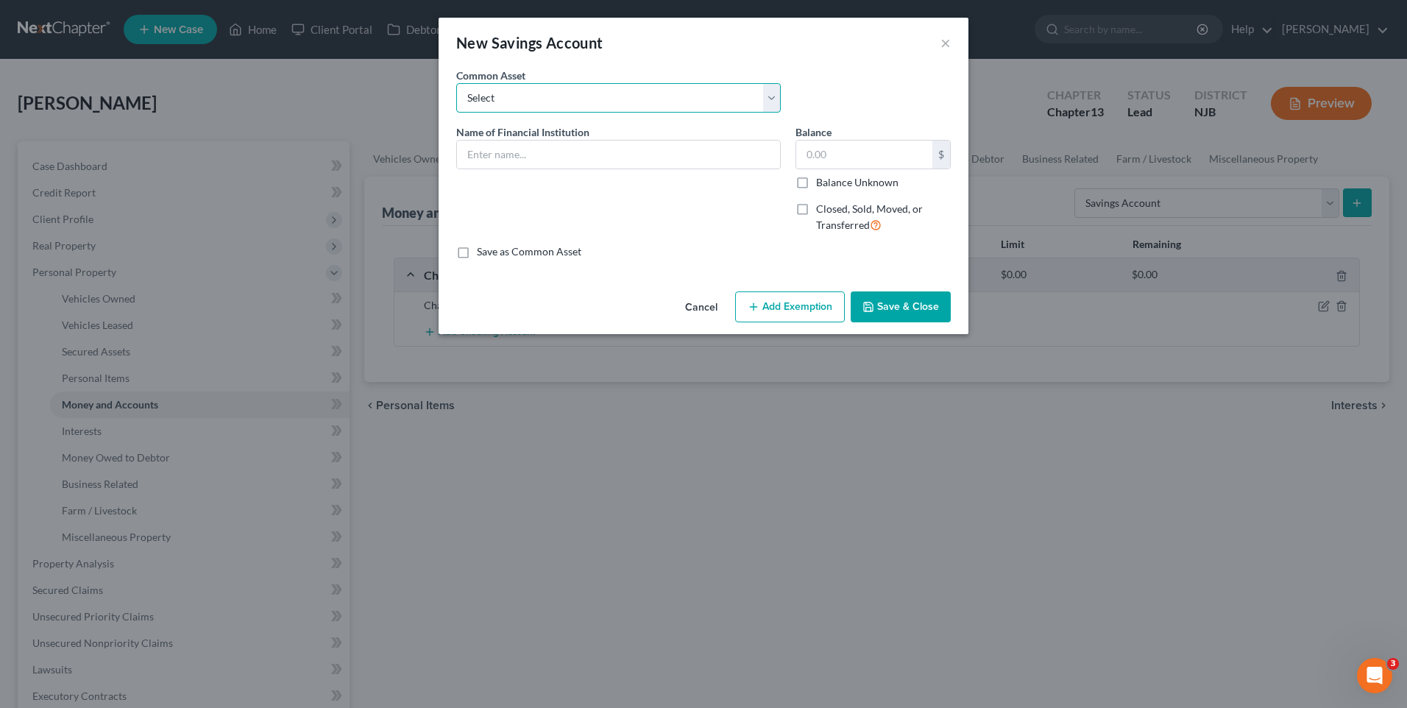
click at [770, 100] on select "Select Chime First Atlantic Credit Union First Financial Federal Credit Union […" at bounding box center [618, 97] width 325 height 29
select select "5"
click at [456, 83] on select "Select Chime First Atlantic Credit Union First Financial Federal Credit Union […" at bounding box center [618, 97] width 325 height 29
type input "Chase Bank"
type input "0"
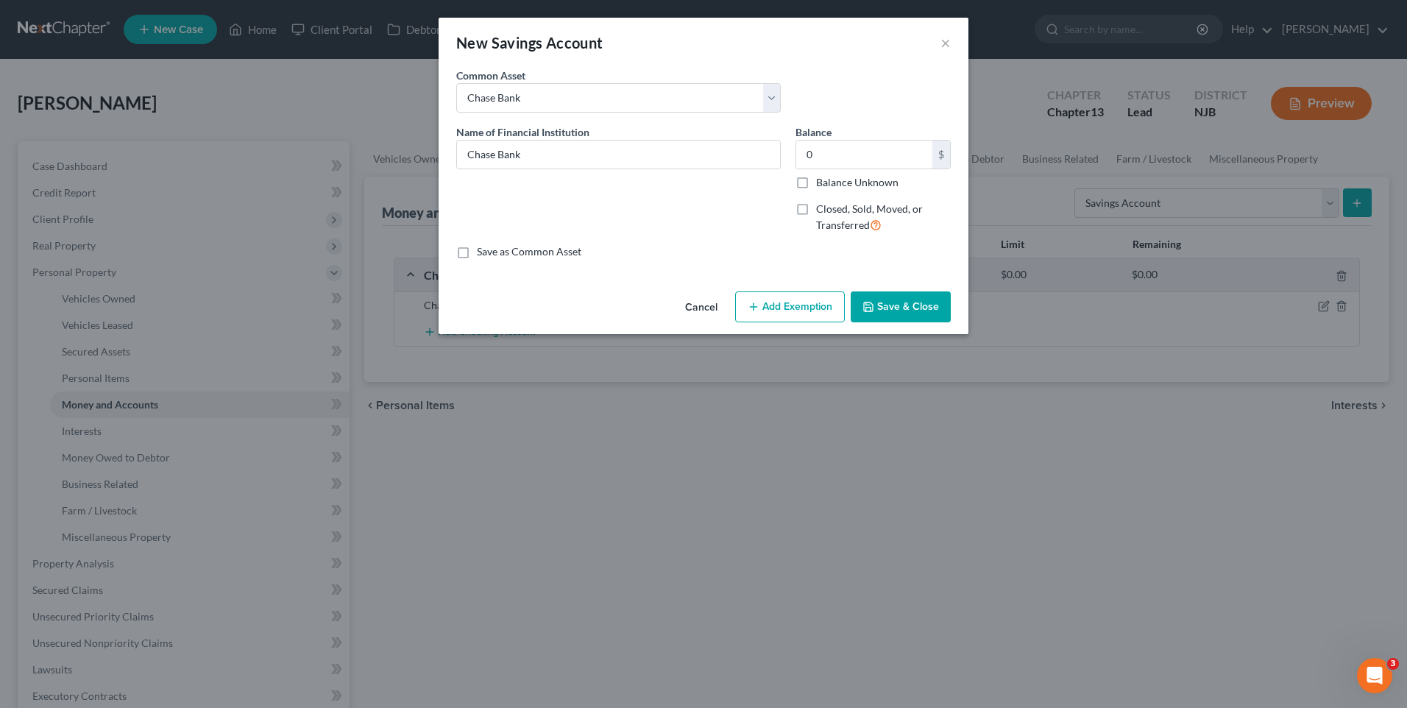
click at [901, 305] on button "Save & Close" at bounding box center [901, 306] width 100 height 31
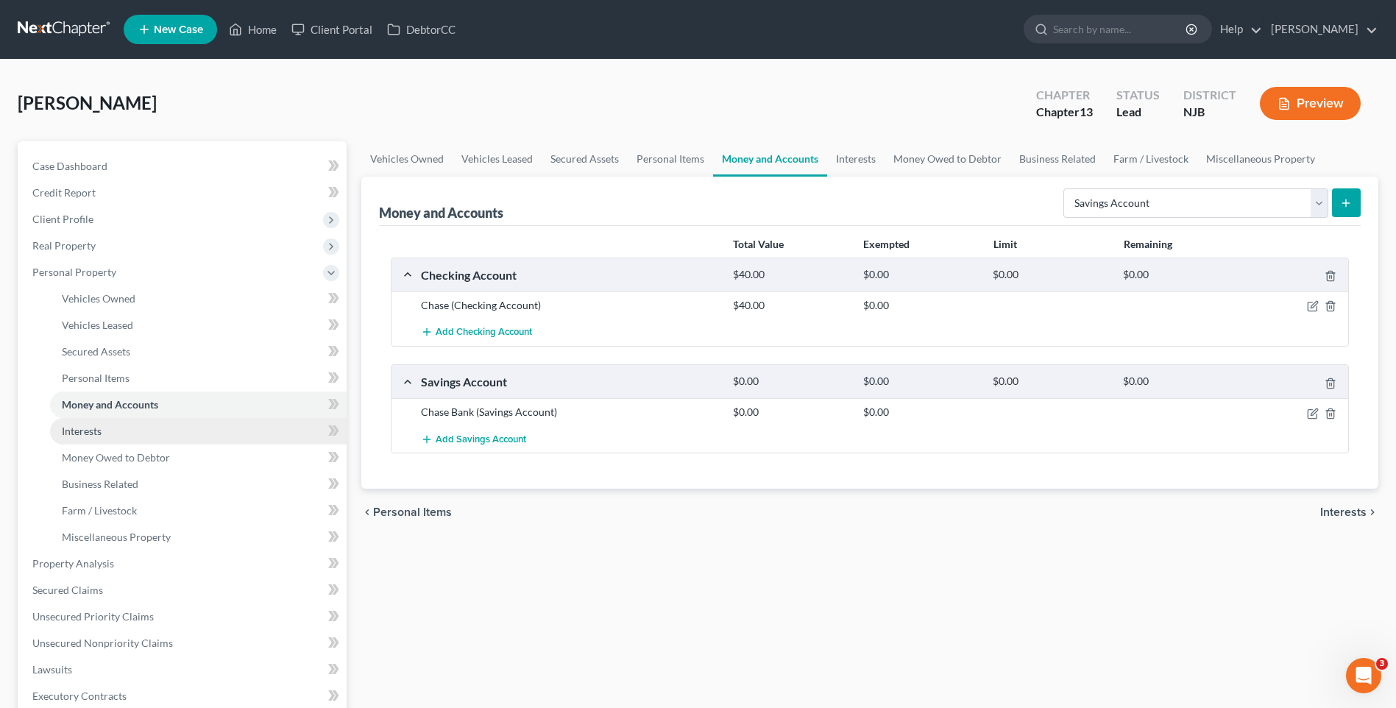
click at [235, 434] on link "Interests" at bounding box center [198, 431] width 297 height 26
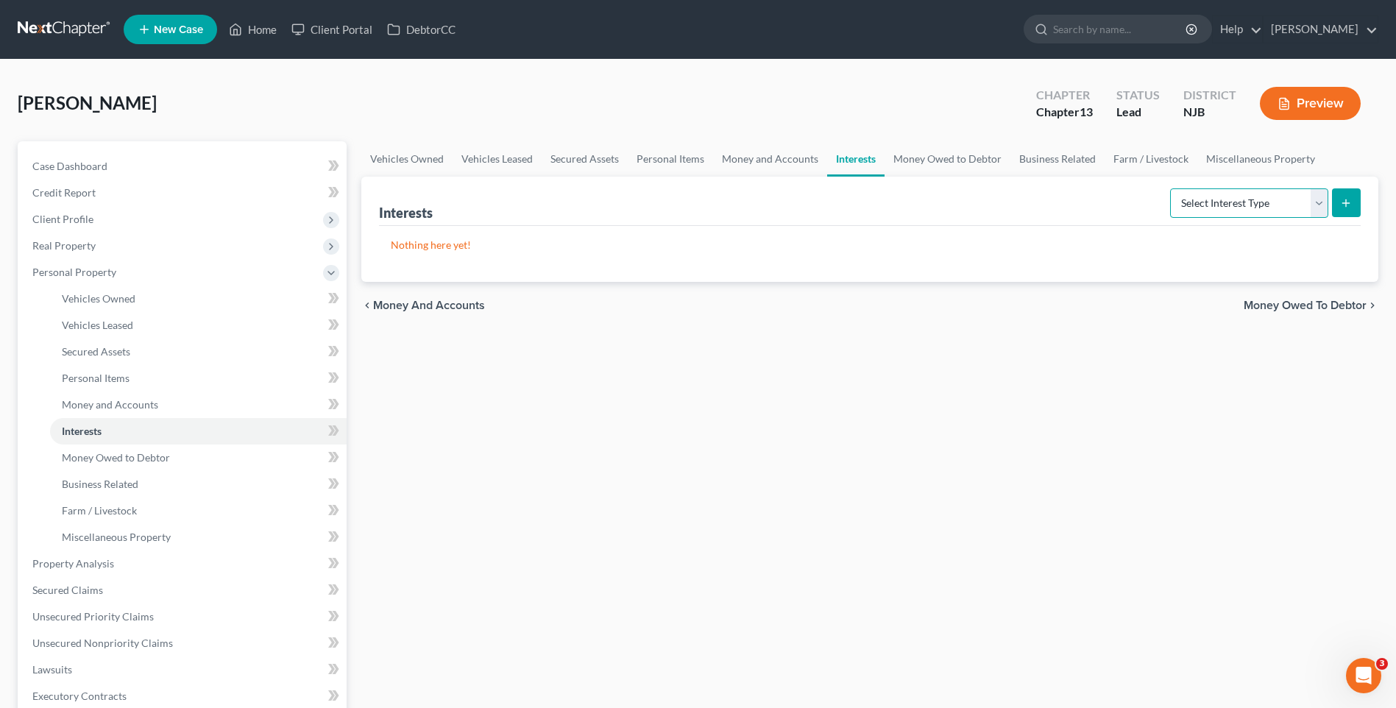
click at [1320, 203] on select "Select Interest Type 401K Annuity Bond Education IRA Government Bond Government…" at bounding box center [1249, 202] width 158 height 29
select select "401k"
click at [1172, 188] on select "Select Interest Type 401K Annuity Bond Education IRA Government Bond Government…" at bounding box center [1249, 202] width 158 height 29
click at [1349, 201] on icon "submit" at bounding box center [1346, 203] width 12 height 12
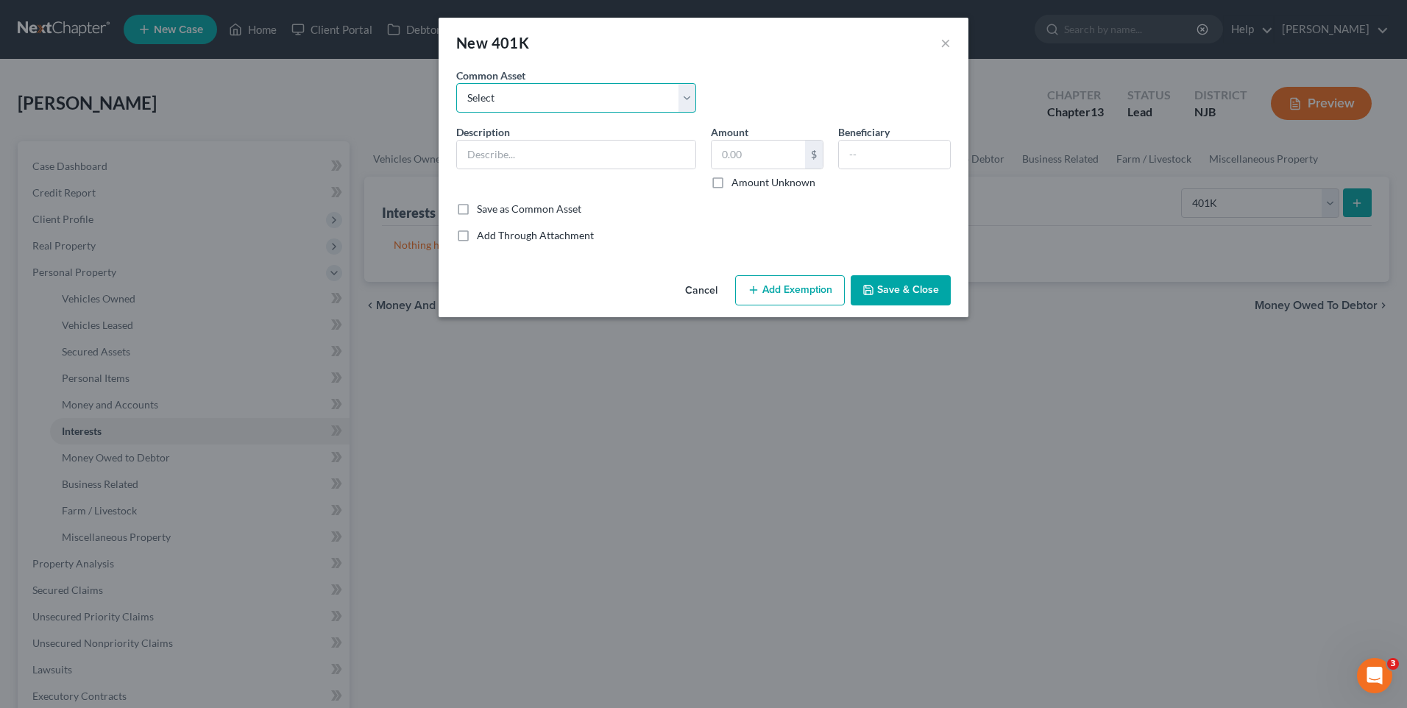
click at [684, 94] on select "Select 401k" at bounding box center [576, 97] width 240 height 29
select select "0"
click at [456, 83] on select "Select 401k" at bounding box center [576, 97] width 240 height 29
type input "401k"
click at [732, 181] on label "Amount Unknown" at bounding box center [774, 182] width 84 height 15
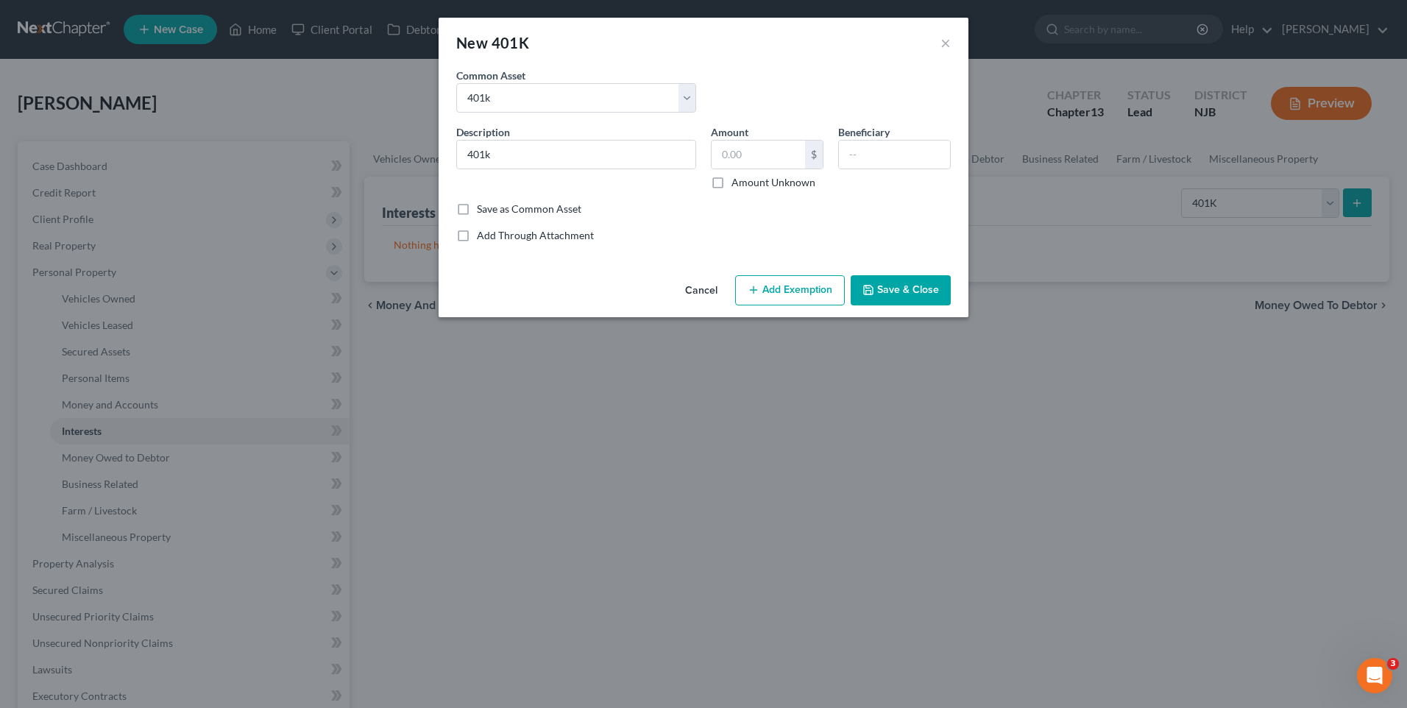
click at [738, 181] on input "Amount Unknown" at bounding box center [743, 180] width 10 height 10
checkbox input "true"
click at [790, 291] on button "Add Exemption" at bounding box center [790, 290] width 110 height 31
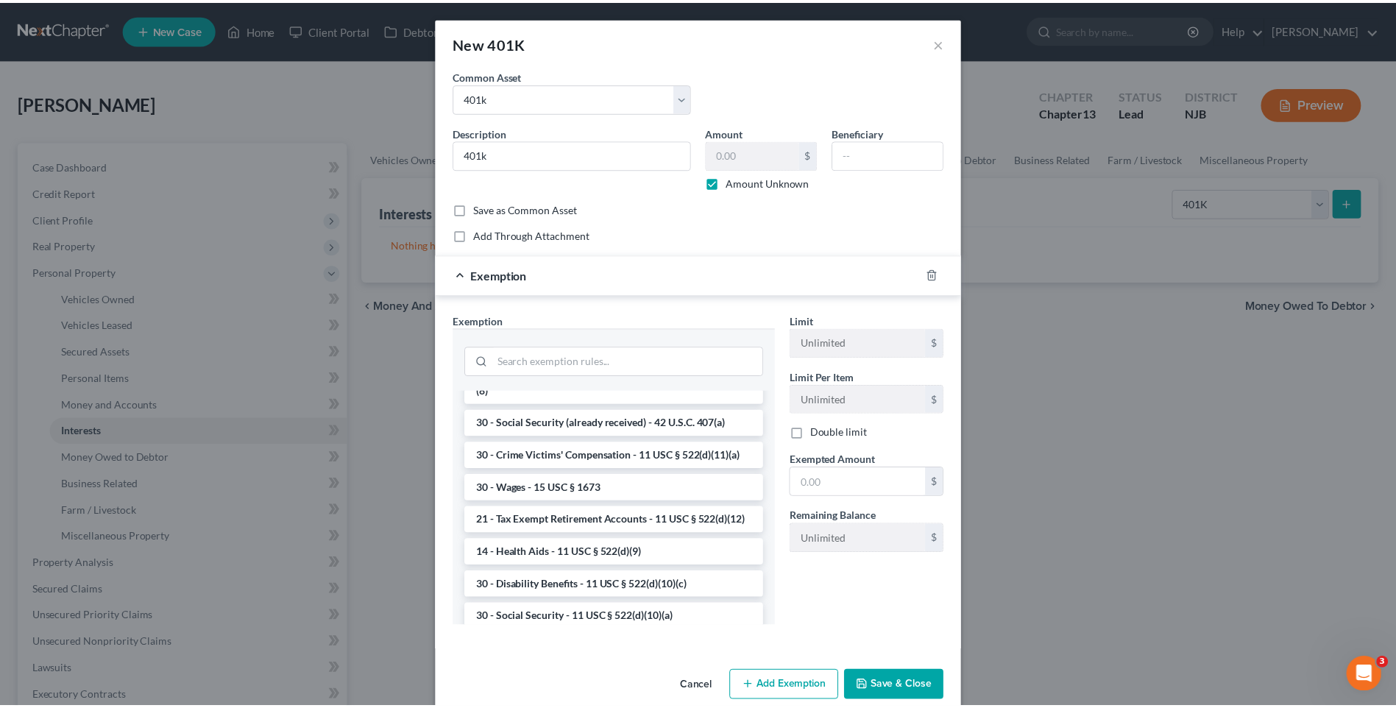
scroll to position [646, 0]
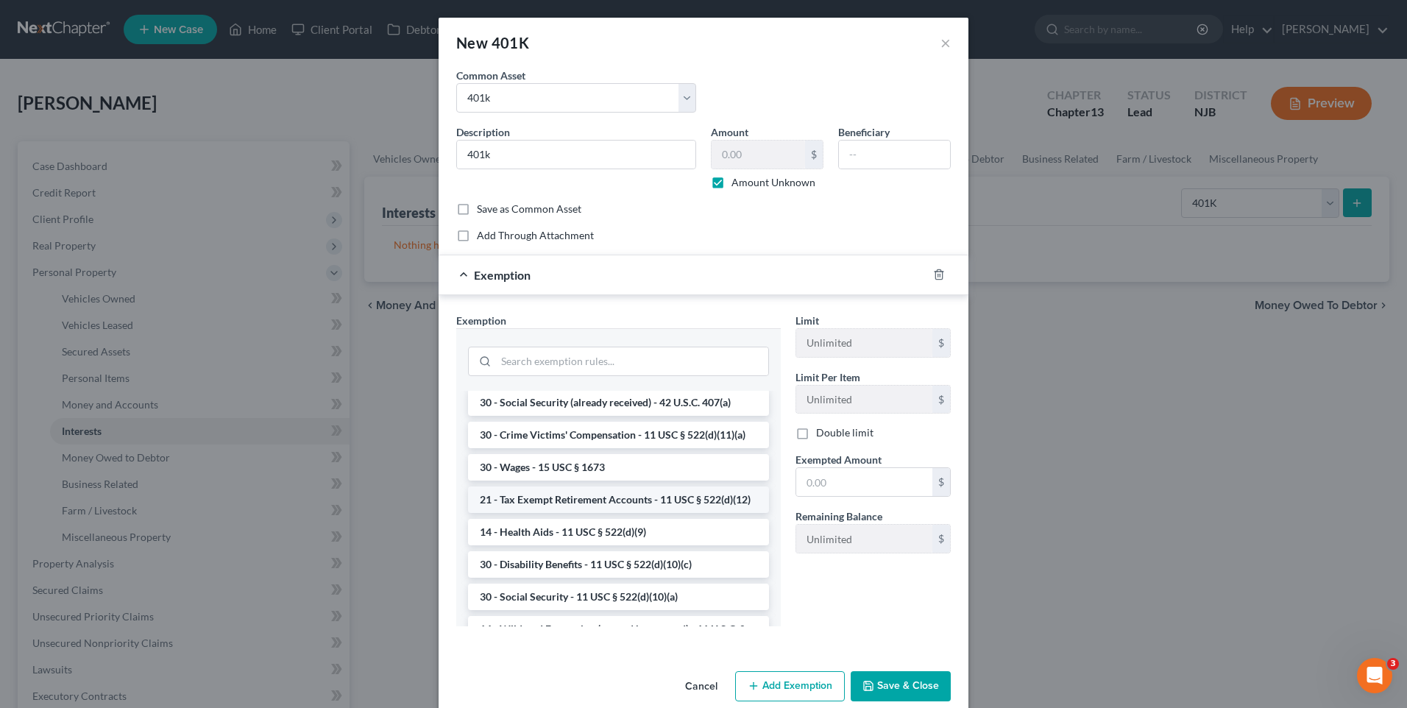
click at [709, 513] on li "21 - Tax Exempt Retirement Accounts - 11 USC § 522(d)(12)" at bounding box center [618, 500] width 301 height 26
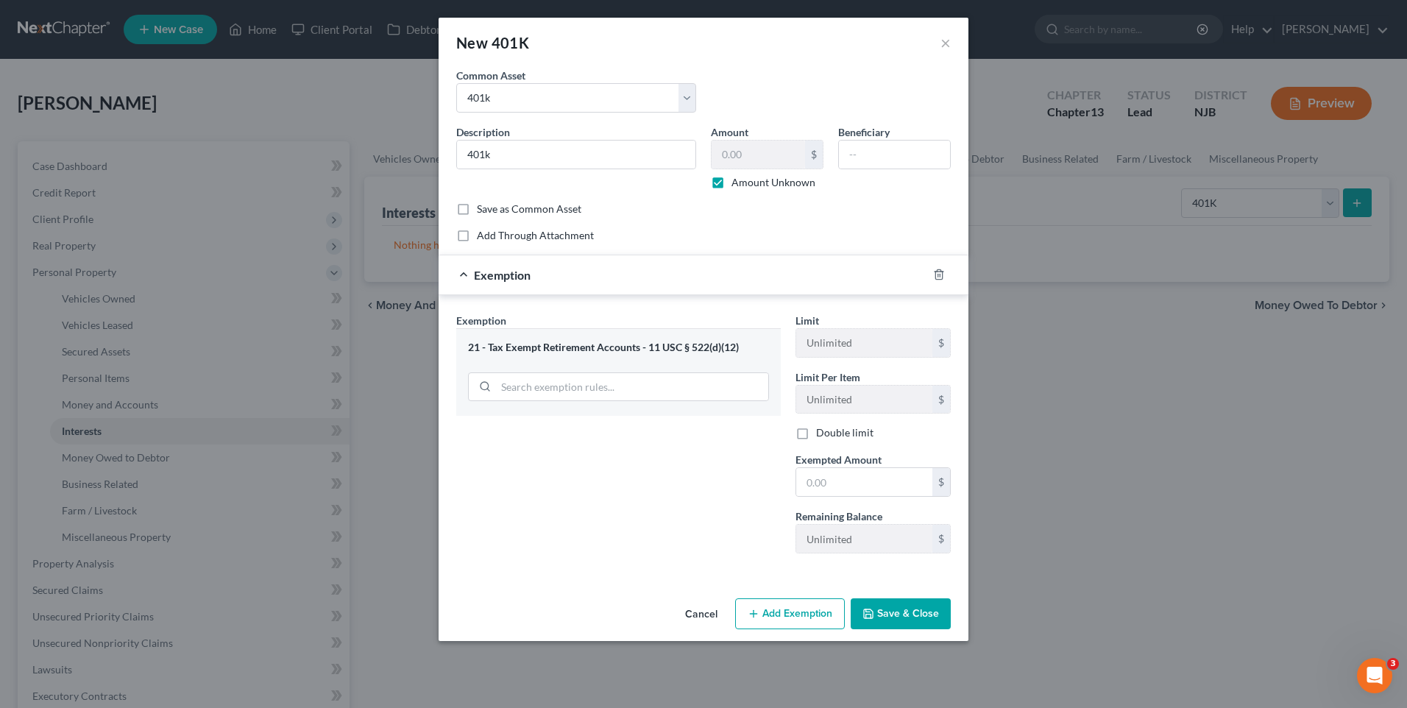
click at [903, 607] on button "Save & Close" at bounding box center [901, 613] width 100 height 31
click at [819, 477] on input "text" at bounding box center [864, 482] width 136 height 28
click at [691, 461] on div "Exemption Set must be selected for CA. Exemption * 21 - Tax Exempt Retirement A…" at bounding box center [618, 439] width 339 height 252
click at [849, 478] on input "30,000" at bounding box center [864, 482] width 136 height 28
type input "20,000"
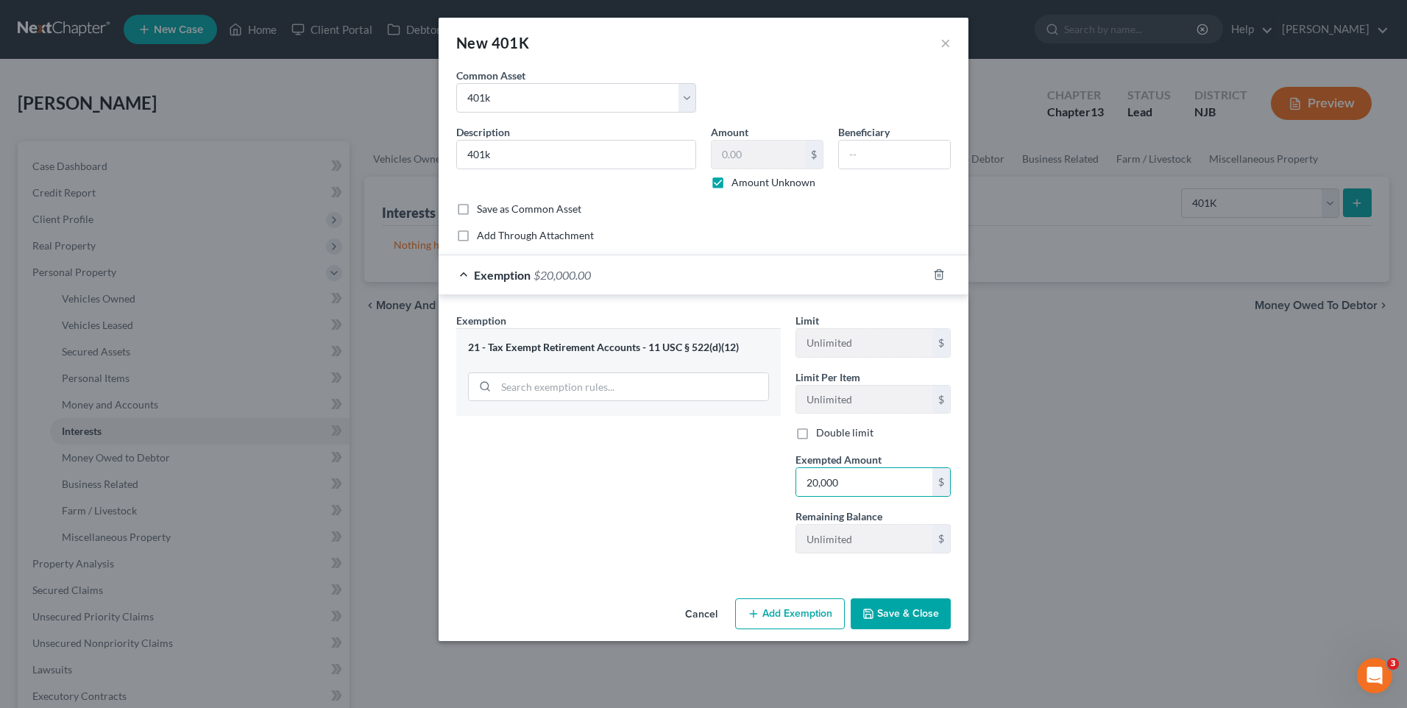
click at [728, 495] on div "Exemption Set must be selected for CA. Exemption * 21 - Tax Exempt Retirement A…" at bounding box center [618, 439] width 339 height 252
click at [901, 610] on button "Save & Close" at bounding box center [901, 613] width 100 height 31
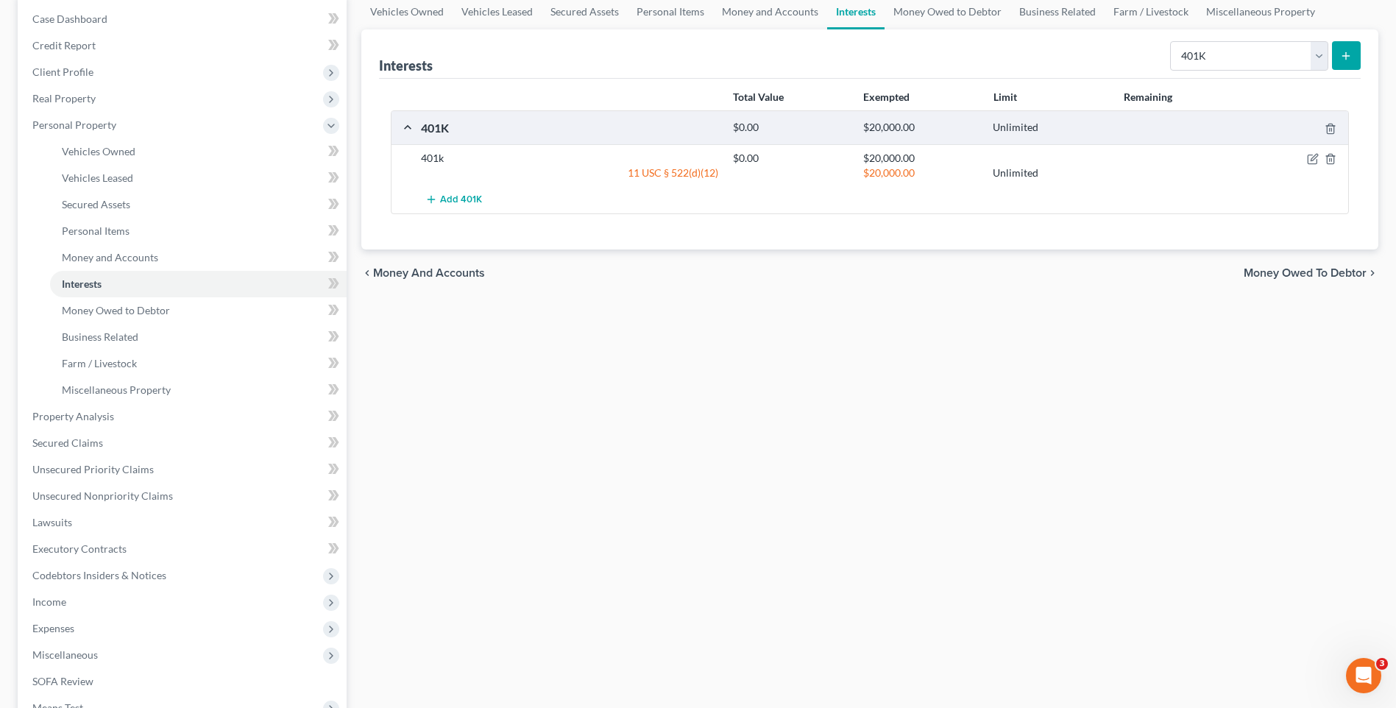
scroll to position [221, 0]
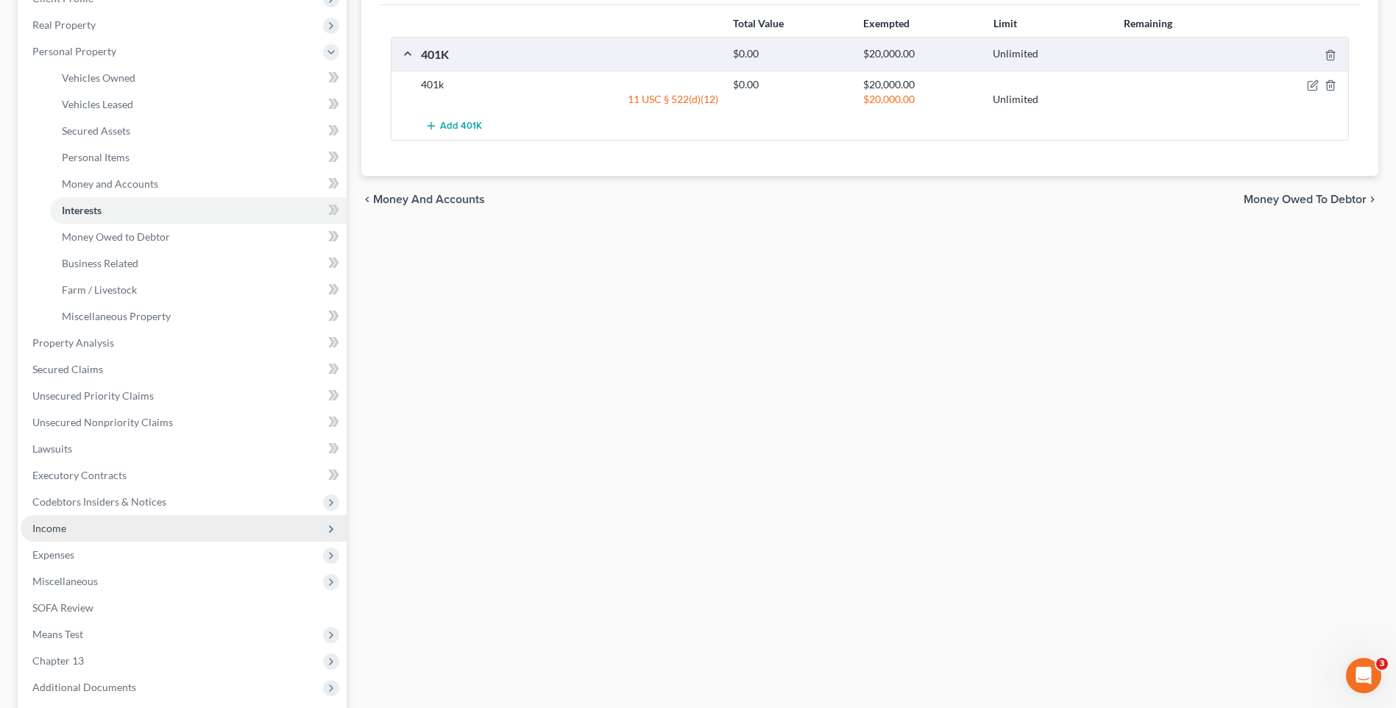
click at [265, 533] on span "Income" at bounding box center [184, 528] width 326 height 26
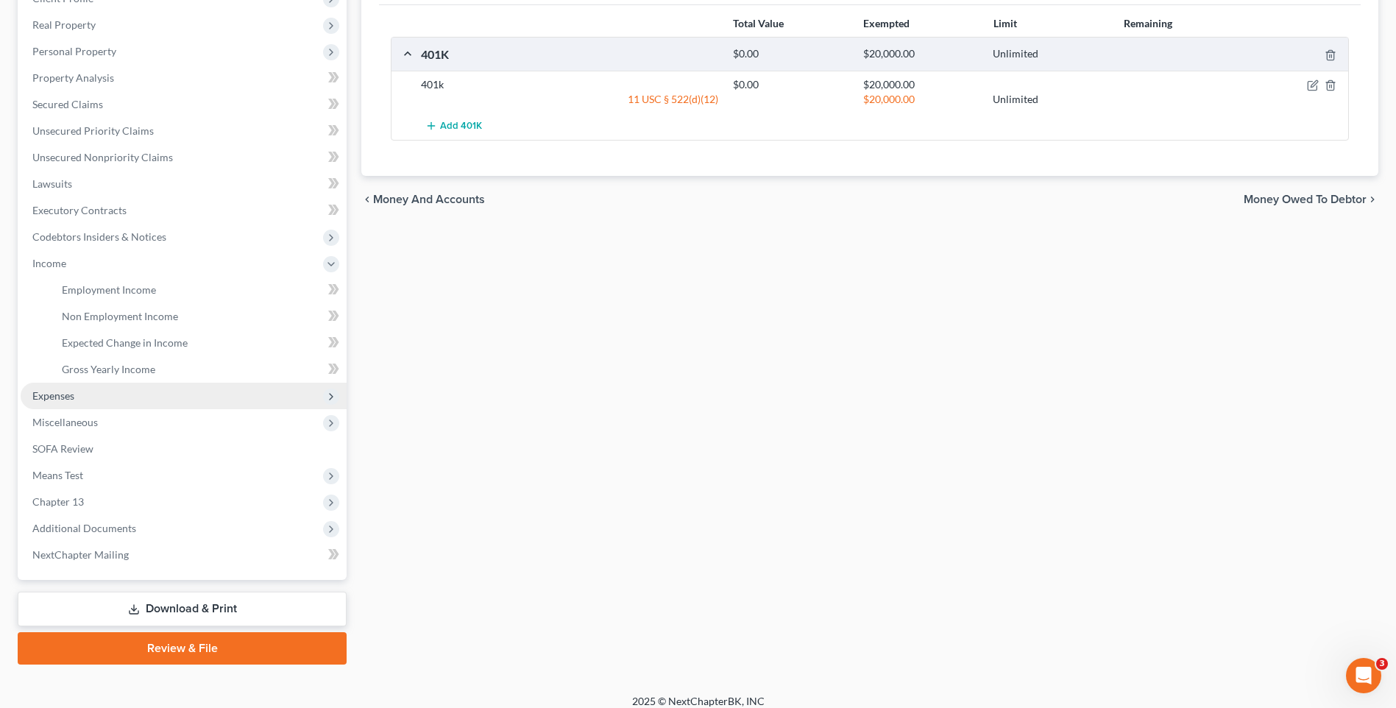
click at [219, 403] on span "Expenses" at bounding box center [184, 396] width 326 height 26
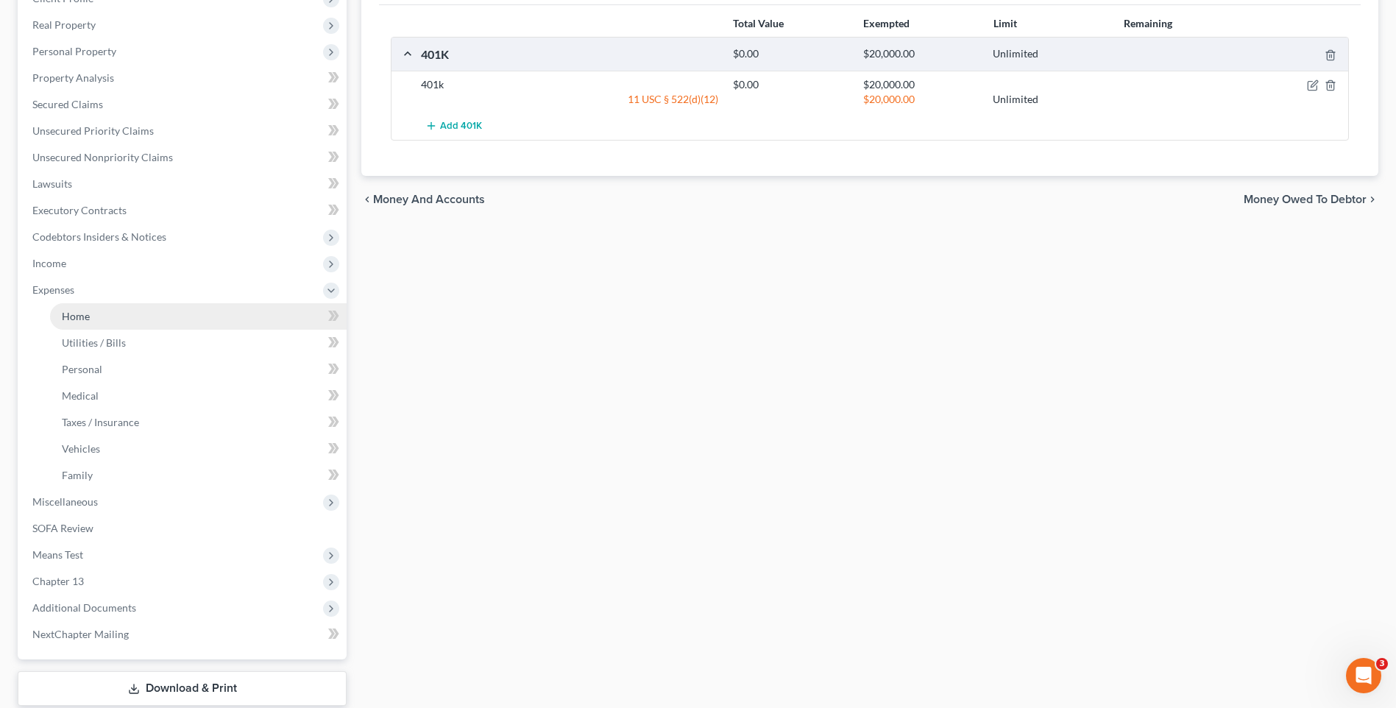
click at [231, 308] on link "Home" at bounding box center [198, 316] width 297 height 26
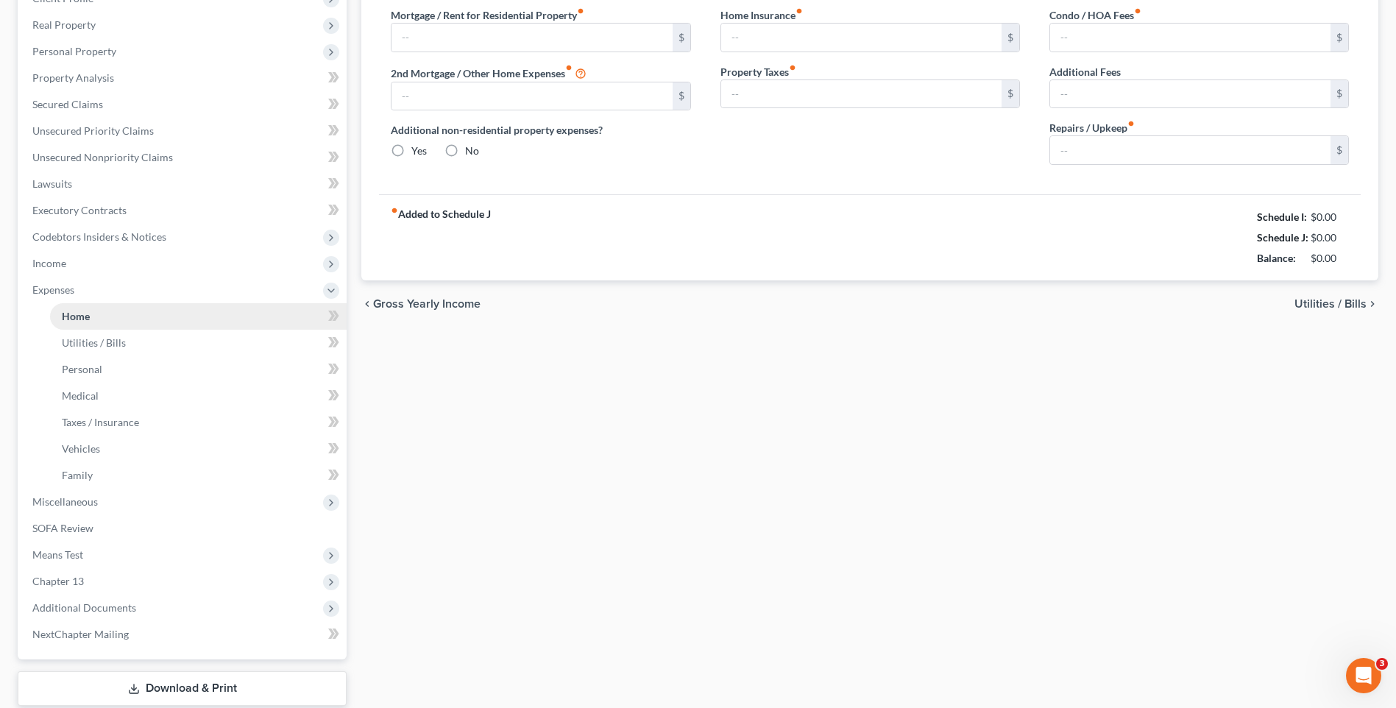
type input "0.00"
radio input "true"
type input "0.00"
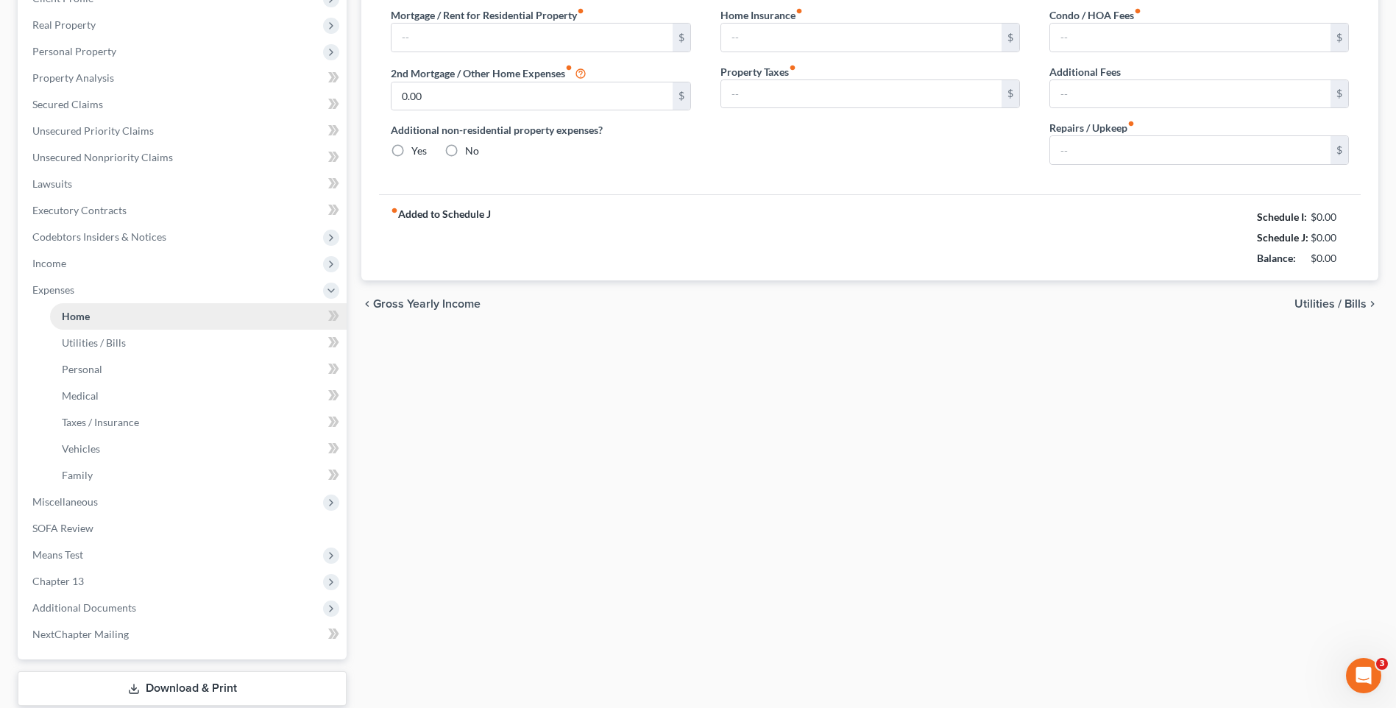
type input "0.00"
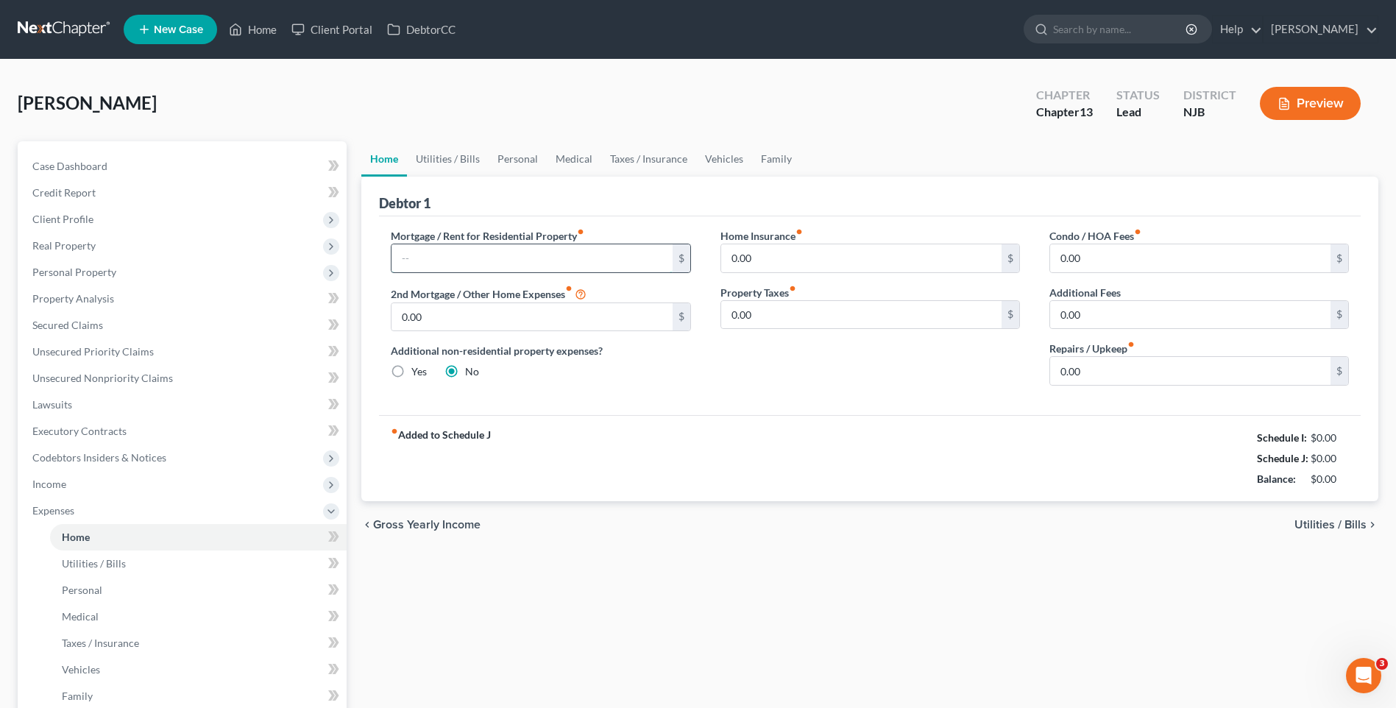
click at [420, 259] on input "text" at bounding box center [532, 258] width 280 height 28
type input "1,850.00"
click at [690, 386] on div "Mortgage / Rent for Residential Property fiber_manual_record 1,850.00 $ 2nd Mor…" at bounding box center [540, 312] width 329 height 169
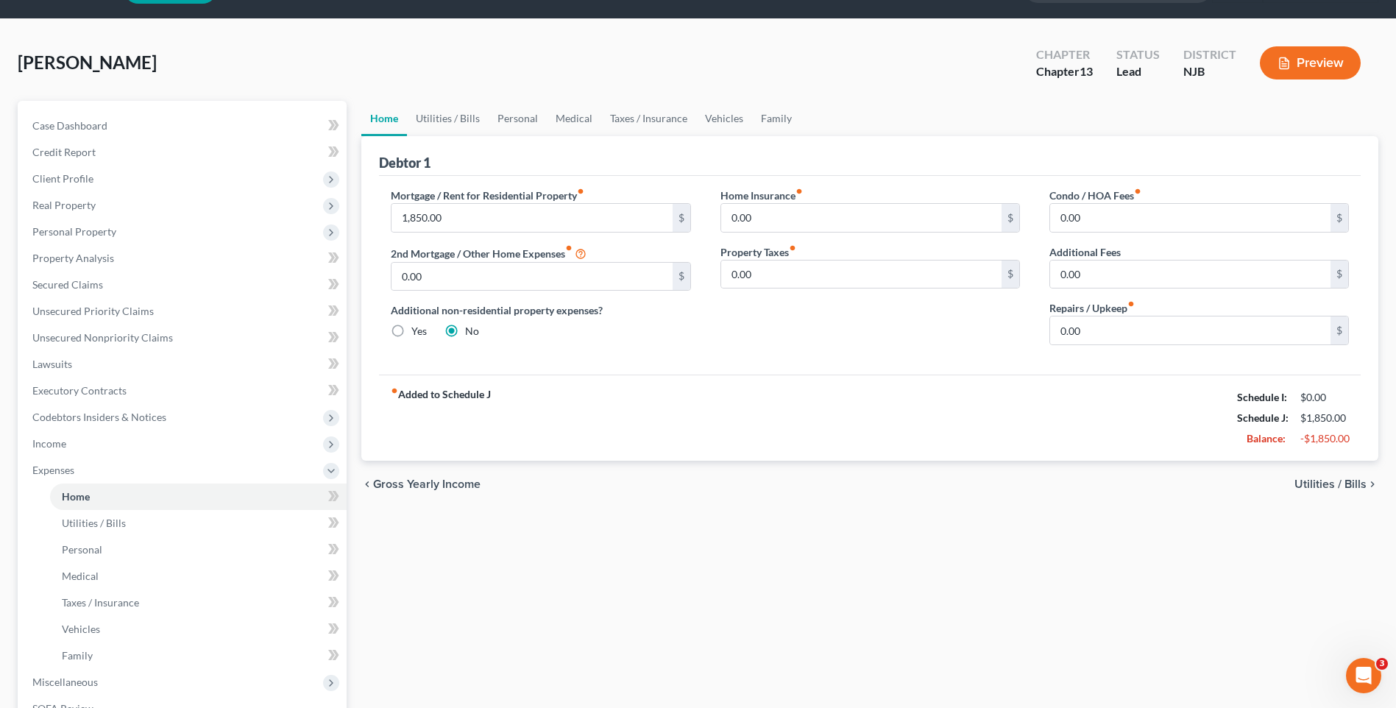
scroll to position [74, 0]
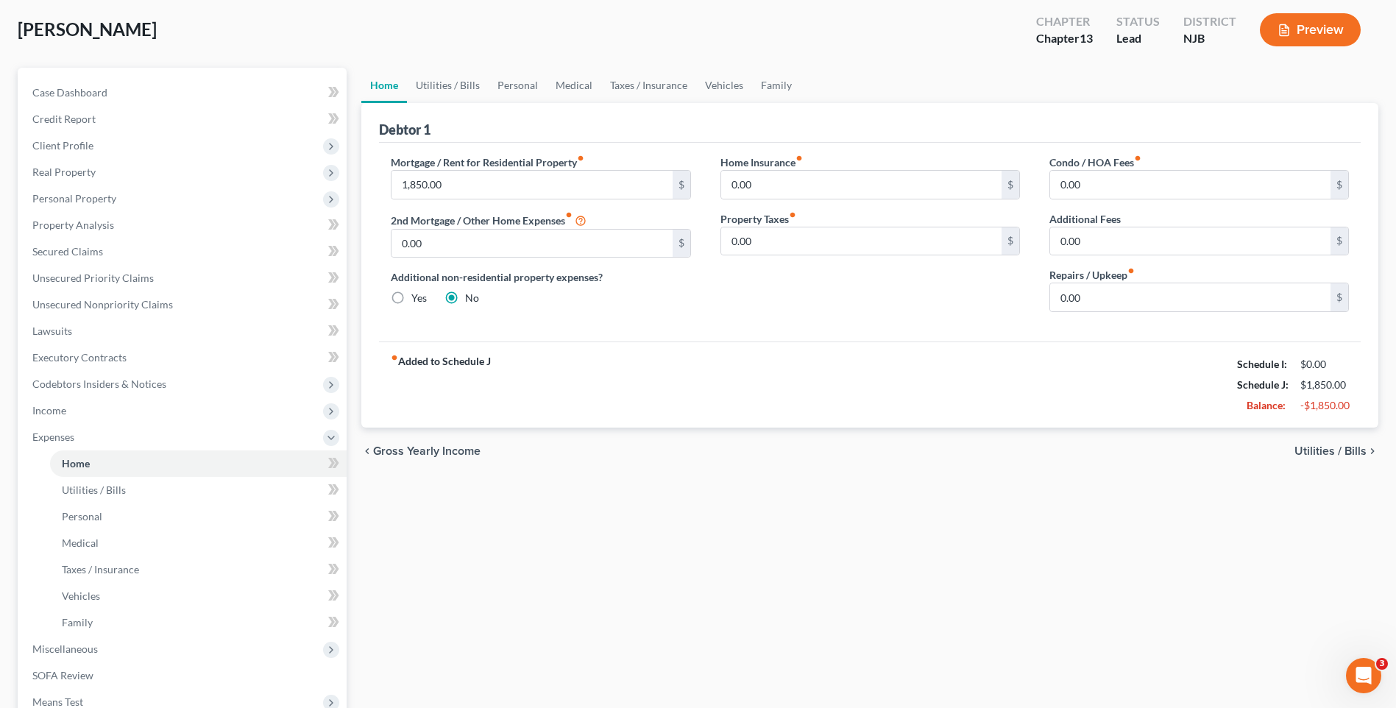
click at [1315, 450] on span "Utilities / Bills" at bounding box center [1331, 451] width 72 height 12
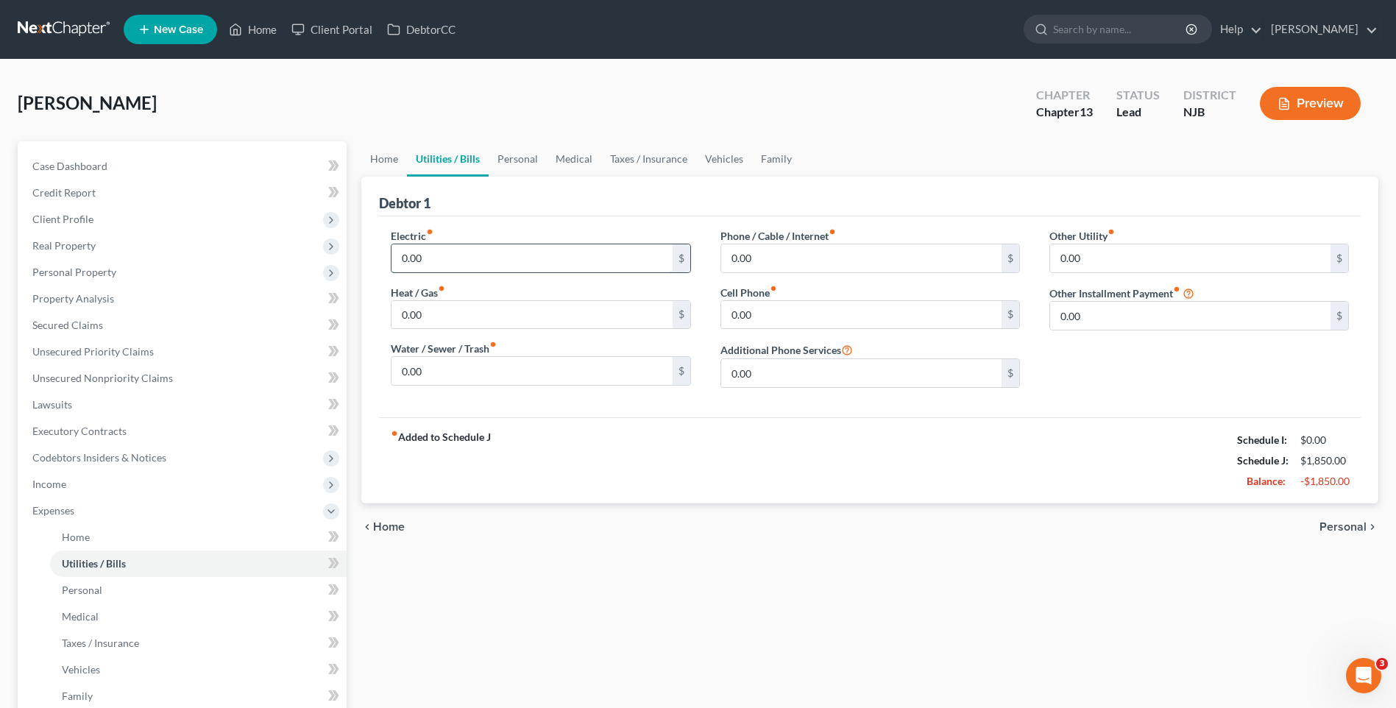
click at [428, 256] on input "0.00" at bounding box center [532, 258] width 280 height 28
type input "80.00"
click at [423, 308] on input "0.00" at bounding box center [532, 315] width 280 height 28
type input "27.00"
click at [730, 311] on input "0.00" at bounding box center [861, 315] width 280 height 28
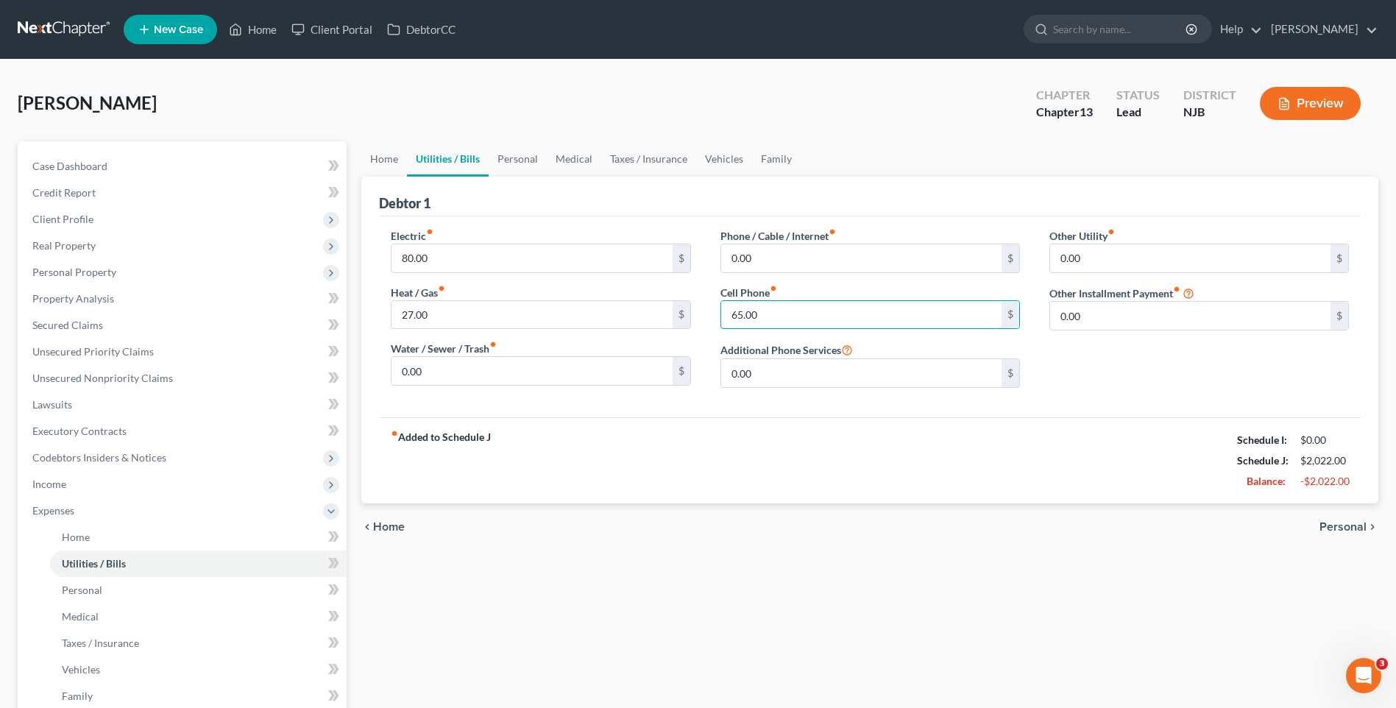
type input "65.00"
click at [850, 558] on div "Home Utilities / Bills Personal Medical Taxes / Insurance Vehicles Family Debto…" at bounding box center [870, 553] width 1032 height 824
click at [1348, 525] on span "Personal" at bounding box center [1343, 527] width 47 height 12
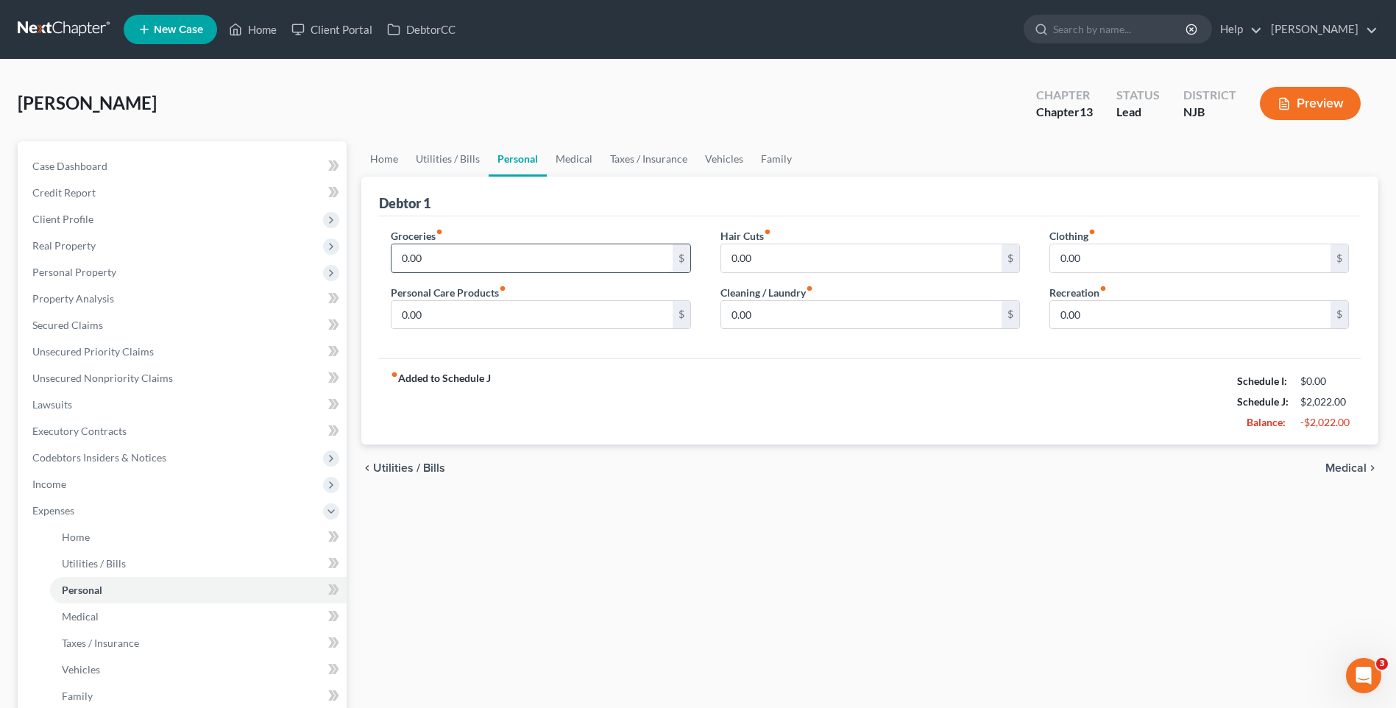
click at [425, 259] on input "0.00" at bounding box center [532, 258] width 280 height 28
type input "200.00"
click at [650, 371] on div "fiber_manual_record Added to Schedule J Schedule I: $0.00 Schedule J: $2,222.00…" at bounding box center [870, 401] width 982 height 86
click at [1347, 466] on span "Medical" at bounding box center [1346, 468] width 41 height 12
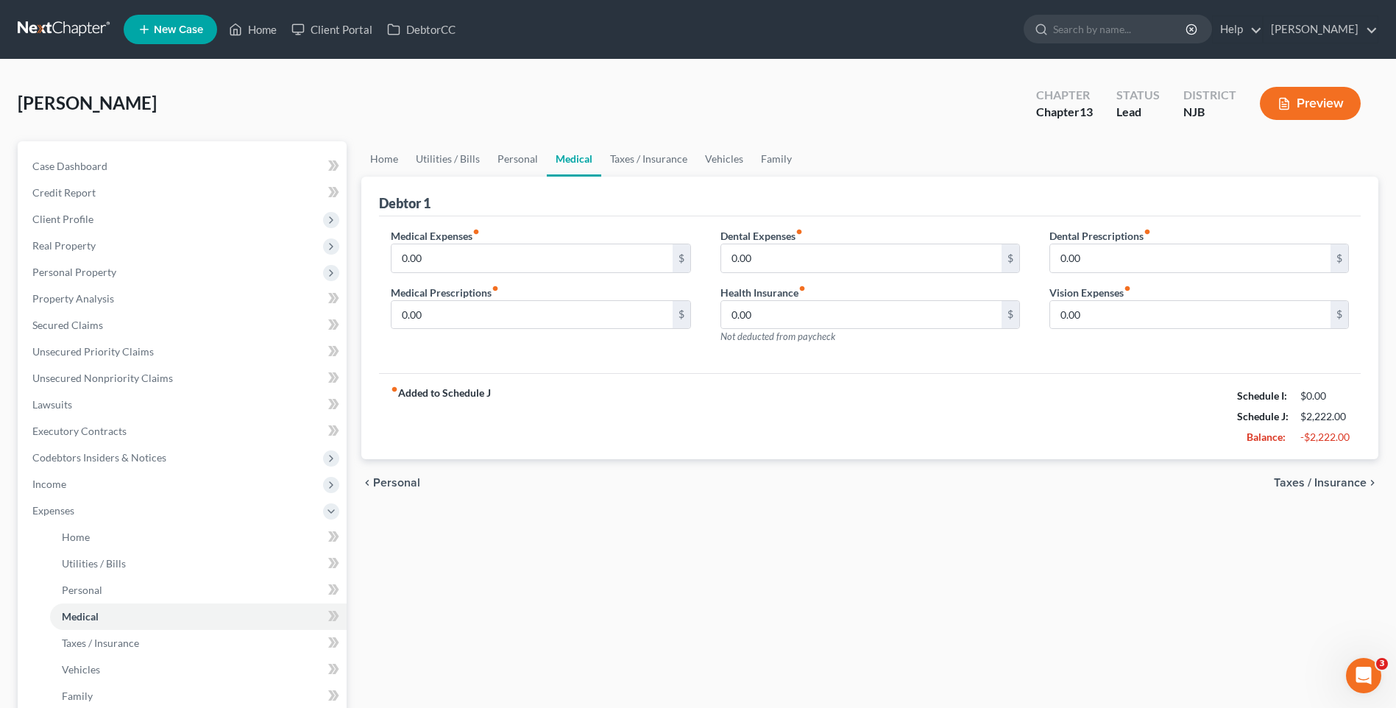
click at [1296, 483] on span "Taxes / Insurance" at bounding box center [1320, 483] width 93 height 12
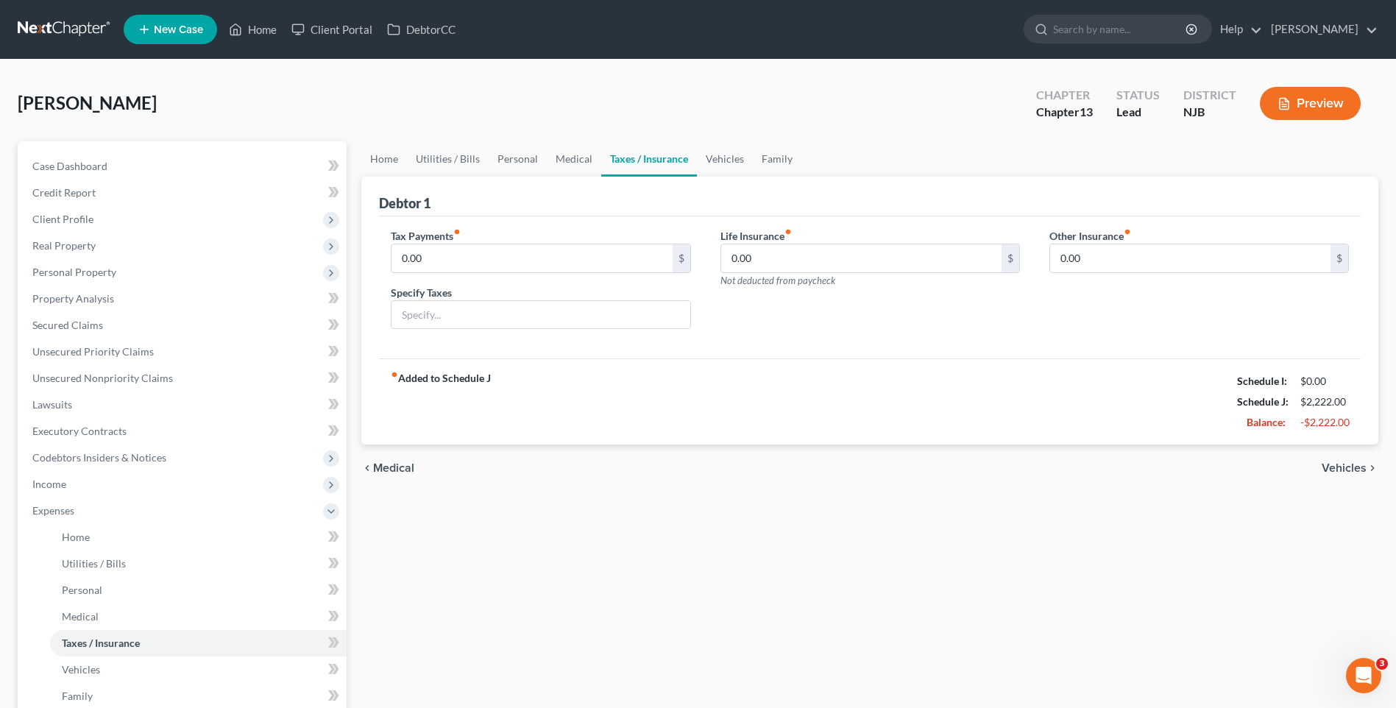
click at [1331, 467] on span "Vehicles" at bounding box center [1344, 468] width 45 height 12
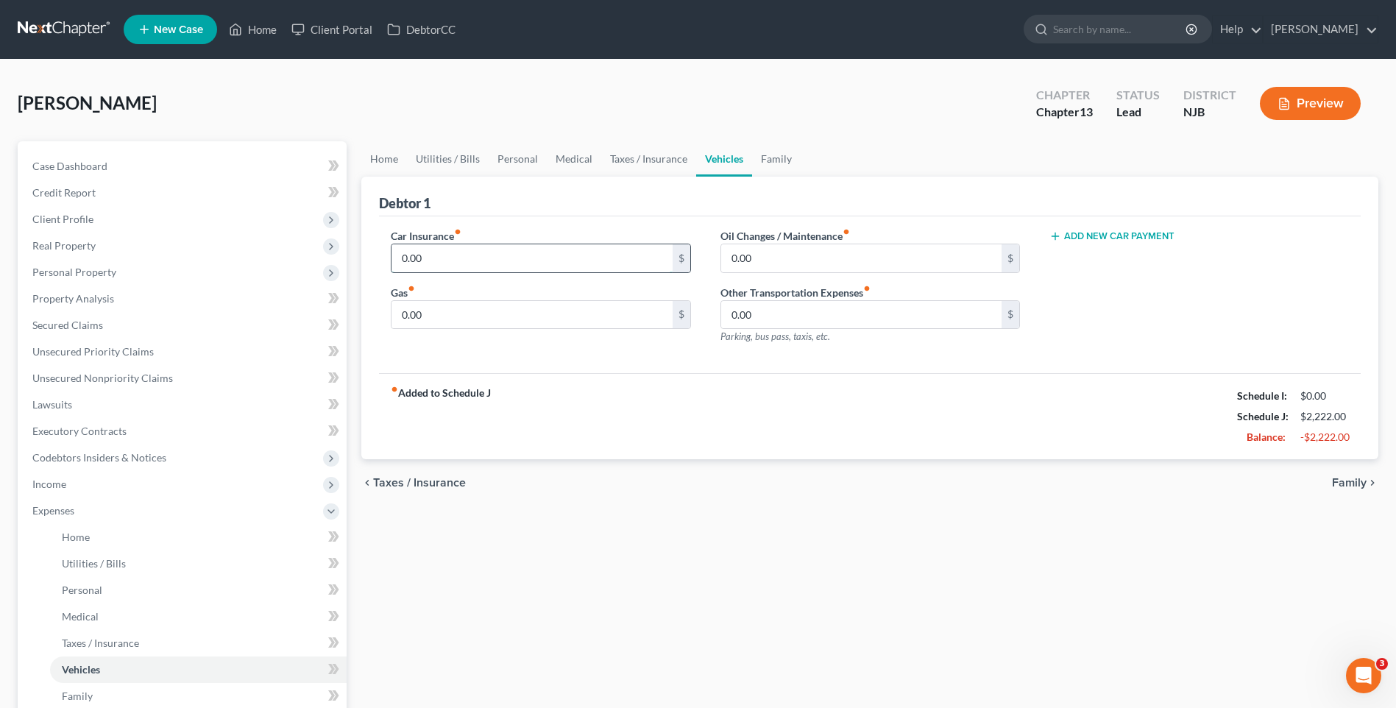
click at [399, 257] on input "0.00" at bounding box center [532, 258] width 280 height 28
type input "103.00"
click at [587, 356] on div "Car Insurance fiber_manual_record 103.00 $ Gas fiber_manual_record 0.00 $ Oil C…" at bounding box center [870, 295] width 982 height 158
click at [406, 314] on input "0.00" at bounding box center [532, 315] width 280 height 28
type input "90.00"
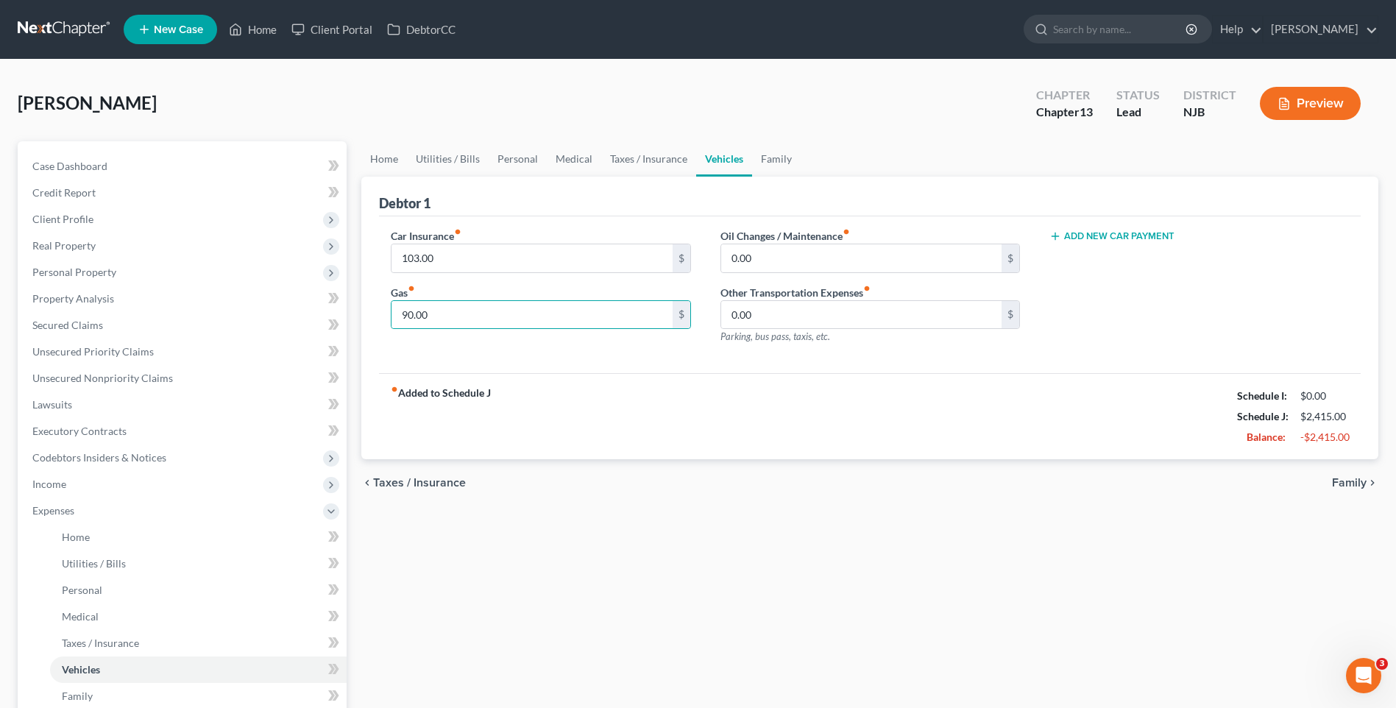
click at [797, 410] on div "fiber_manual_record Added to Schedule J Schedule I: $0.00 Schedule J: $2,415.00…" at bounding box center [870, 416] width 982 height 86
click at [141, 618] on link "Medical" at bounding box center [198, 617] width 297 height 26
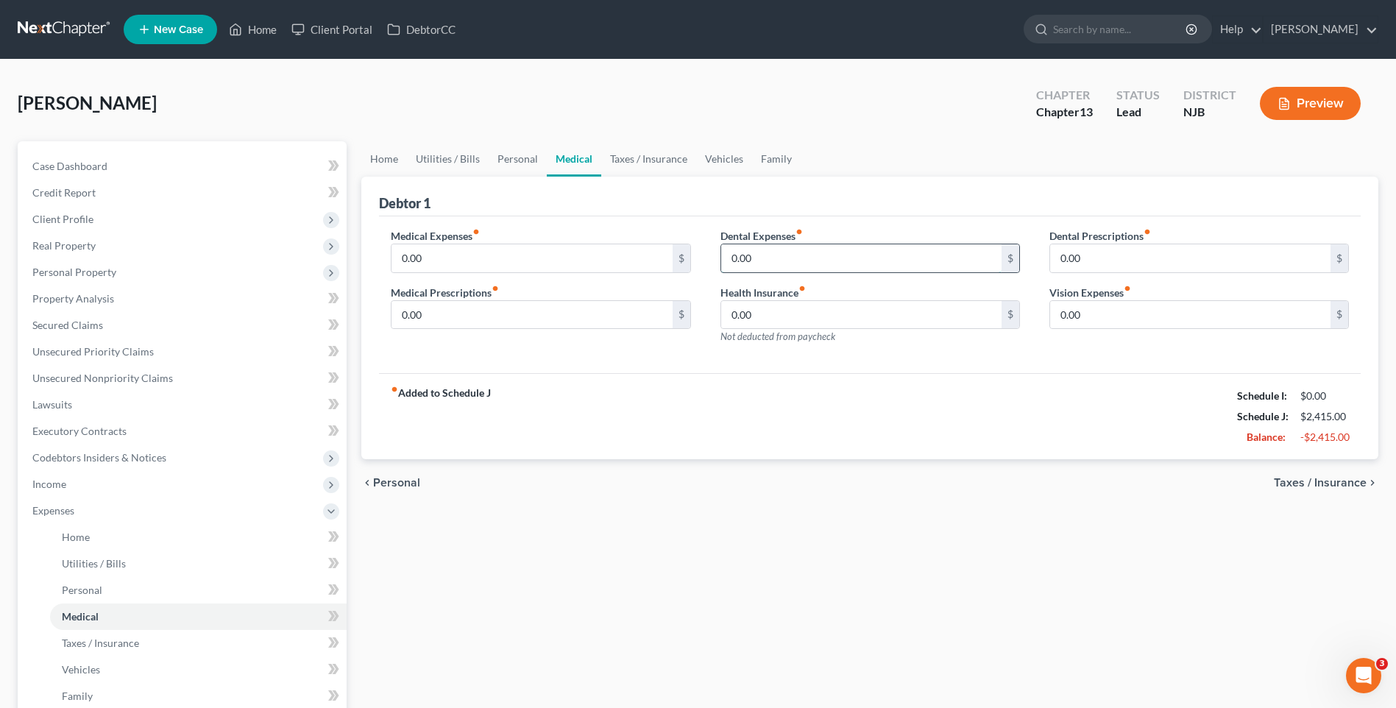
click at [731, 253] on input "0.00" at bounding box center [861, 258] width 280 height 28
type input "49.00"
click at [724, 405] on div "fiber_manual_record Added to Schedule J Schedule I: $0.00 Schedule J: $2,464.00…" at bounding box center [870, 416] width 982 height 86
click at [439, 547] on div "Home Utilities / Bills Personal Medical Taxes / Insurance Vehicles Family Debto…" at bounding box center [870, 553] width 1032 height 824
click at [107, 168] on link "Case Dashboard" at bounding box center [184, 166] width 326 height 26
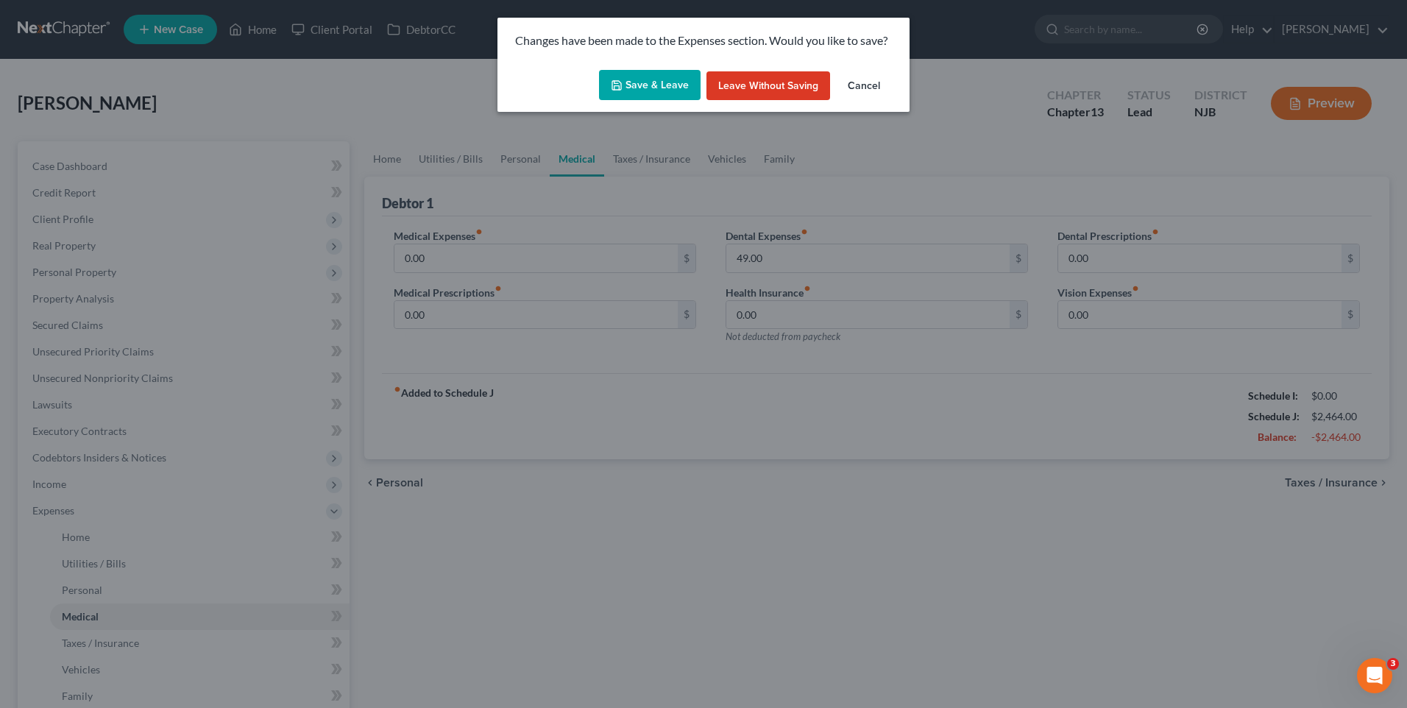
click at [646, 86] on button "Save & Leave" at bounding box center [650, 85] width 102 height 31
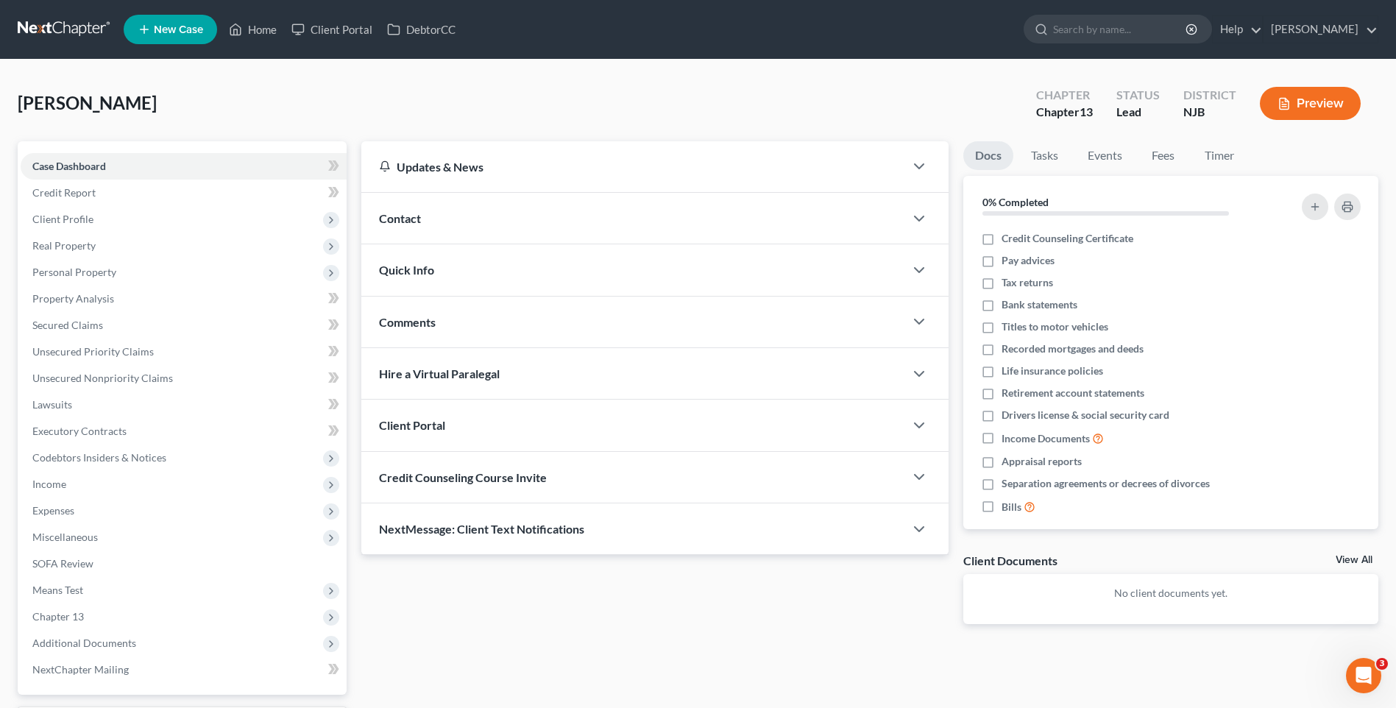
click at [279, 91] on div "[PERSON_NAME] Upgraded Chapter Chapter 13 Status [GEOGRAPHIC_DATA] NJB Preview" at bounding box center [698, 109] width 1361 height 64
click at [255, 219] on span "Client Profile" at bounding box center [184, 219] width 326 height 26
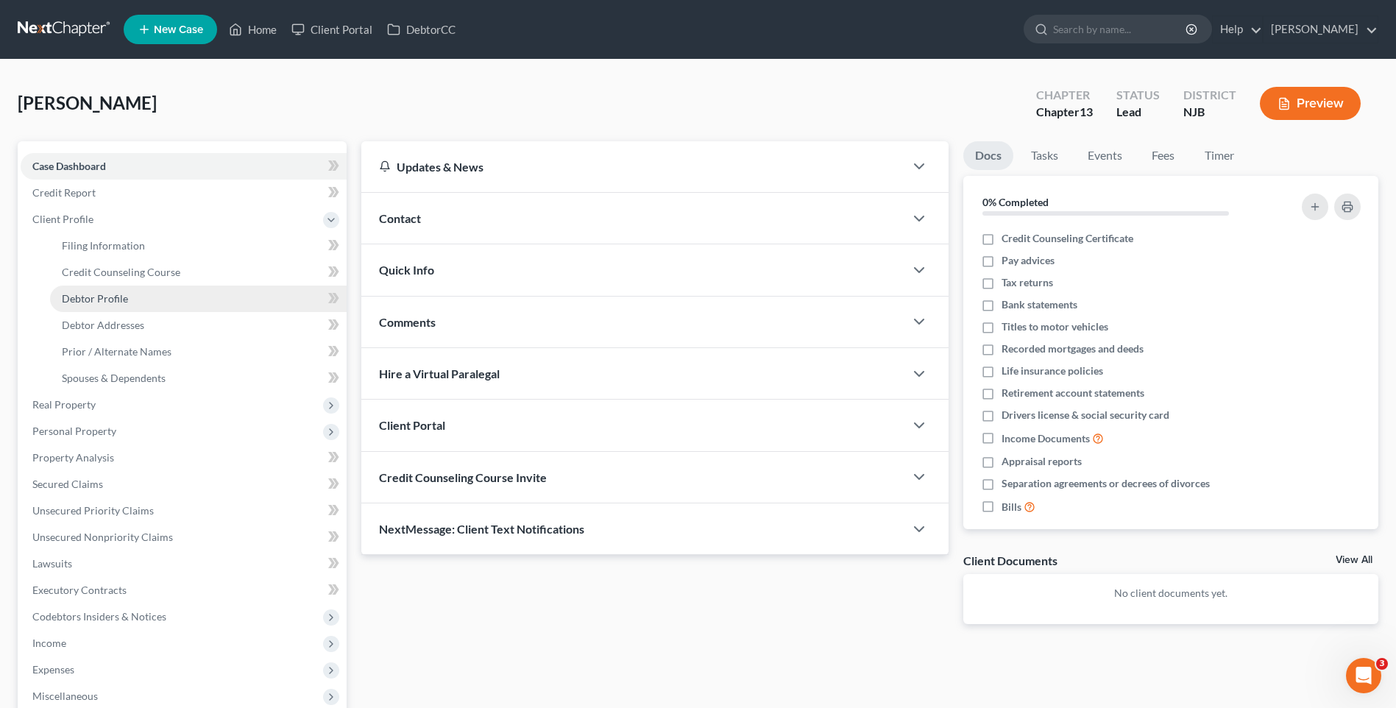
click at [219, 294] on link "Debtor Profile" at bounding box center [198, 299] width 297 height 26
select select "0"
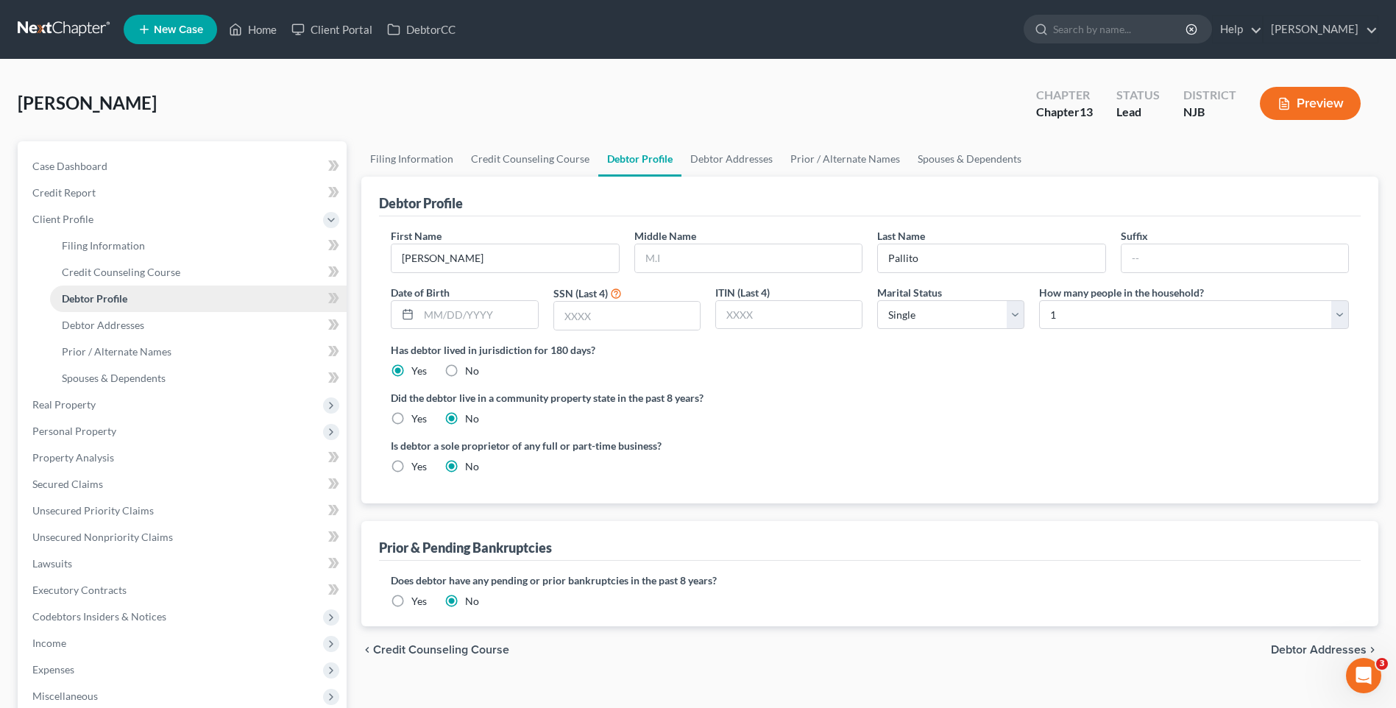
radio input "true"
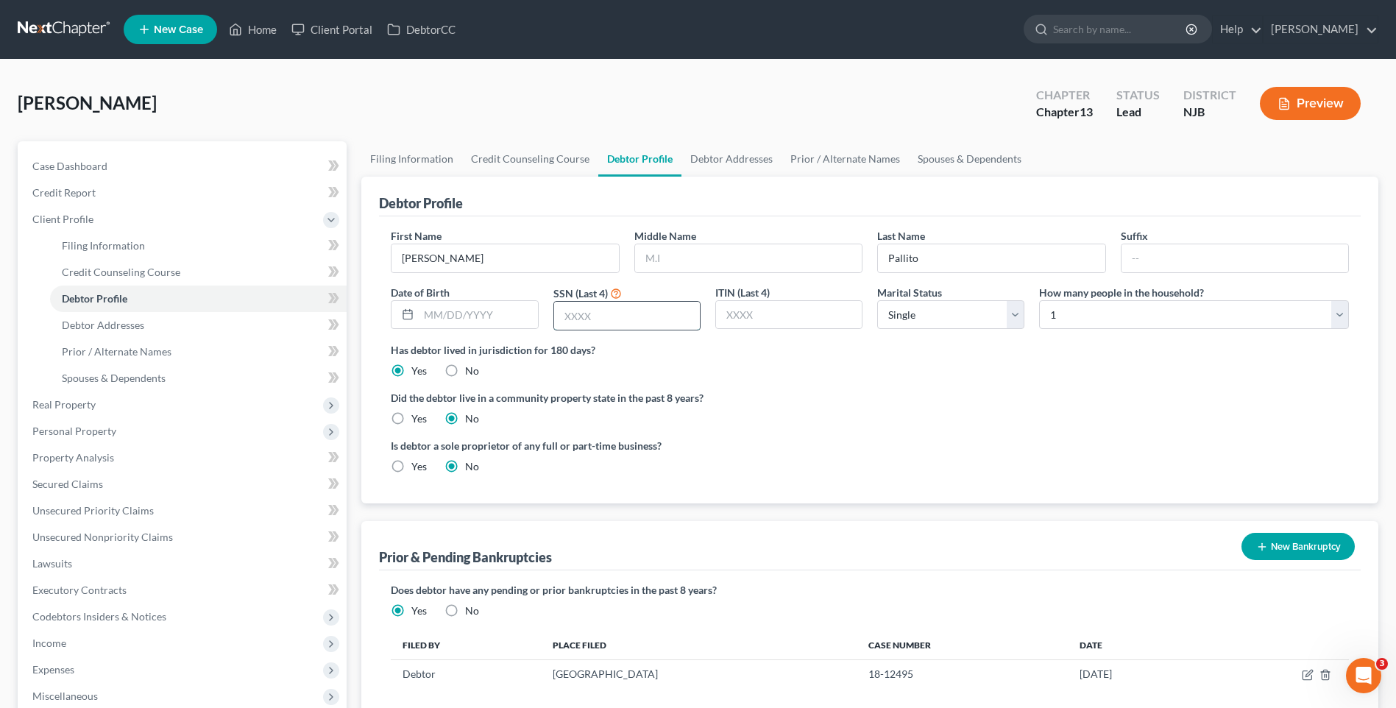
click at [565, 314] on input "text" at bounding box center [627, 316] width 146 height 28
type input "1"
type input "5823"
click at [809, 382] on ng-include "First Name [PERSON_NAME] Middle Name Last Name [PERSON_NAME] Date of Birth SSN …" at bounding box center [870, 357] width 958 height 258
drag, startPoint x: 653, startPoint y: 255, endPoint x: 662, endPoint y: 261, distance: 11.2
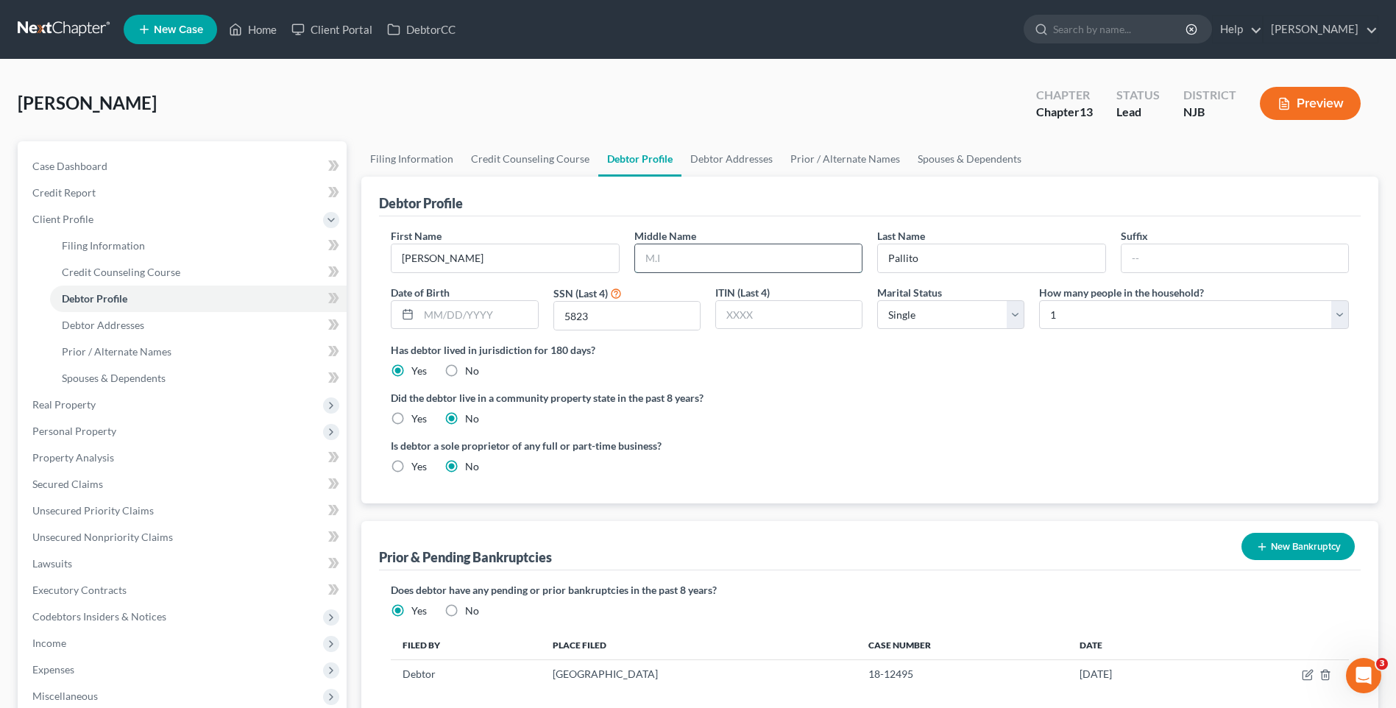
click at [653, 255] on input "text" at bounding box center [748, 258] width 227 height 28
type input "[PERSON_NAME]"
click at [895, 409] on div "Did the debtor live in a community property state in the past 8 years? Yes No" at bounding box center [870, 408] width 958 height 36
click at [814, 422] on div "Did the debtor live in a community property state in the past 8 years? Yes No" at bounding box center [870, 408] width 958 height 36
click at [1340, 317] on select "Select 1 2 3 4 5 6 7 8 9 10 11 12 13 14 15 16 17 18 19 20" at bounding box center [1194, 314] width 310 height 29
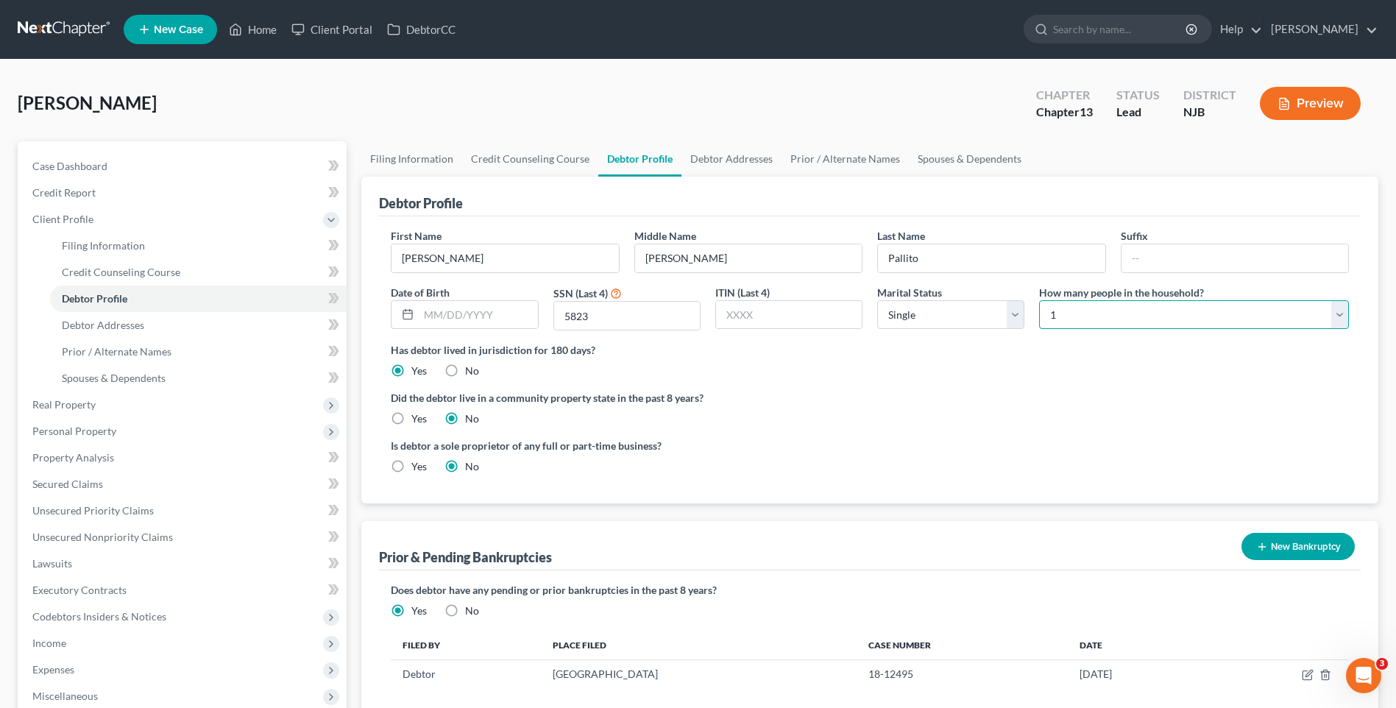
click at [1340, 317] on select "Select 1 2 3 4 5 6 7 8 9 10 11 12 13 14 15 16 17 18 19 20" at bounding box center [1194, 314] width 310 height 29
click at [879, 400] on label "Did the debtor live in a community property state in the past 8 years?" at bounding box center [870, 397] width 958 height 15
click at [175, 353] on link "Prior / Alternate Names" at bounding box center [198, 352] width 297 height 26
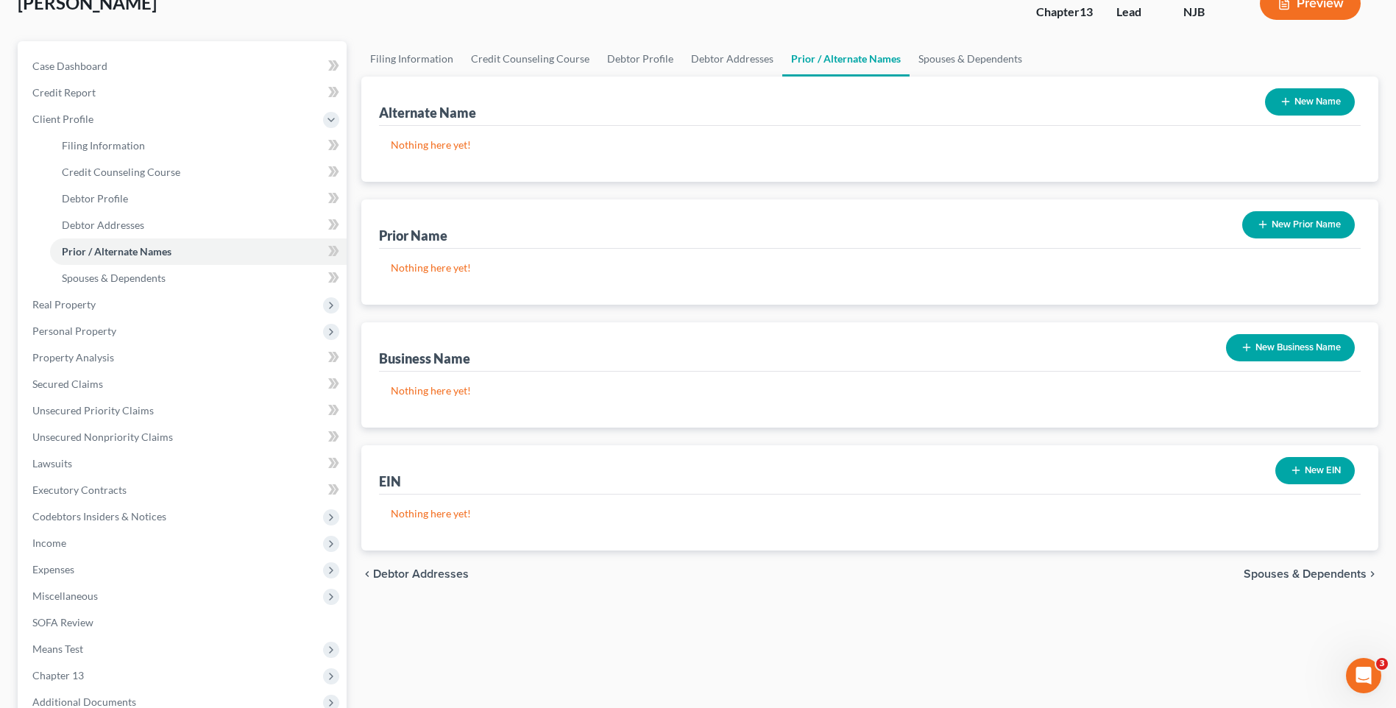
scroll to position [74, 0]
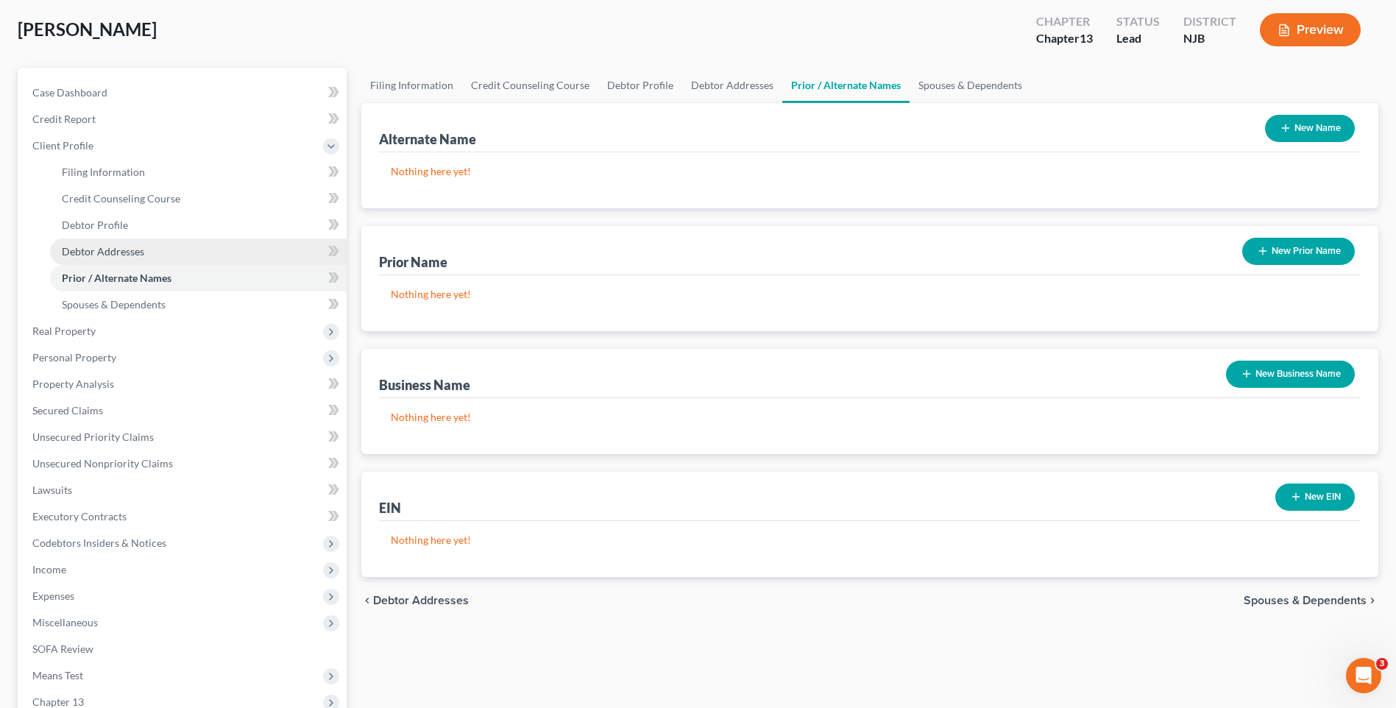
click at [116, 246] on span "Debtor Addresses" at bounding box center [103, 251] width 82 height 13
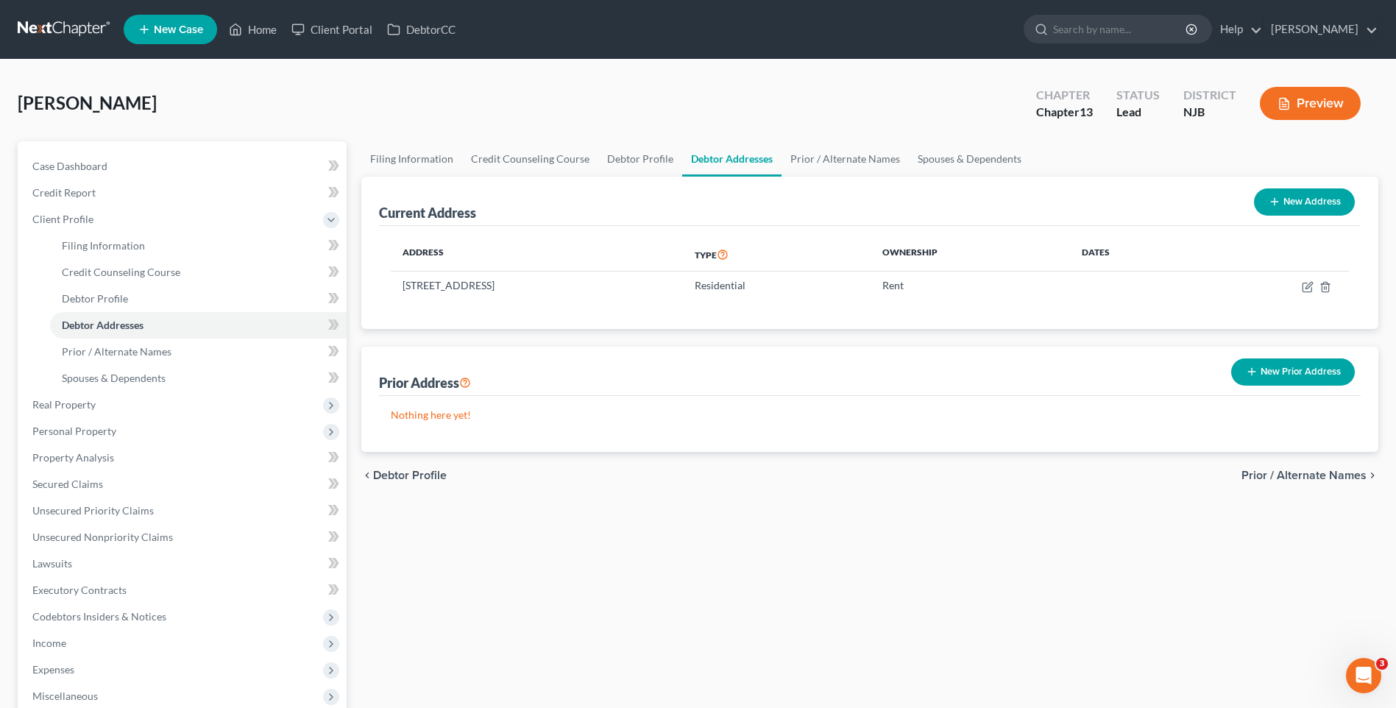
click at [1278, 372] on button "New Prior Address" at bounding box center [1293, 371] width 124 height 27
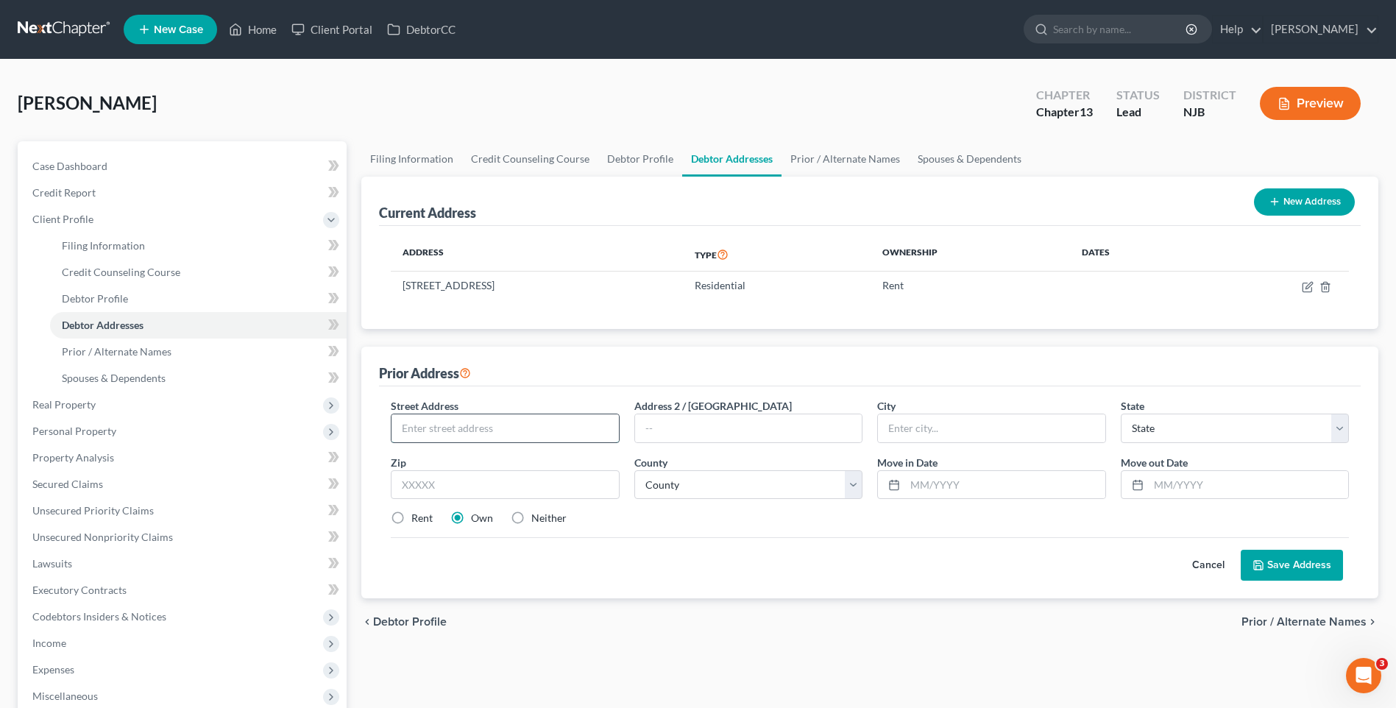
click at [412, 426] on input "text" at bounding box center [505, 428] width 227 height 28
click at [399, 420] on input "text" at bounding box center [505, 428] width 227 height 28
click at [403, 427] on input "text" at bounding box center [505, 428] width 227 height 28
type input "[STREET_ADDRESS]"
type input "[PERSON_NAME]"
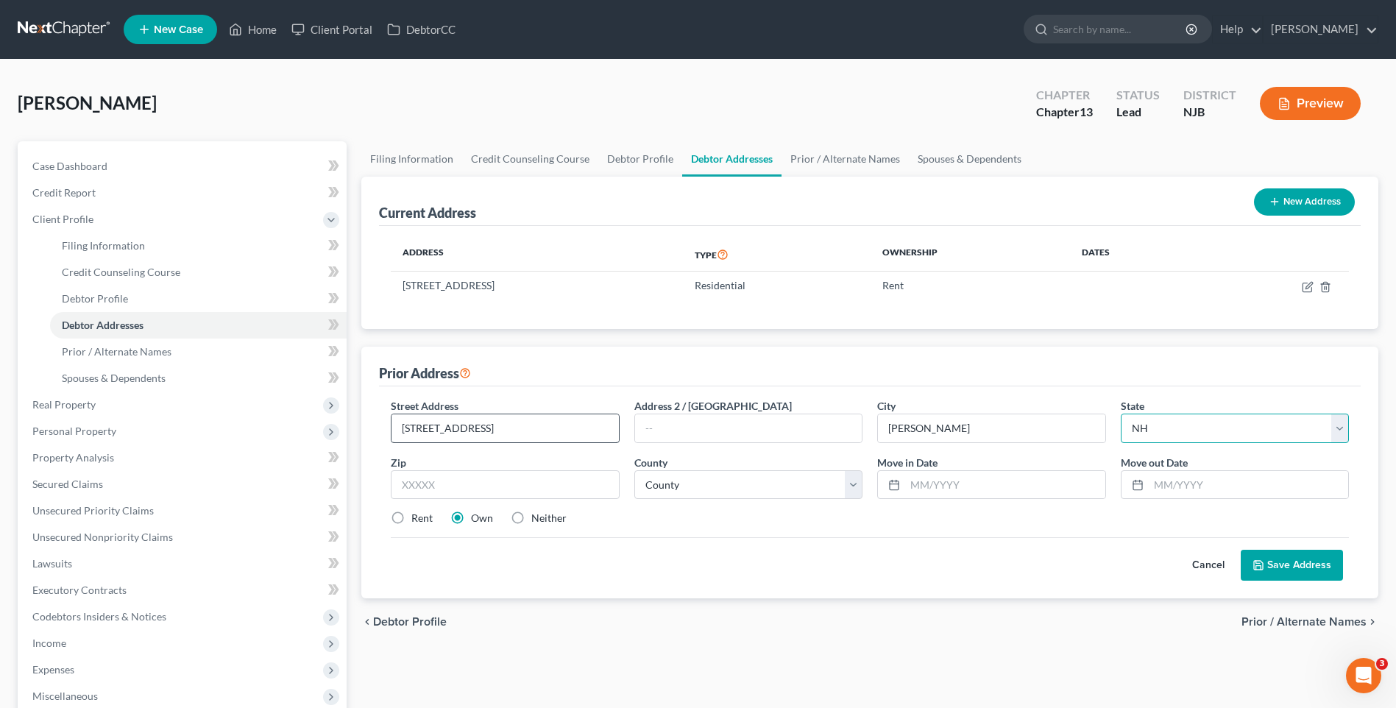
select select "33"
type input "08527"
click at [816, 515] on div "Rent Own Neither" at bounding box center [869, 518] width 973 height 15
click at [858, 483] on select "County [GEOGRAPHIC_DATA] [GEOGRAPHIC_DATA] [GEOGRAPHIC_DATA] [GEOGRAPHIC_DATA] …" at bounding box center [748, 484] width 228 height 29
select select "14"
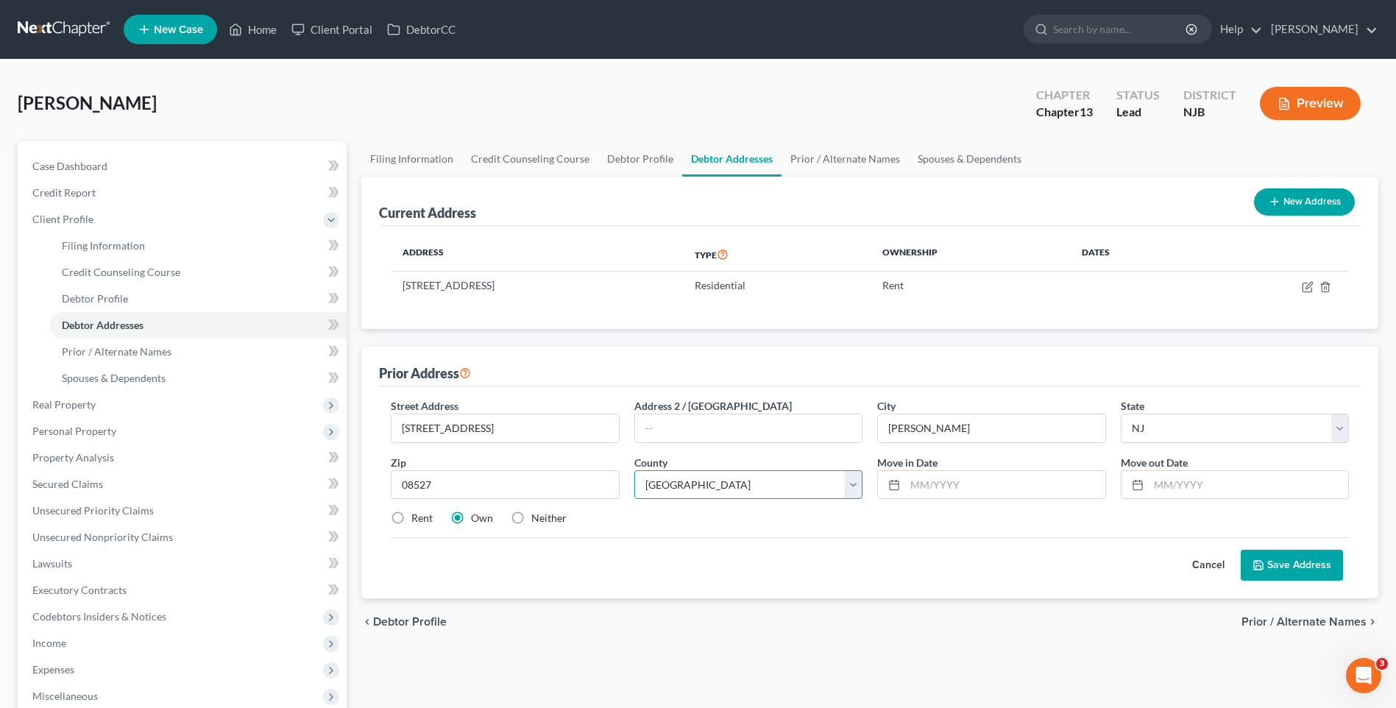
click at [634, 470] on select "County [GEOGRAPHIC_DATA] [GEOGRAPHIC_DATA] [GEOGRAPHIC_DATA] [GEOGRAPHIC_DATA] …" at bounding box center [748, 484] width 228 height 29
click at [782, 517] on div "Rent Own Neither" at bounding box center [869, 518] width 973 height 15
click at [1170, 480] on input "text" at bounding box center [1248, 485] width 199 height 28
type input "[DATE]"
click at [909, 482] on input "text" at bounding box center [1004, 485] width 199 height 28
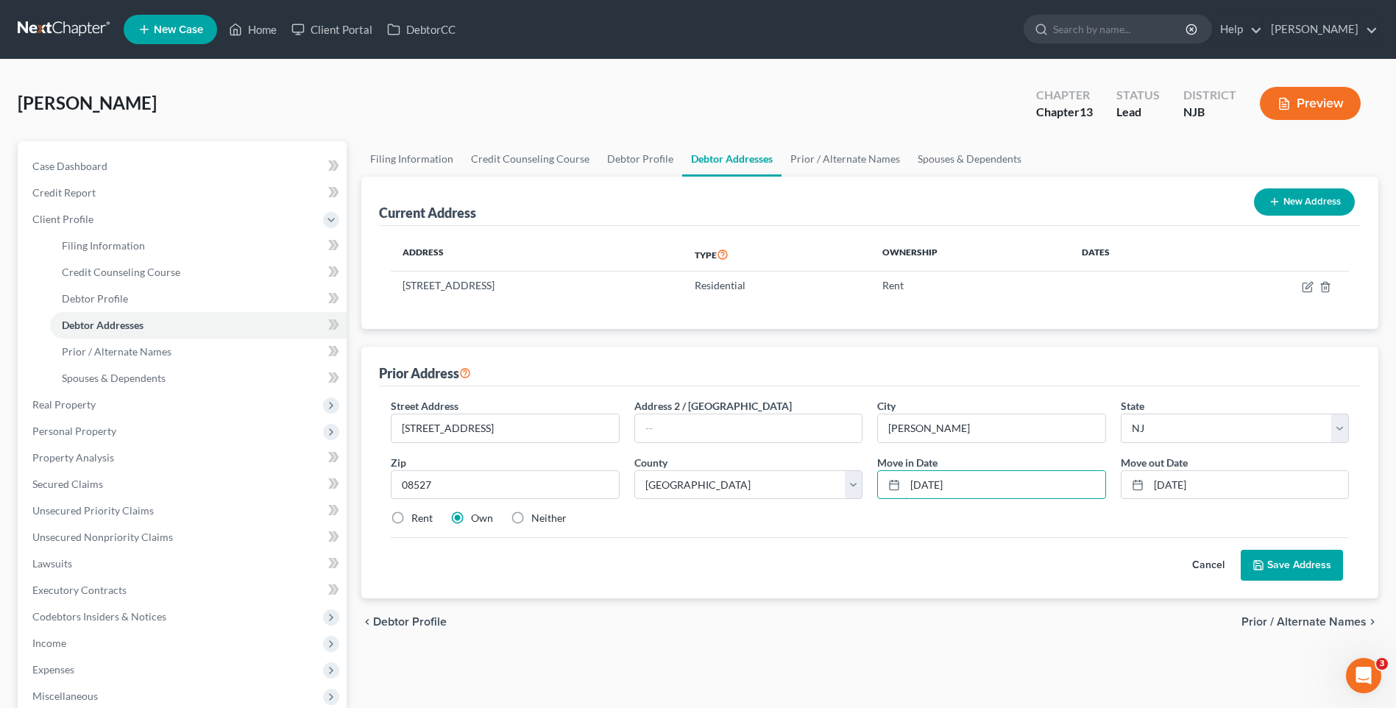
type input "[DATE]"
click at [835, 576] on div "Cancel Save Address" at bounding box center [870, 558] width 958 height 43
click at [1300, 562] on button "Save Address" at bounding box center [1292, 565] width 102 height 31
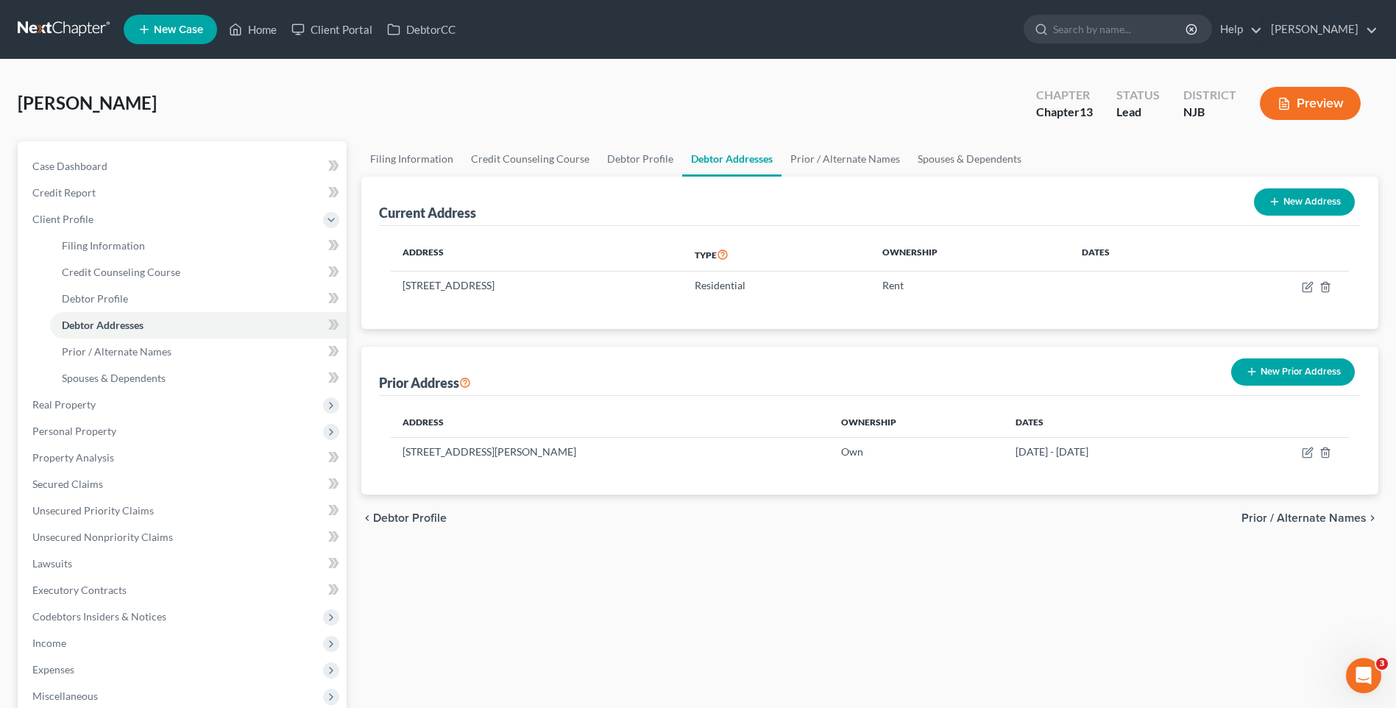
click at [434, 576] on div "Filing Information Credit Counseling Course Debtor Profile Debtor Addresses Pri…" at bounding box center [870, 539] width 1032 height 797
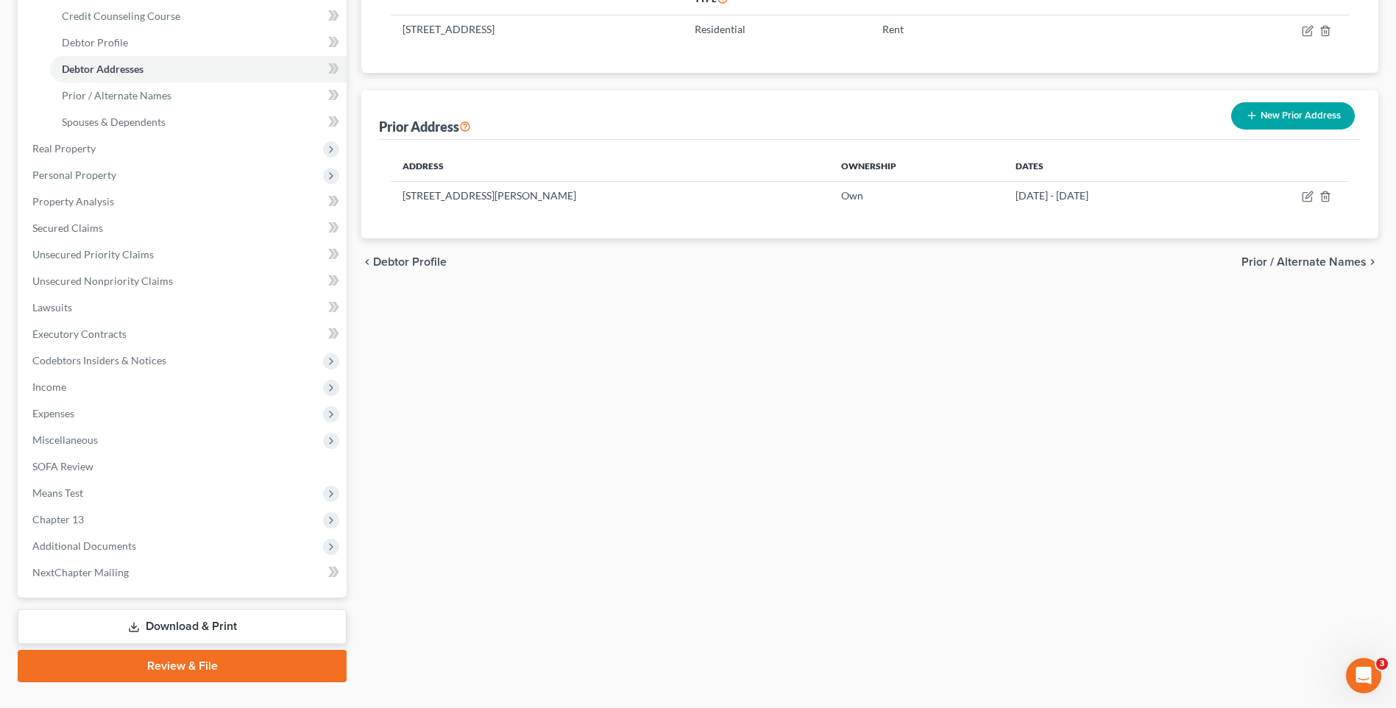
scroll to position [286, 0]
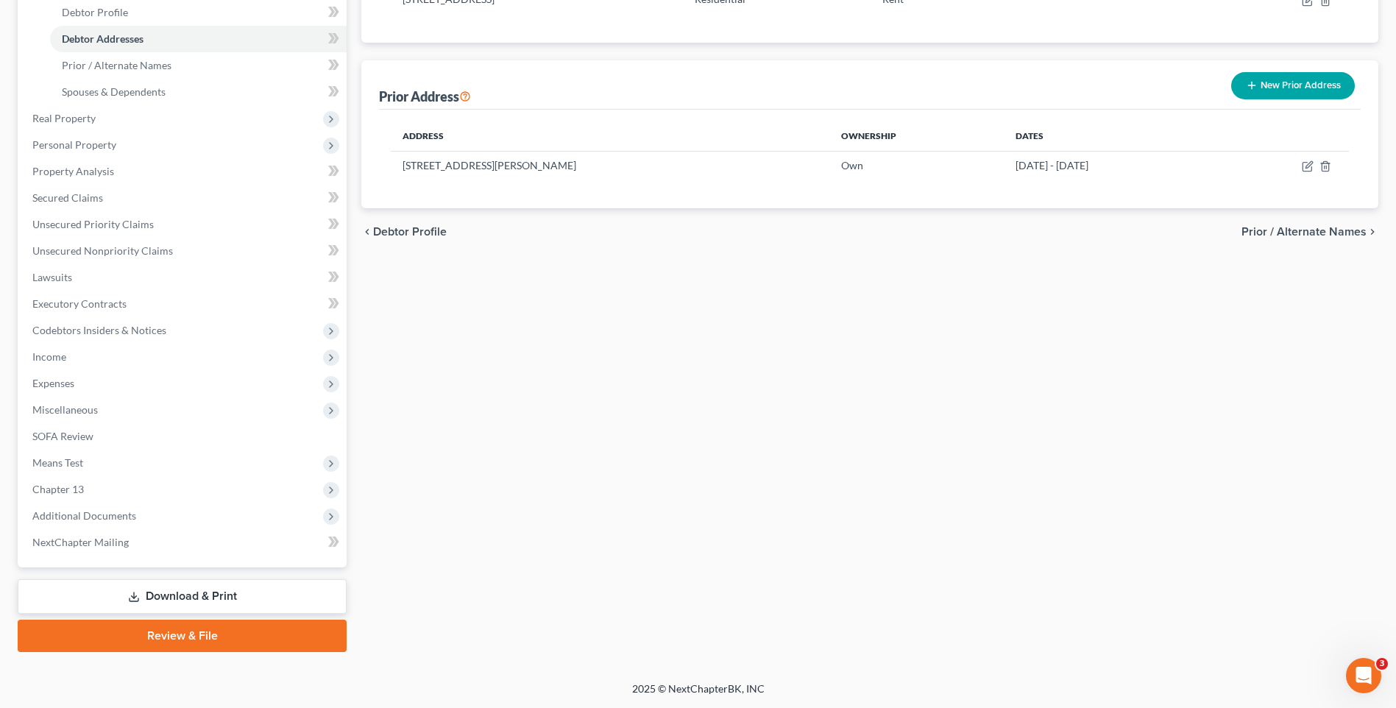
click at [211, 594] on link "Download & Print" at bounding box center [182, 596] width 329 height 35
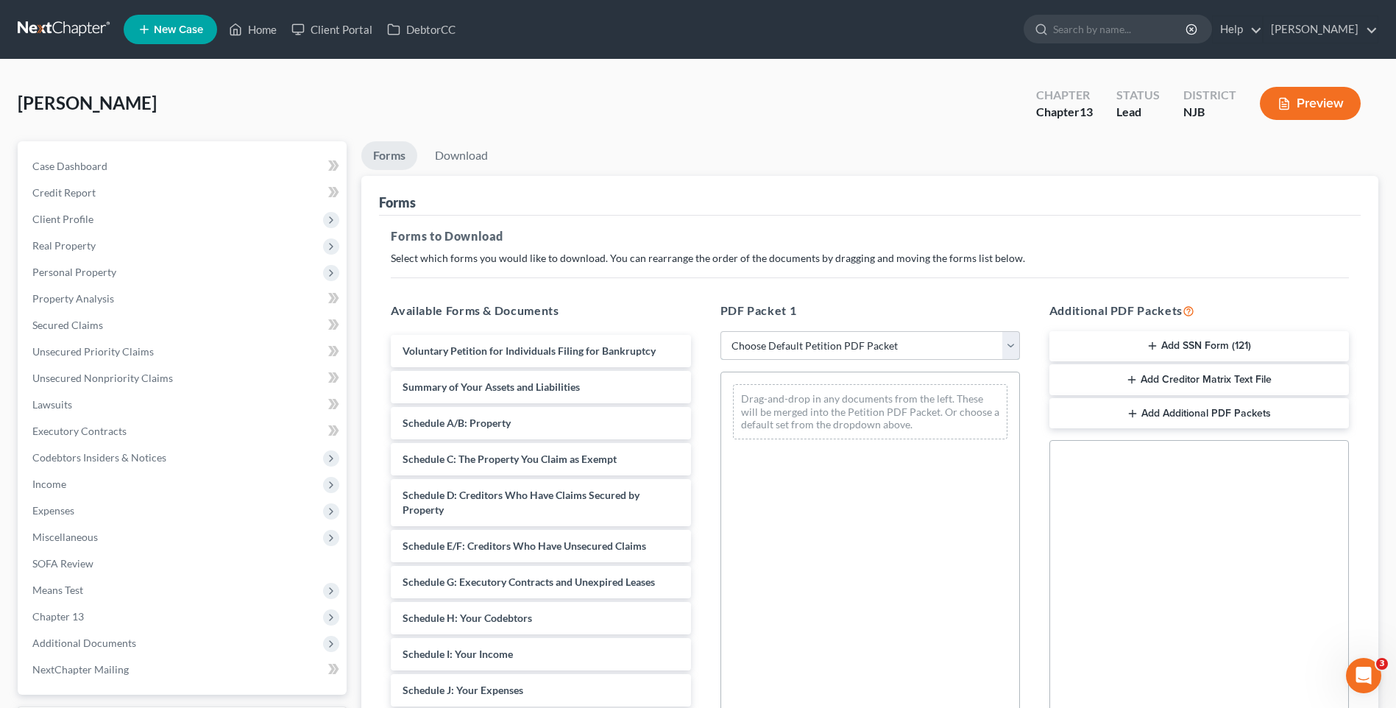
click at [1016, 345] on select "Choose Default Petition PDF Packet Complete Bankruptcy Petition (all forms and …" at bounding box center [871, 345] width 300 height 29
select select "3"
click at [721, 331] on select "Choose Default Petition PDF Packet Complete Bankruptcy Petition (all forms and …" at bounding box center [871, 345] width 300 height 29
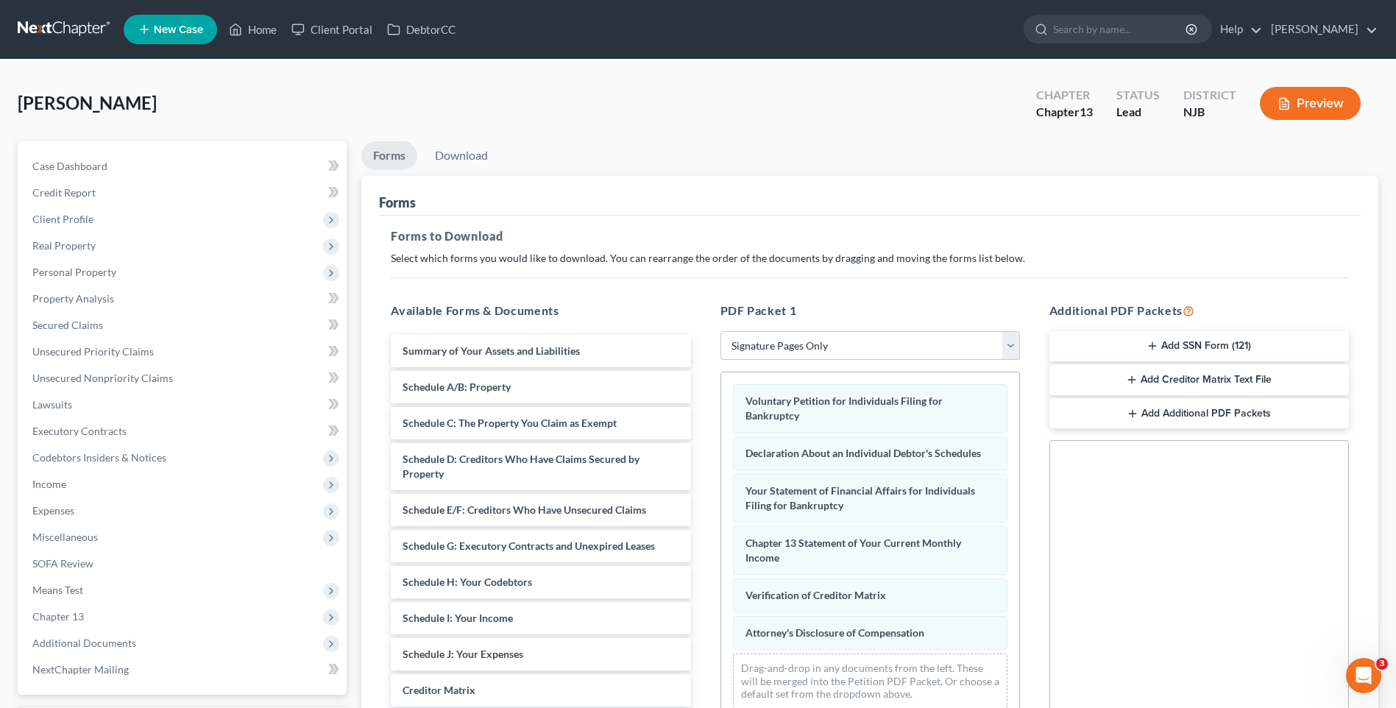
click at [1036, 476] on div "Additional PDF Packets Add SSN Form (121) Add Creditor Matrix Text File Add Add…" at bounding box center [1199, 539] width 329 height 499
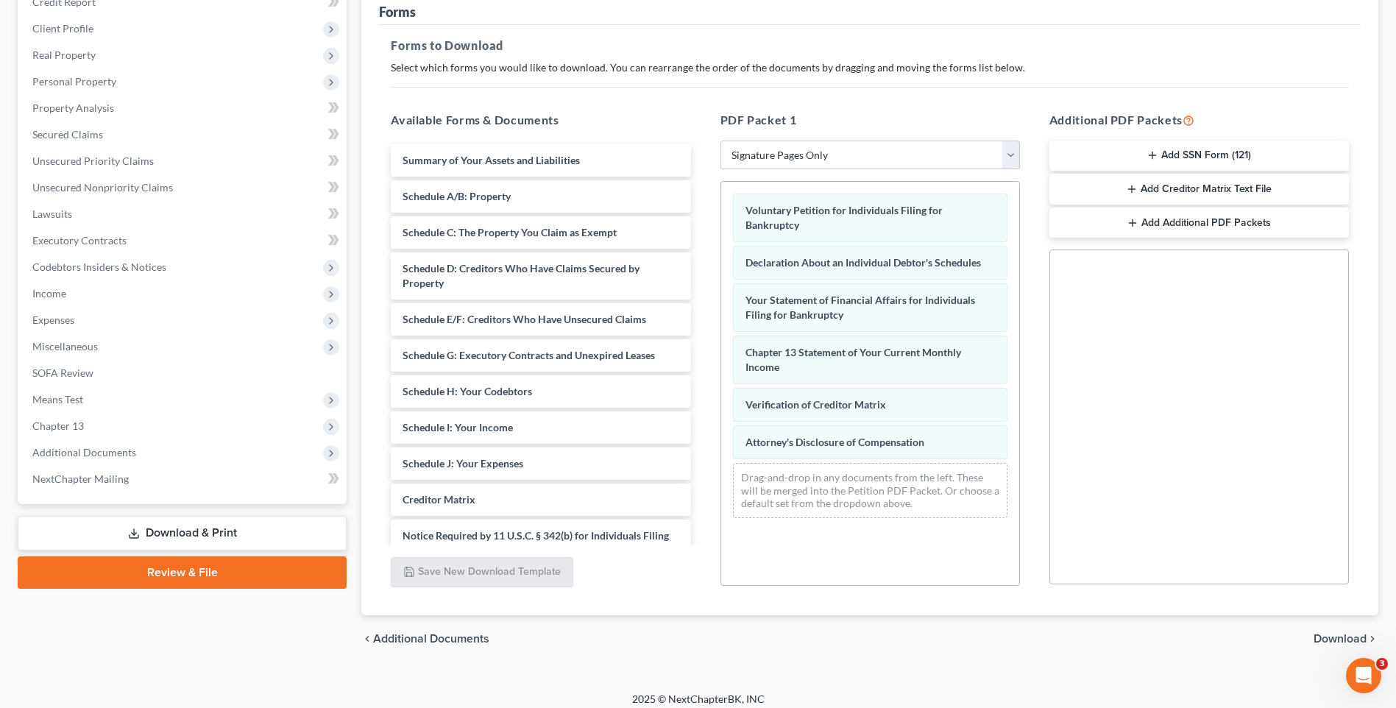
scroll to position [201, 0]
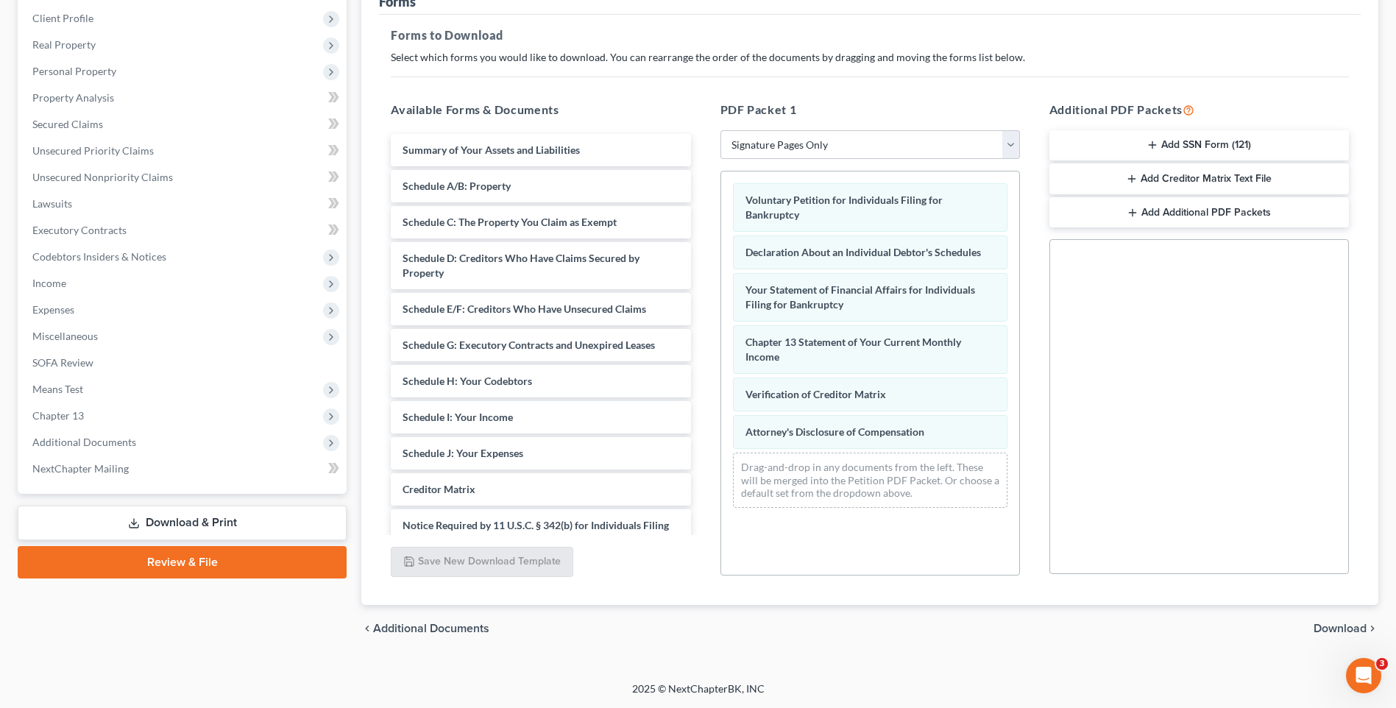
click at [1335, 623] on span "Download" at bounding box center [1340, 629] width 53 height 12
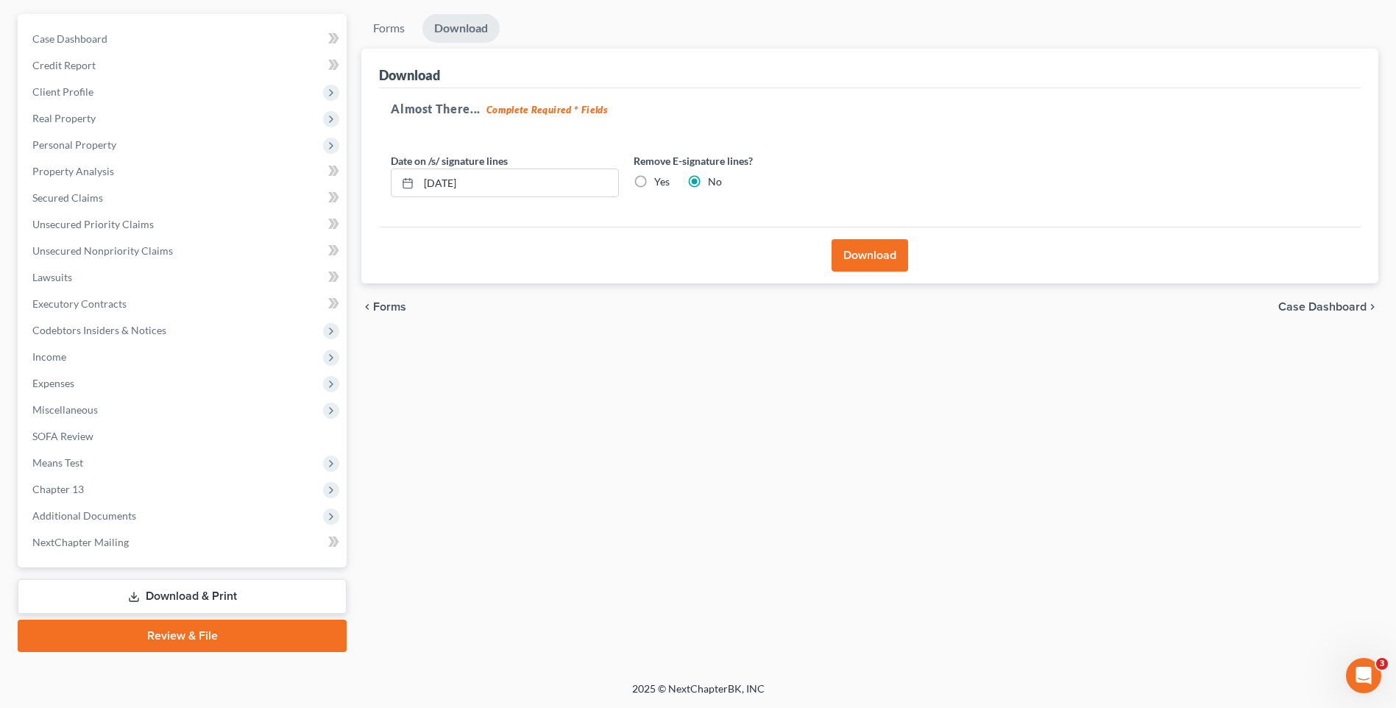
click at [863, 252] on button "Download" at bounding box center [870, 255] width 77 height 32
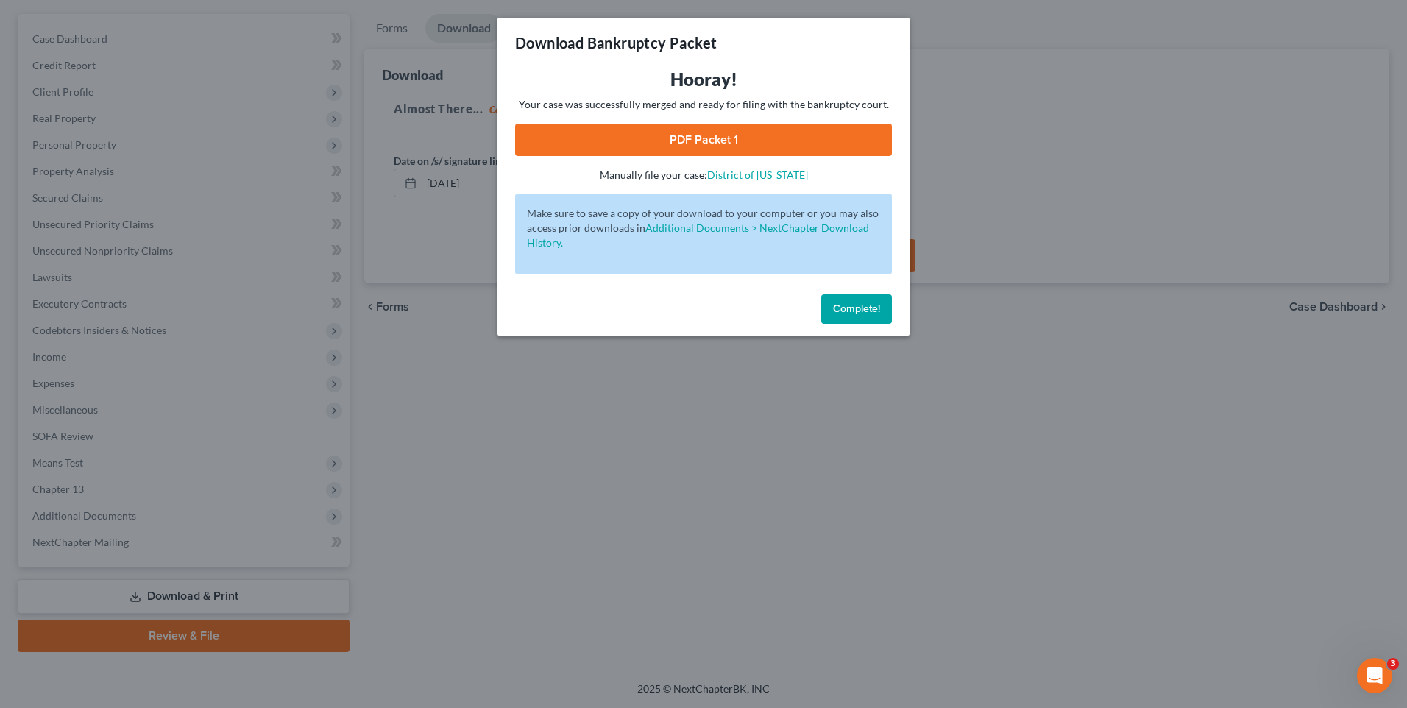
click at [706, 135] on link "PDF Packet 1" at bounding box center [703, 140] width 377 height 32
click at [863, 309] on span "Complete!" at bounding box center [856, 309] width 47 height 13
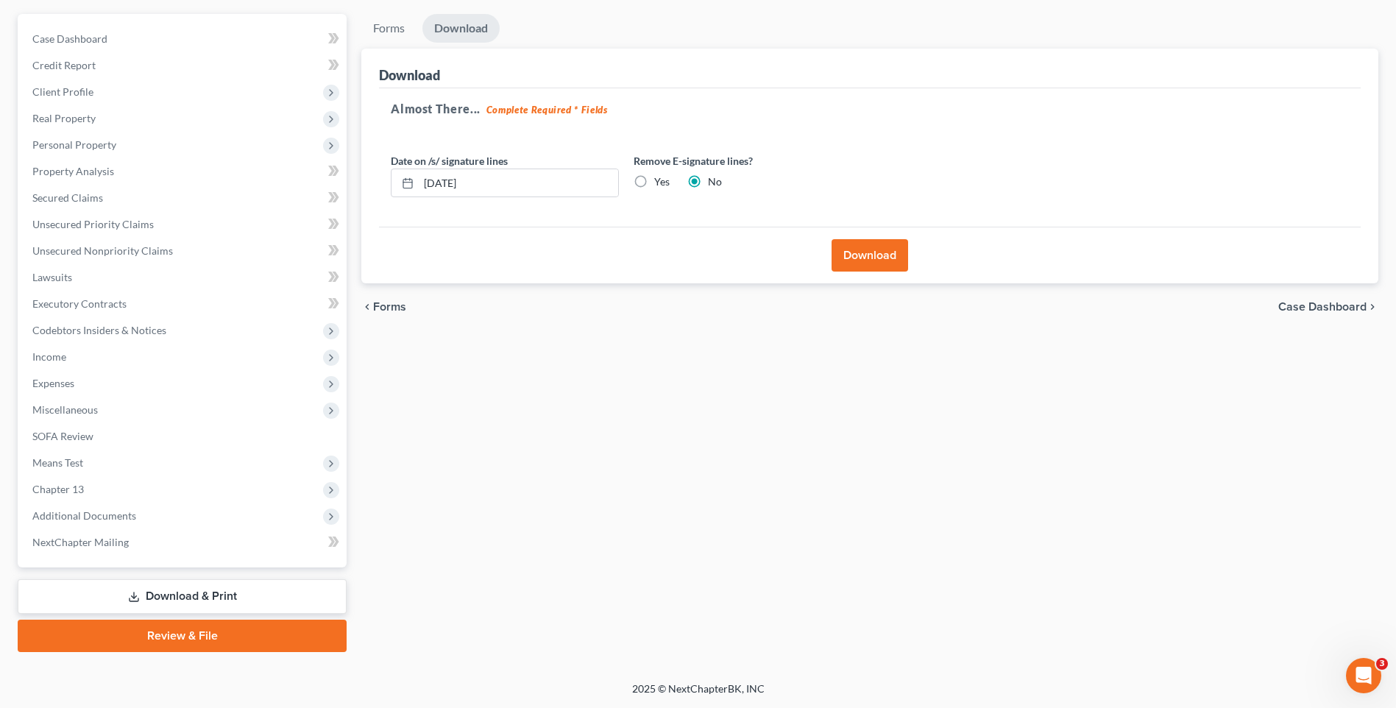
click at [467, 404] on div "Forms Download Forms Forms to Download Select which forms you would like to dow…" at bounding box center [870, 333] width 1032 height 638
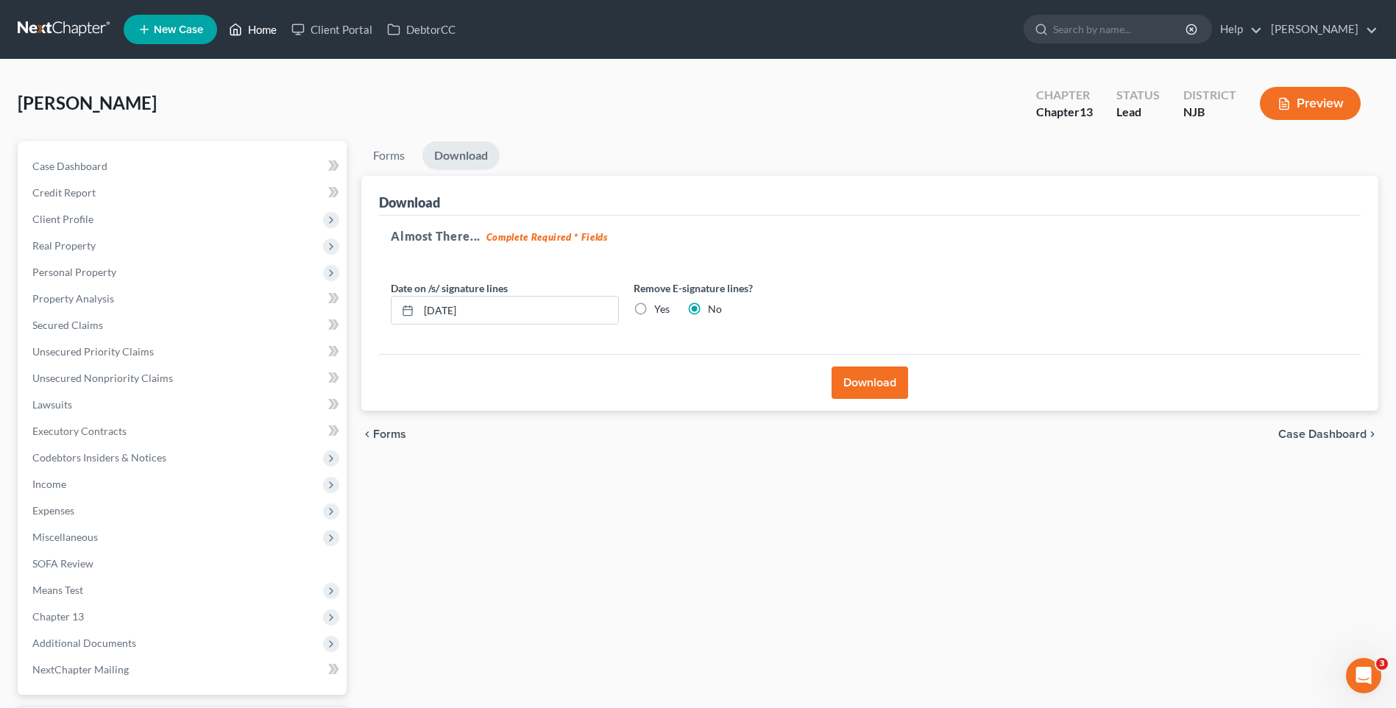
click at [270, 29] on link "Home" at bounding box center [253, 29] width 63 height 26
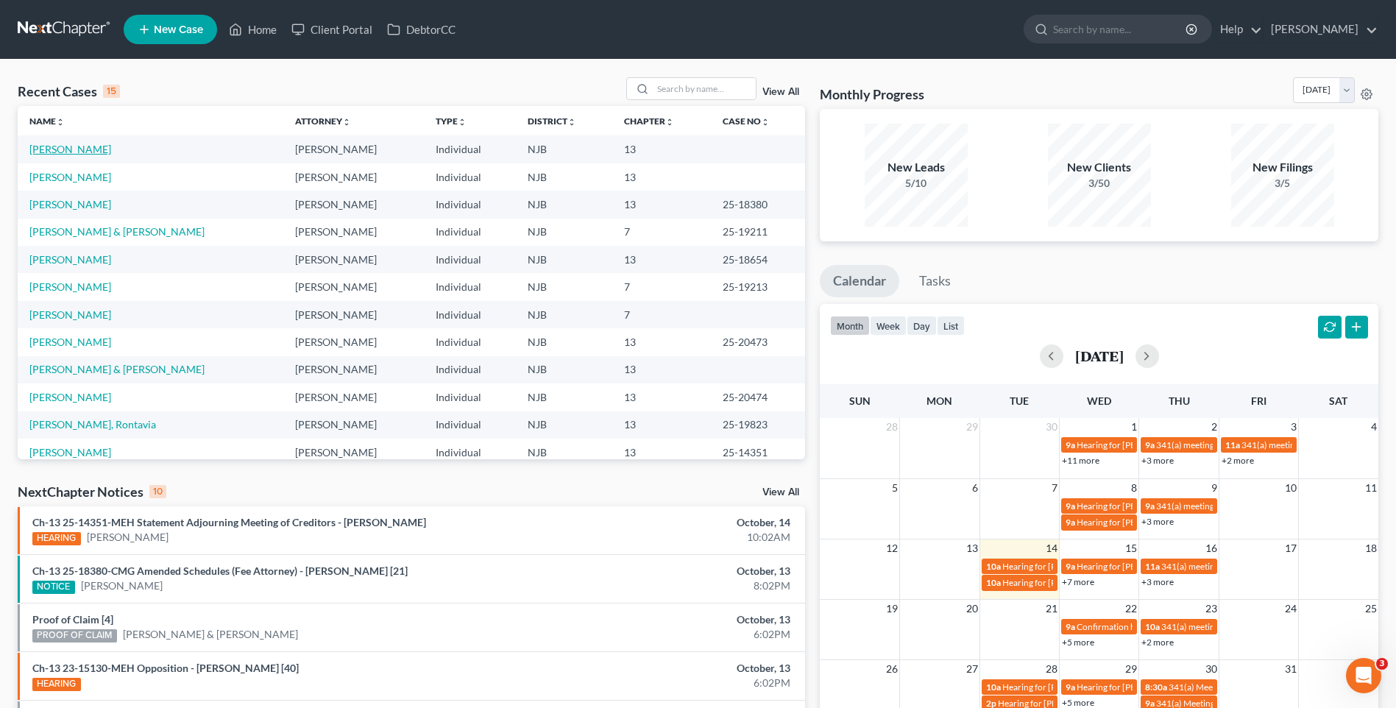
click at [52, 149] on link "[PERSON_NAME]" at bounding box center [70, 149] width 82 height 13
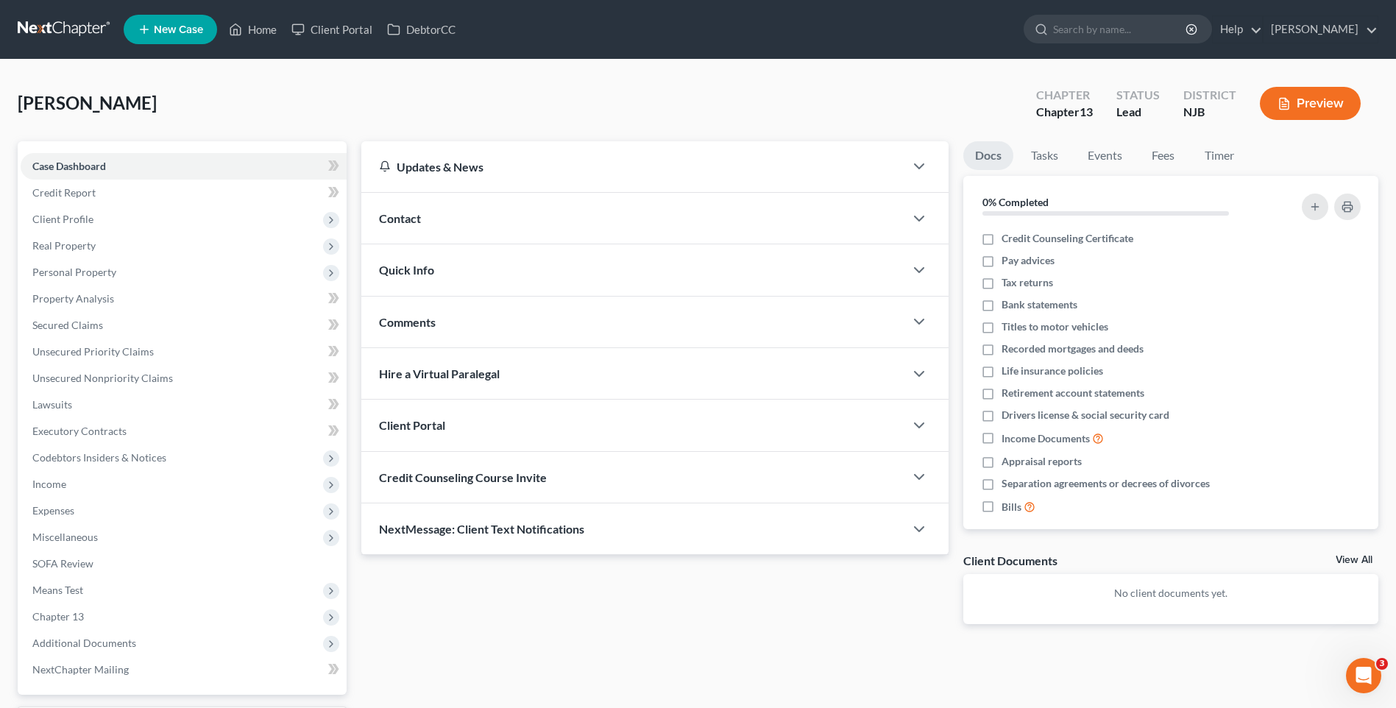
click at [357, 278] on div "Updates & News × [US_STATE][GEOGRAPHIC_DATA] Notes Take a look at NextChapter's…" at bounding box center [655, 394] width 602 height 506
click at [258, 24] on link "Home" at bounding box center [253, 29] width 63 height 26
